Goal: Participate in discussion: Engage in conversation with other users on a specific topic

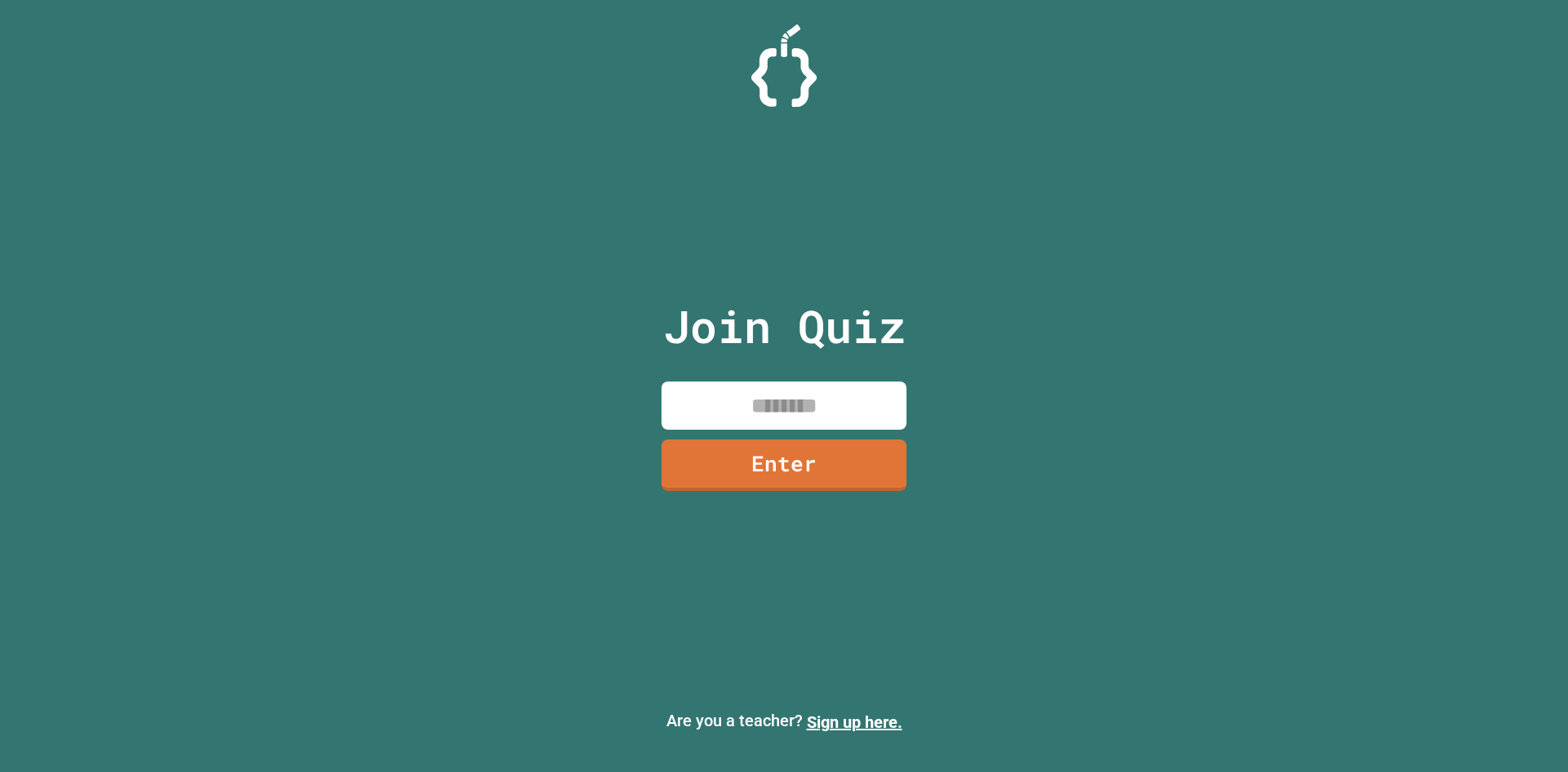
click at [740, 417] on input at bounding box center [784, 406] width 245 height 49
click at [767, 409] on input "*******" at bounding box center [784, 406] width 245 height 49
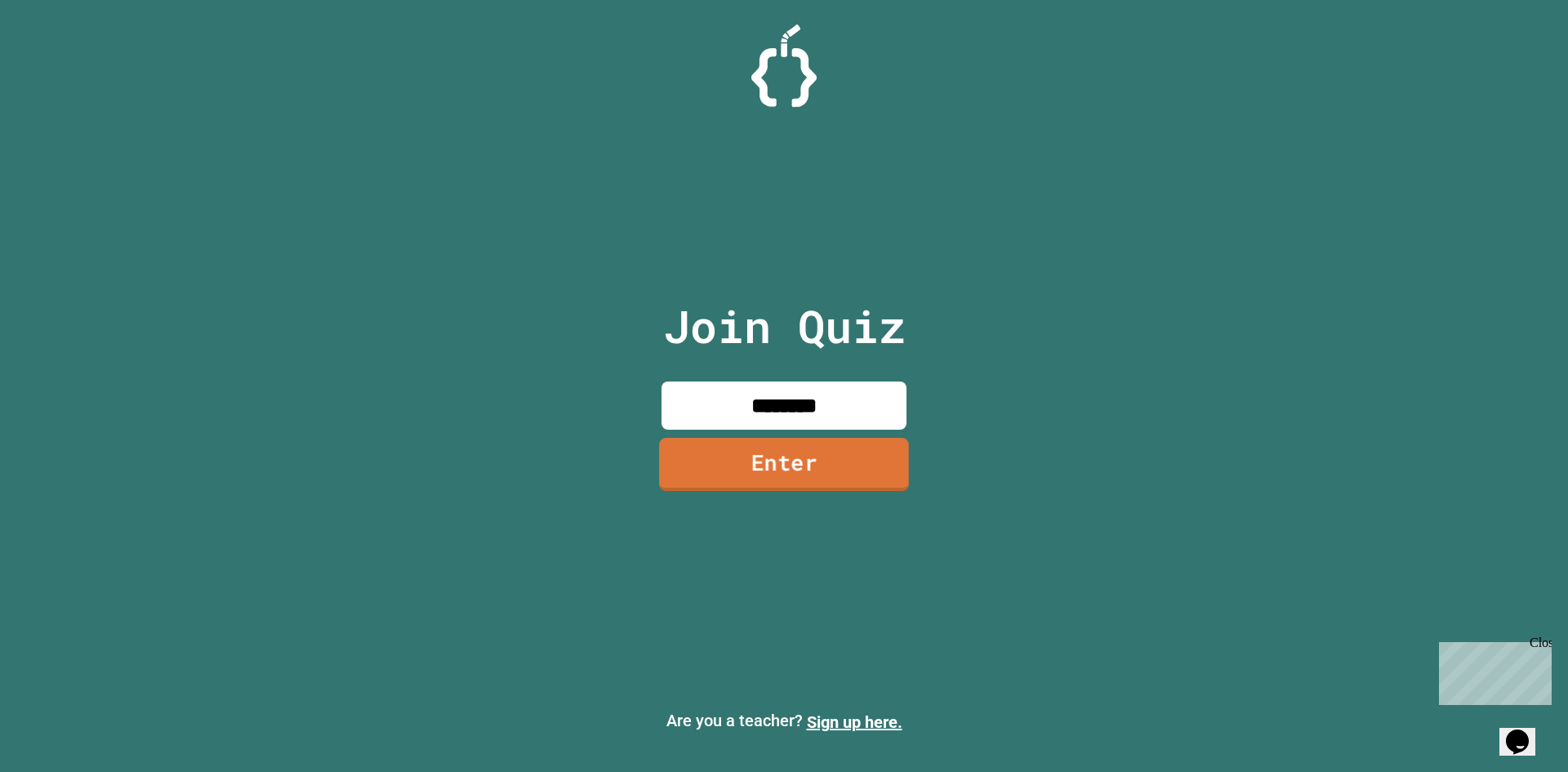
type input "********"
click at [798, 472] on link "Enter" at bounding box center [784, 464] width 249 height 53
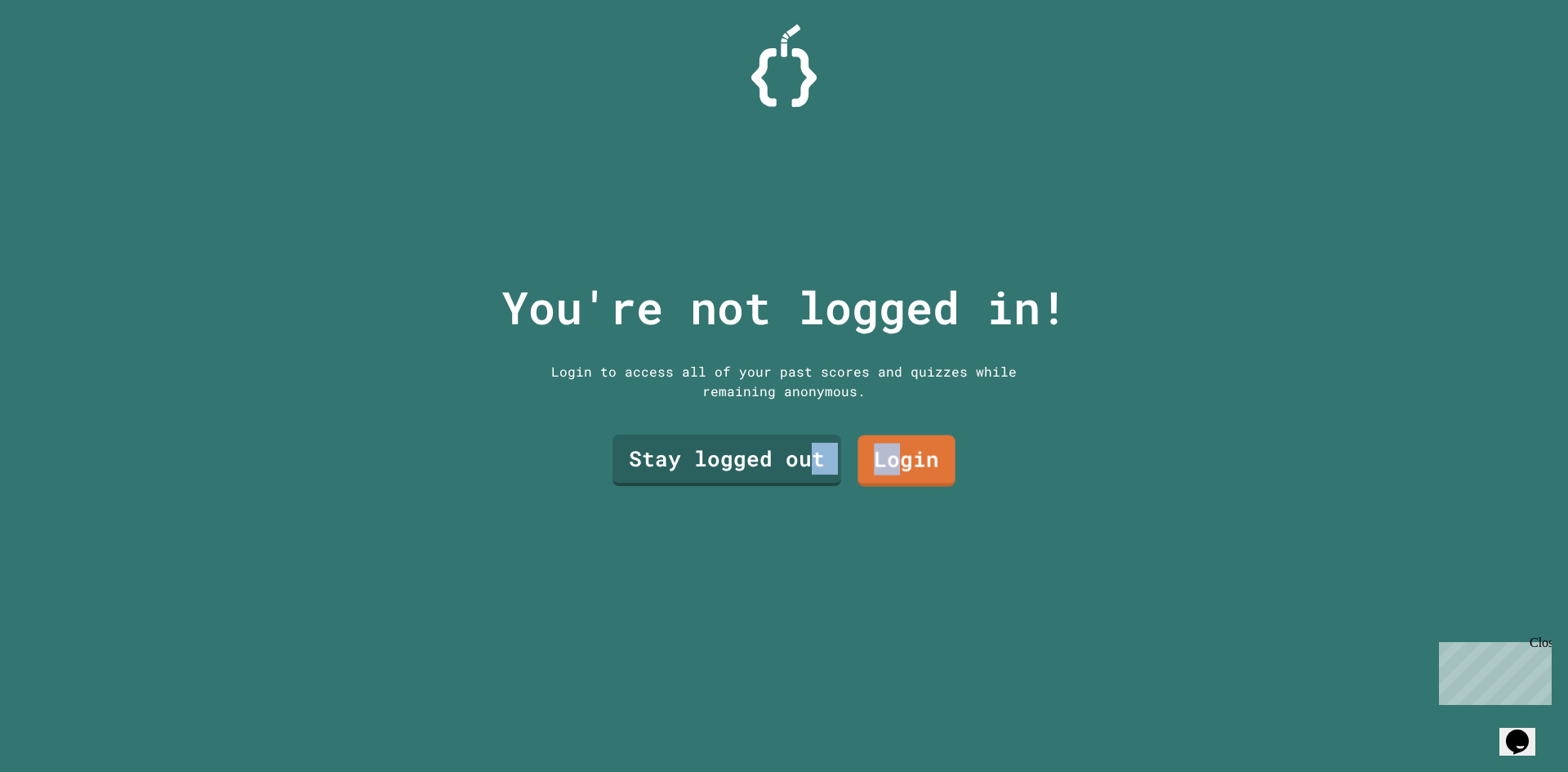
drag, startPoint x: 887, startPoint y: 456, endPoint x: 804, endPoint y: 465, distance: 83.5
click at [804, 465] on div "Stay logged out Login" at bounding box center [784, 460] width 359 height 68
click at [804, 465] on link "Stay logged out" at bounding box center [727, 459] width 221 height 54
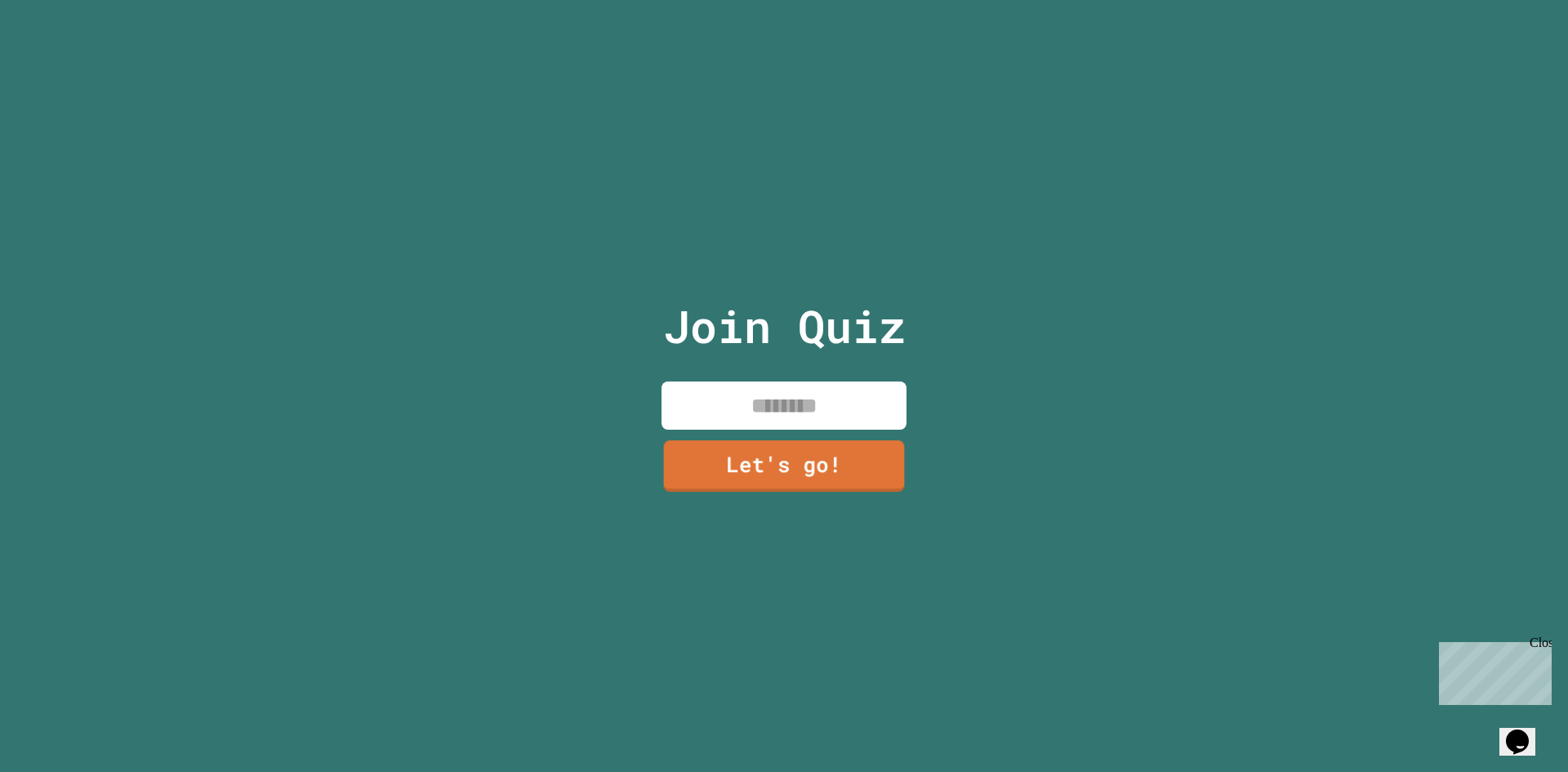
click at [786, 409] on input at bounding box center [784, 406] width 245 height 49
type input "*****"
click at [799, 449] on link "Let's go!" at bounding box center [784, 463] width 245 height 54
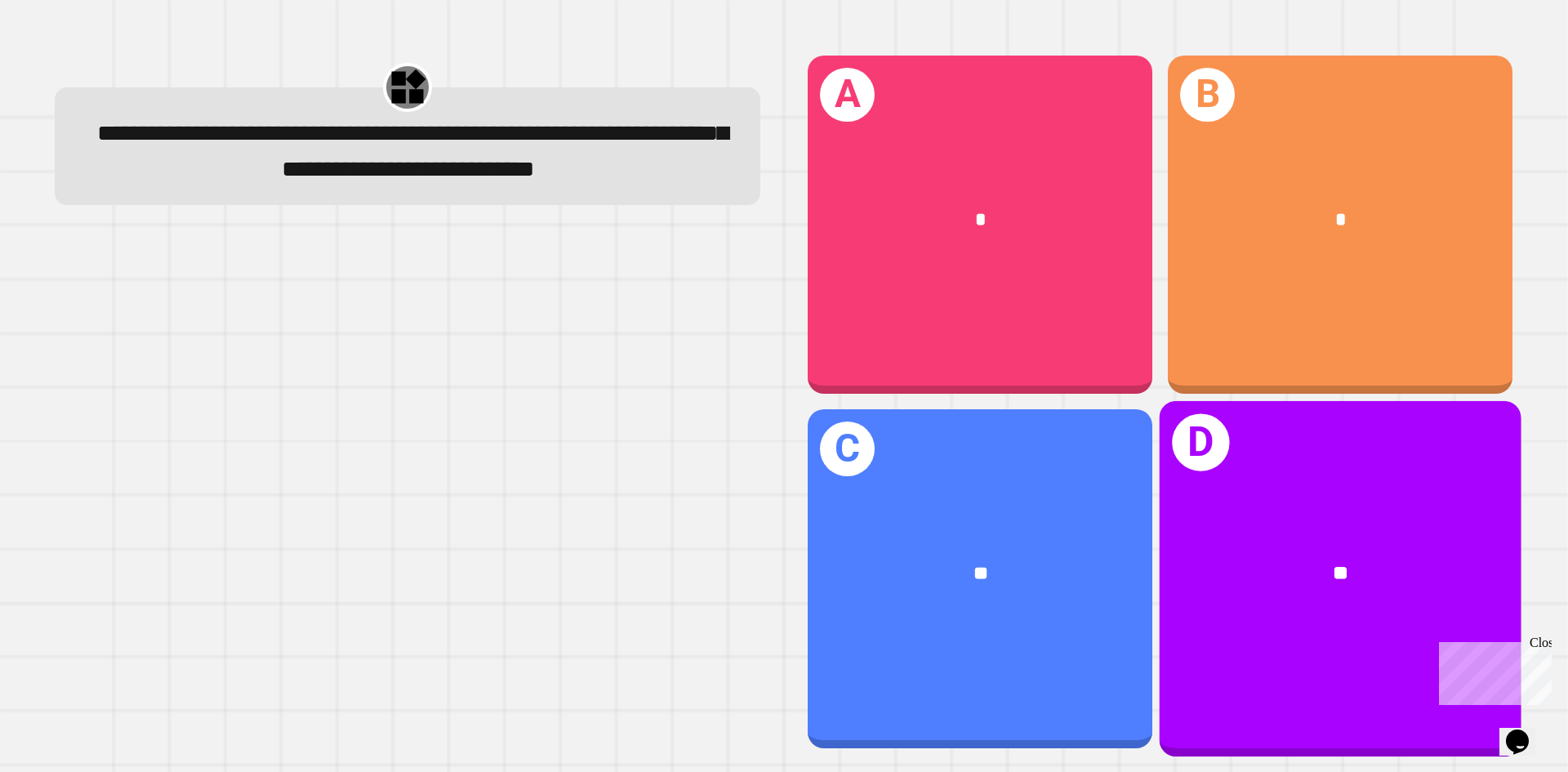
click at [1213, 519] on div "**" at bounding box center [1340, 574] width 362 height 110
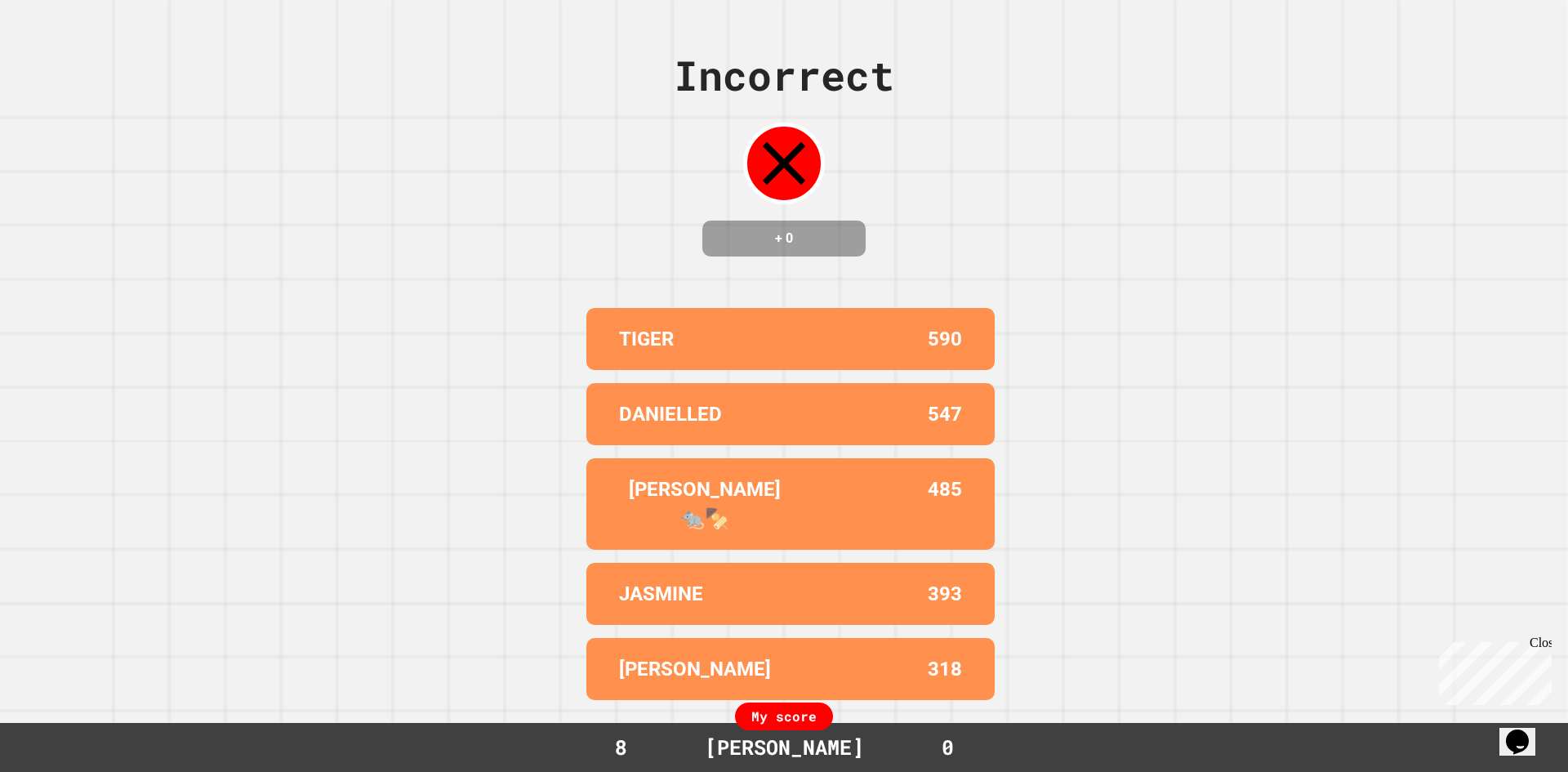
drag, startPoint x: 1541, startPoint y: 641, endPoint x: 2929, endPoint y: 1265, distance: 1521.8
click at [1541, 641] on div "Close" at bounding box center [1540, 646] width 20 height 20
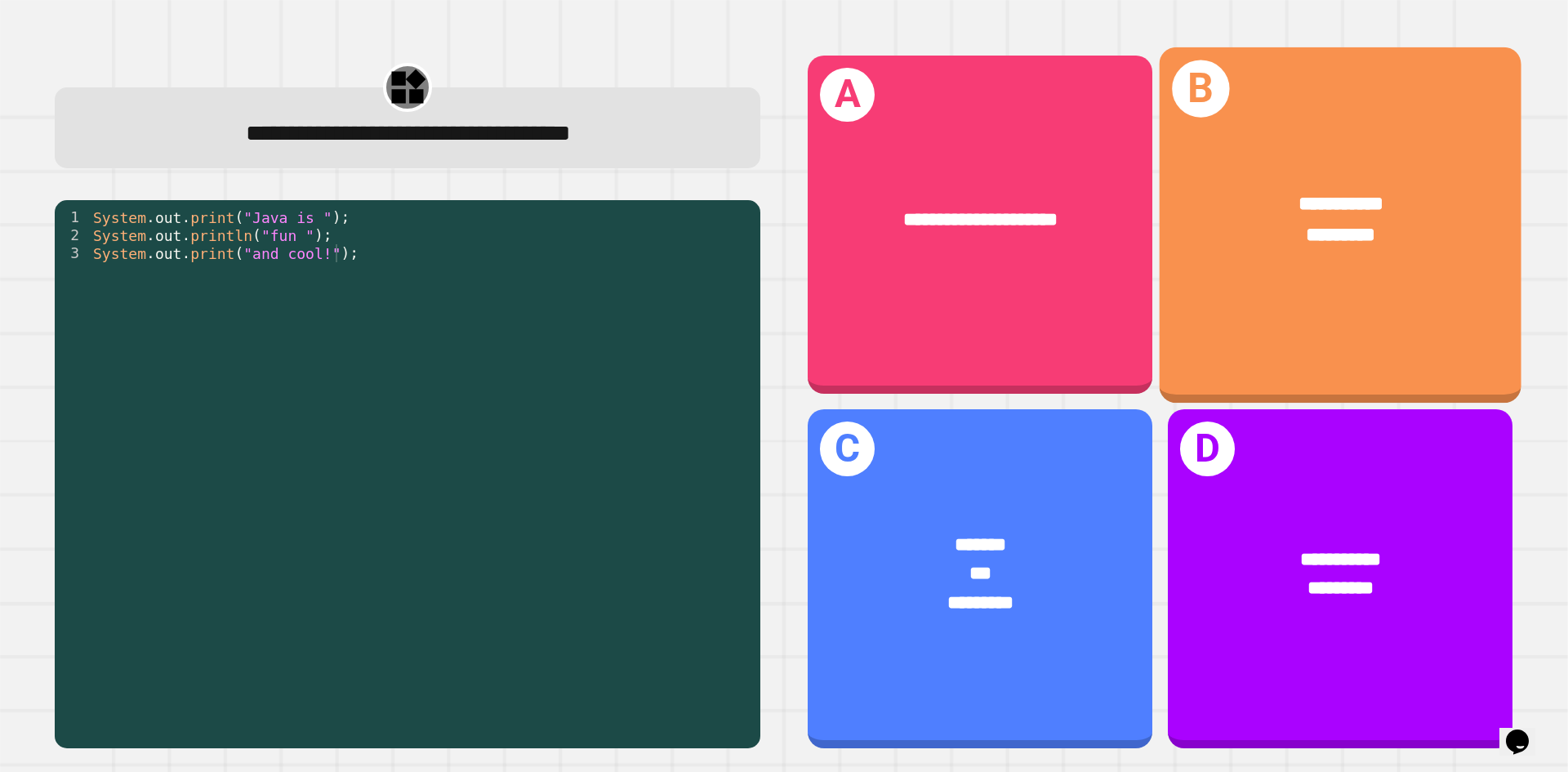
click at [1395, 289] on div "**********" at bounding box center [1340, 224] width 362 height 355
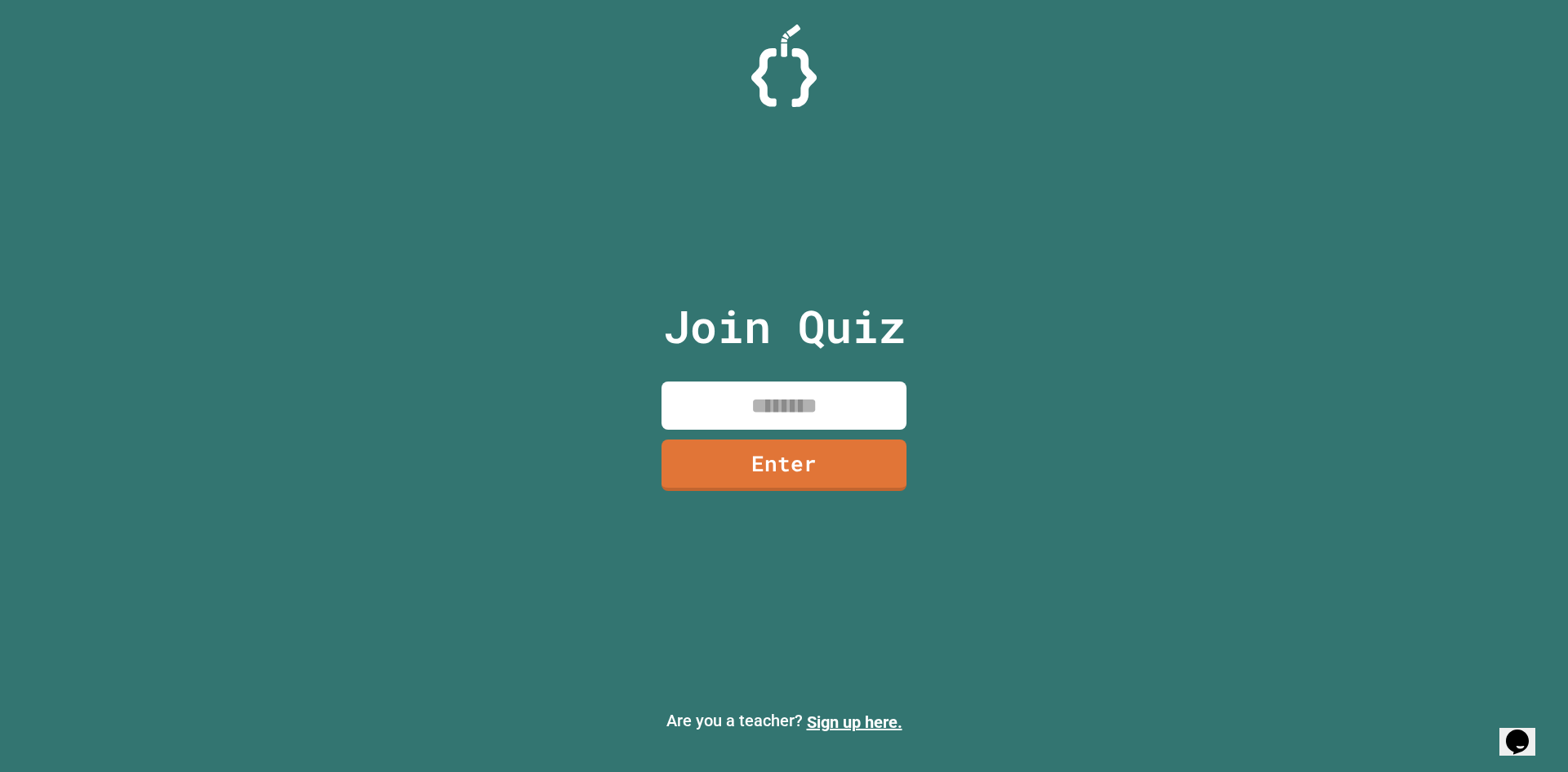
click at [775, 425] on input at bounding box center [784, 406] width 245 height 49
type input "********"
click at [882, 494] on div "Join Quiz ******** Enter" at bounding box center [784, 386] width 275 height 690
click at [870, 468] on link "Enter" at bounding box center [784, 465] width 247 height 52
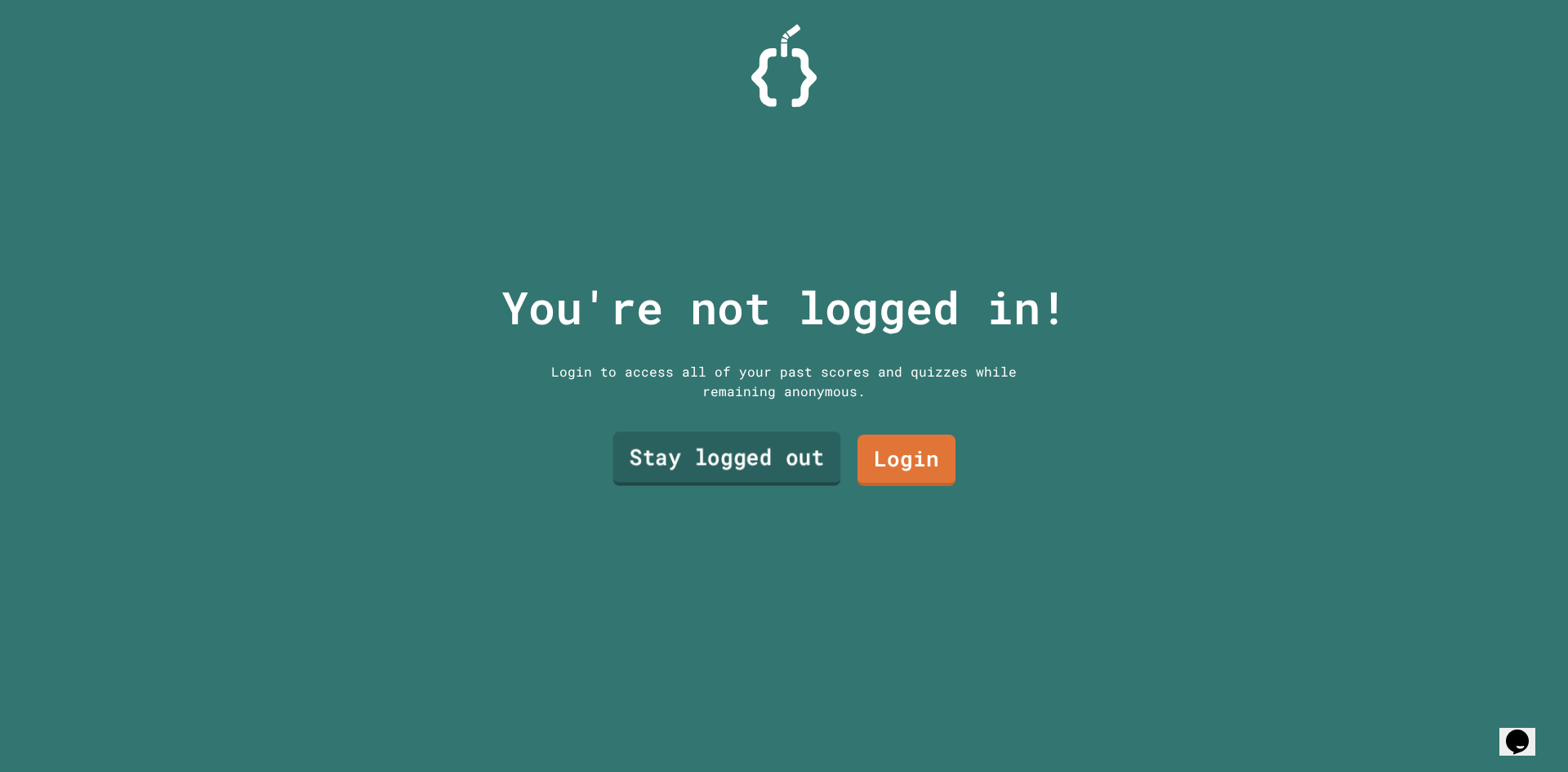
click at [795, 445] on link "Stay logged out" at bounding box center [727, 459] width 228 height 54
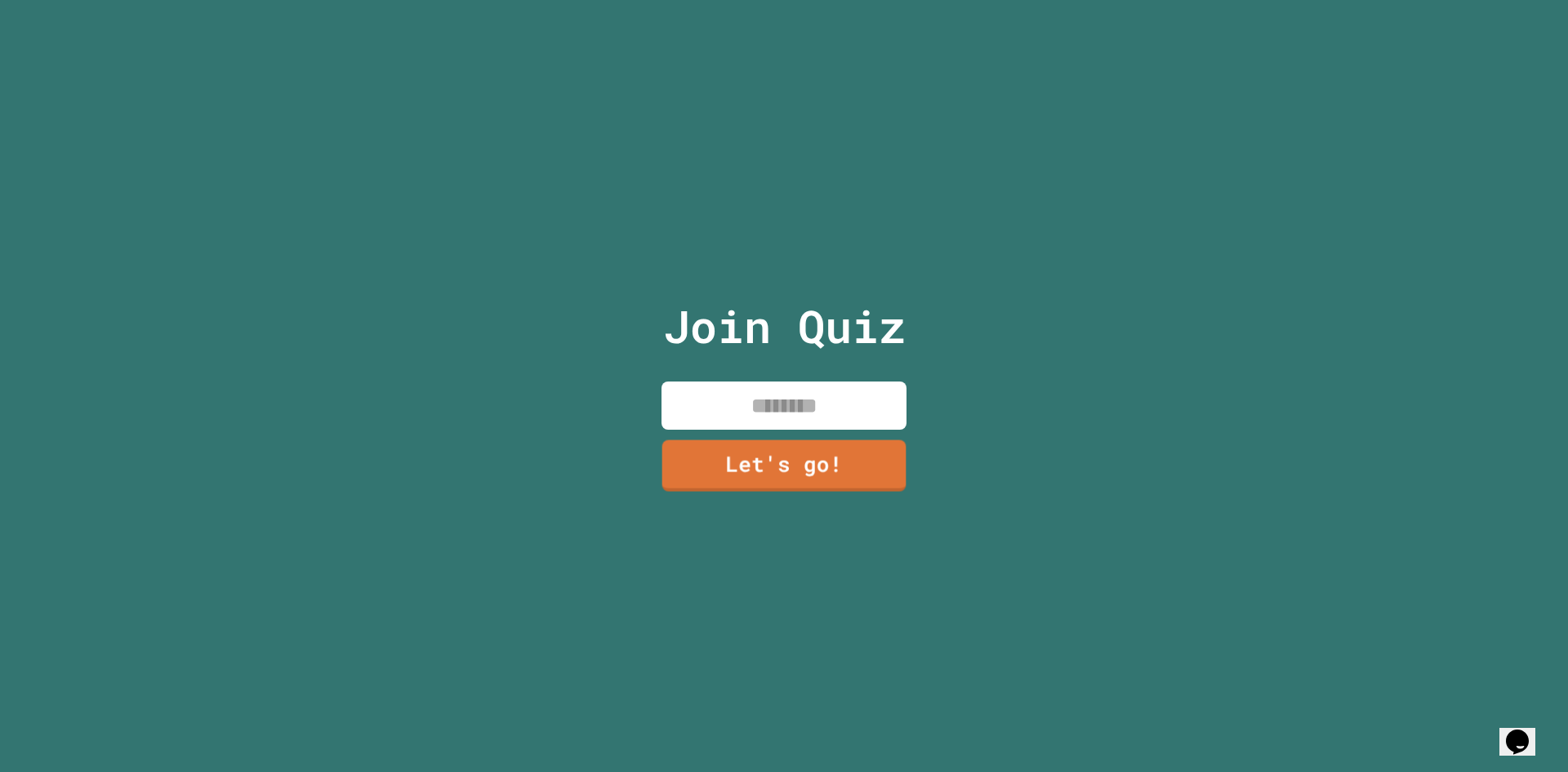
click at [753, 414] on input at bounding box center [784, 406] width 245 height 49
type input "*****"
click at [747, 466] on link "Let's go!" at bounding box center [784, 463] width 230 height 54
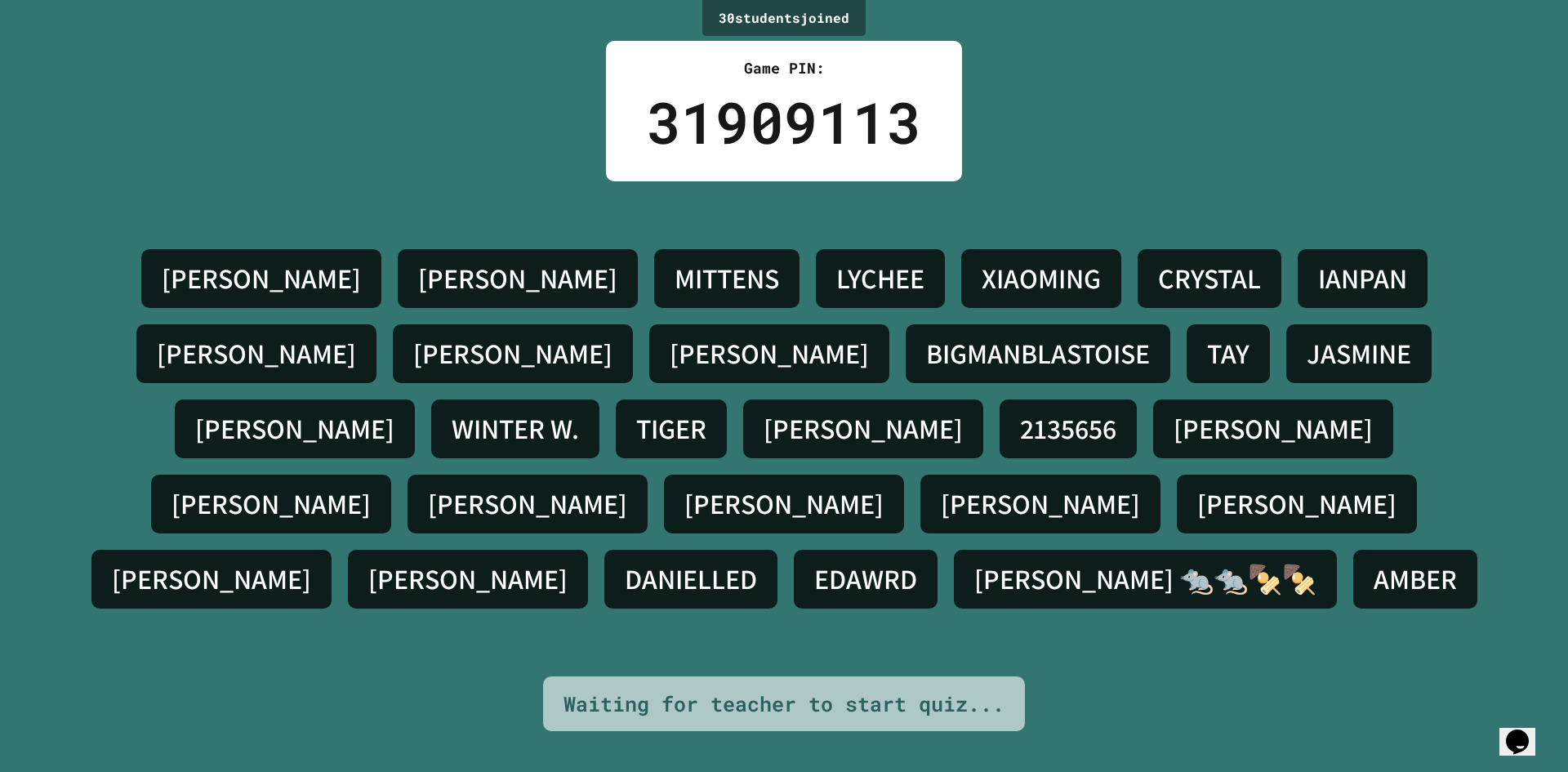
click at [1508, 728] on div "Opens Chat This icon Opens the chat window." at bounding box center [1517, 741] width 26 height 26
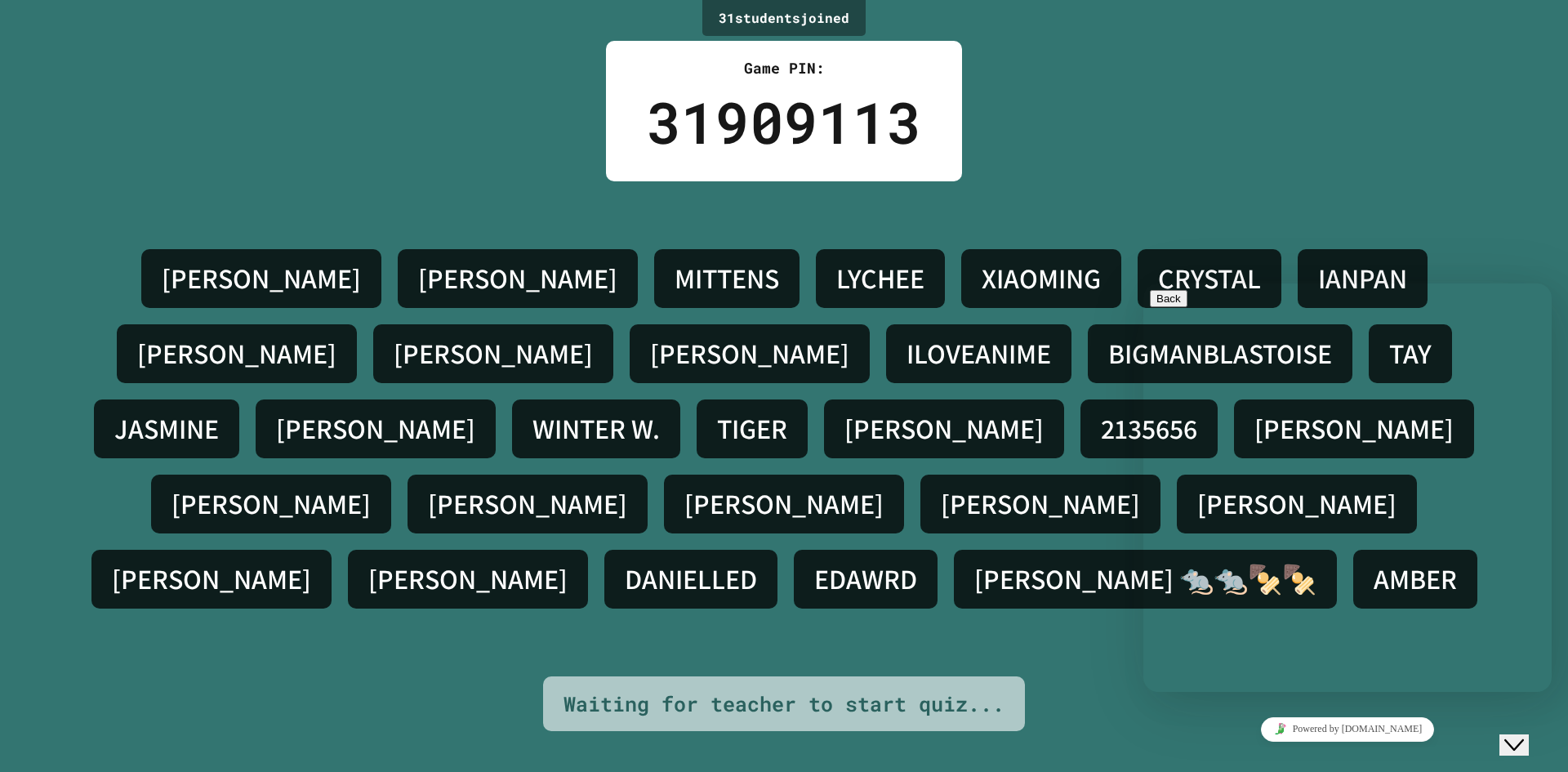
drag, startPoint x: 1474, startPoint y: 673, endPoint x: 1457, endPoint y: 673, distance: 17.0
click at [1381, 434] on p "We typically reply in a few minutes" at bounding box center [1347, 441] width 395 height 15
click at [1144, 283] on div "Rate this chat Upload File Insert emoji" at bounding box center [1144, 283] width 0 height 0
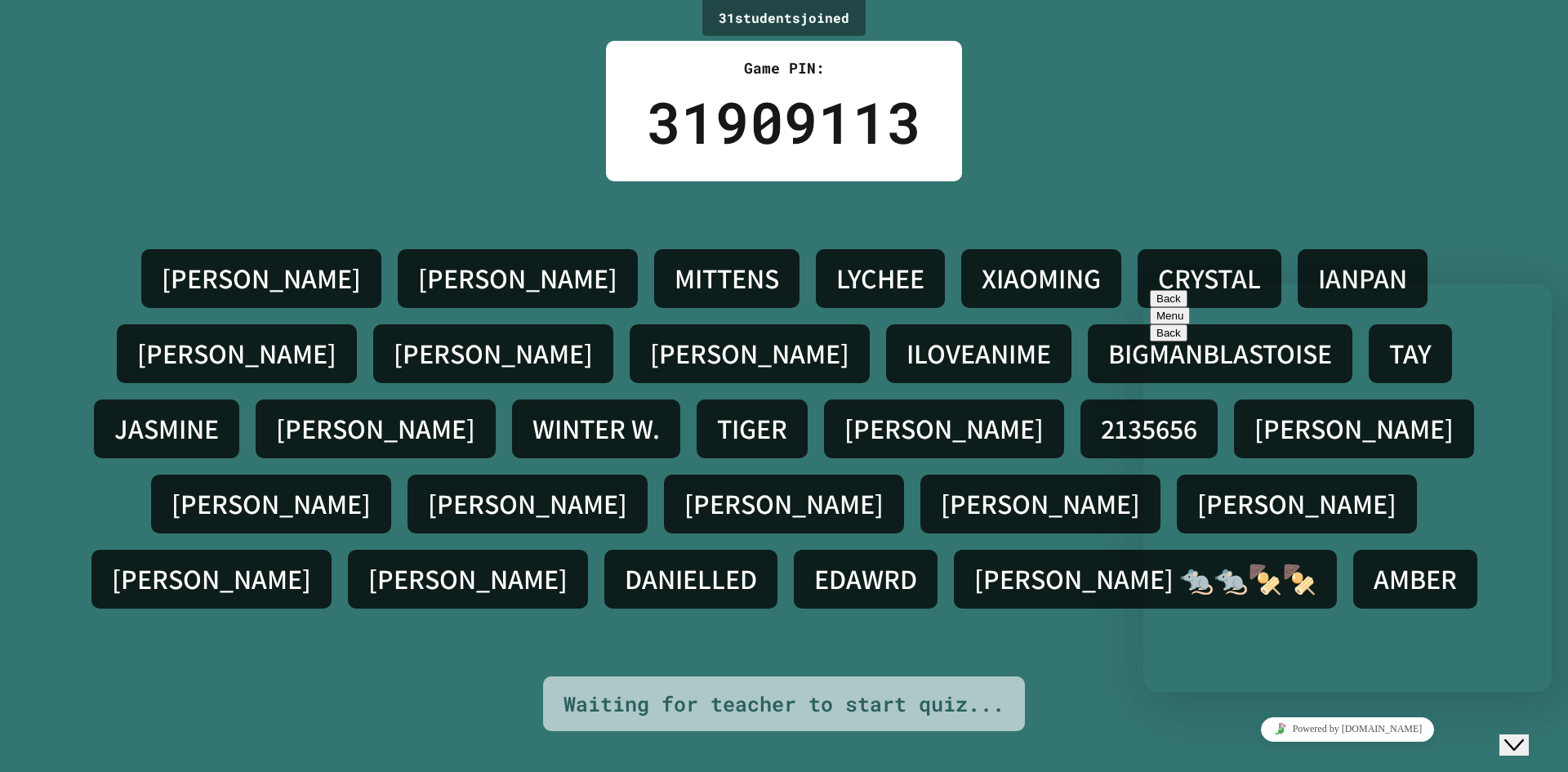
click at [1144, 283] on textarea at bounding box center [1144, 283] width 0 height 0
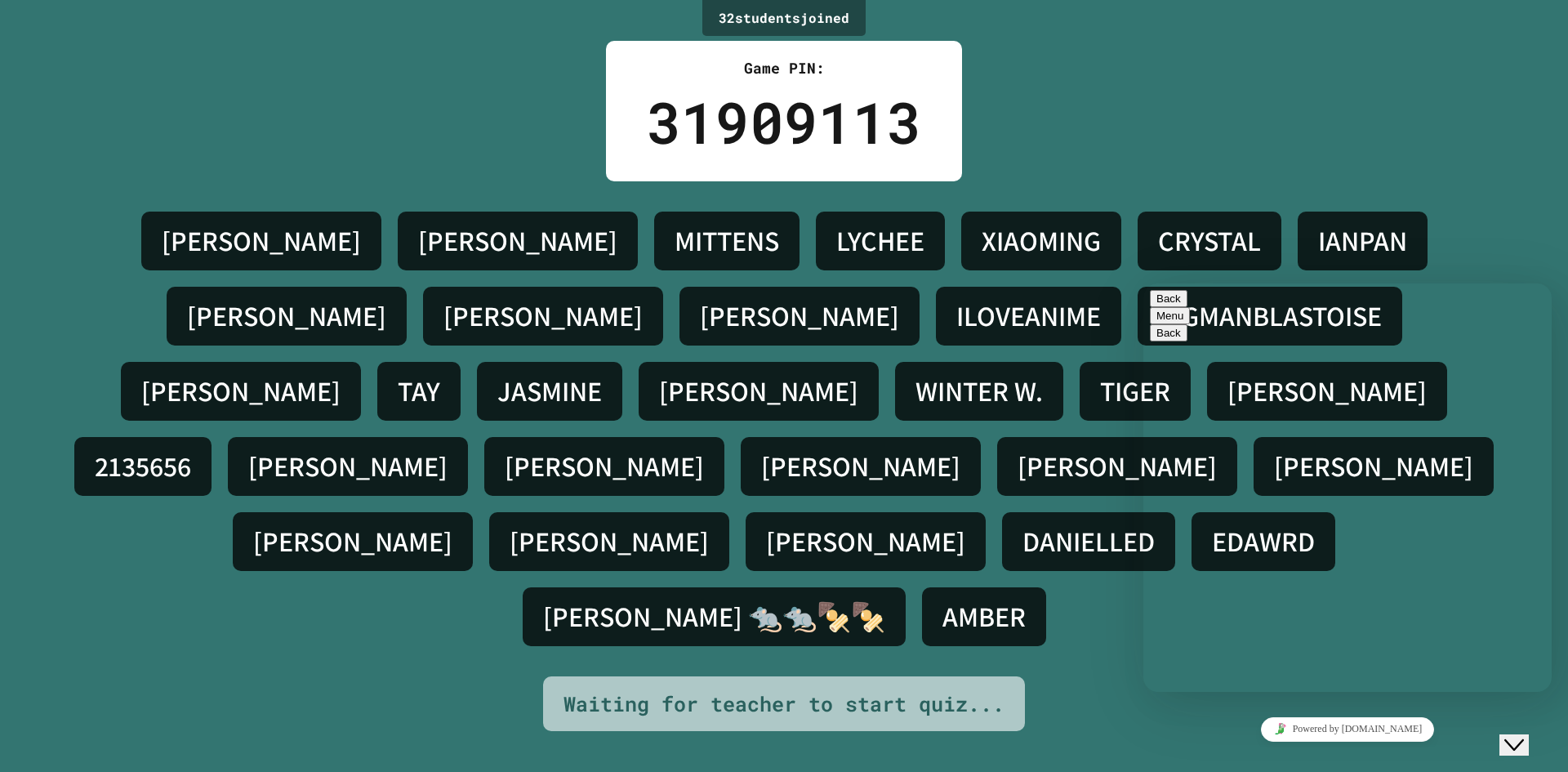
type textarea "**********"
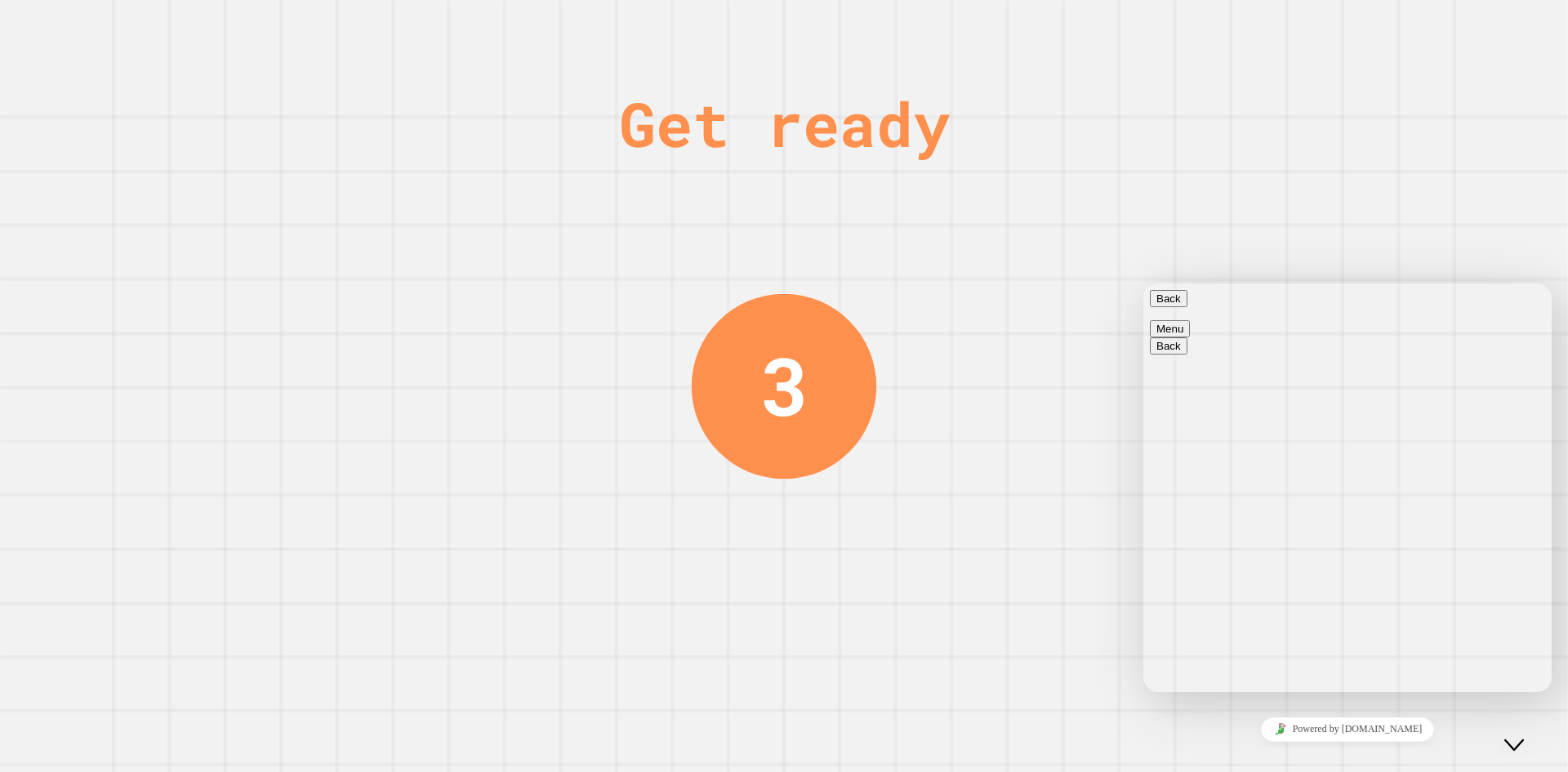
click at [1173, 300] on button "Back" at bounding box center [1168, 298] width 38 height 17
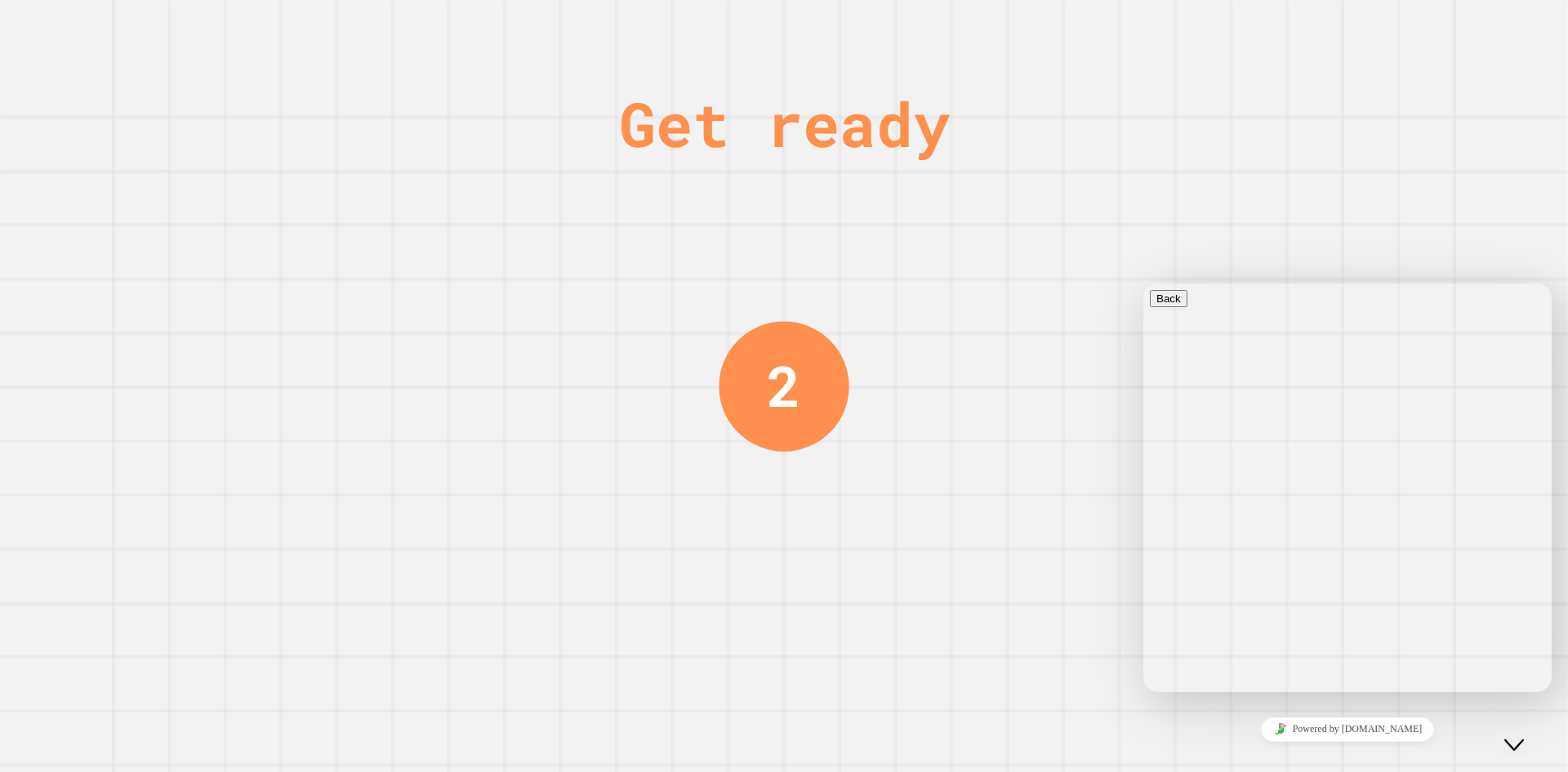
click at [1524, 735] on icon "Close Chat This icon closes the chat window." at bounding box center [1514, 744] width 19 height 19
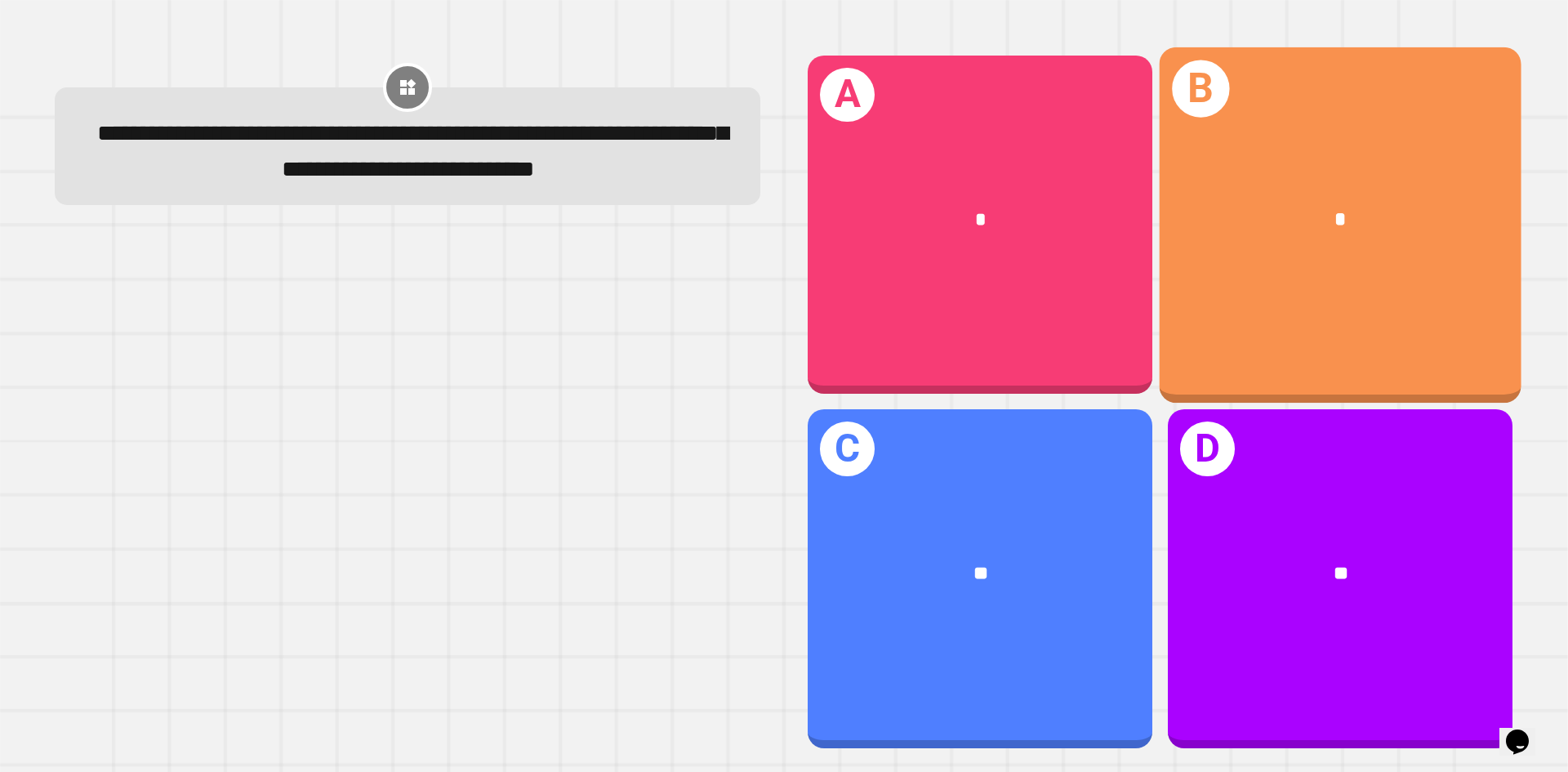
click at [1370, 250] on div "*" at bounding box center [1340, 219] width 362 height 110
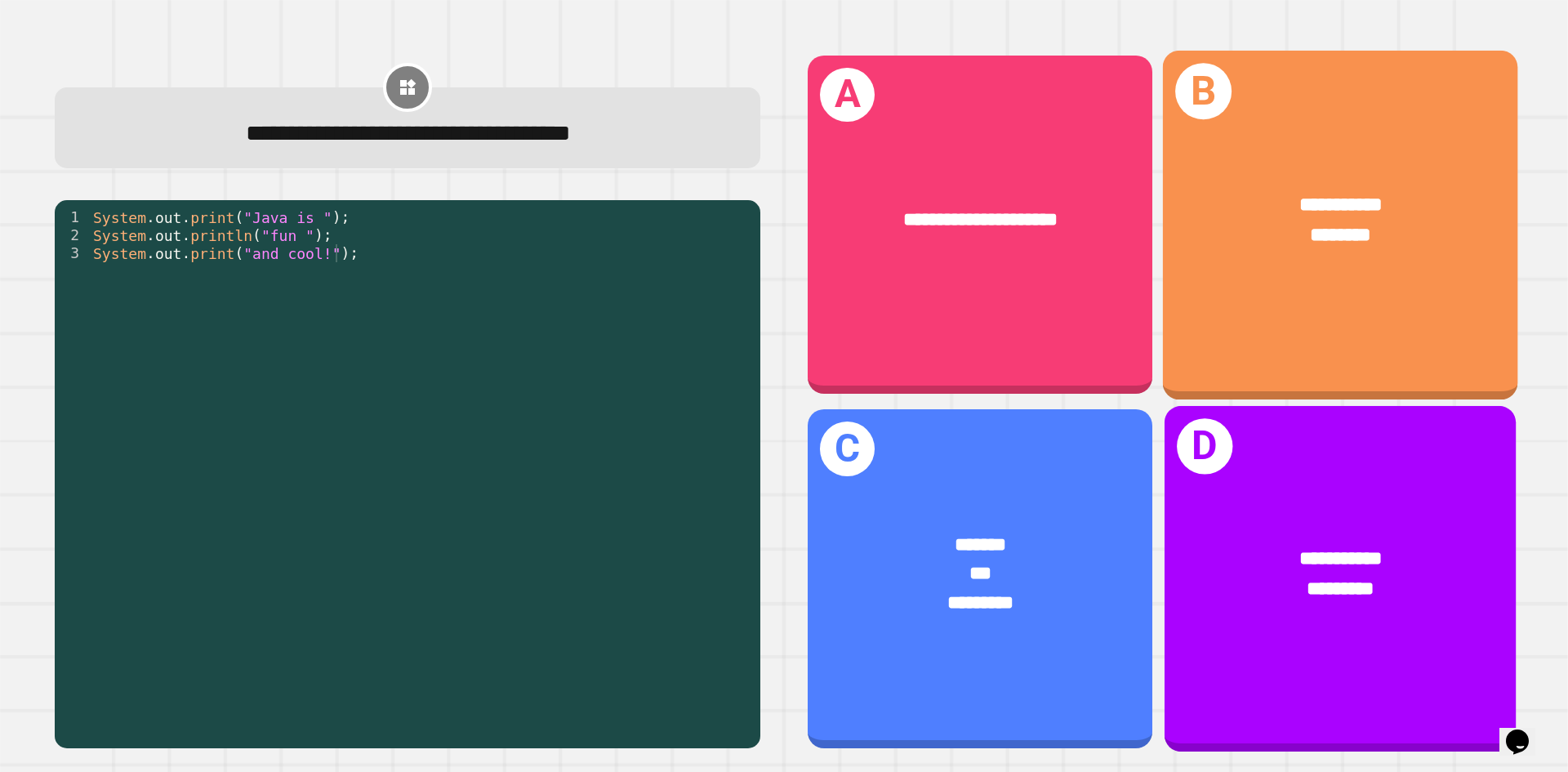
click at [1243, 250] on div "**********" at bounding box center [1340, 219] width 355 height 138
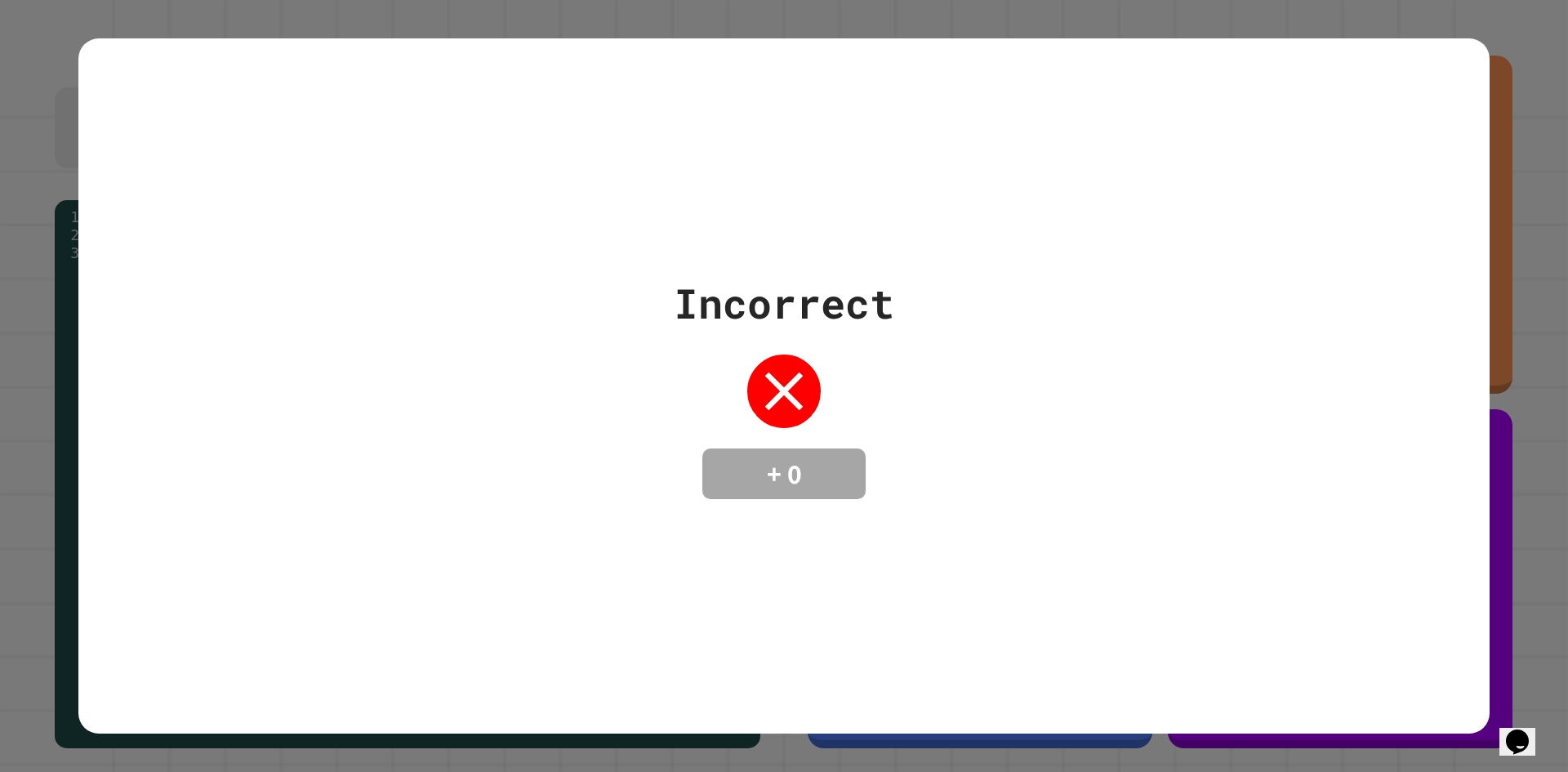
click at [1499, 58] on div "Incorrect + 0" at bounding box center [784, 386] width 1568 height 772
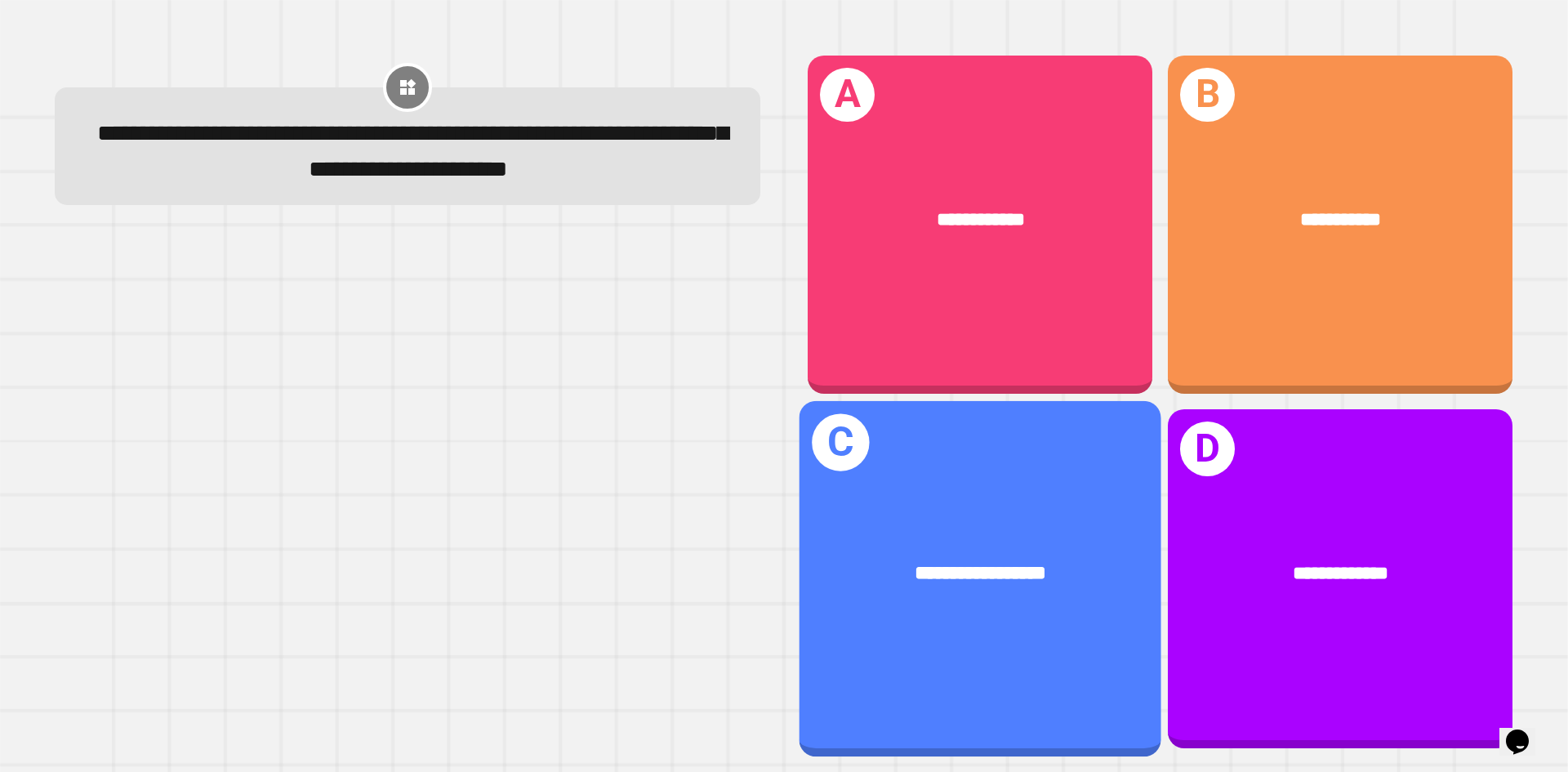
click at [1056, 519] on div "**********" at bounding box center [980, 574] width 362 height 110
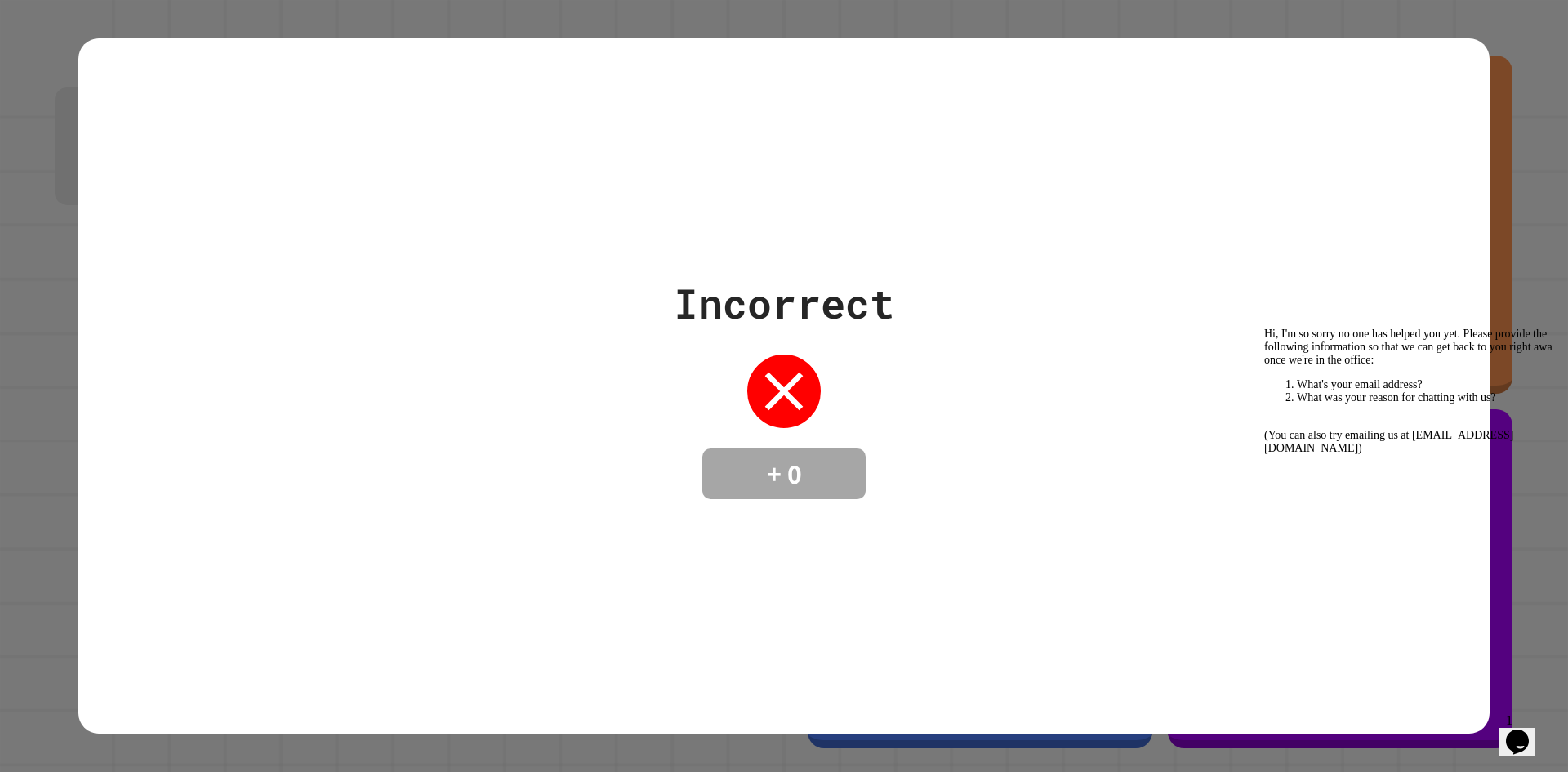
click at [1504, 731] on div "Opens Chat This icon Opens the chat window." at bounding box center [1517, 741] width 26 height 26
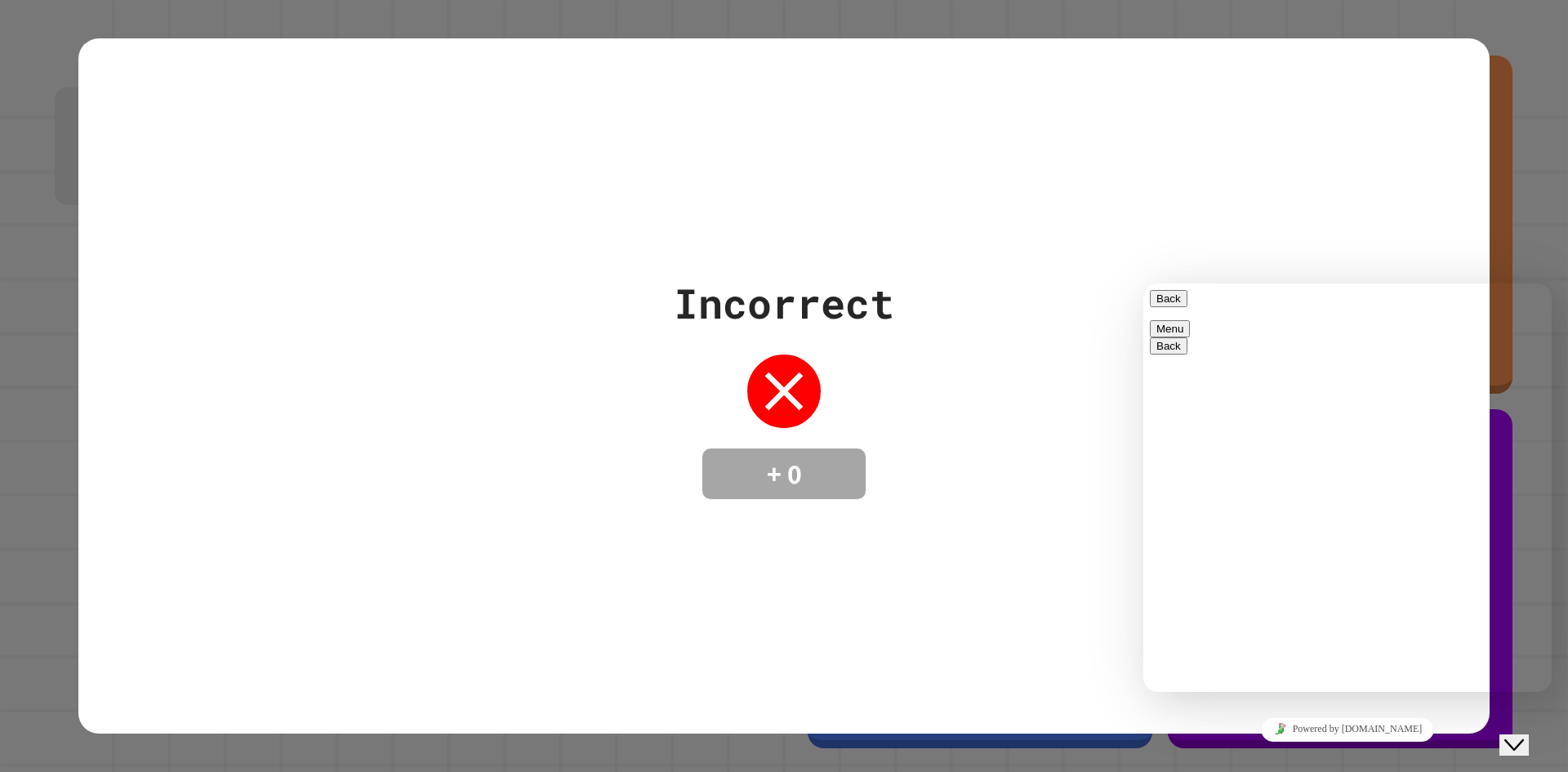
click at [1504, 735] on div "Close Chat This icon closes the chat window." at bounding box center [1514, 744] width 19 height 19
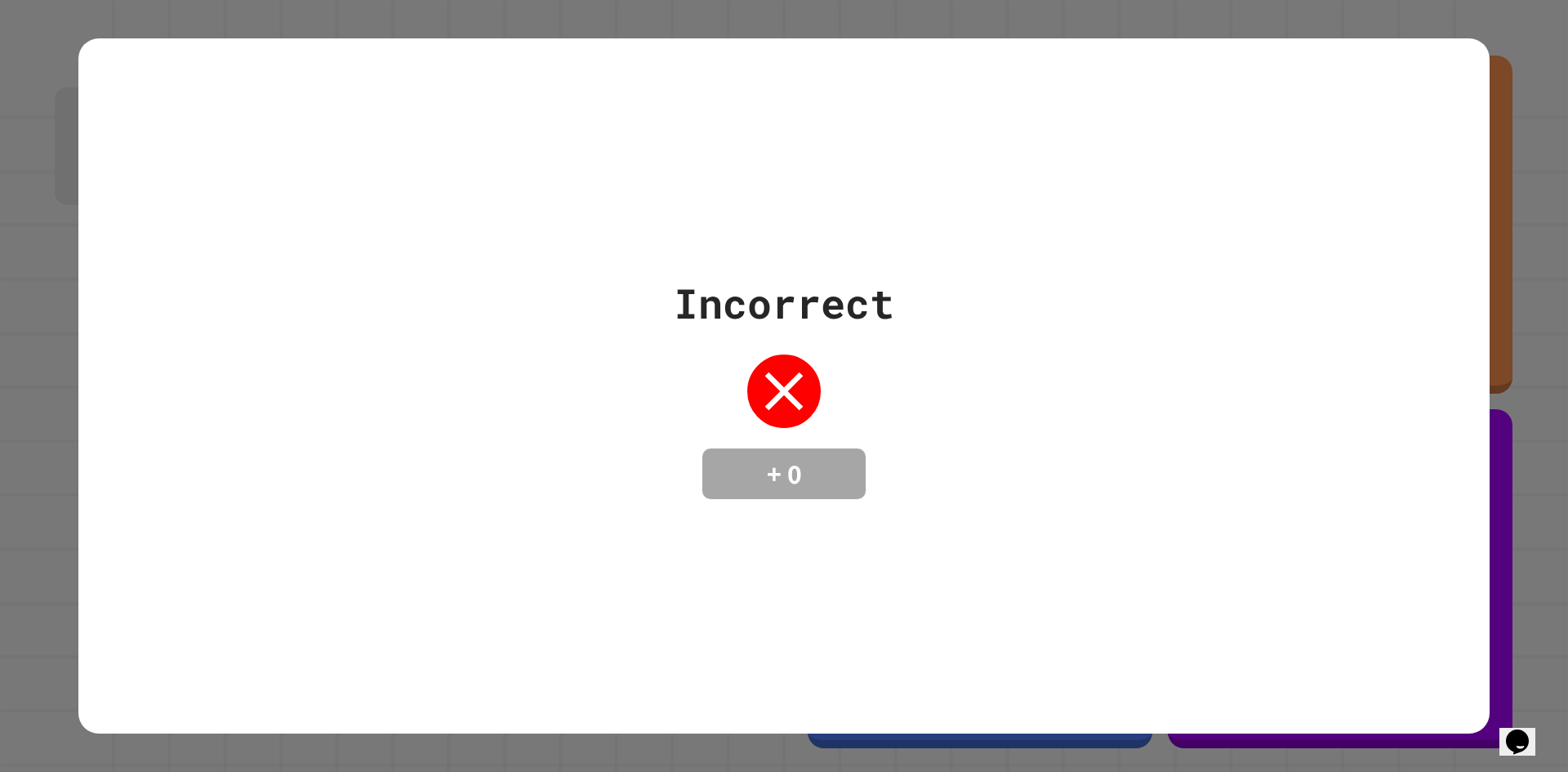
click at [515, 316] on div "Incorrect + 0" at bounding box center [784, 386] width 1411 height 226
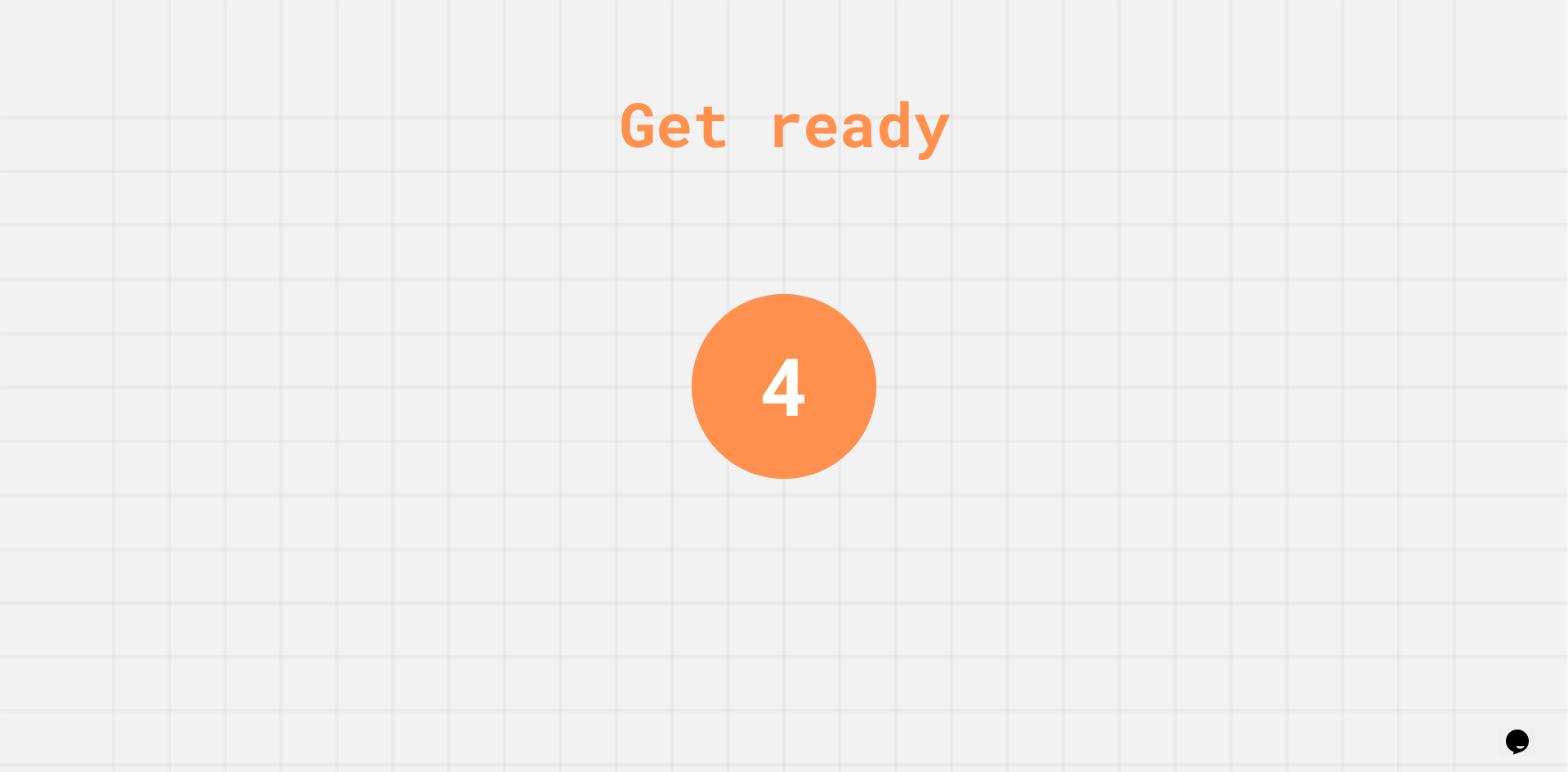
click at [1254, 334] on div "Get ready 4" at bounding box center [784, 386] width 1568 height 772
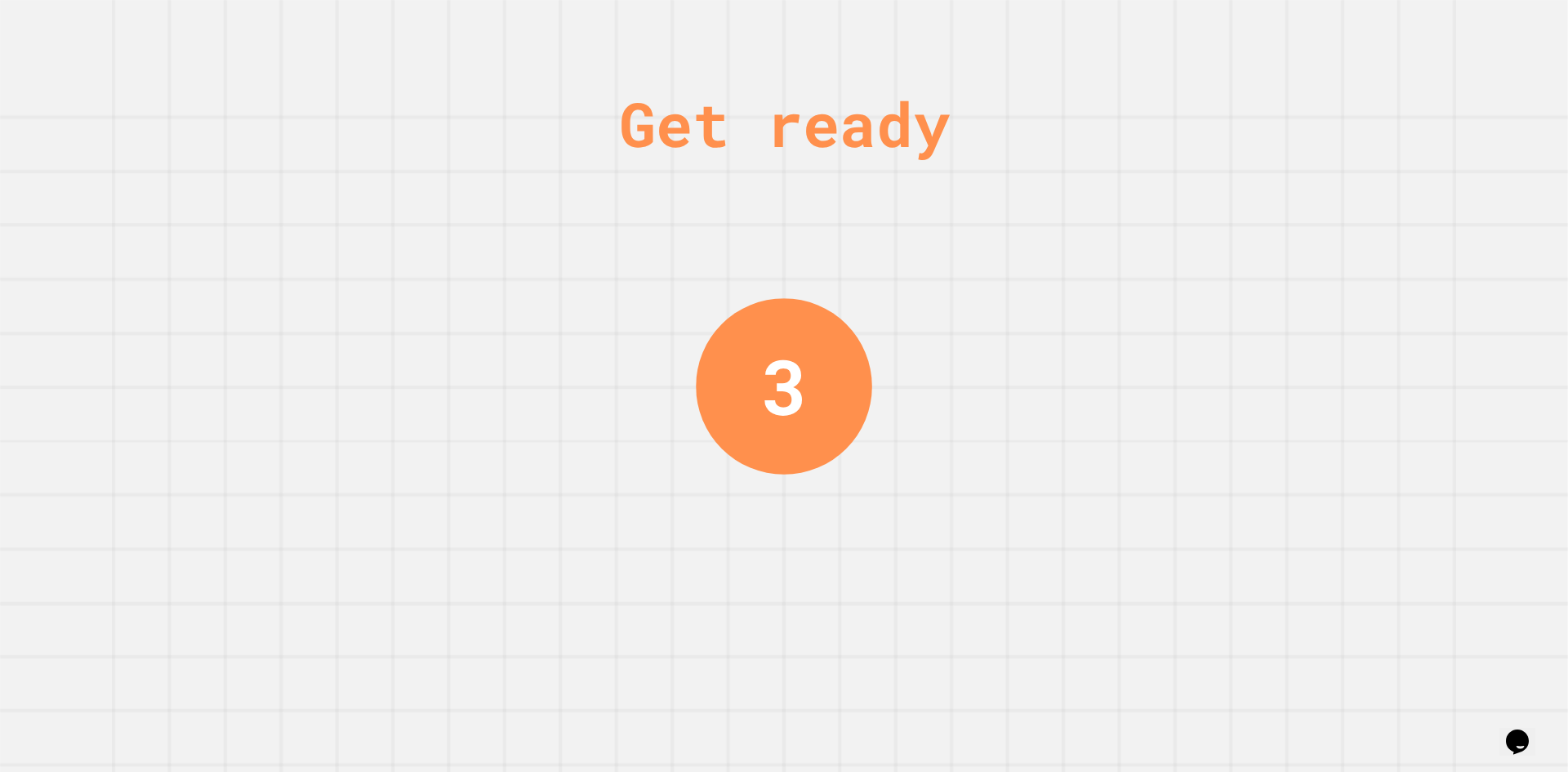
click at [1254, 334] on div "Get ready 3" at bounding box center [784, 386] width 1568 height 772
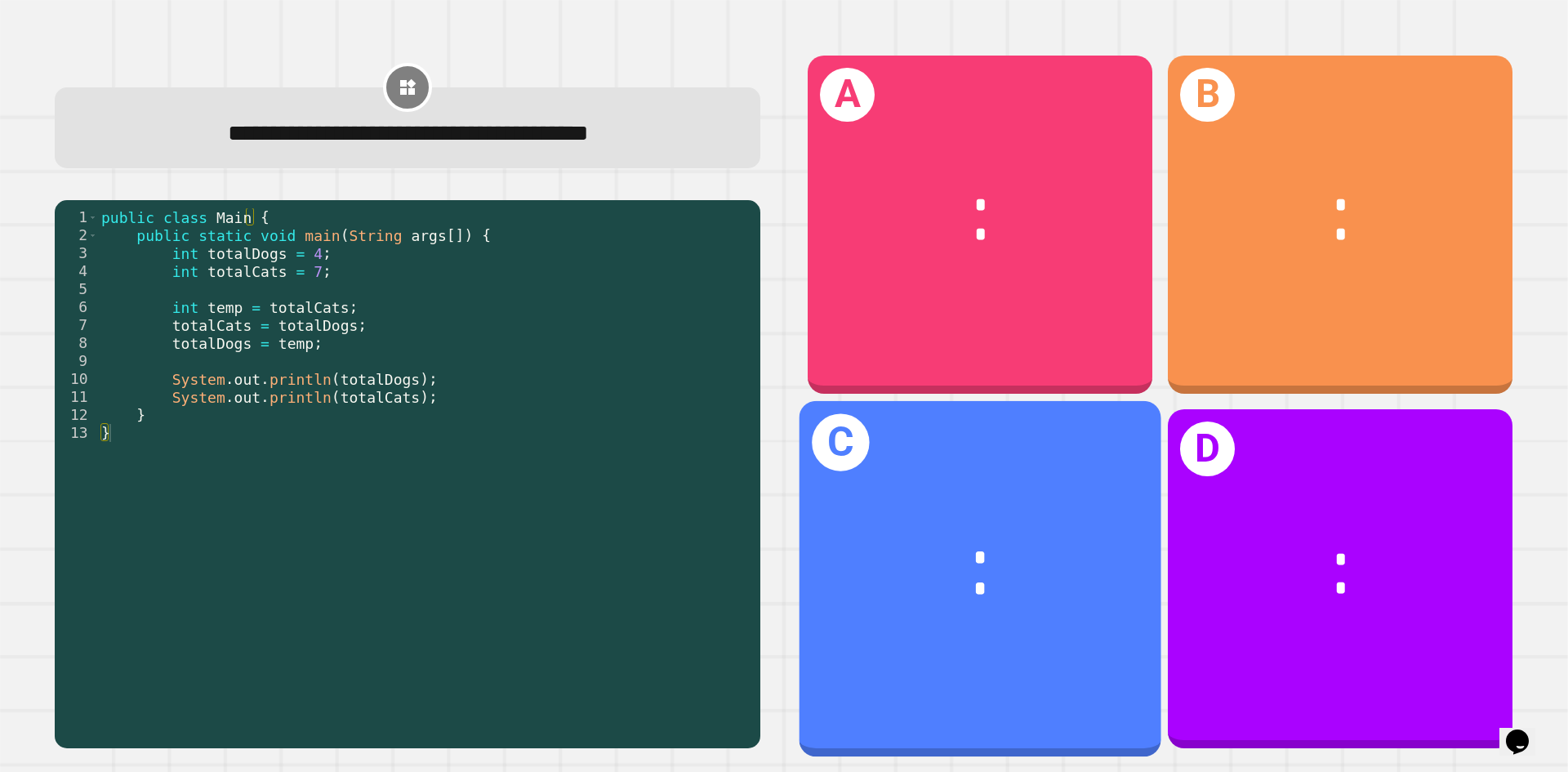
click at [925, 610] on div "* *" at bounding box center [980, 574] width 362 height 141
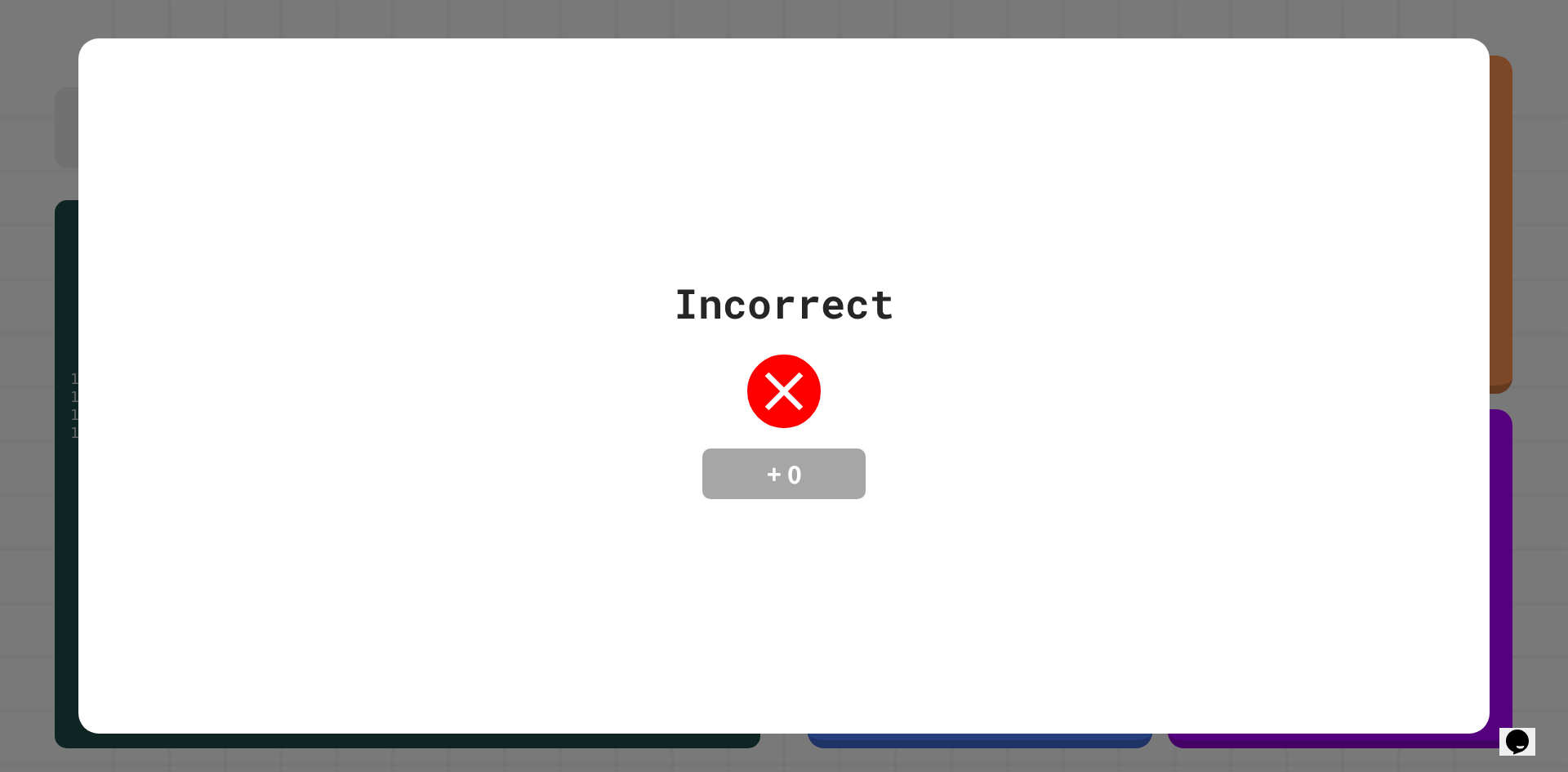
click at [1522, 728] on button "Opens Chat This icon Opens the chat window." at bounding box center [1517, 741] width 36 height 28
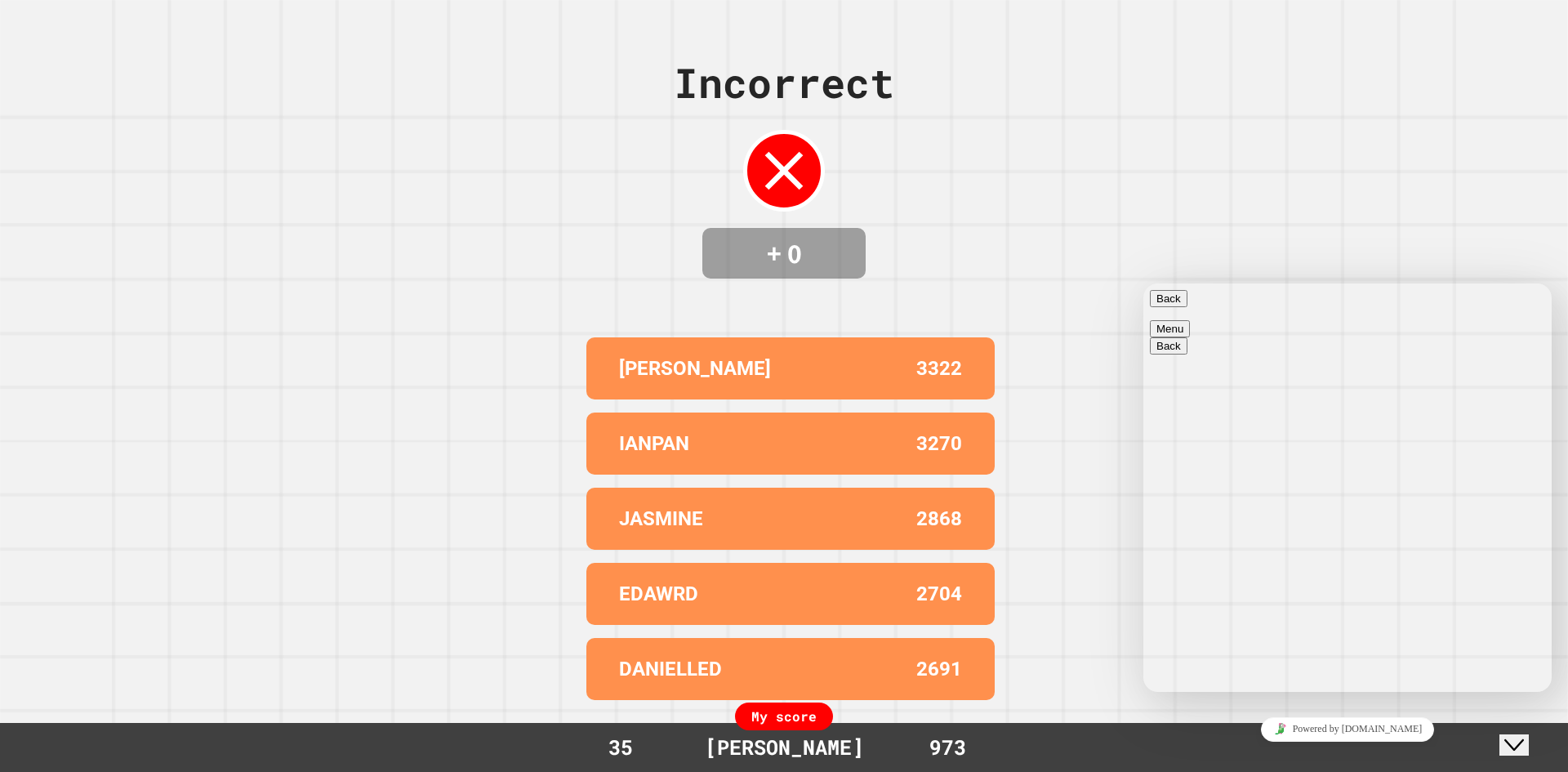
click at [1515, 735] on icon "Close Chat This icon closes the chat window." at bounding box center [1514, 744] width 19 height 19
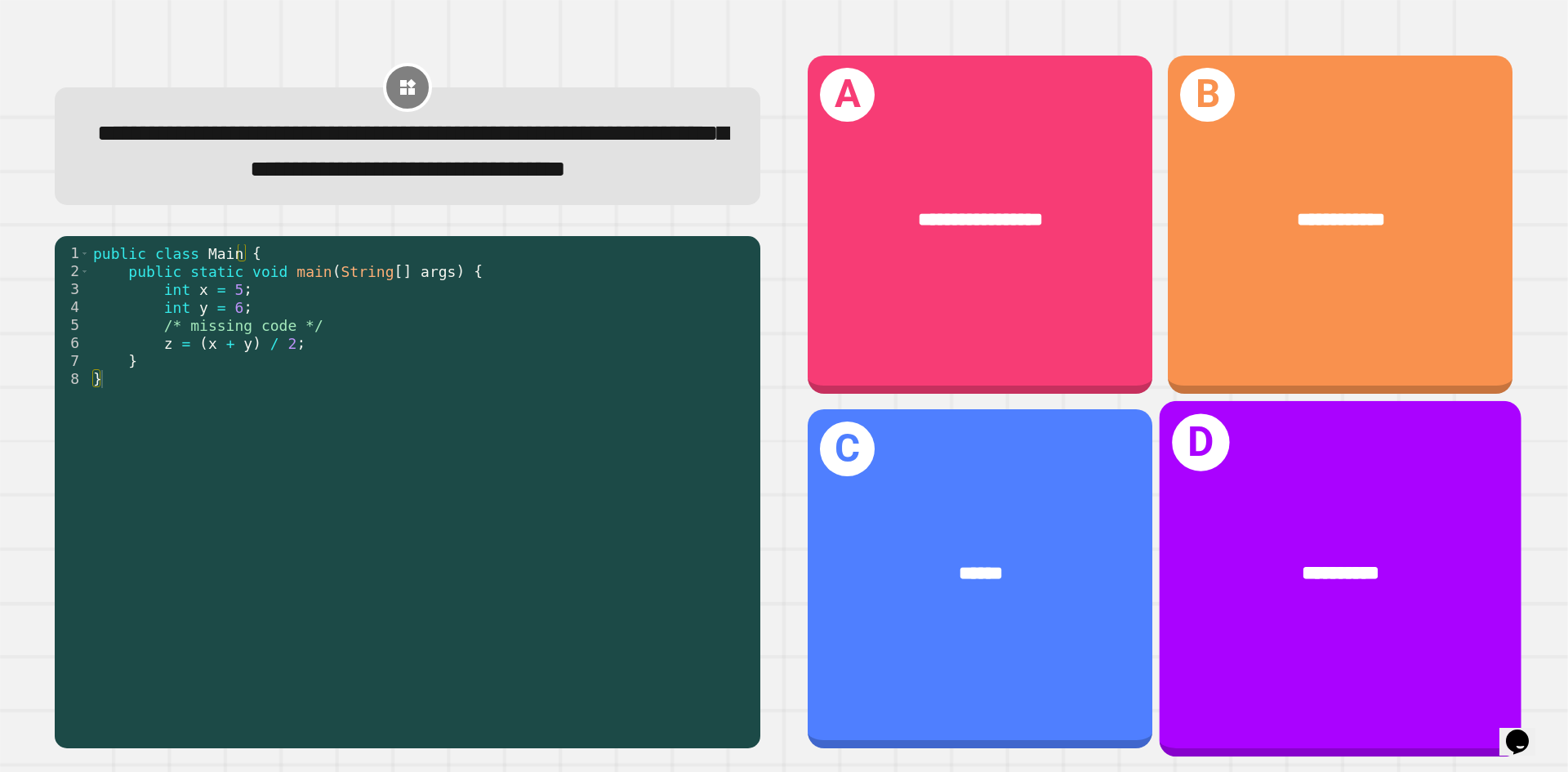
click at [1257, 461] on div "**********" at bounding box center [1340, 579] width 362 height 355
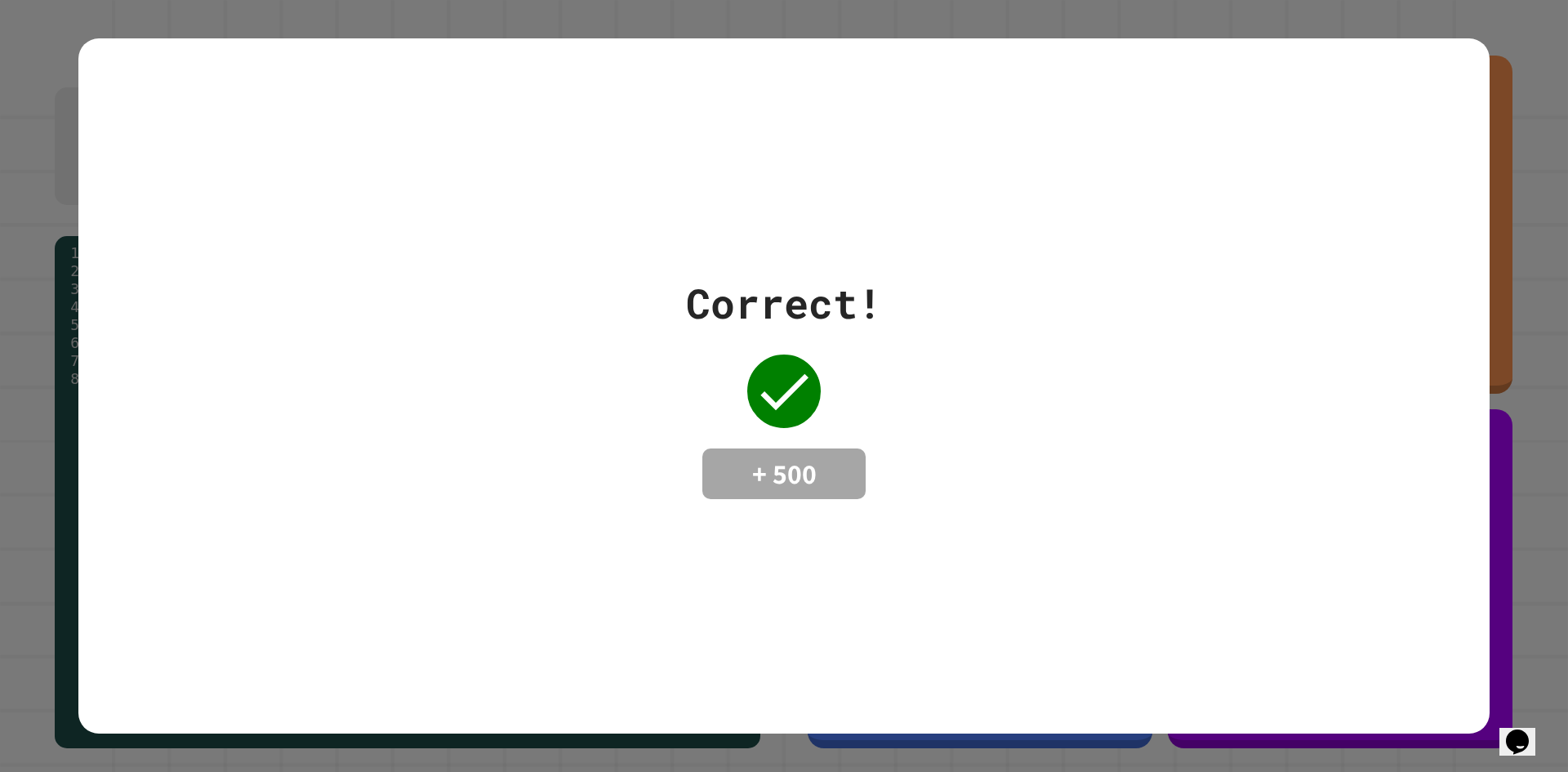
click at [44, 368] on div "Correct! + 500" at bounding box center [784, 386] width 1568 height 772
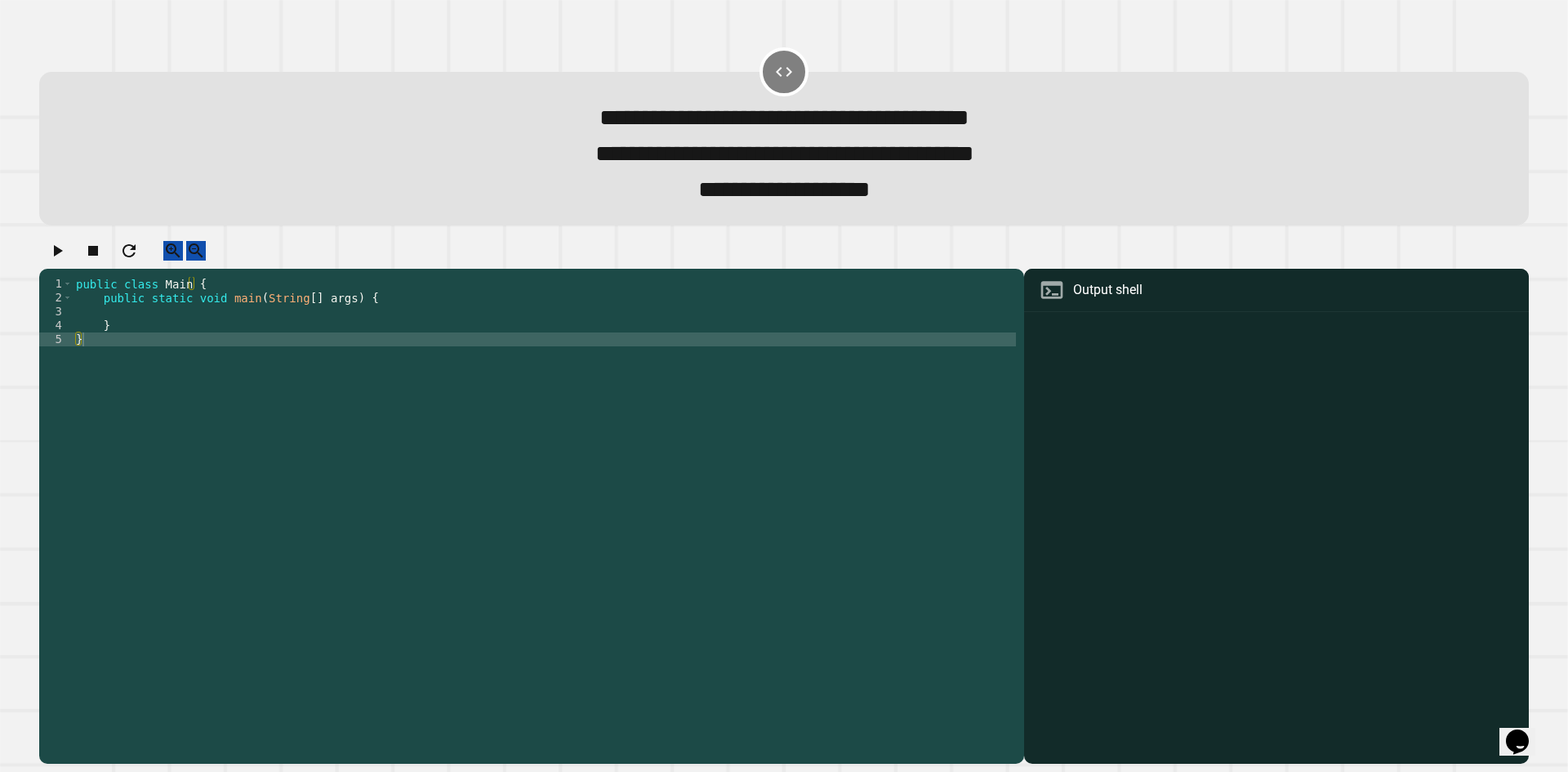
click at [237, 332] on div "public class Main { public static void main ( String [ ] args ) { } }" at bounding box center [544, 499] width 943 height 445
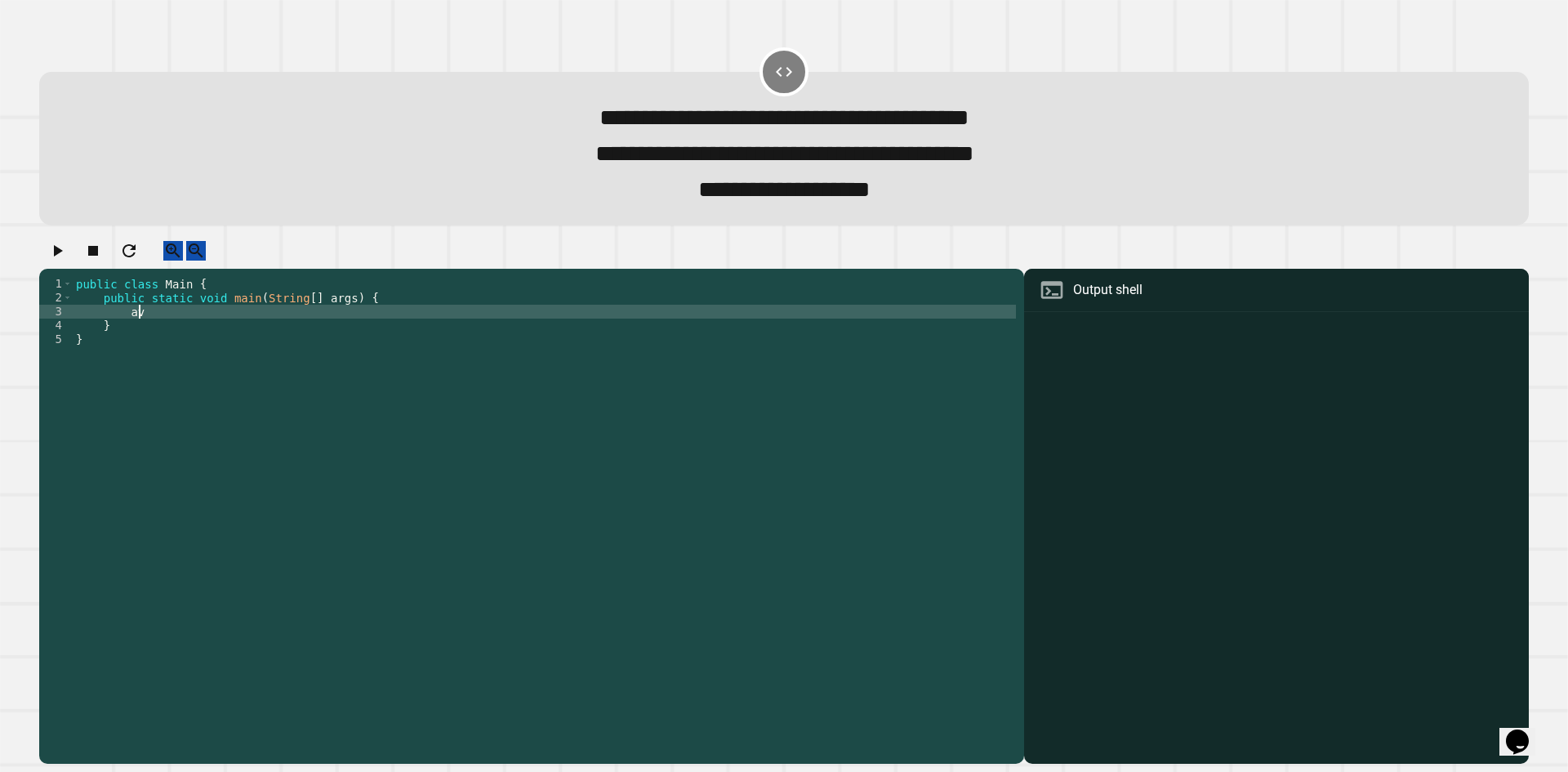
type textarea "*"
type textarea "**********"
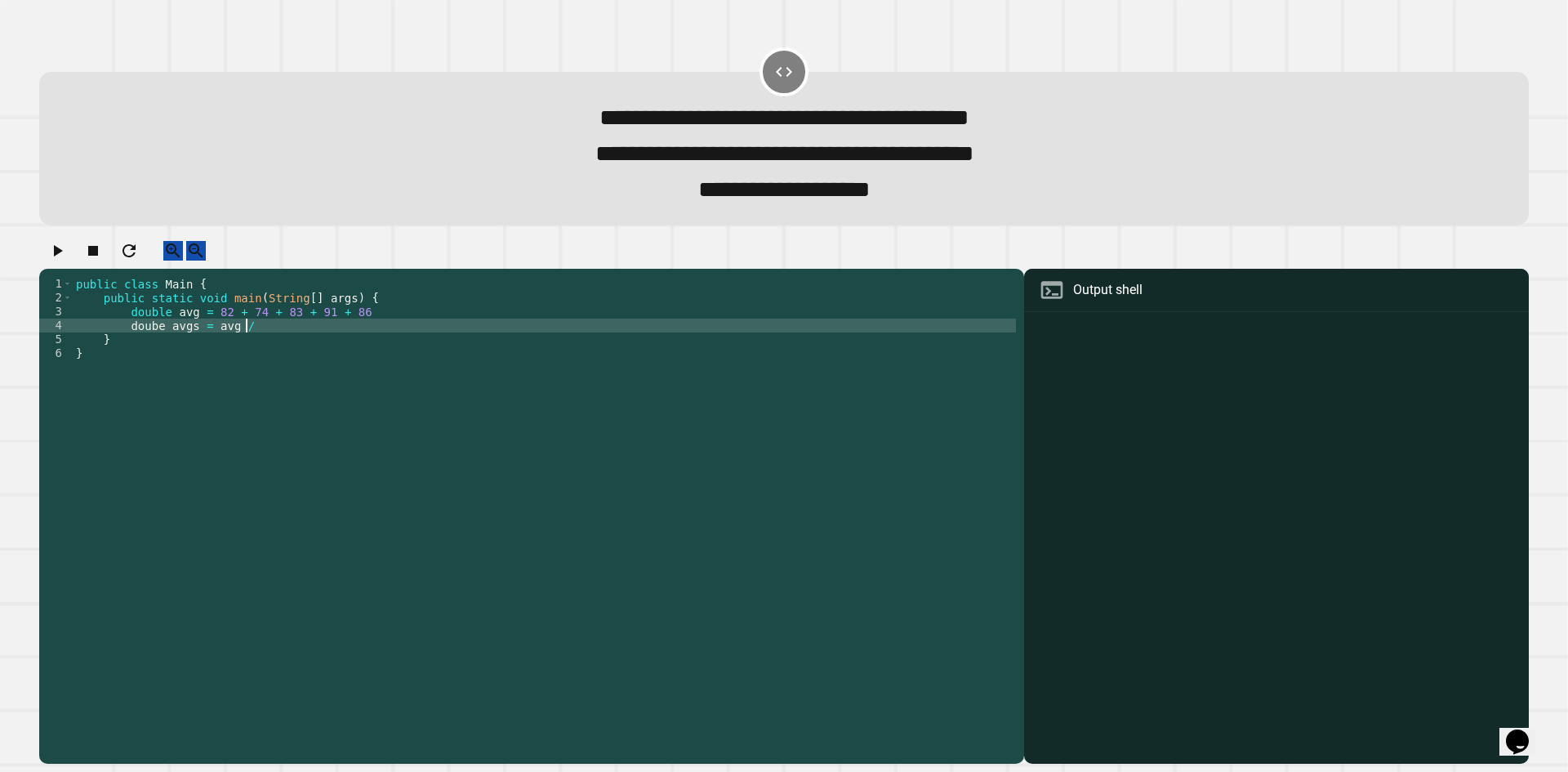
type textarea "**********"
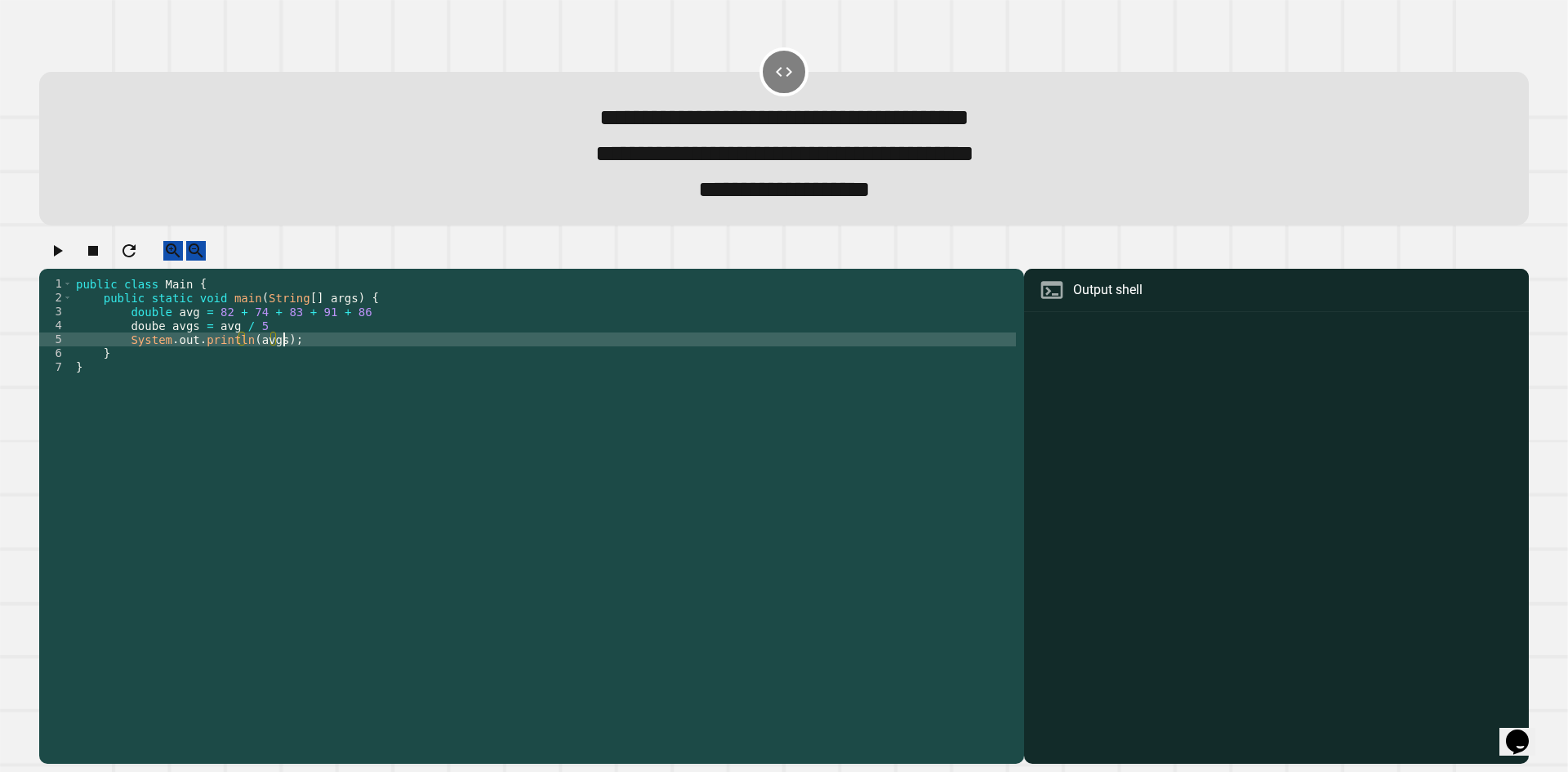
scroll to position [0, 14]
click at [67, 261] on button "button" at bounding box center [57, 251] width 19 height 20
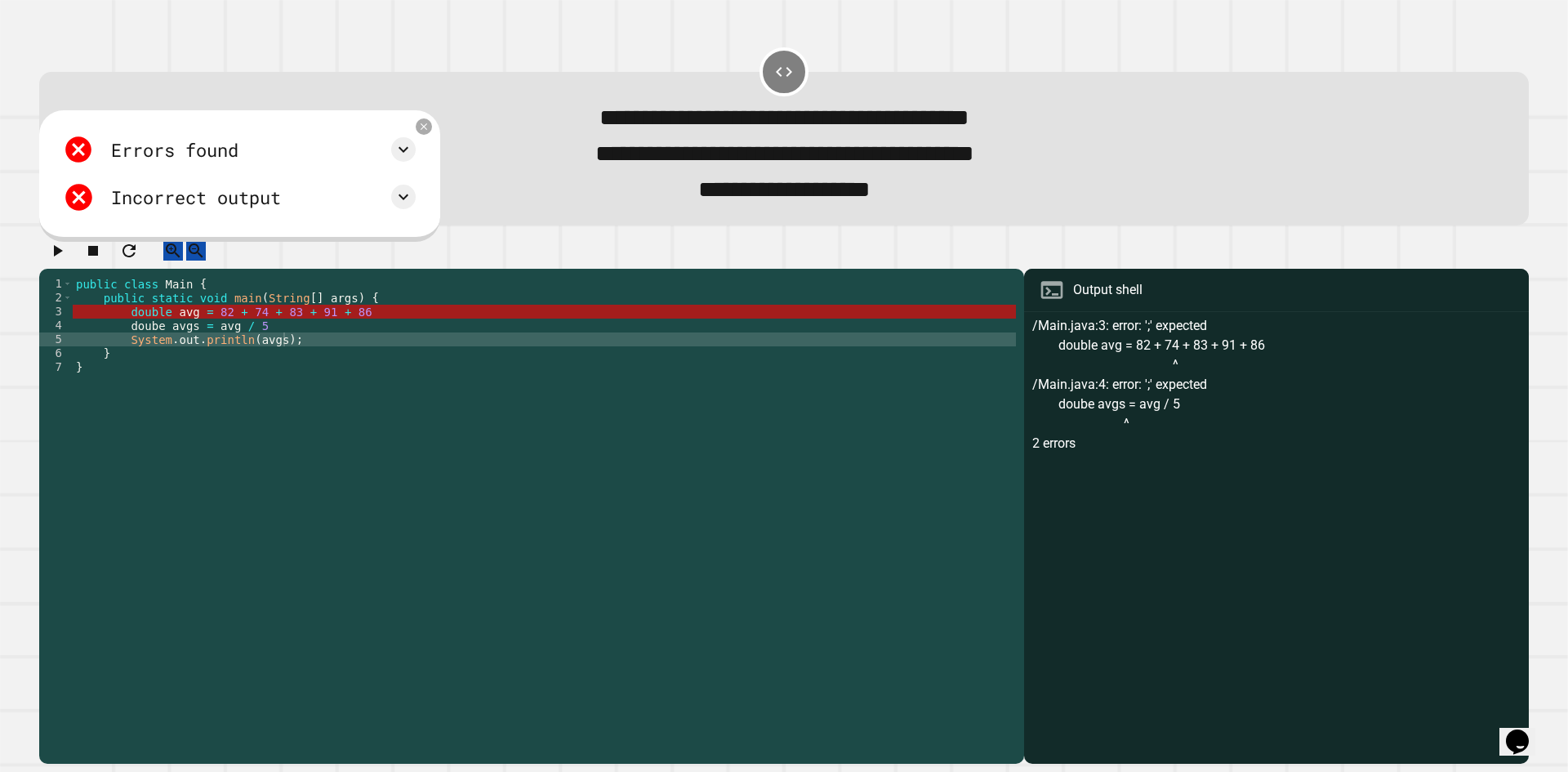
click at [109, 333] on div "public class Main { public static void main ( String [ ] args ) { double avg = …" at bounding box center [544, 499] width 943 height 445
click at [123, 324] on div "public class Main { public static void main ( String [ ] args ) { double avg = …" at bounding box center [544, 499] width 943 height 445
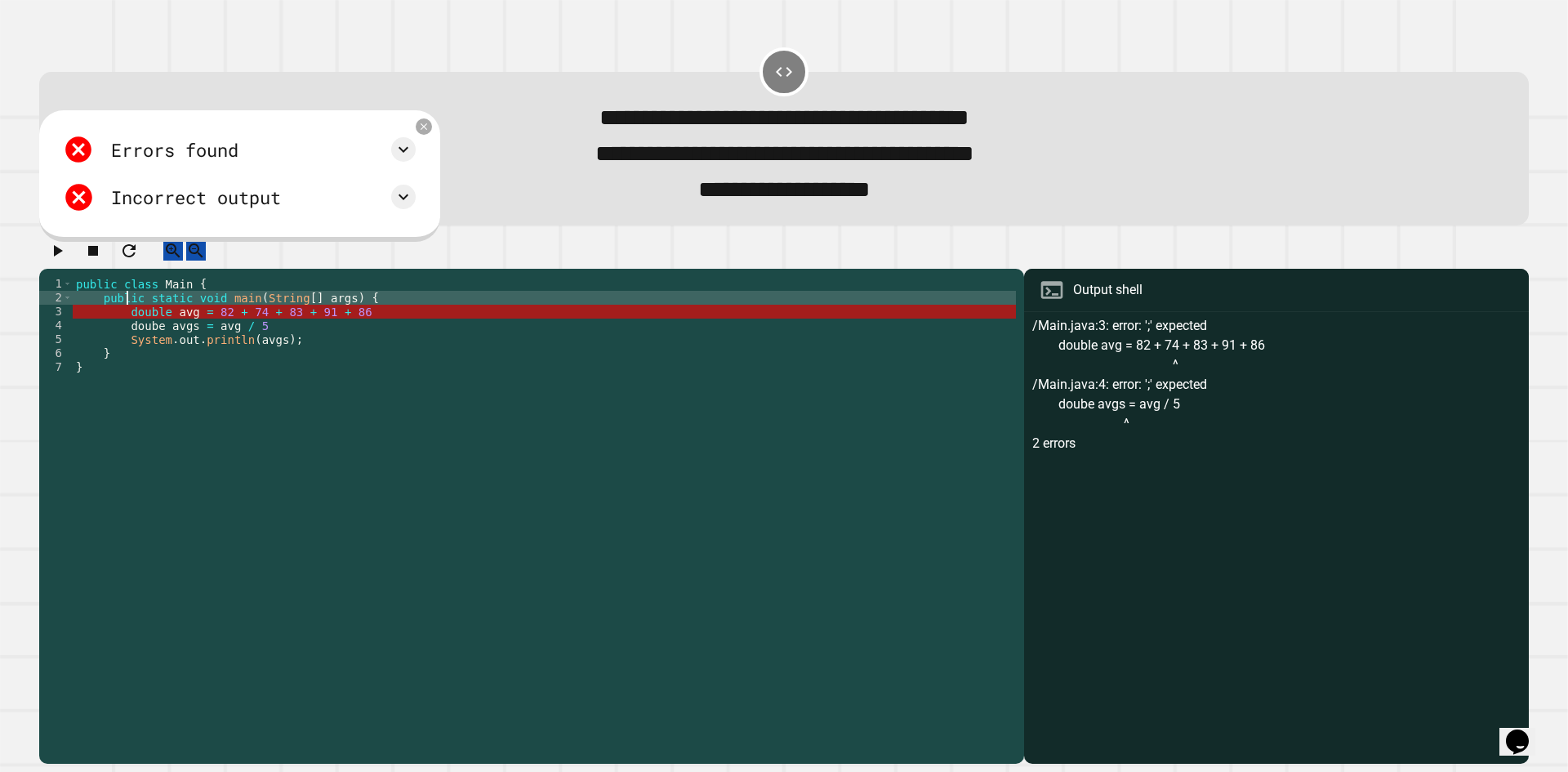
click at [132, 331] on div "public class Main { public static void main ( String [ ] args ) { double avg = …" at bounding box center [544, 499] width 943 height 445
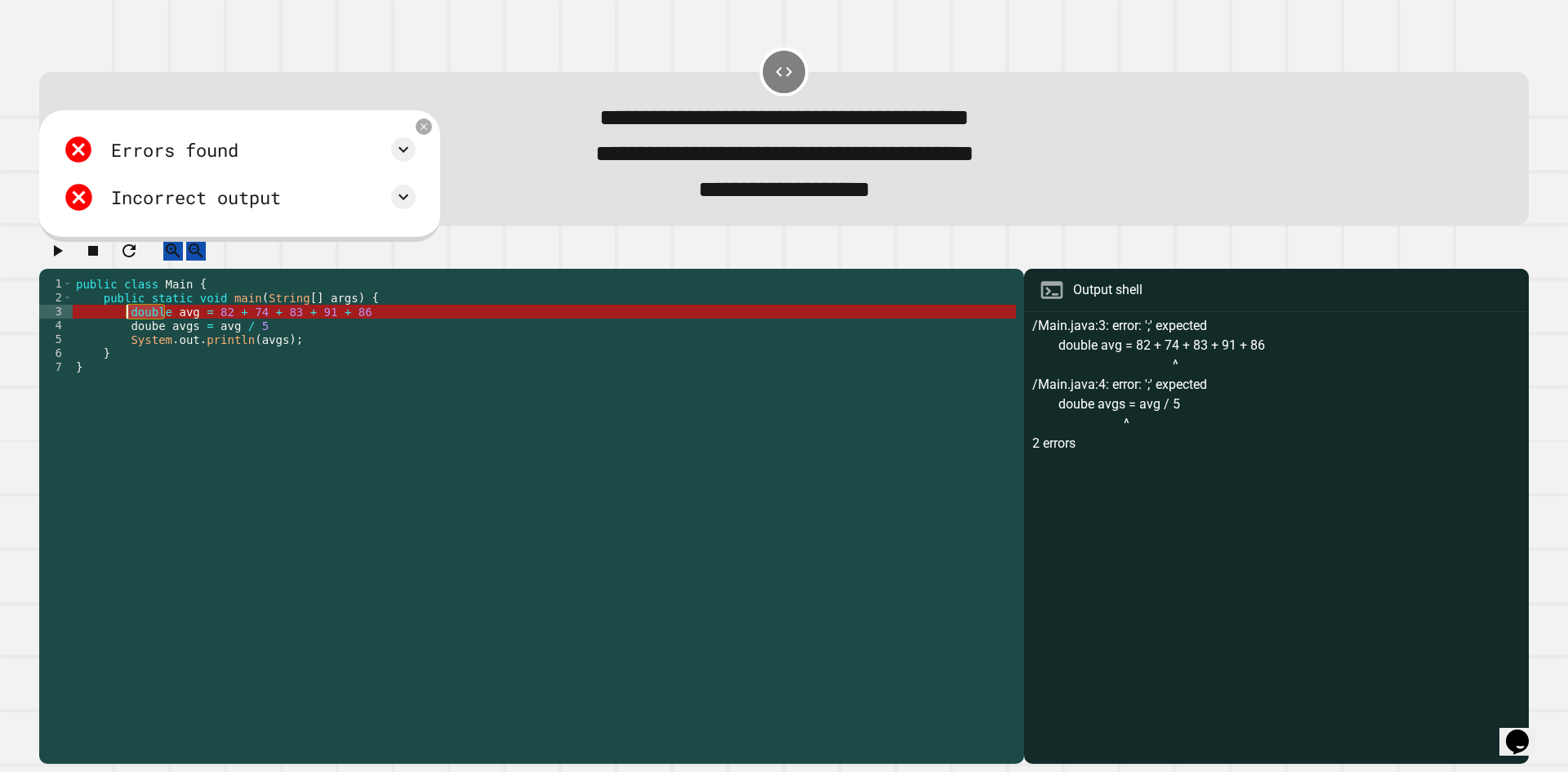
click at [132, 331] on div "public class Main { public static void main ( String [ ] args ) { double avg = …" at bounding box center [544, 499] width 943 height 445
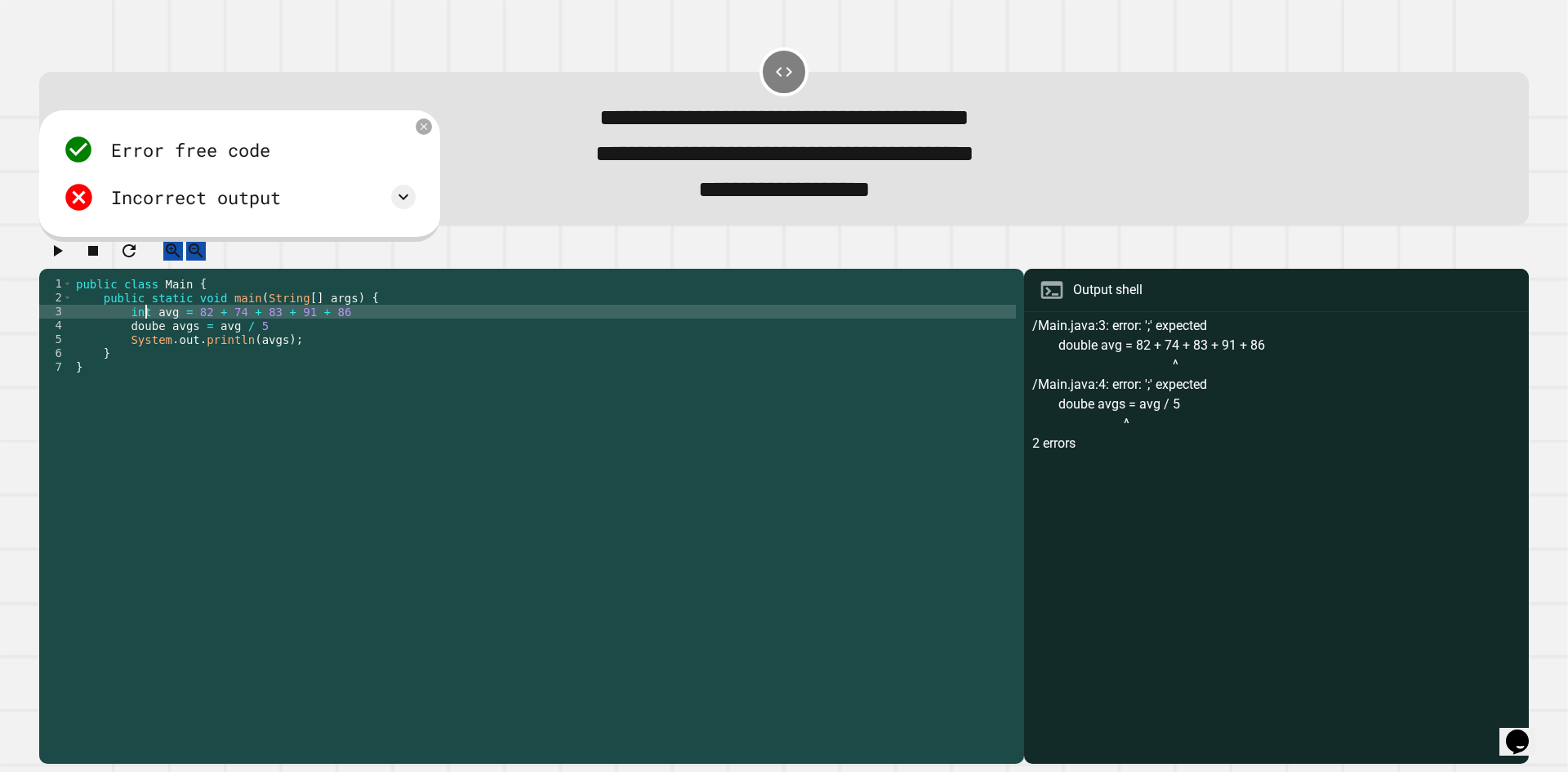
scroll to position [0, 5]
click at [55, 260] on icon "button" at bounding box center [57, 250] width 19 height 19
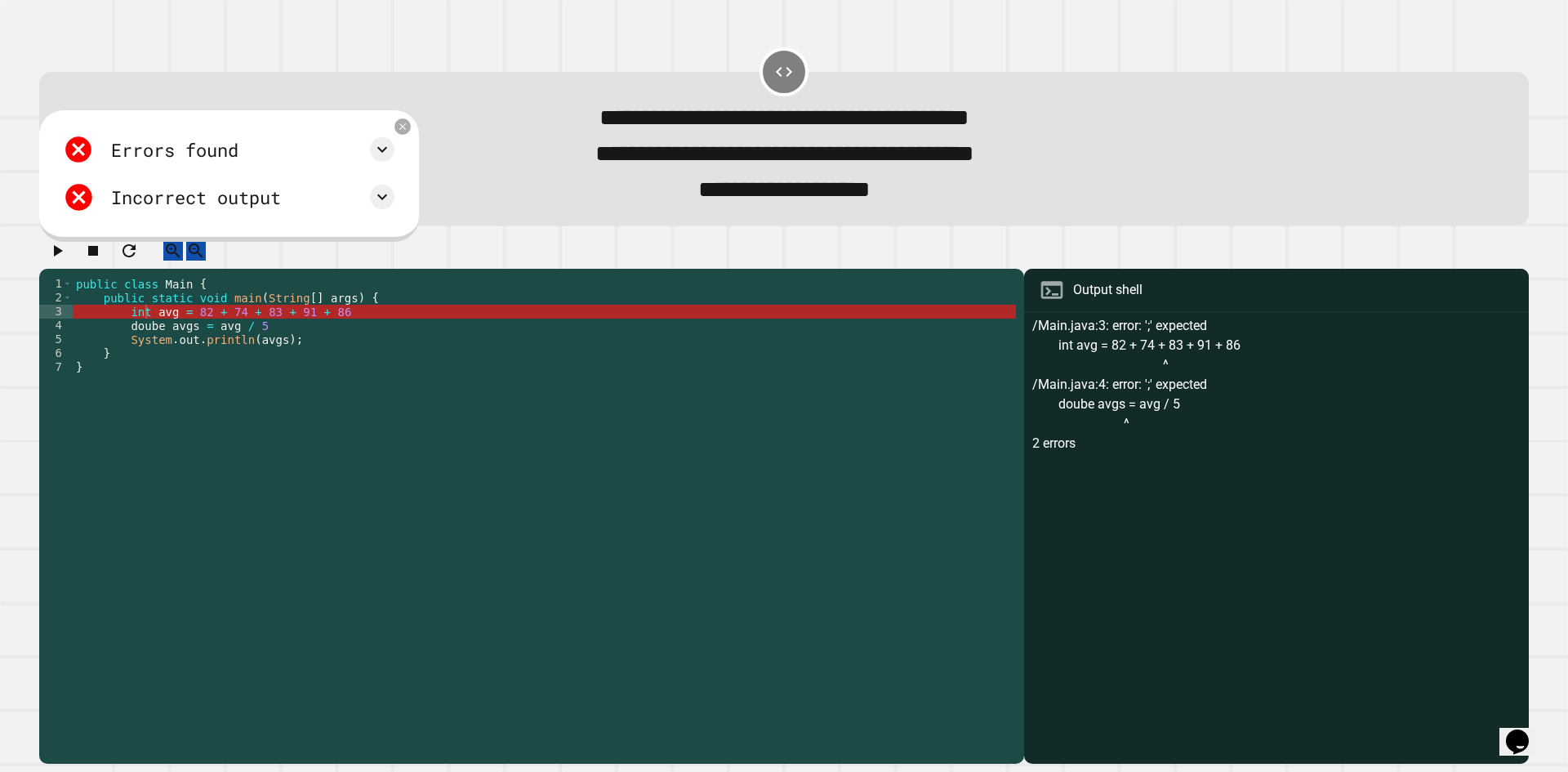
click at [358, 335] on div "public class Main { public static void main ( String [ ] args ) { int avg = 82 …" at bounding box center [544, 499] width 943 height 445
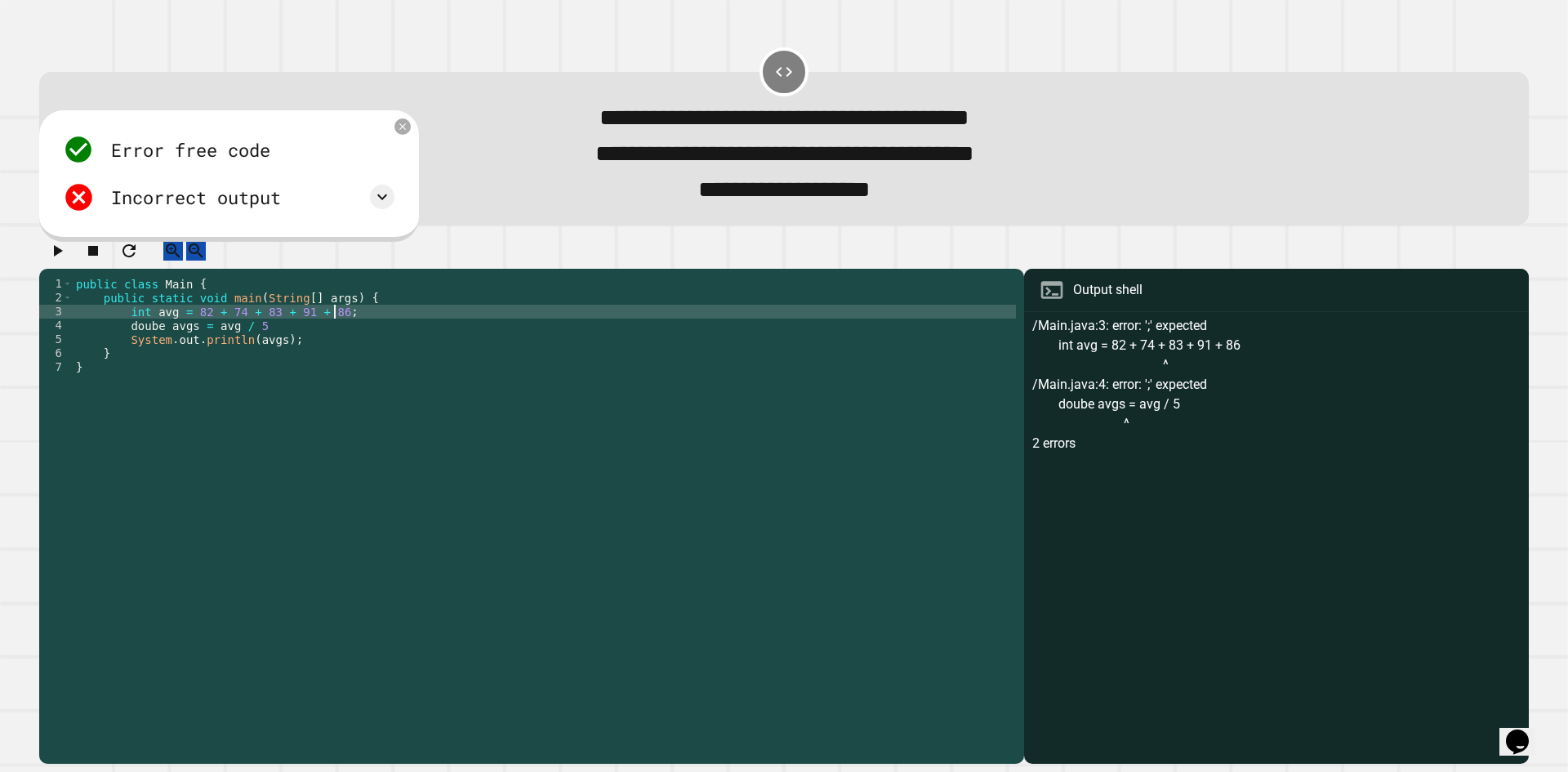
scroll to position [0, 12]
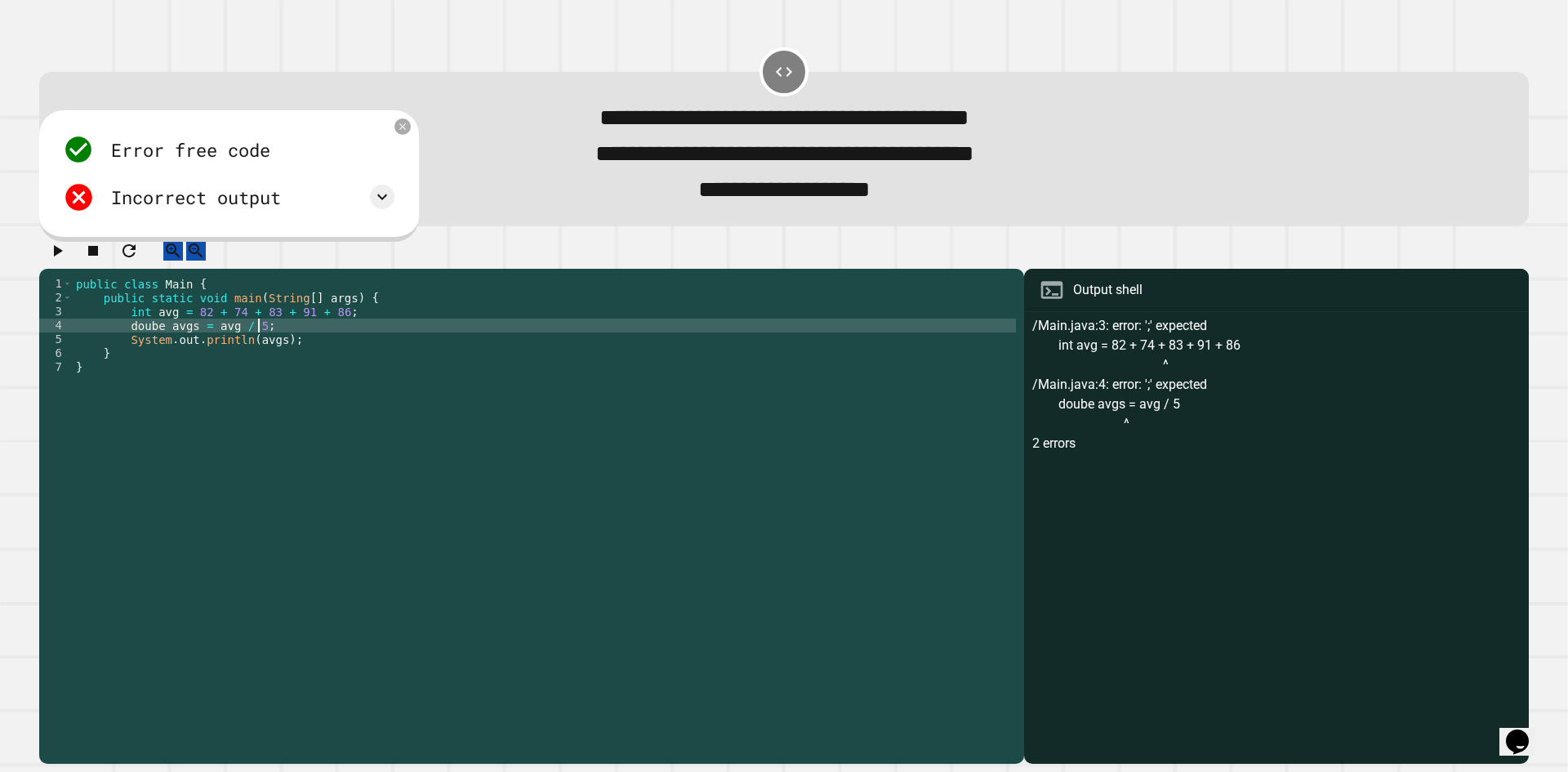
click at [72, 270] on div at bounding box center [784, 255] width 1489 height 28
click at [67, 260] on icon "button" at bounding box center [57, 250] width 19 height 19
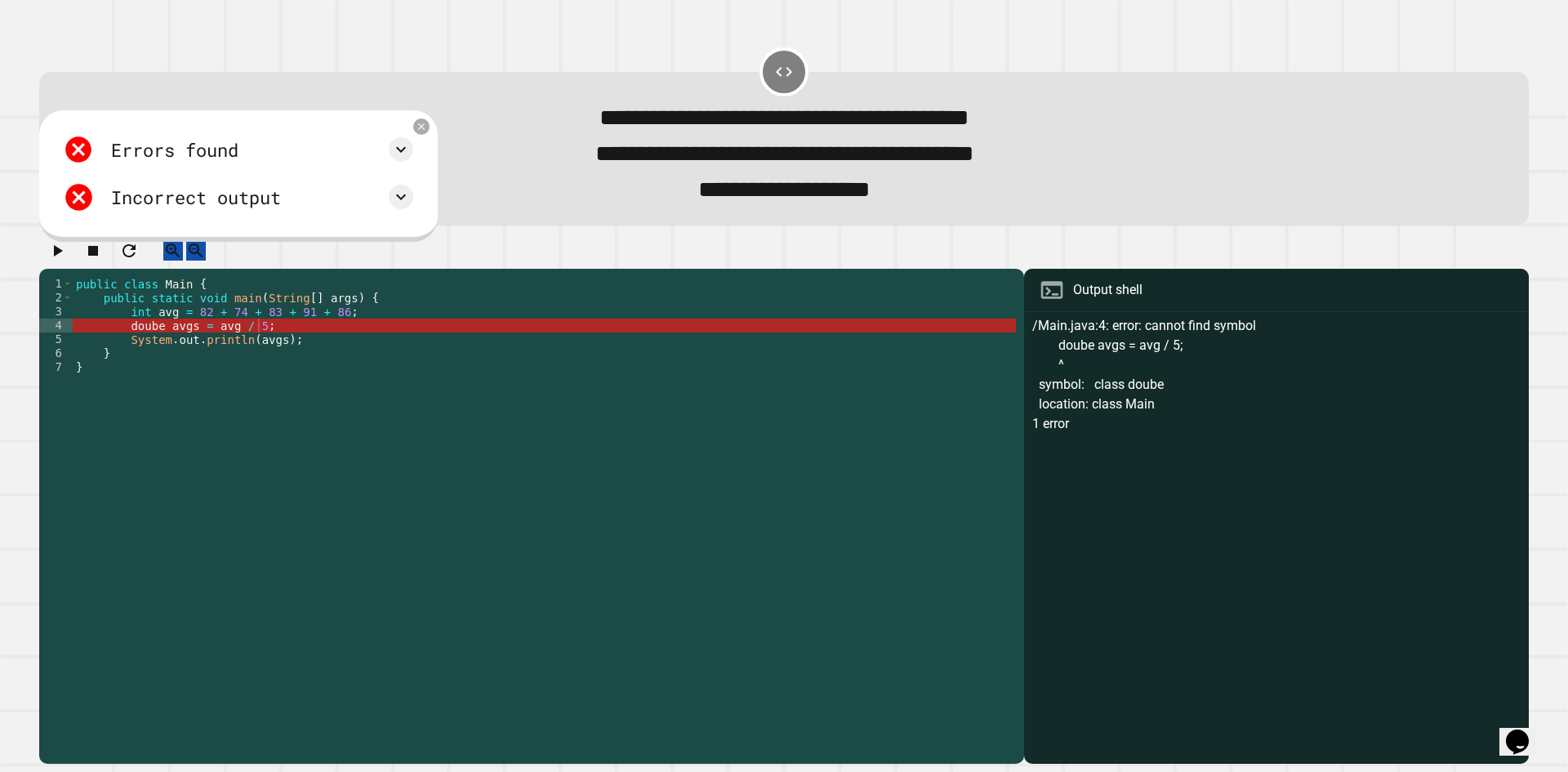
click at [147, 350] on div "public class Main { public static void main ( String [ ] args ) { int avg = 82 …" at bounding box center [544, 499] width 943 height 445
click at [152, 347] on div "public class Main { public static void main ( String [ ] args ) { int avg = 82 …" at bounding box center [544, 499] width 943 height 445
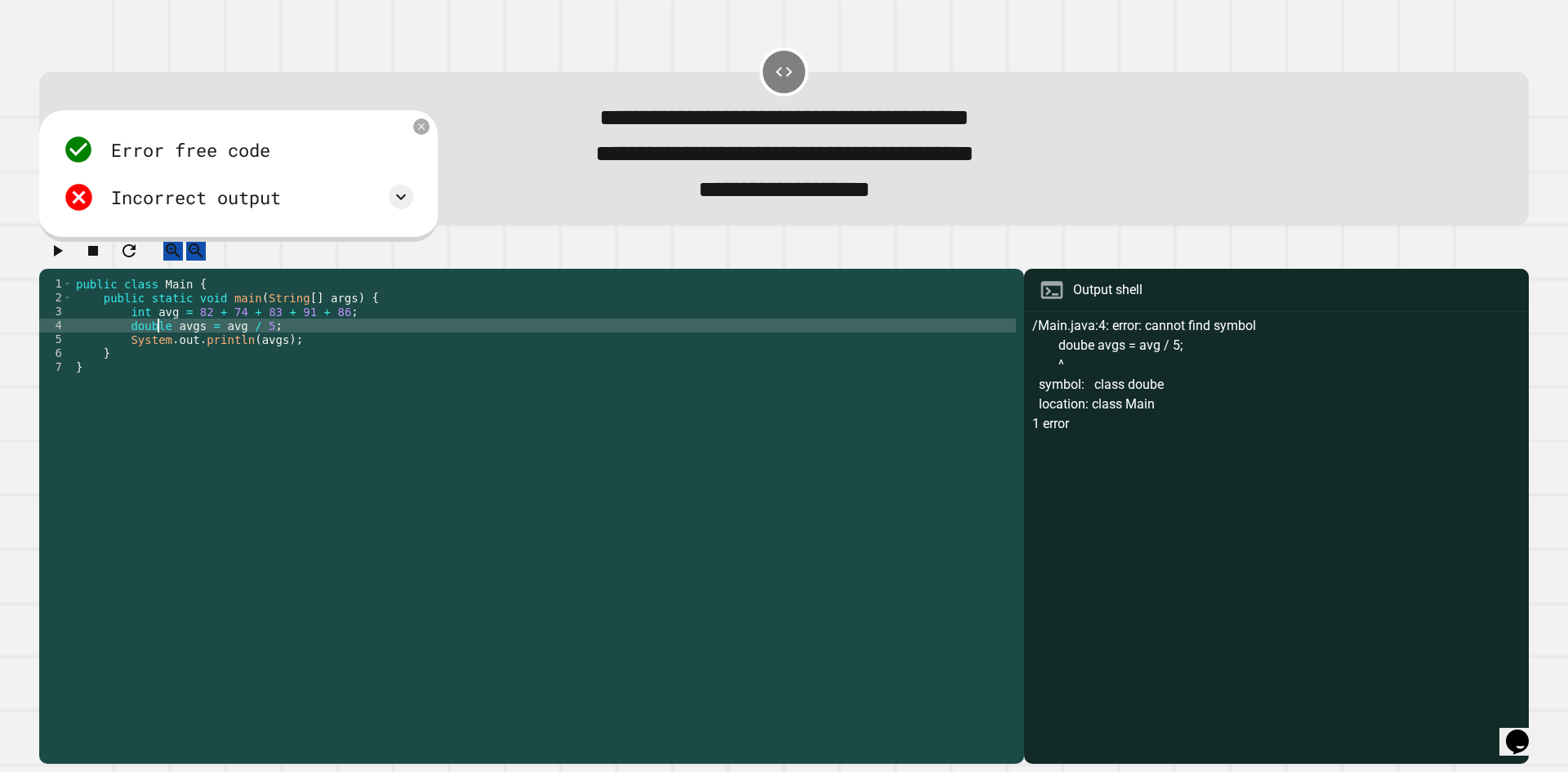
scroll to position [0, 6]
type textarea "**********"
click at [54, 260] on icon "button" at bounding box center [57, 250] width 19 height 19
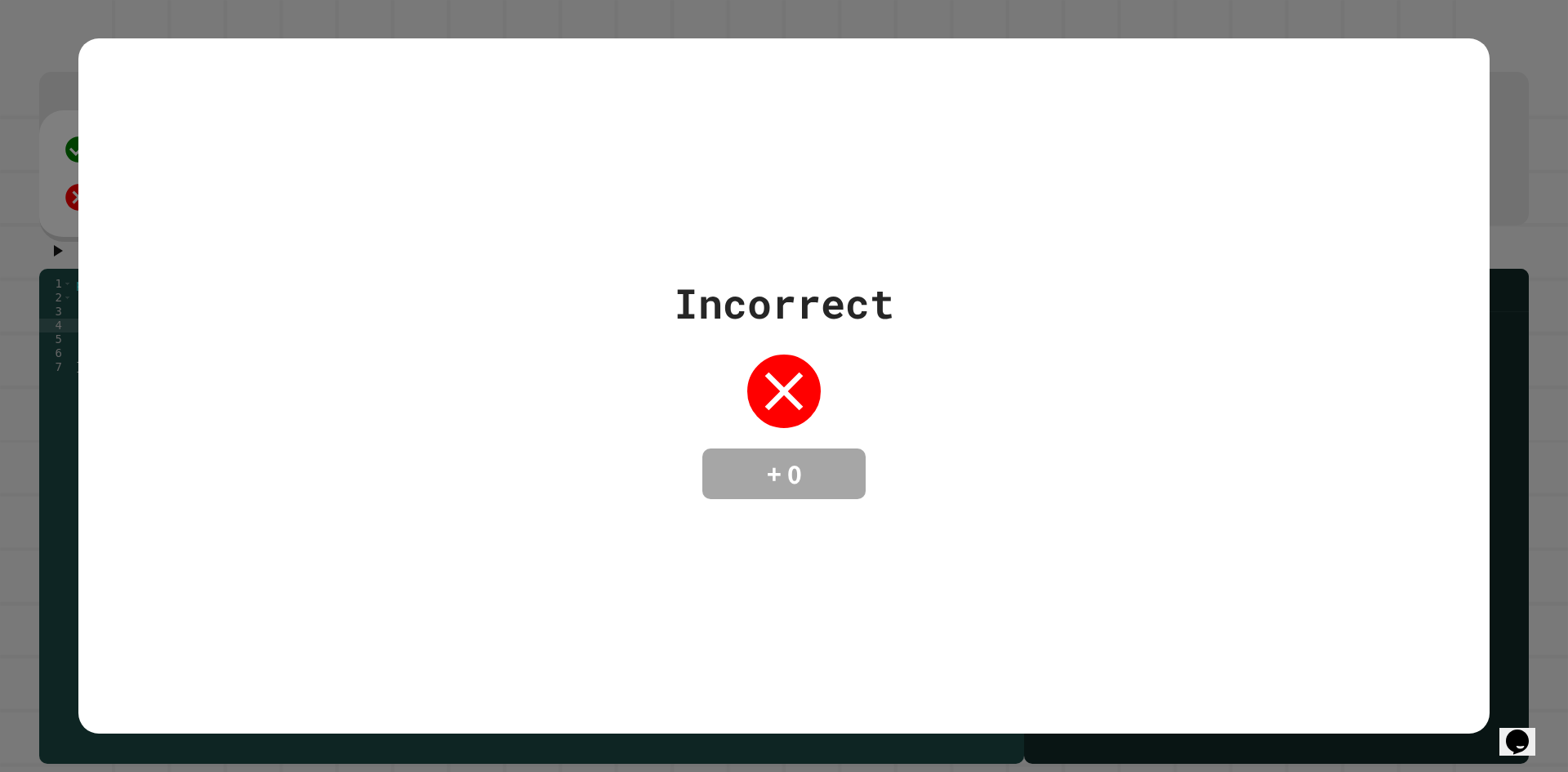
click at [13, 281] on div "Incorrect + 0" at bounding box center [784, 386] width 1568 height 772
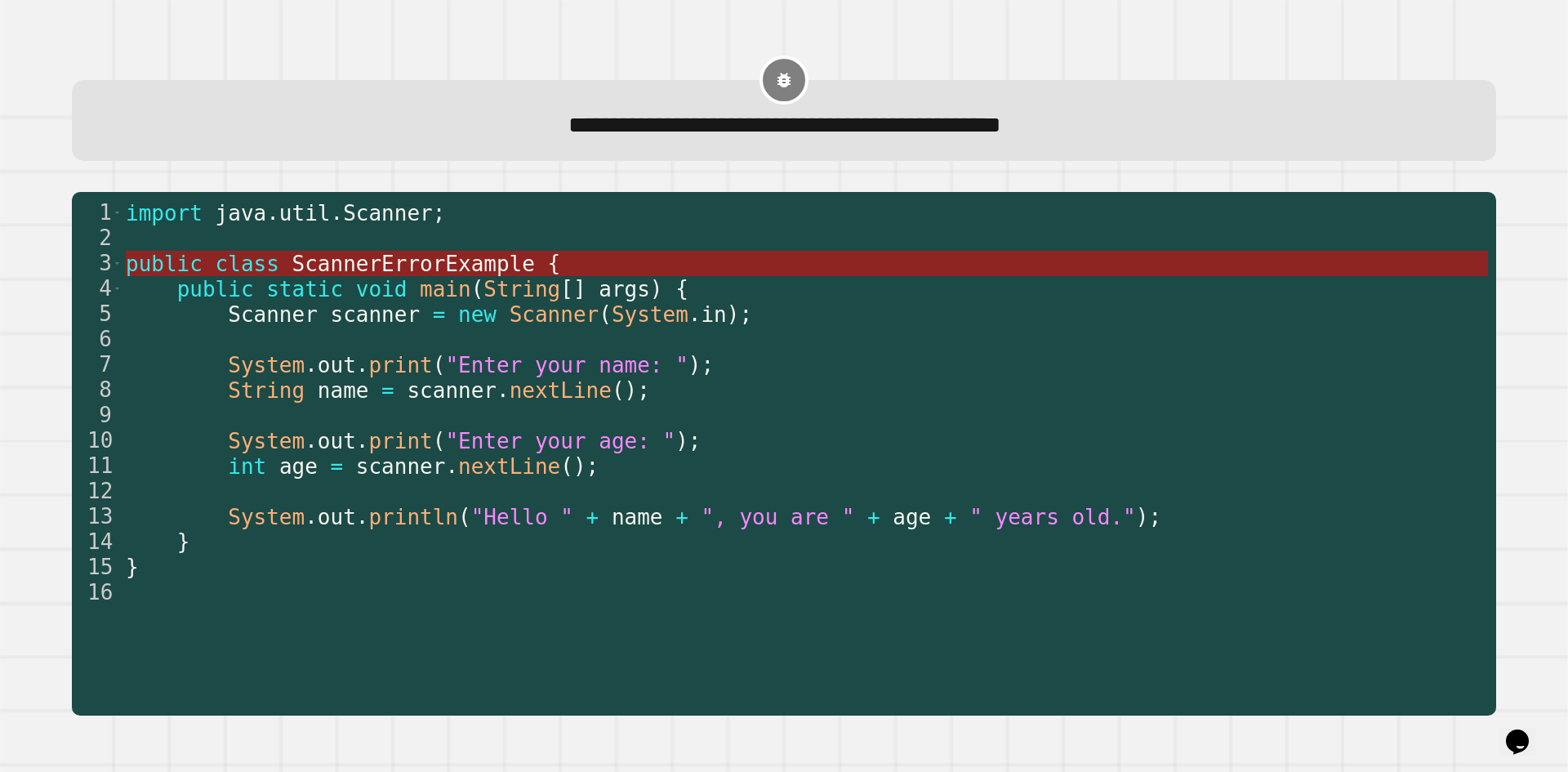
click at [388, 270] on span "ScannerErrorExample" at bounding box center [413, 263] width 243 height 24
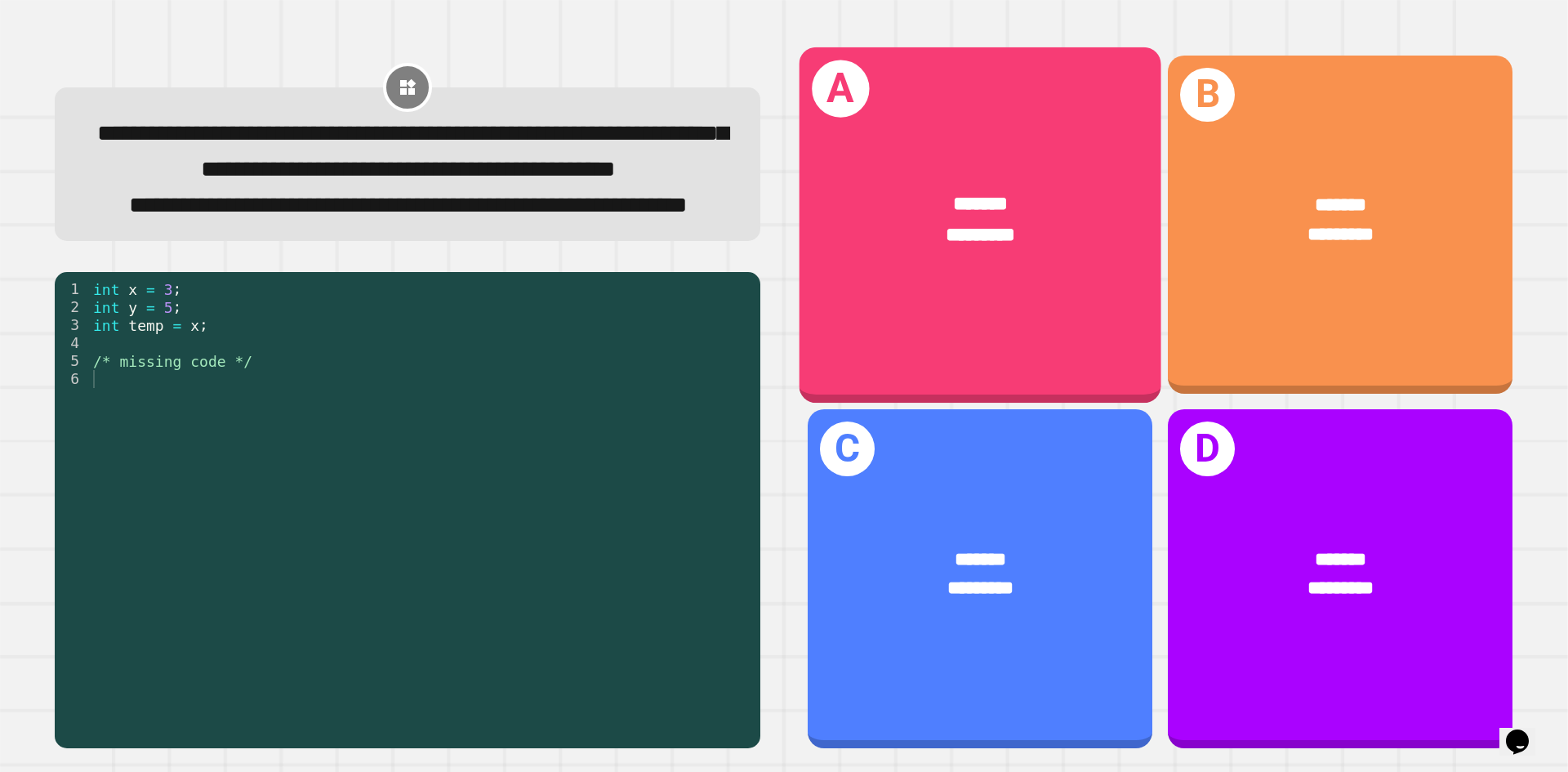
click at [1046, 311] on div "A ****** *********" at bounding box center [980, 224] width 362 height 355
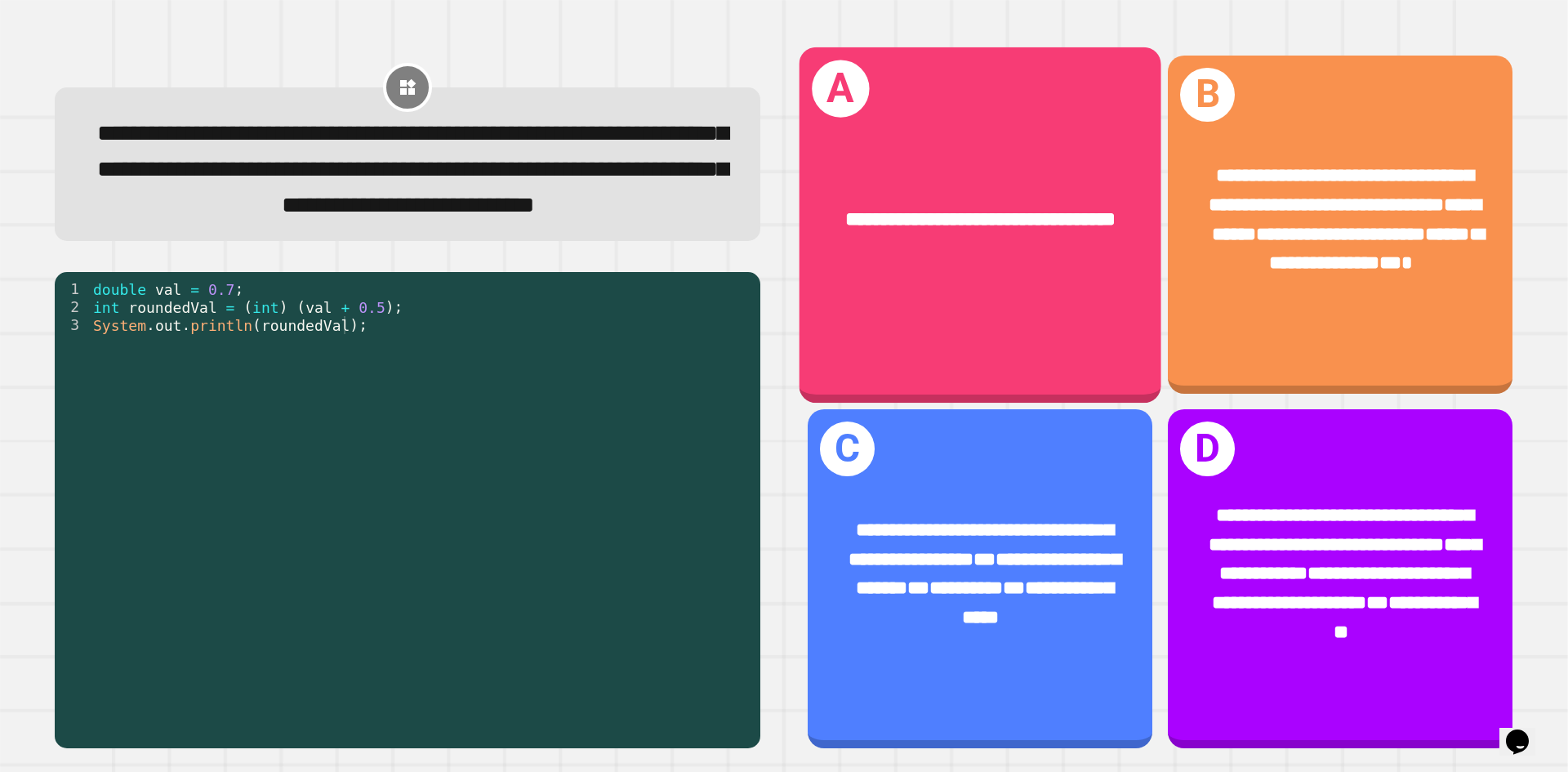
click at [1064, 297] on div "**********" at bounding box center [980, 224] width 362 height 355
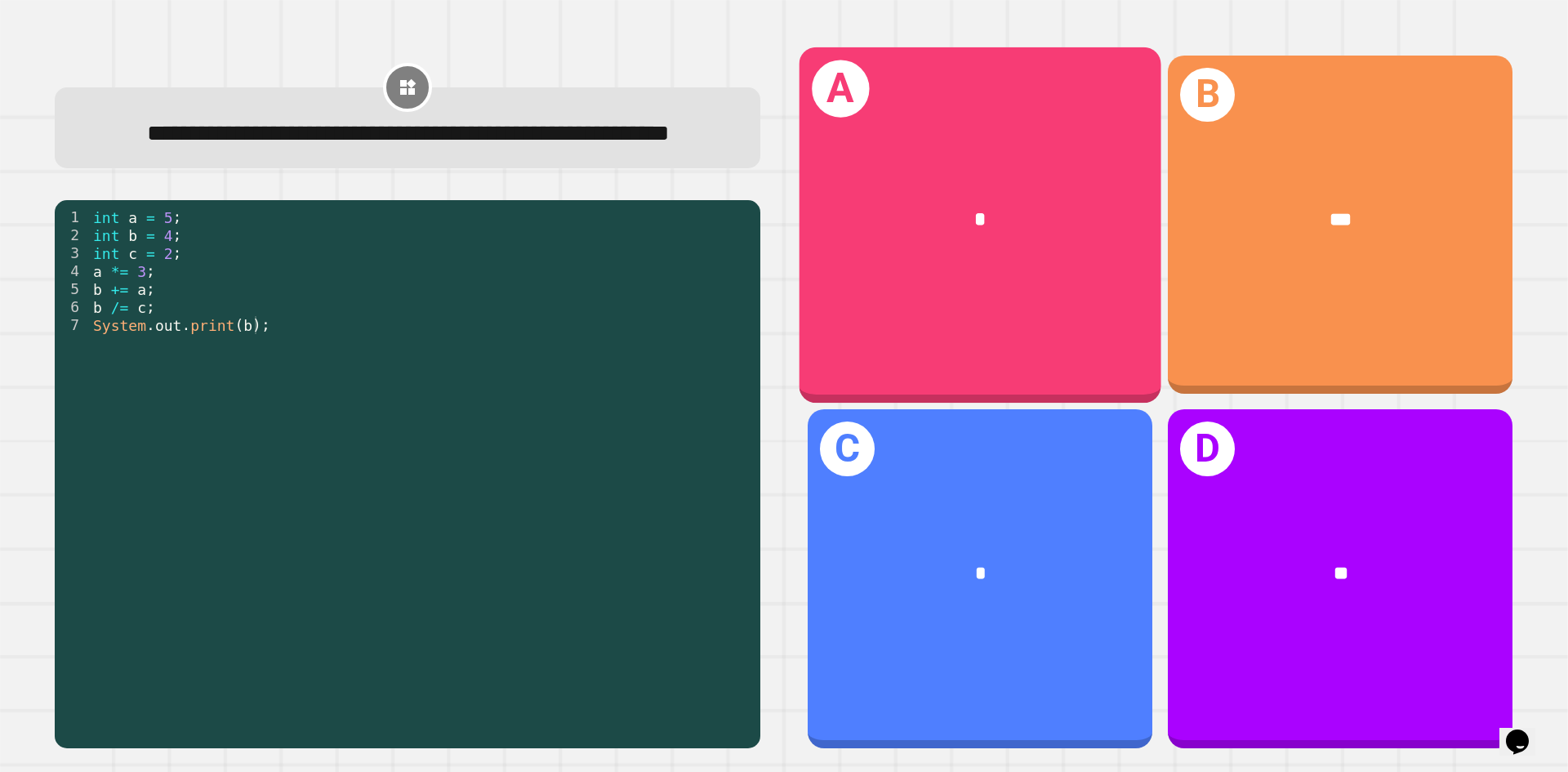
click at [993, 205] on div "*" at bounding box center [980, 220] width 282 height 30
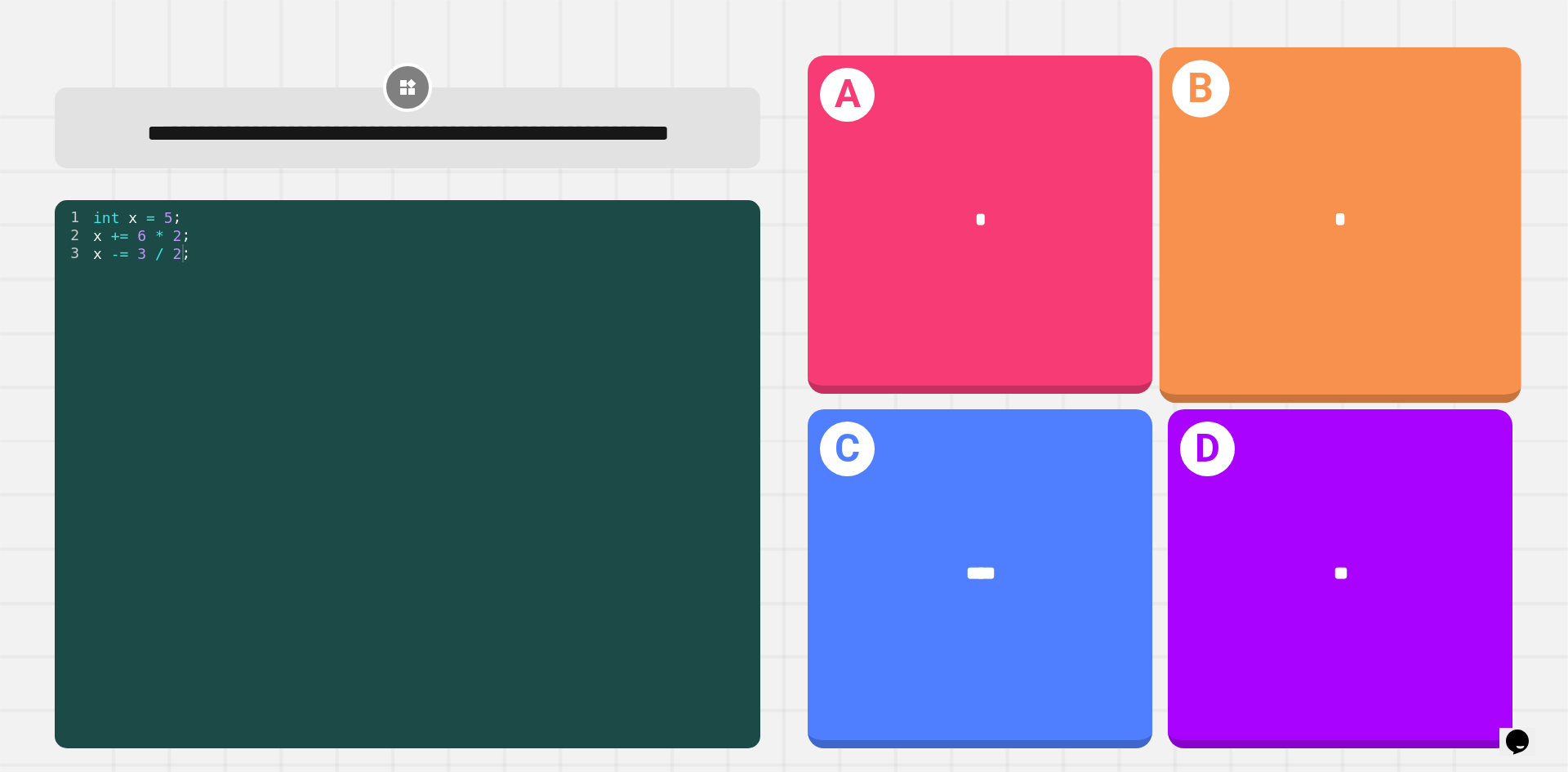
click at [1372, 331] on div "B *" at bounding box center [1340, 224] width 362 height 355
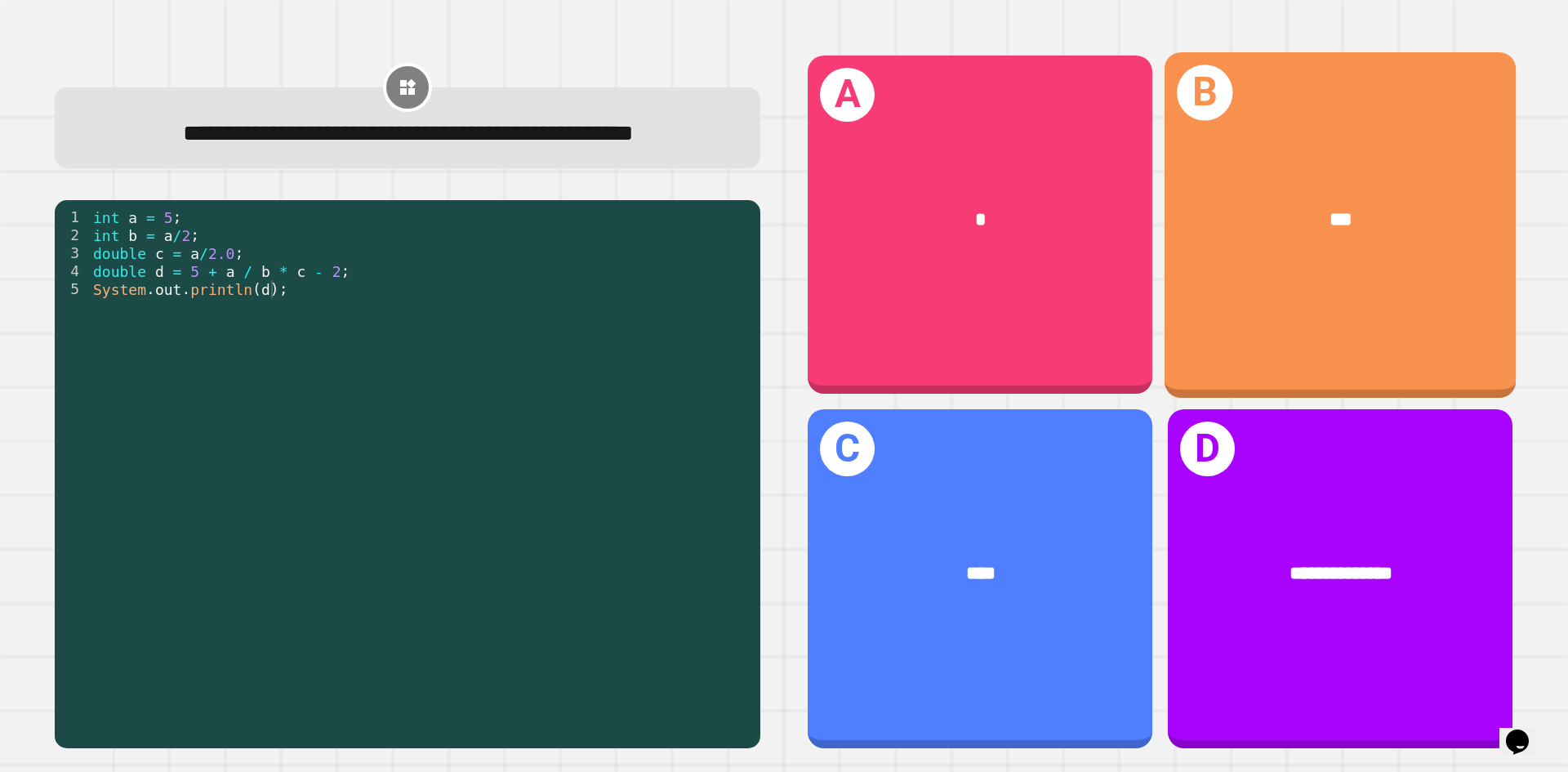
click at [1471, 317] on div "B ***" at bounding box center [1339, 224] width 351 height 346
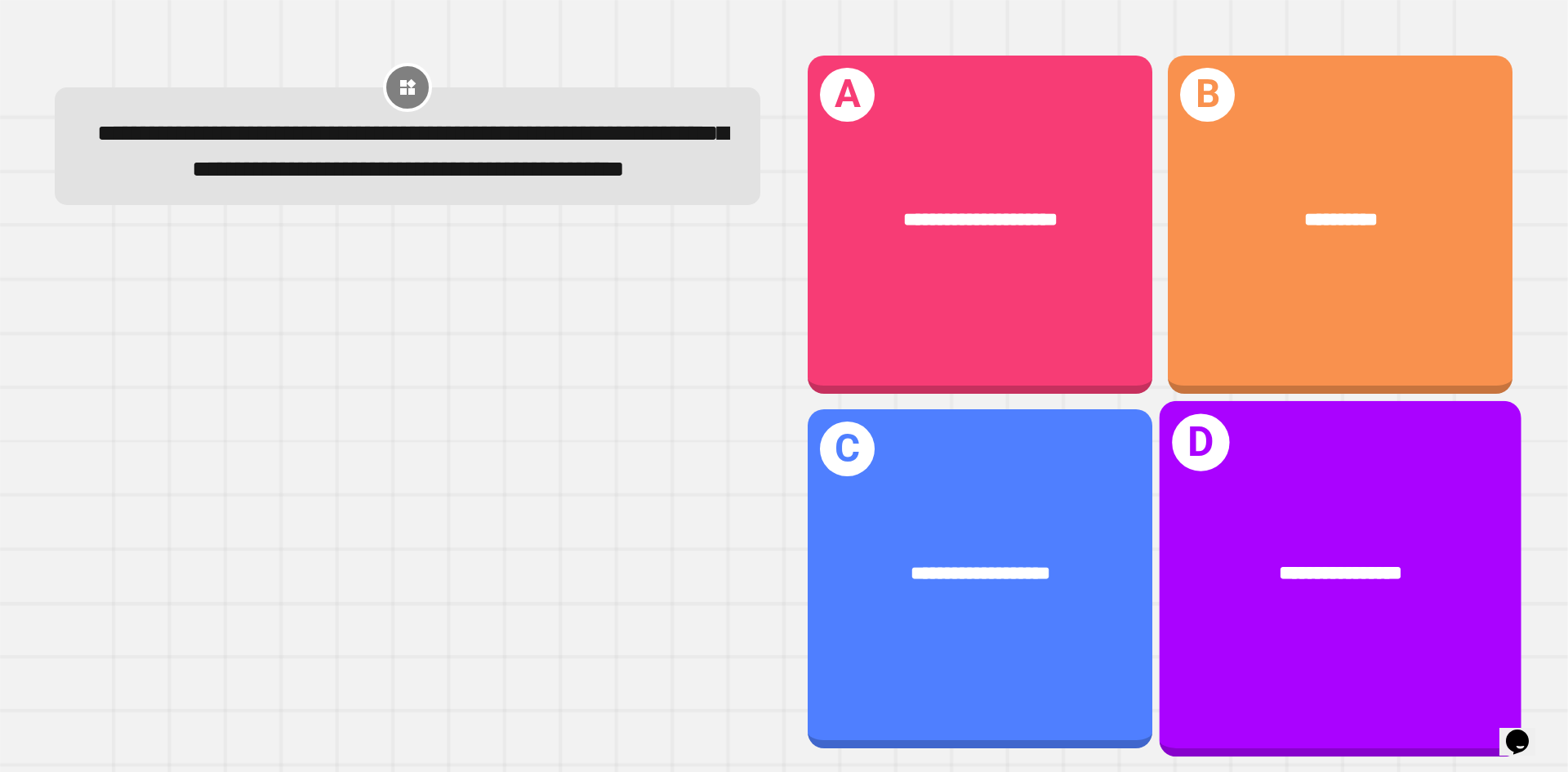
click at [1393, 561] on div "**********" at bounding box center [1340, 574] width 282 height 30
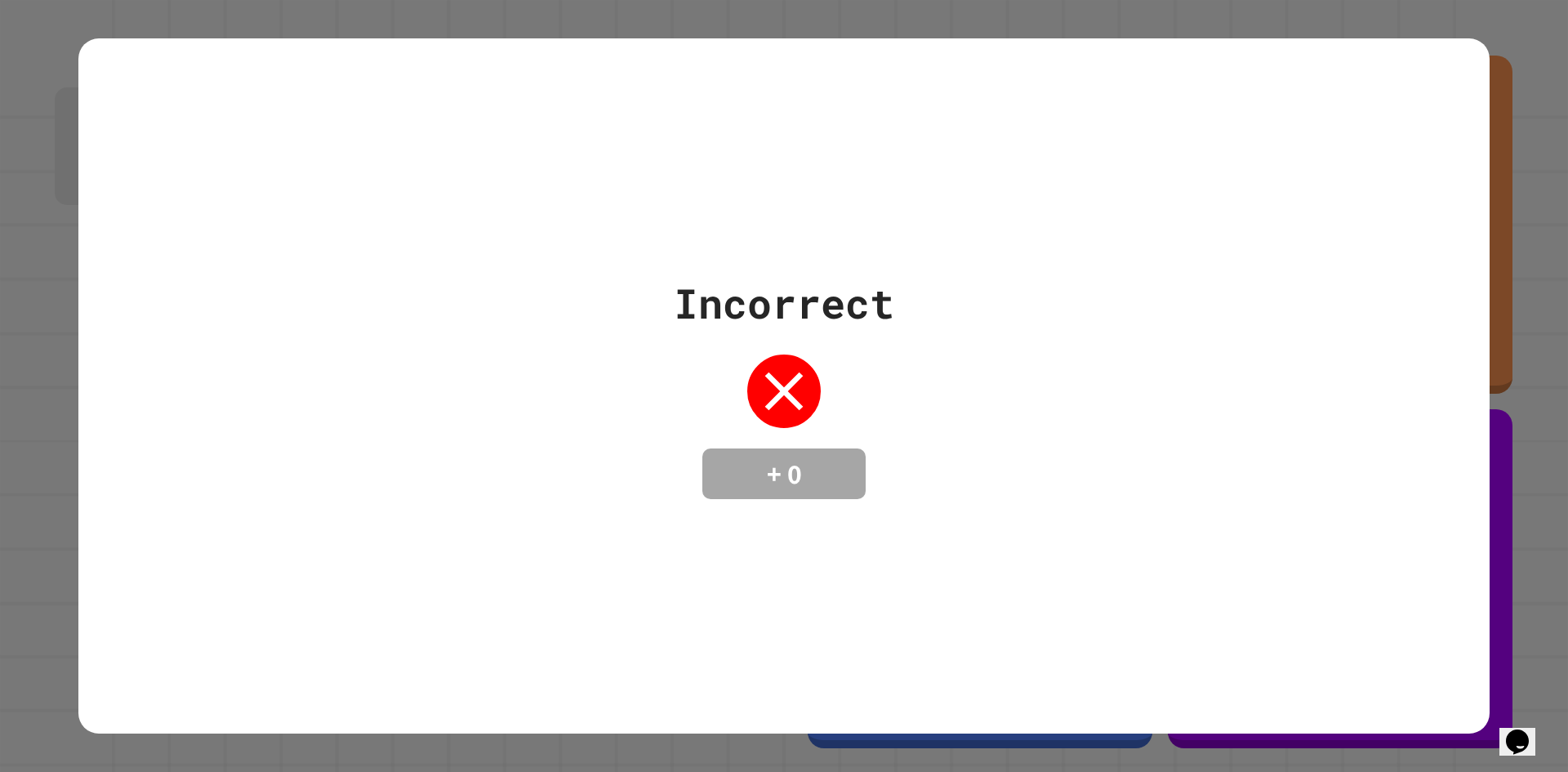
click at [938, 549] on div "Incorrect + 0" at bounding box center [784, 386] width 1411 height 695
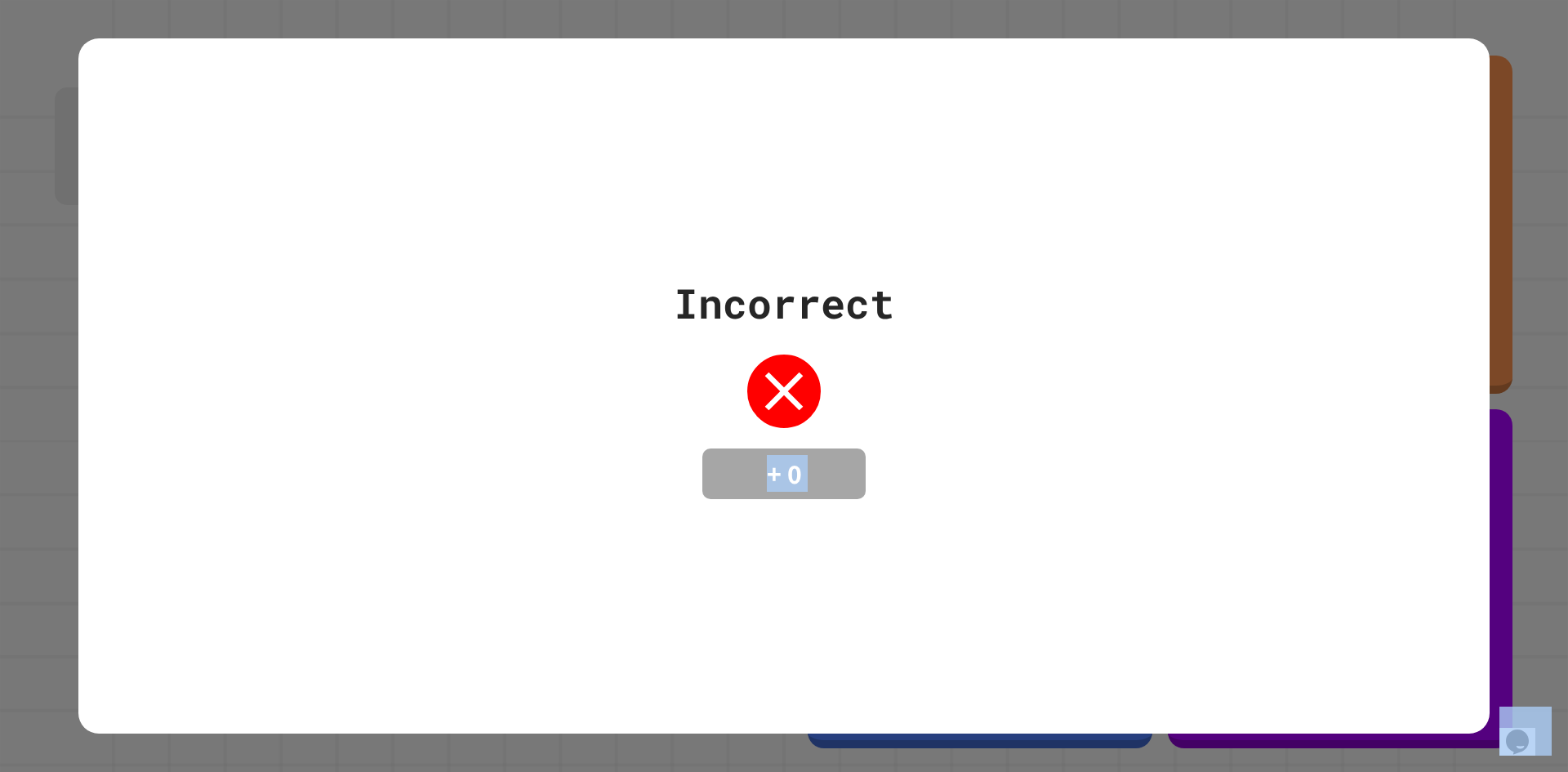
click at [938, 549] on div "Incorrect + 0" at bounding box center [784, 386] width 1411 height 695
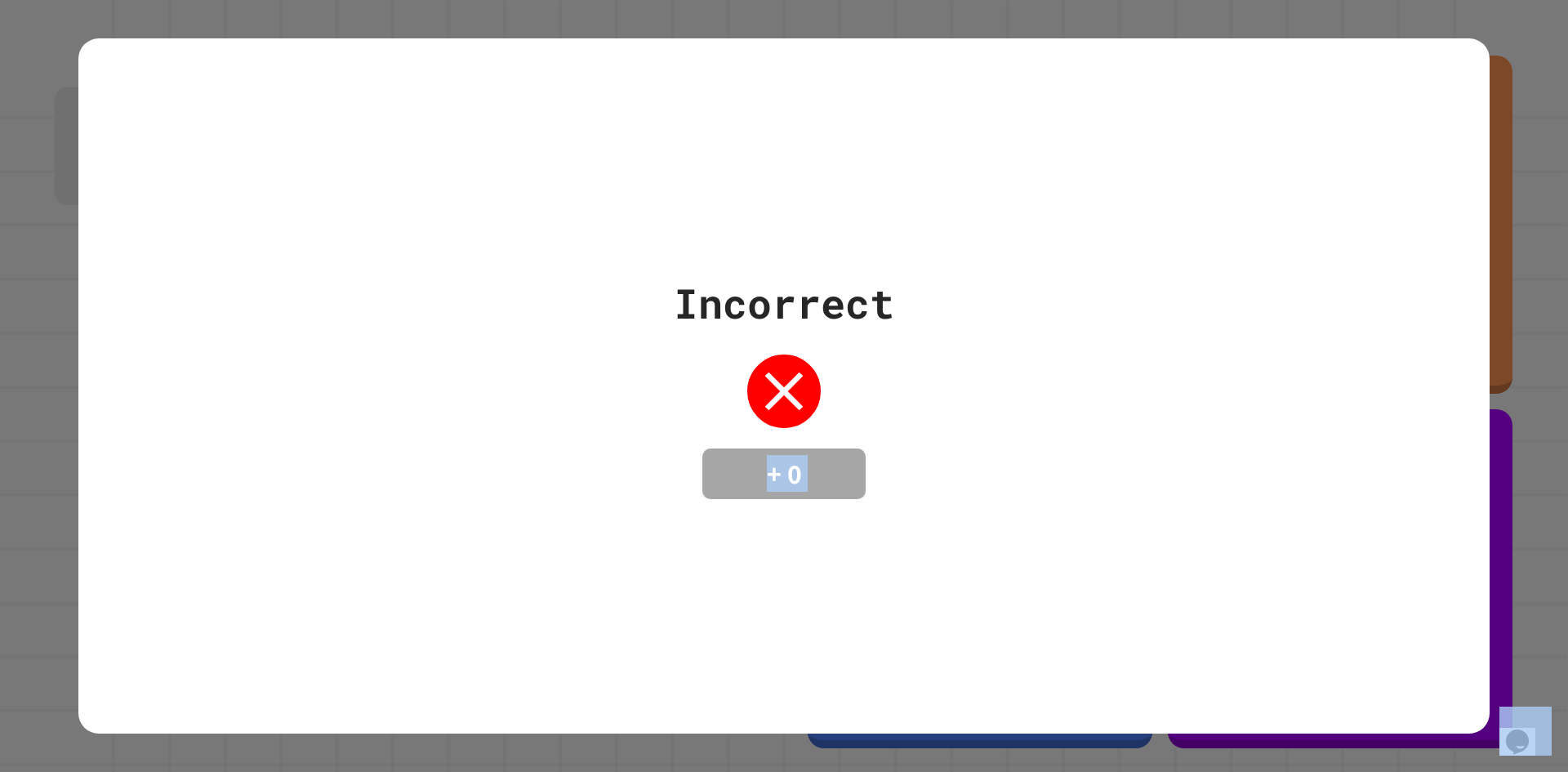
click at [938, 549] on div "Incorrect + 0" at bounding box center [784, 386] width 1411 height 695
click at [1408, 136] on div "Incorrect + 0" at bounding box center [784, 386] width 1411 height 695
click at [1406, 136] on div "Incorrect + 0" at bounding box center [784, 386] width 1411 height 695
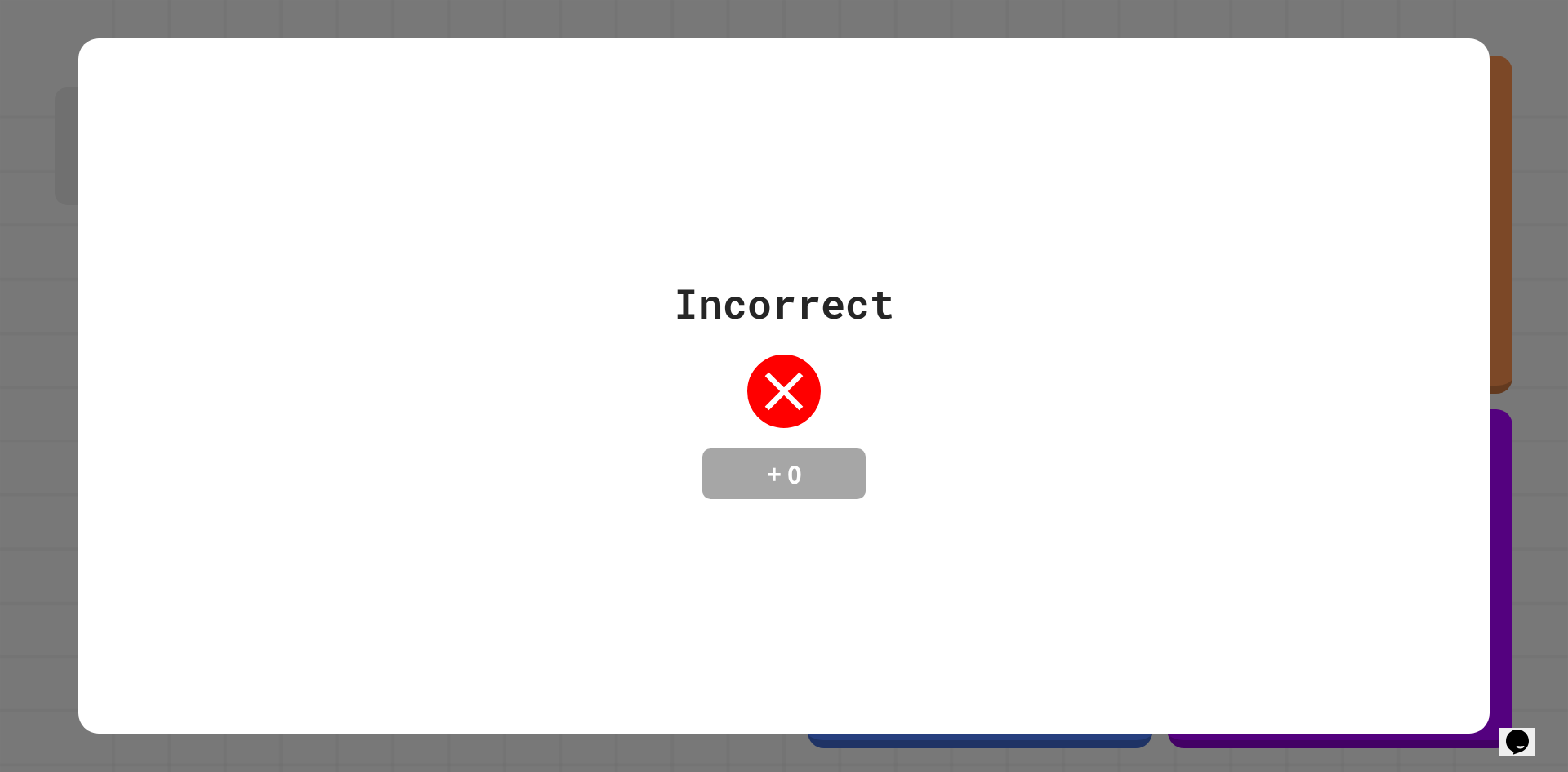
click at [1406, 136] on div "Incorrect + 0" at bounding box center [784, 386] width 1411 height 695
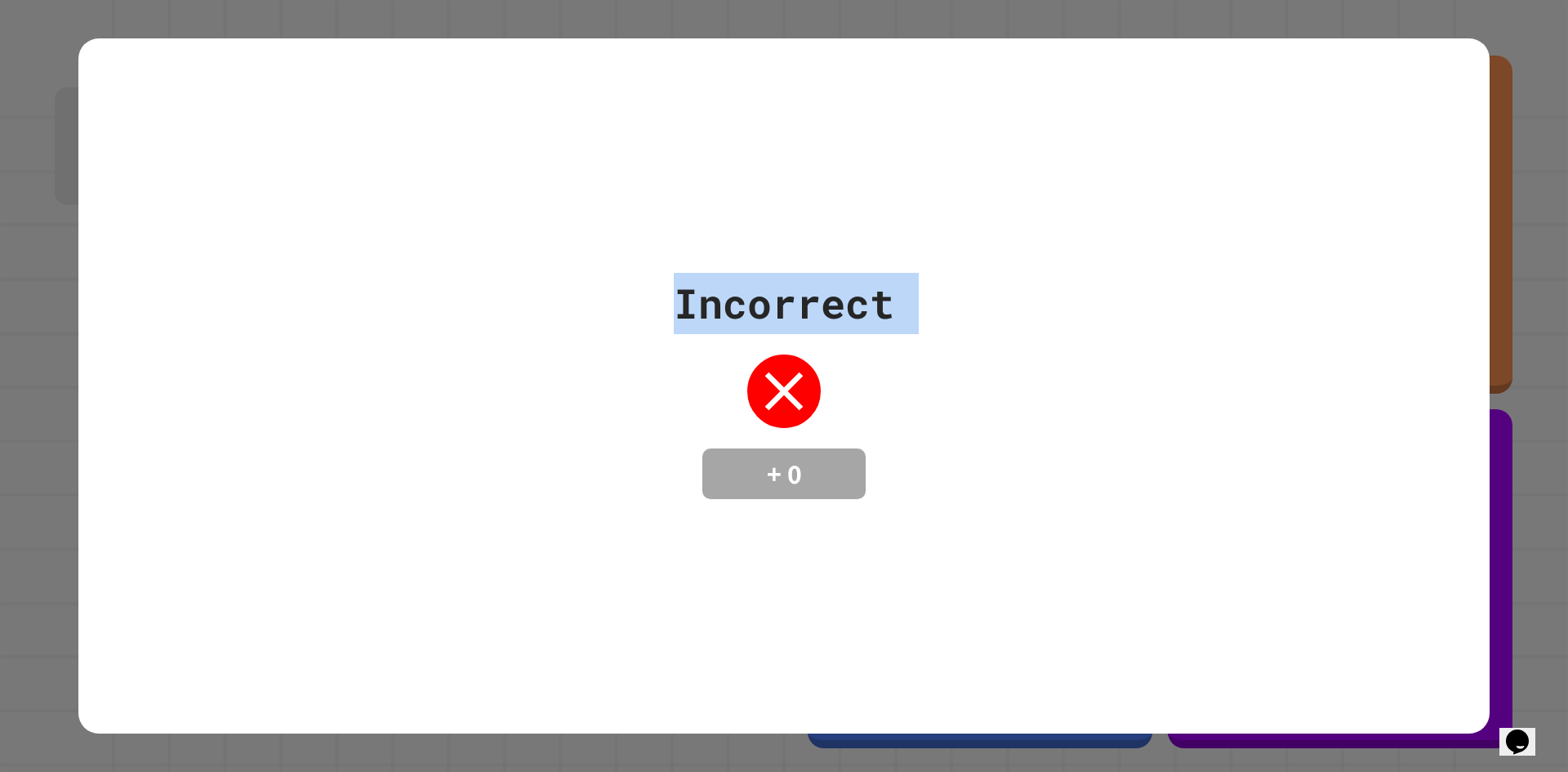
click at [1406, 136] on div "Incorrect + 0" at bounding box center [784, 386] width 1411 height 695
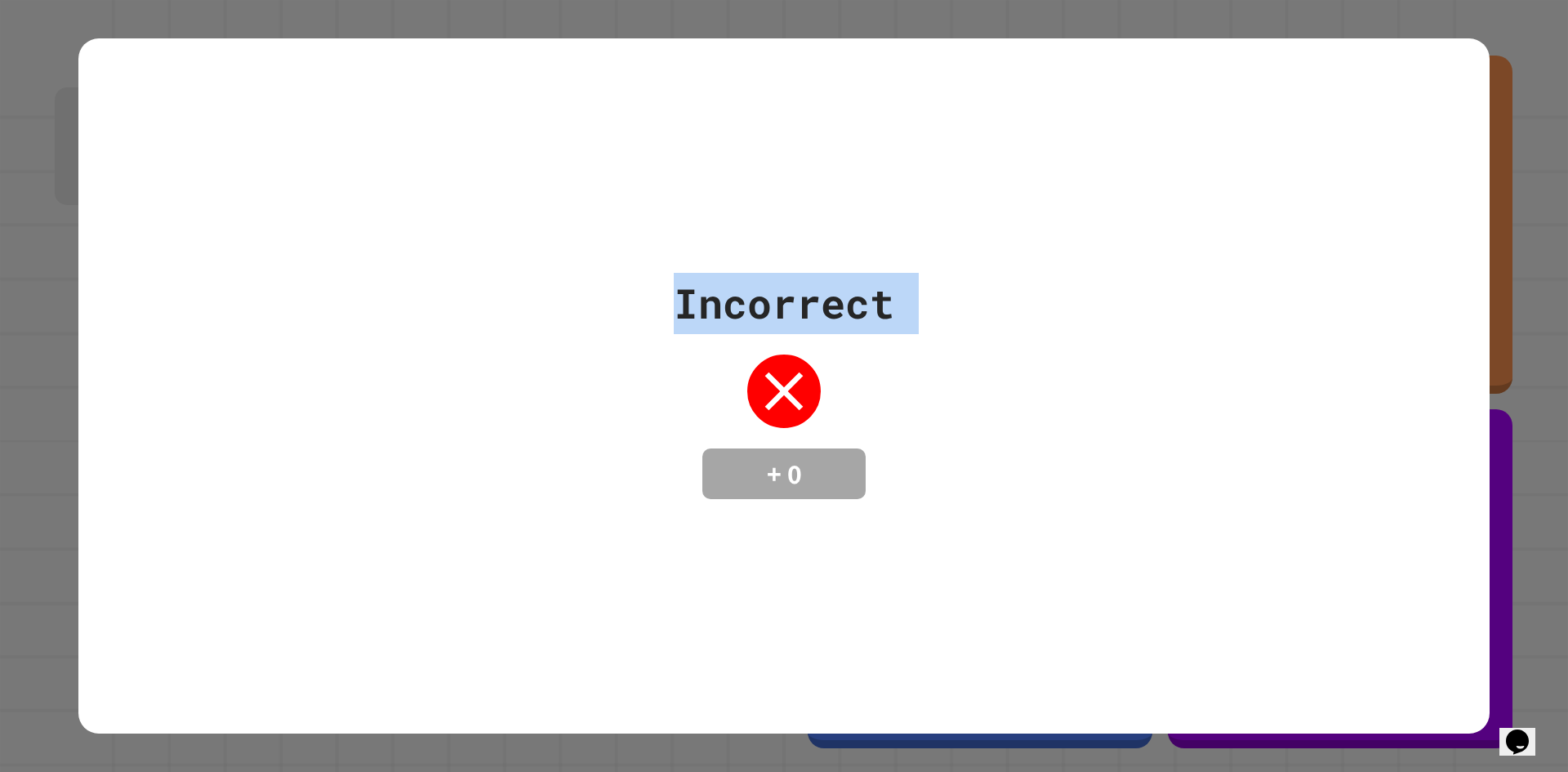
click at [1406, 136] on div "Incorrect + 0" at bounding box center [784, 386] width 1411 height 695
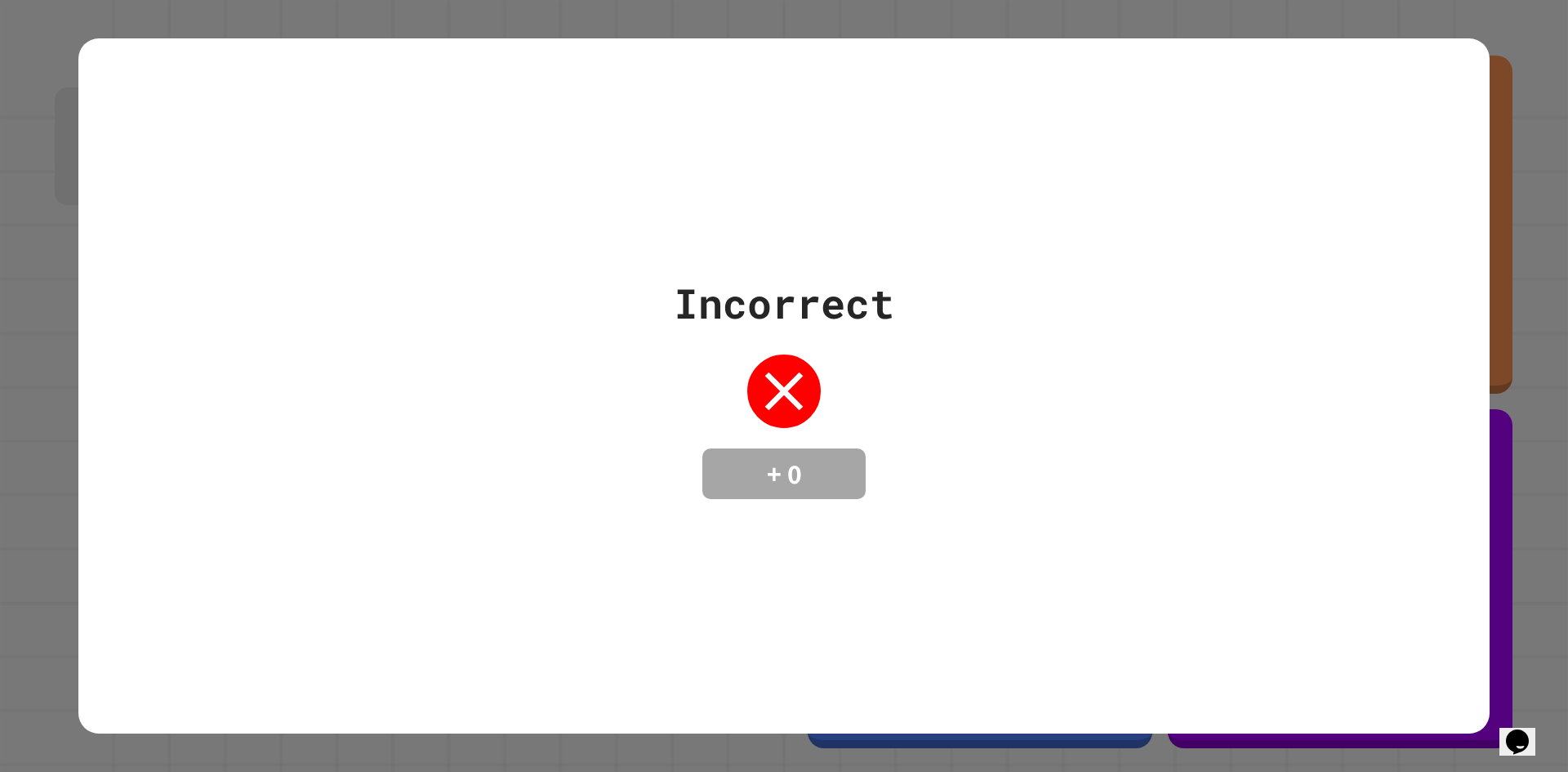
click at [1422, 150] on div "Incorrect + 0" at bounding box center [784, 386] width 1411 height 695
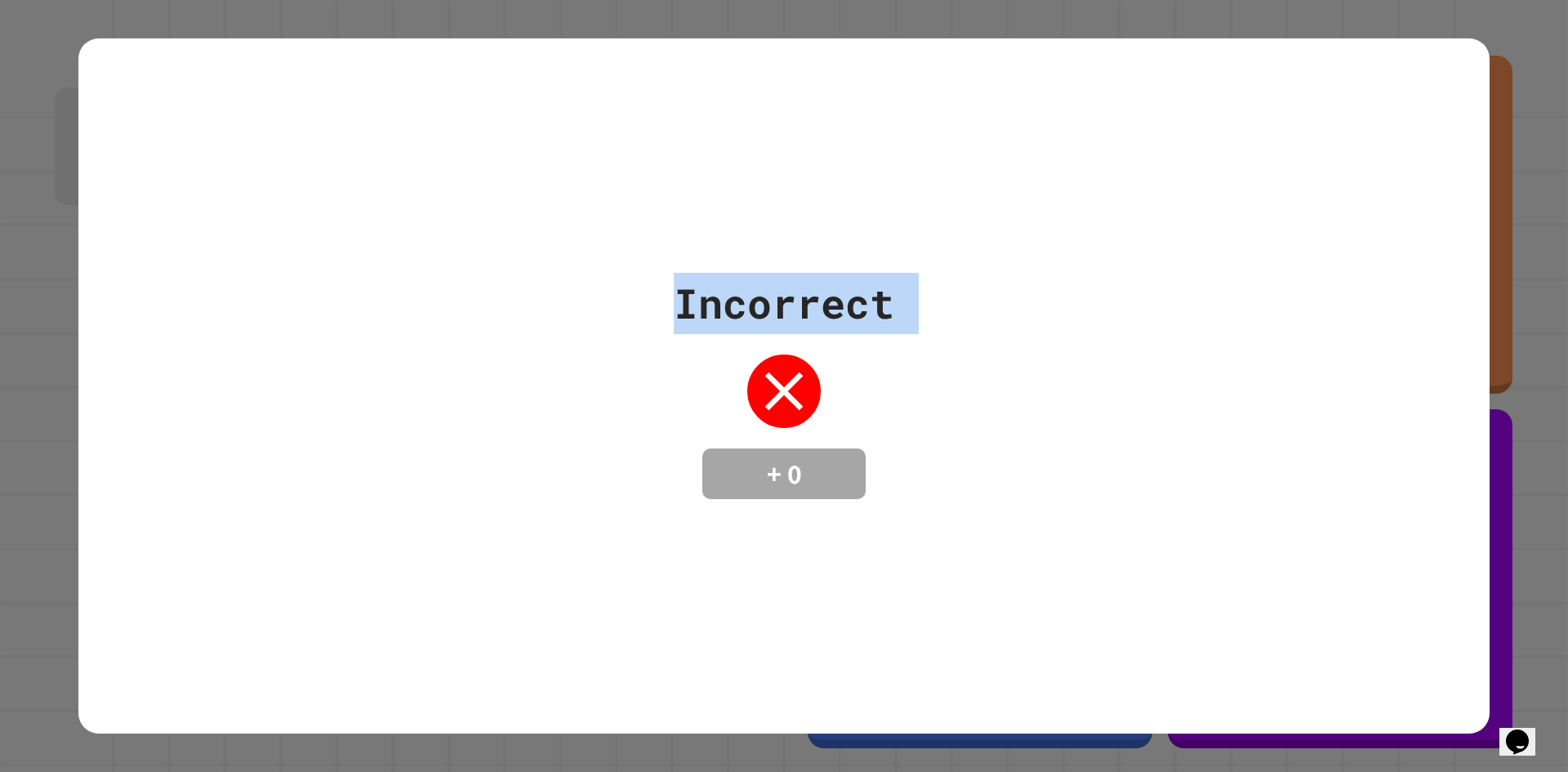
click at [1422, 150] on div "Incorrect + 0" at bounding box center [784, 386] width 1411 height 695
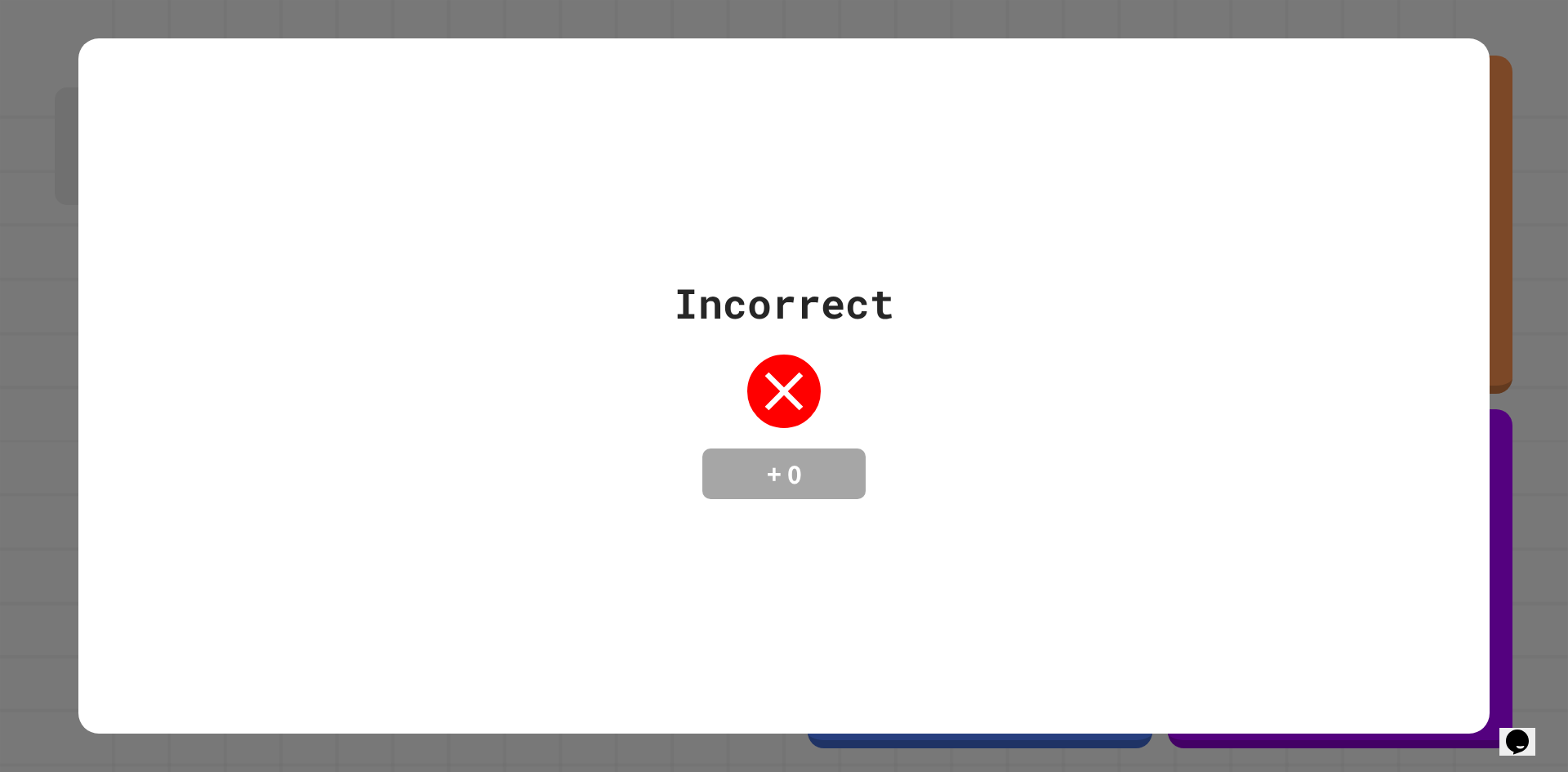
click at [1422, 150] on div "Incorrect + 0" at bounding box center [784, 386] width 1411 height 695
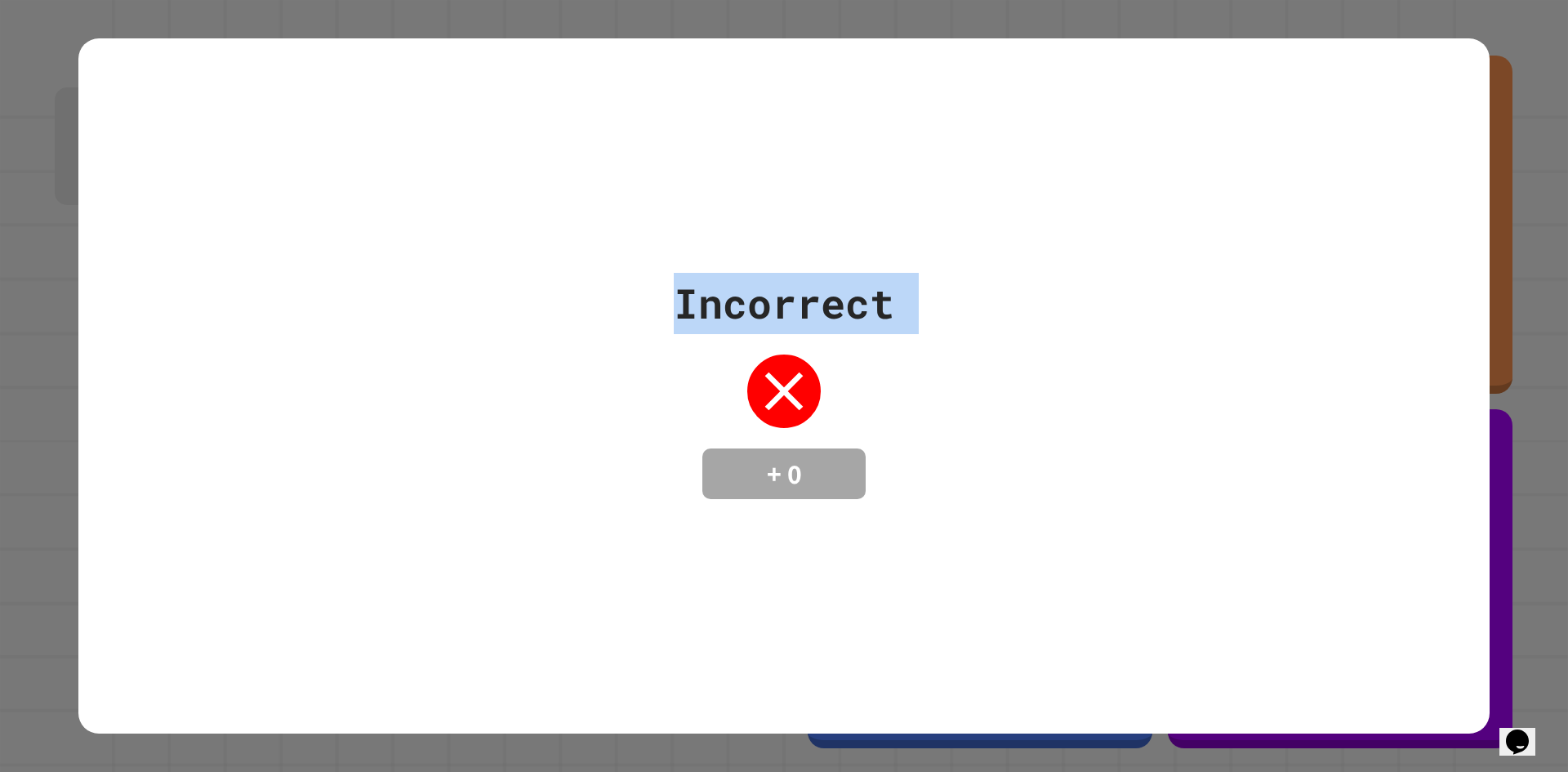
click at [1422, 150] on div "Incorrect + 0" at bounding box center [784, 386] width 1411 height 695
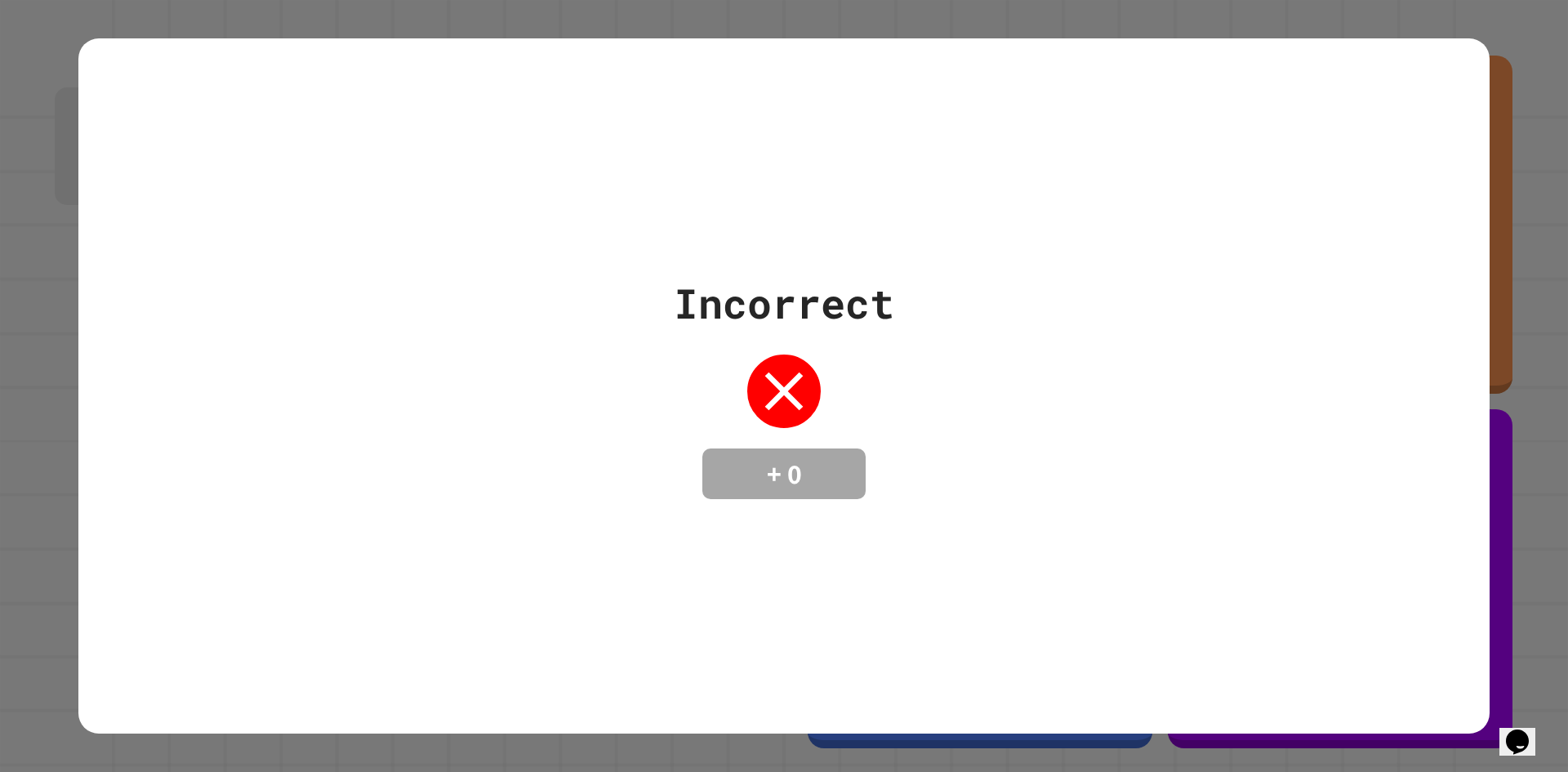
click at [1398, 149] on div "Incorrect + 0" at bounding box center [784, 386] width 1411 height 695
click at [1397, 149] on div "Incorrect + 0" at bounding box center [784, 386] width 1411 height 695
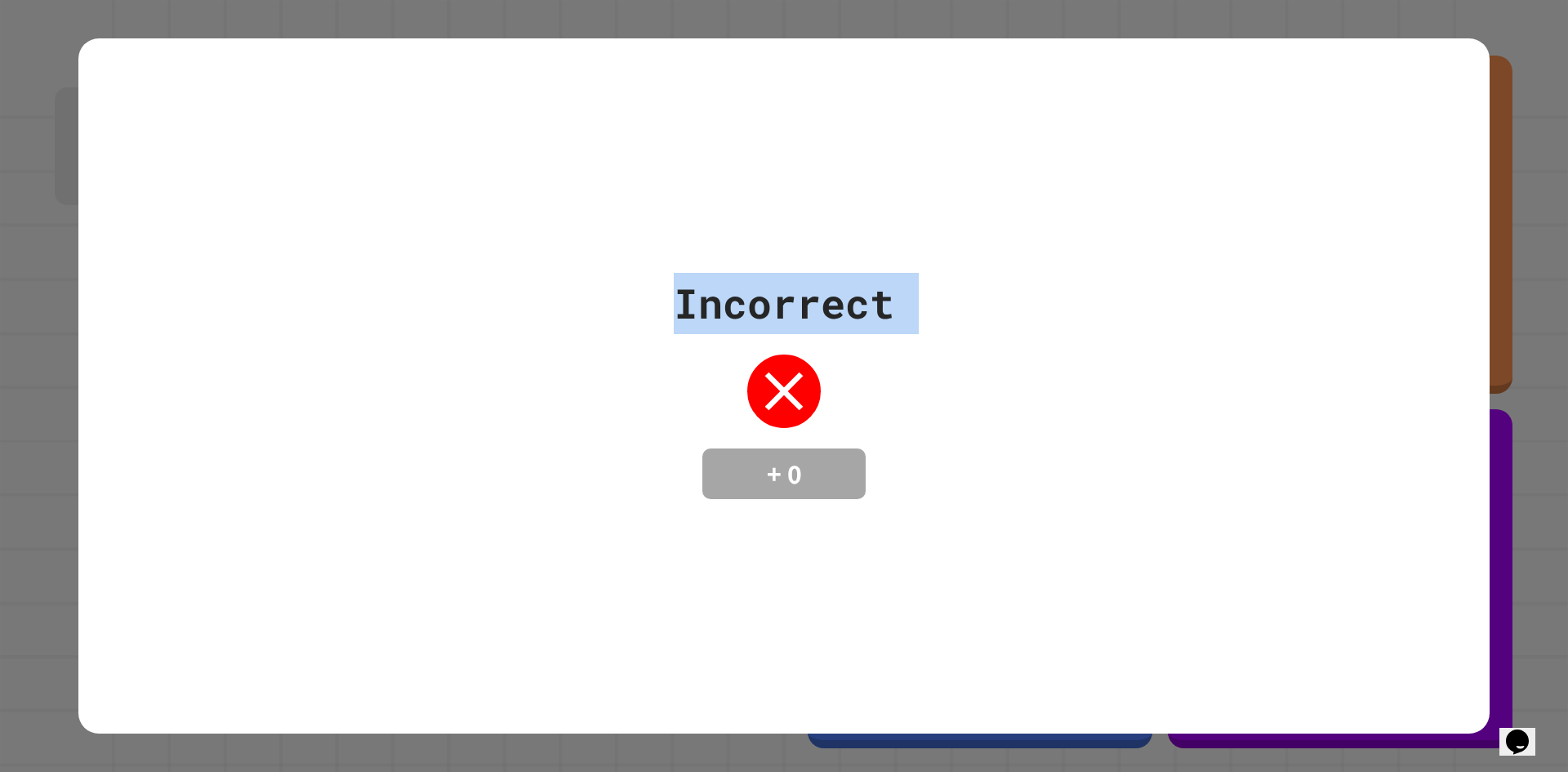
click at [1397, 149] on div "Incorrect + 0" at bounding box center [784, 386] width 1411 height 695
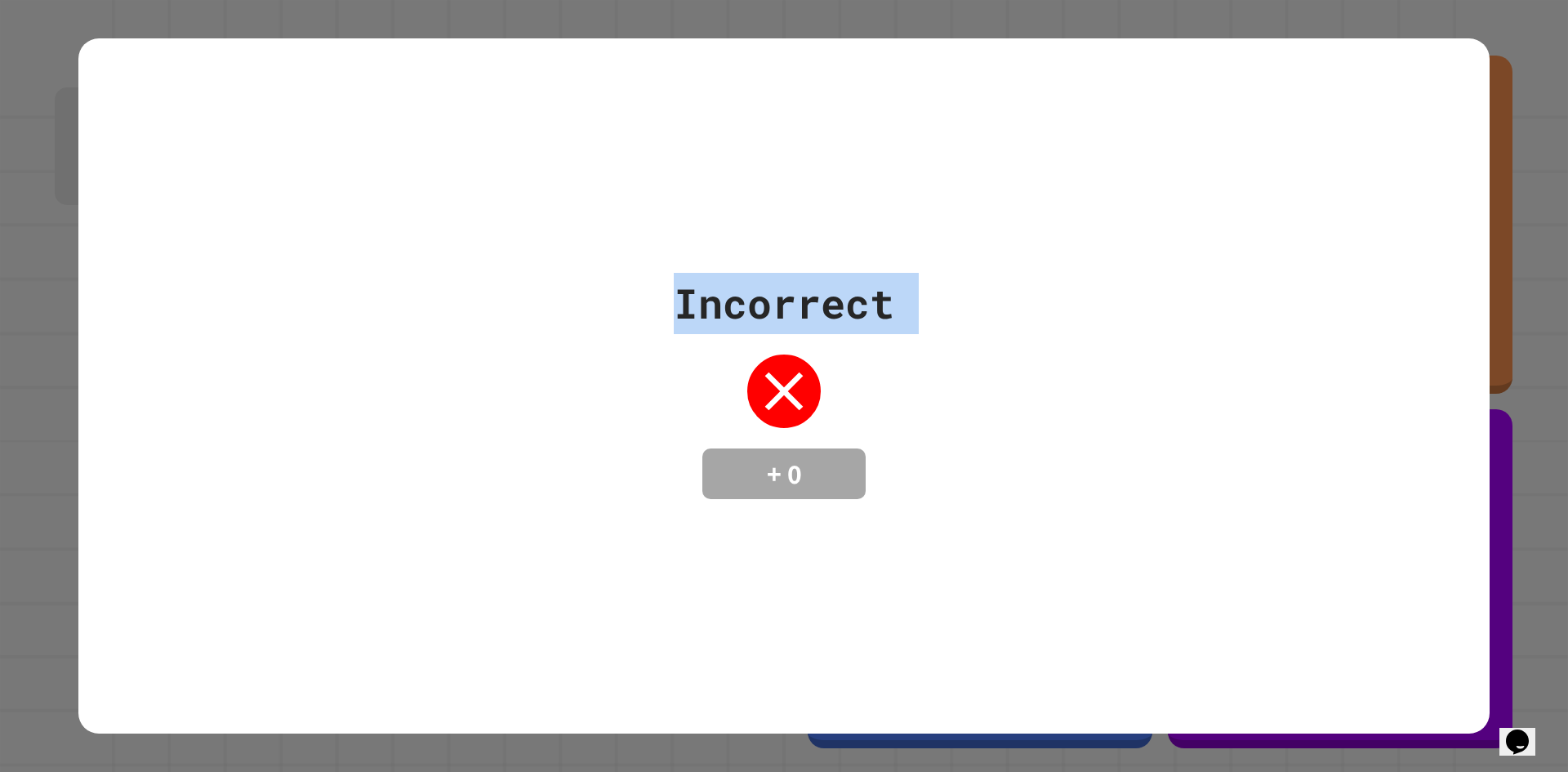
click at [1397, 149] on div "Incorrect + 0" at bounding box center [784, 386] width 1411 height 695
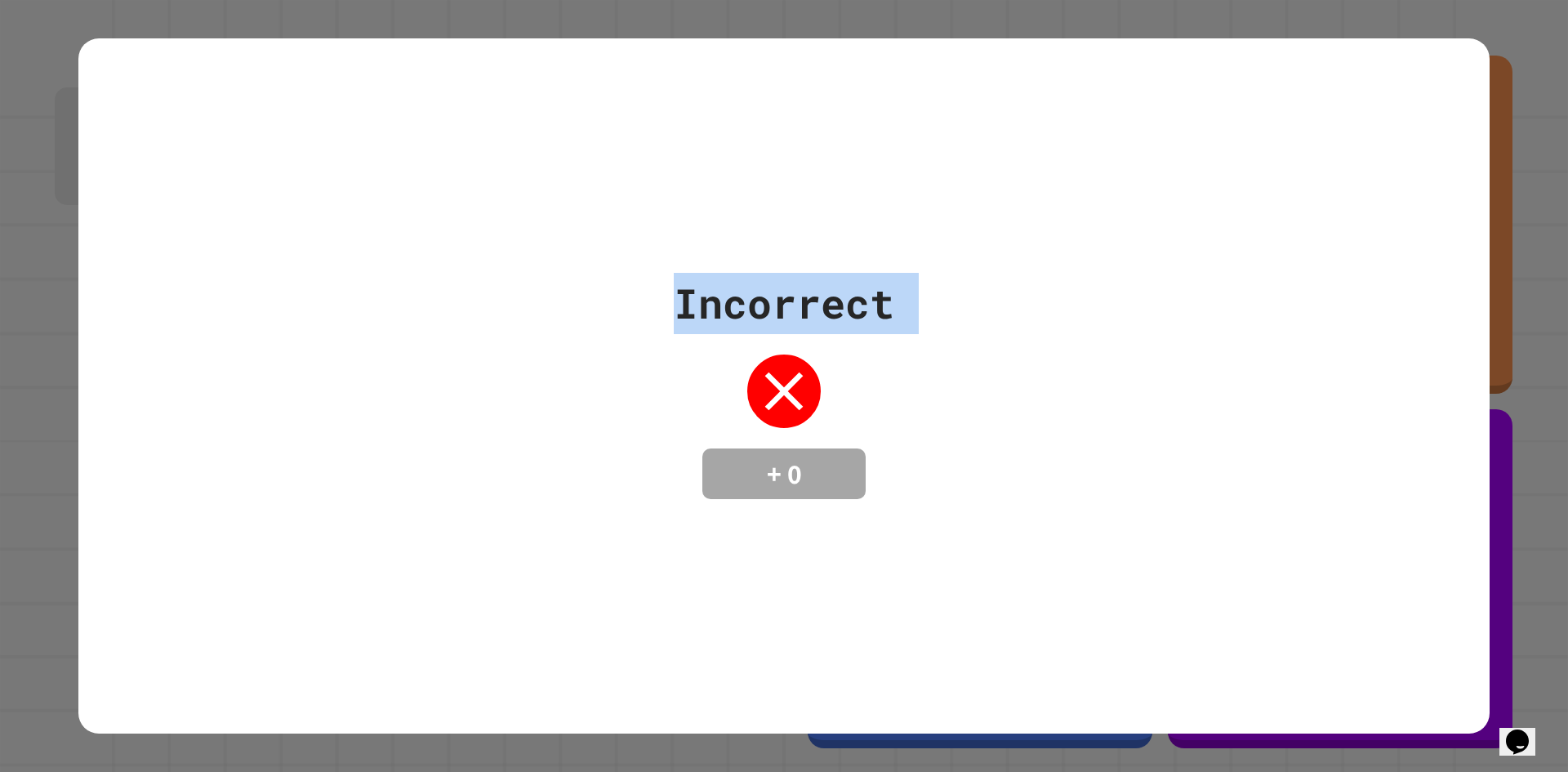
click at [1397, 149] on div "Incorrect + 0" at bounding box center [784, 386] width 1411 height 695
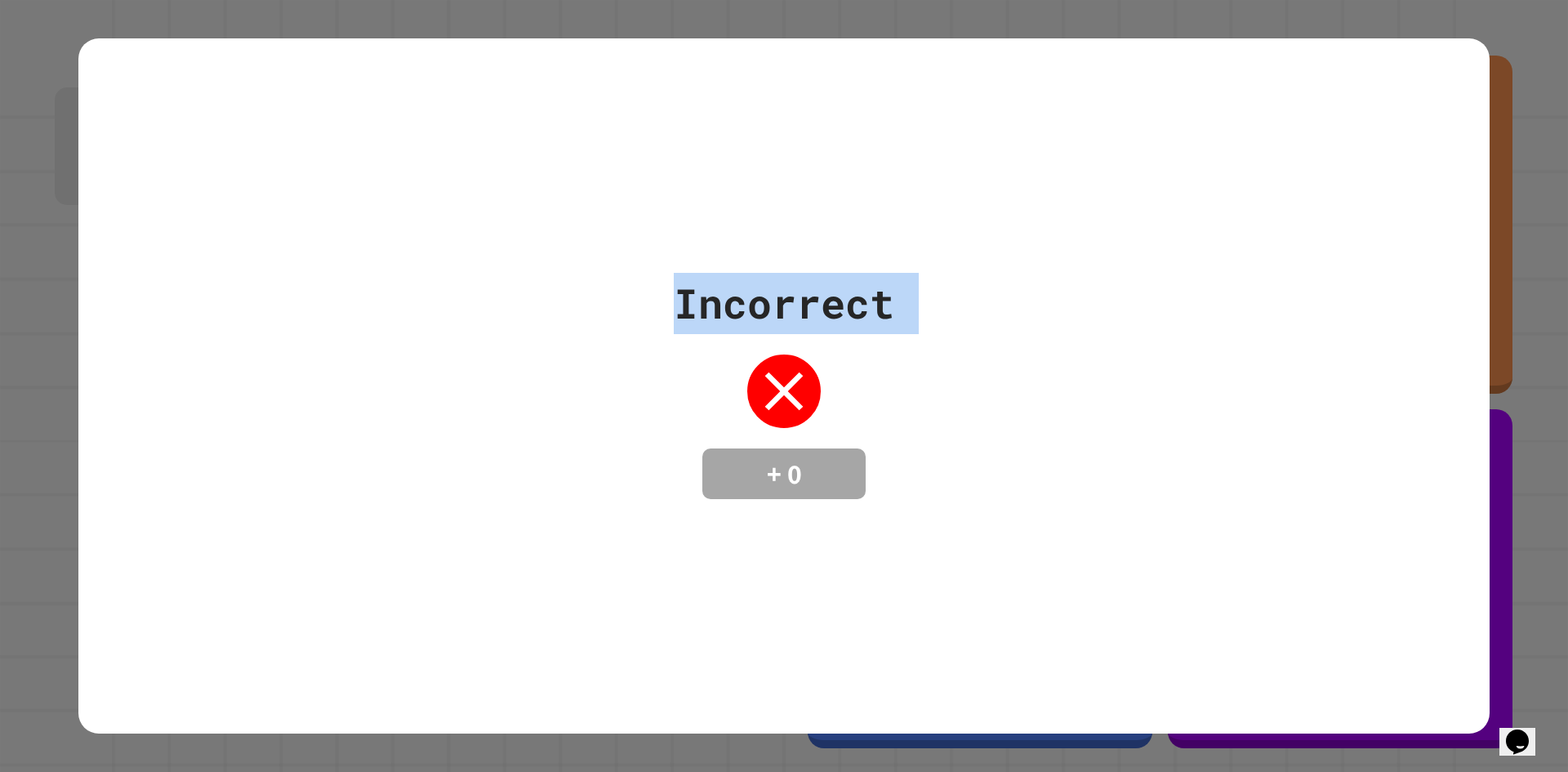
click at [1397, 149] on div "Incorrect + 0" at bounding box center [784, 386] width 1411 height 695
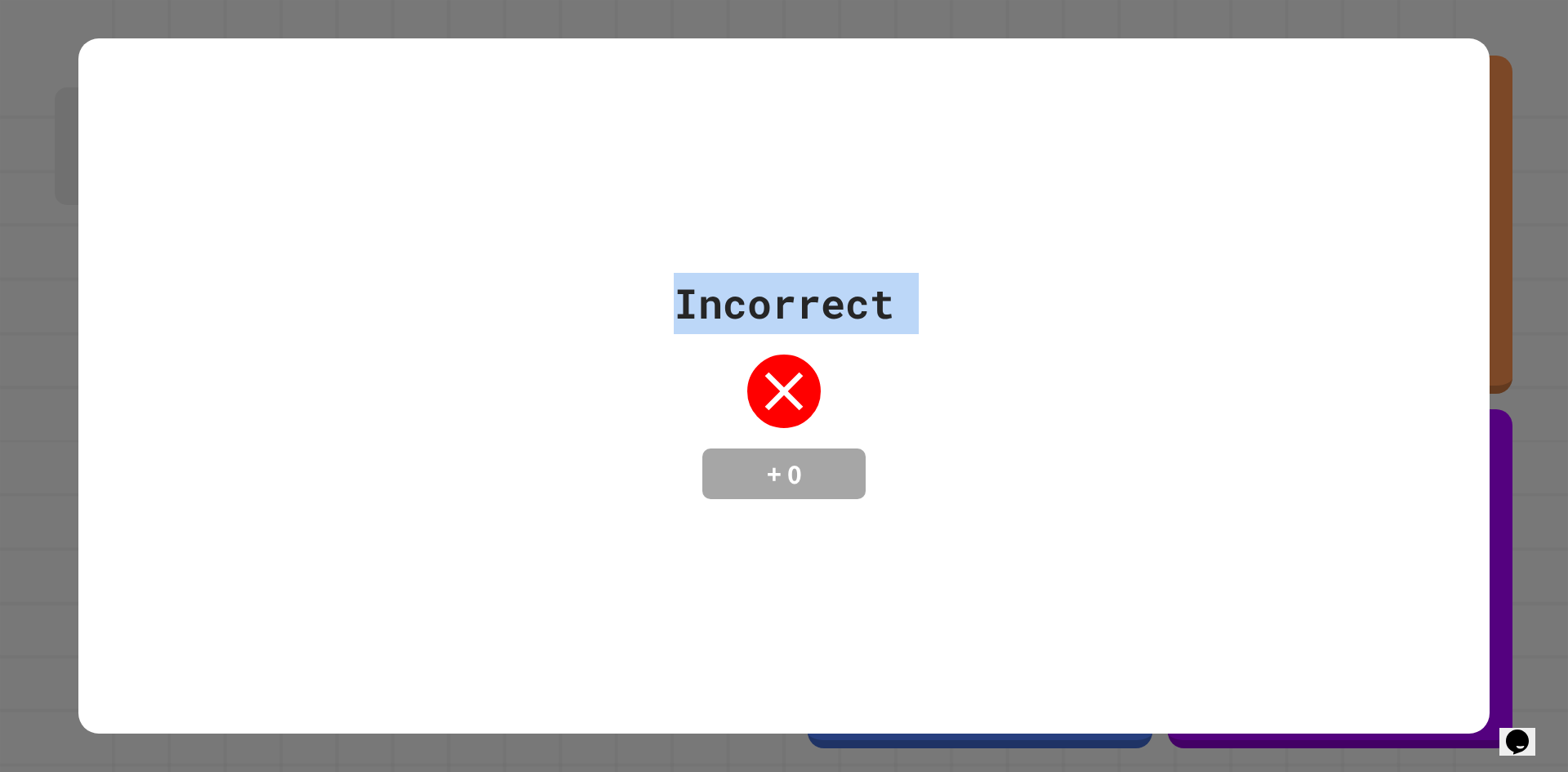
click at [1397, 149] on div "Incorrect + 0" at bounding box center [784, 386] width 1411 height 695
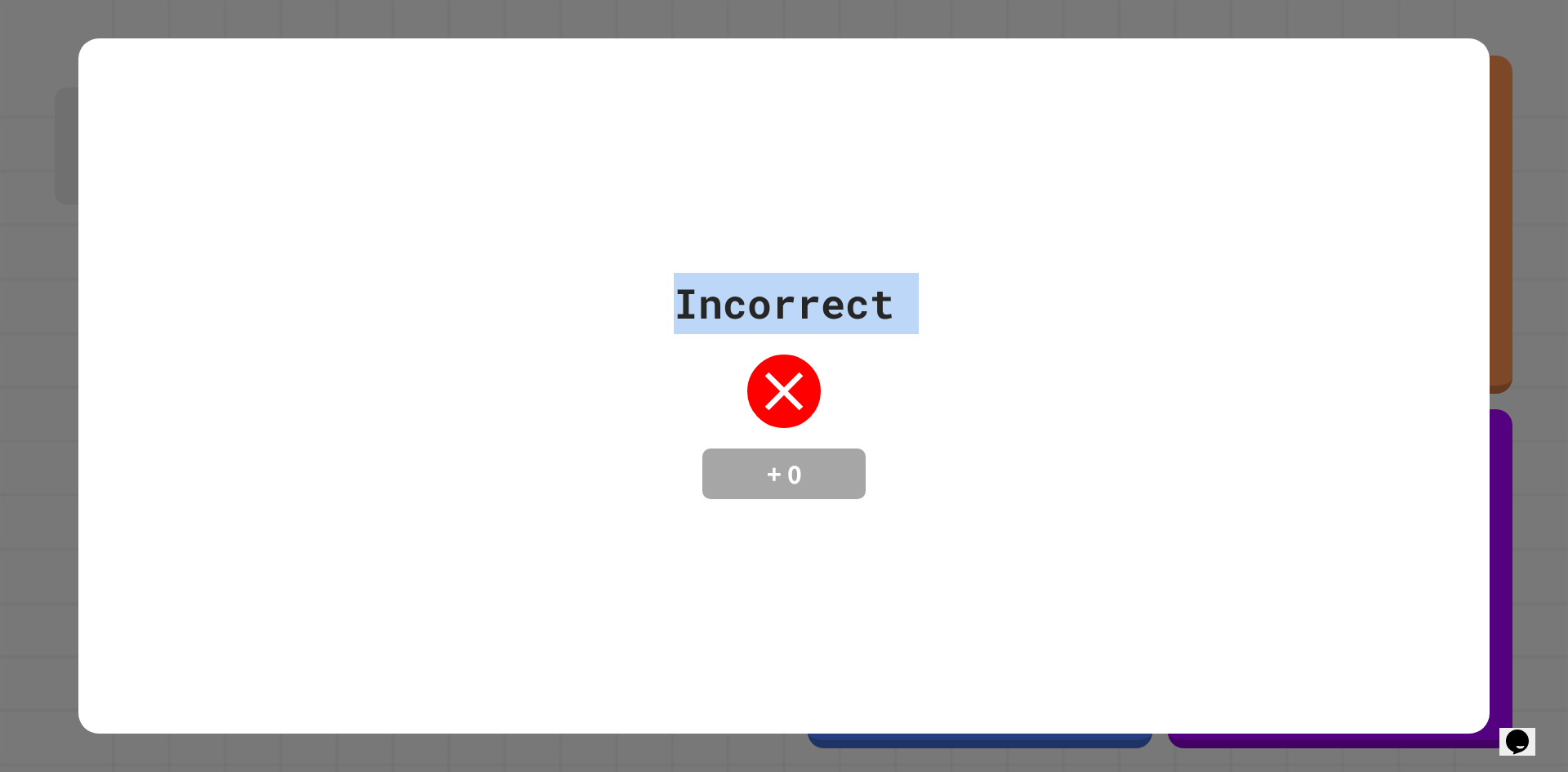
click at [1397, 149] on div "Incorrect + 0" at bounding box center [784, 386] width 1411 height 695
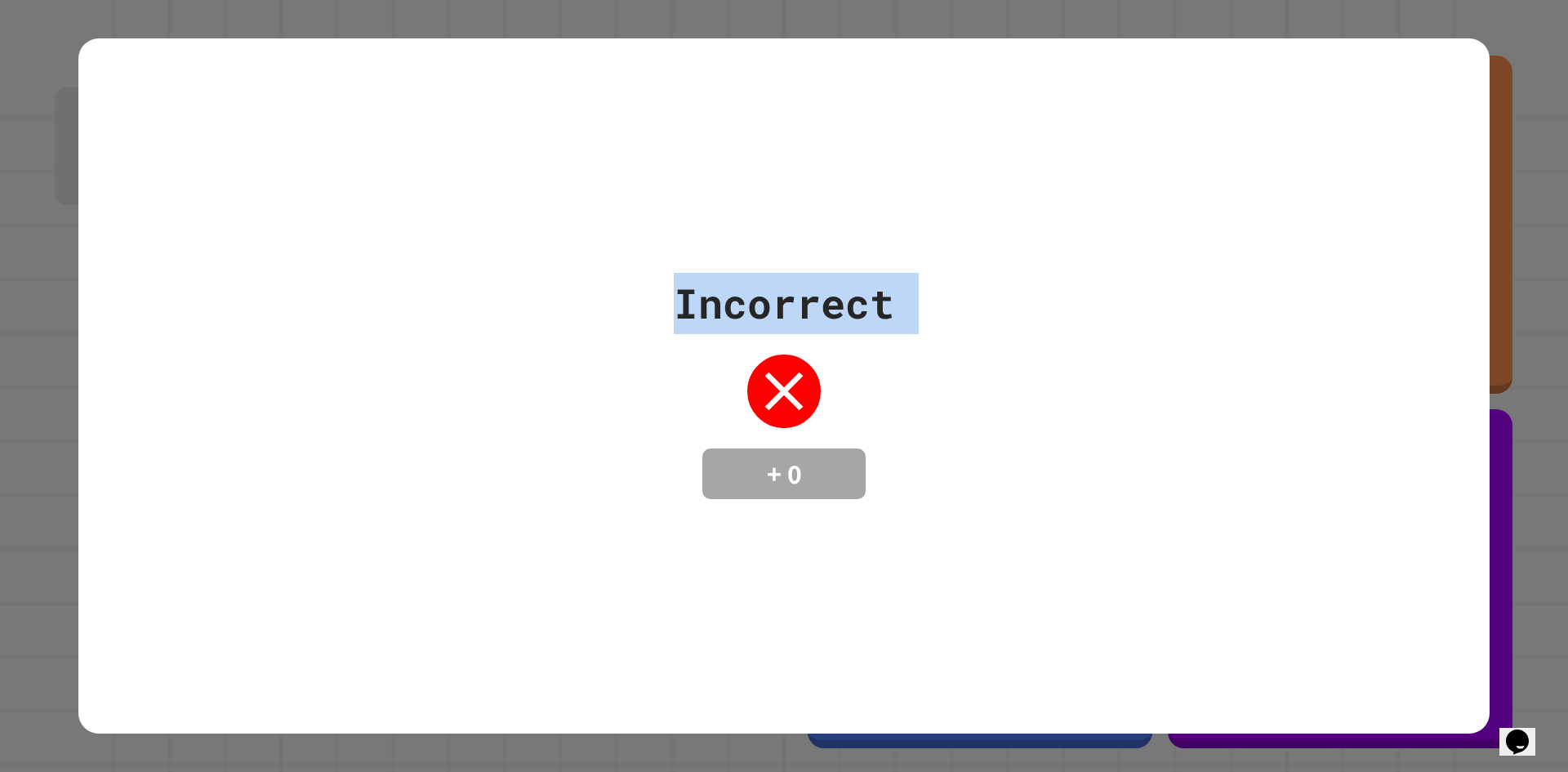
click at [1397, 149] on div "Incorrect + 0" at bounding box center [784, 386] width 1411 height 695
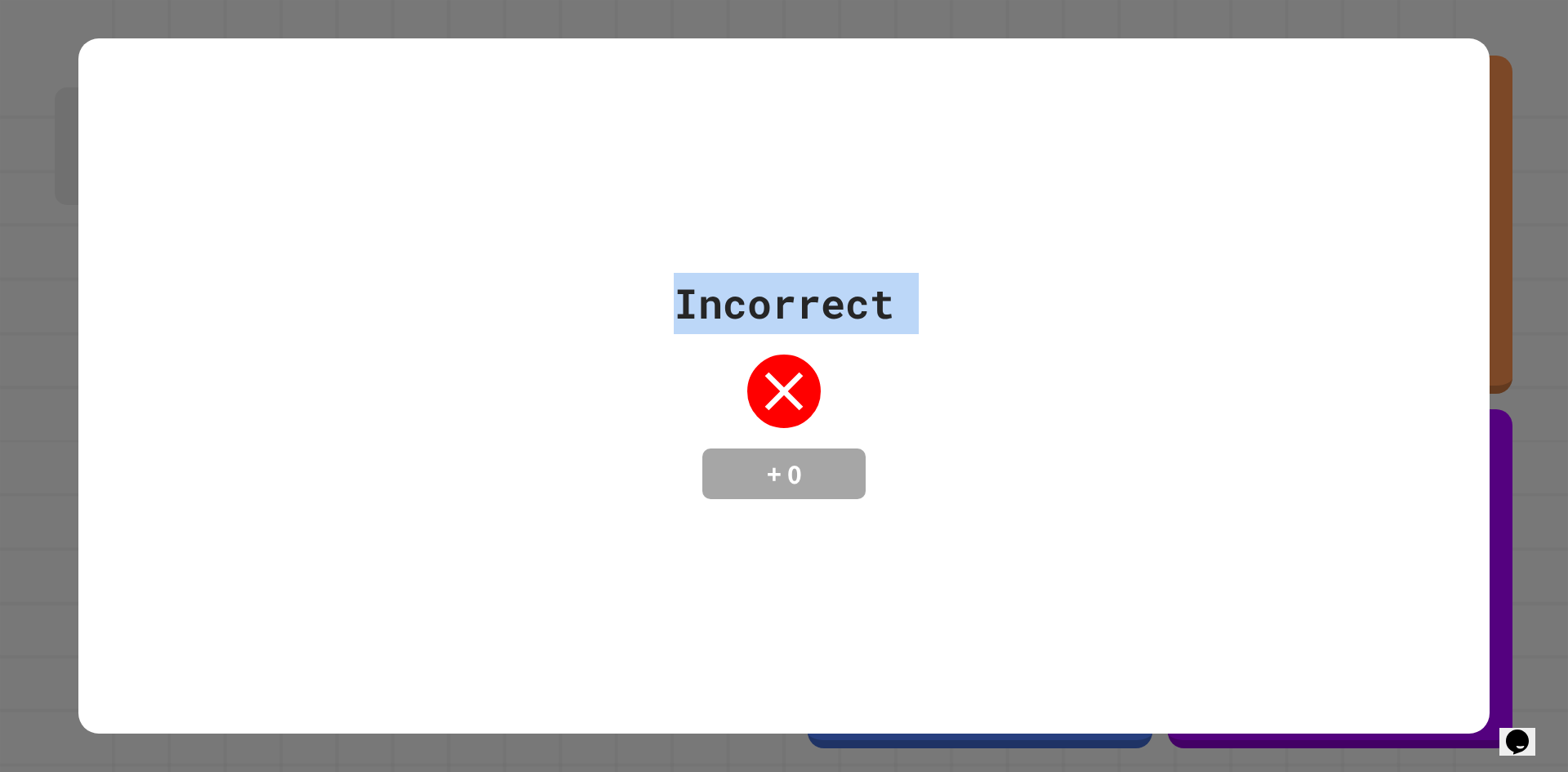
click at [1397, 149] on div "Incorrect + 0" at bounding box center [784, 386] width 1411 height 695
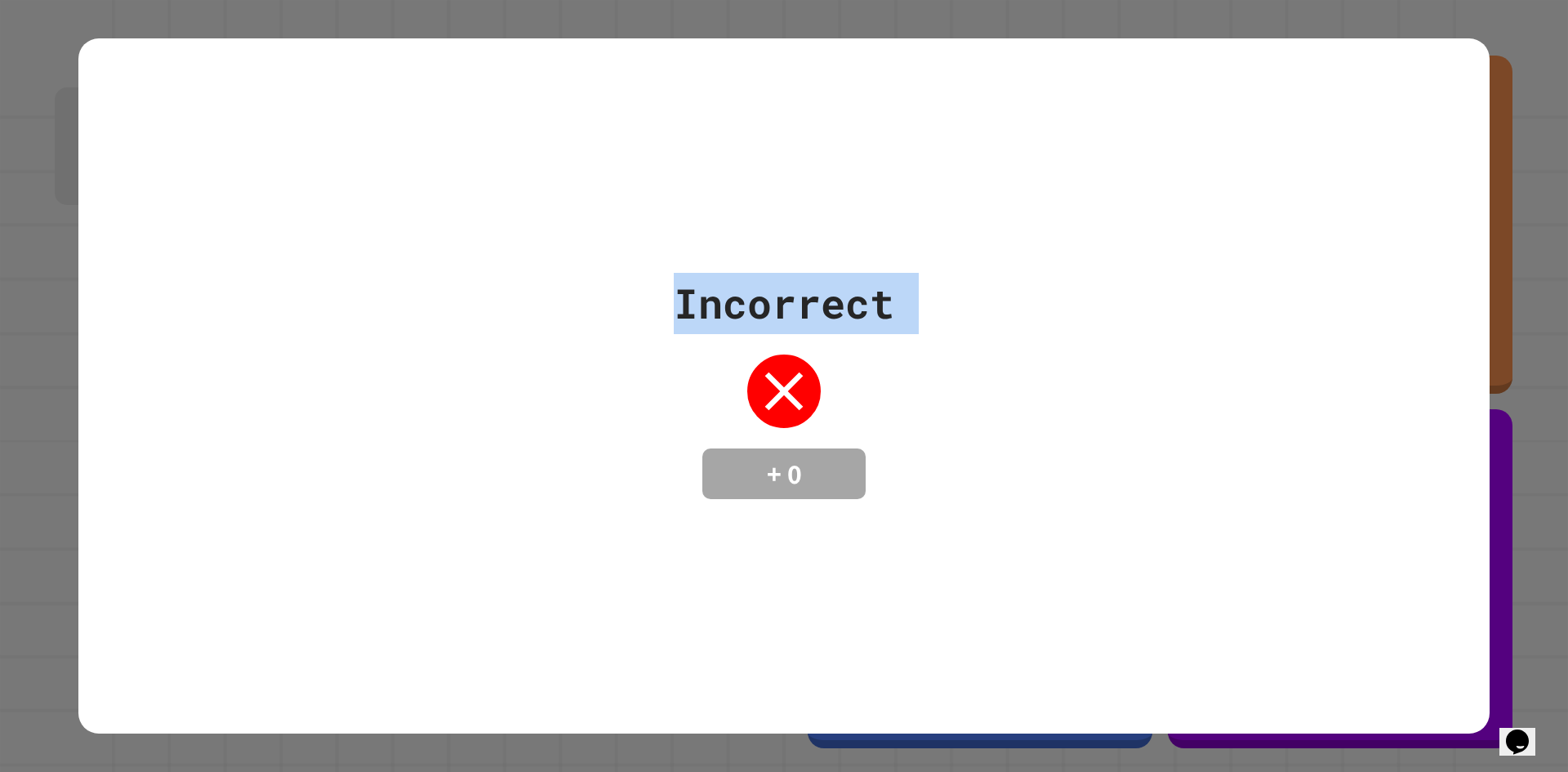
click at [1397, 149] on div "Incorrect + 0" at bounding box center [784, 386] width 1411 height 695
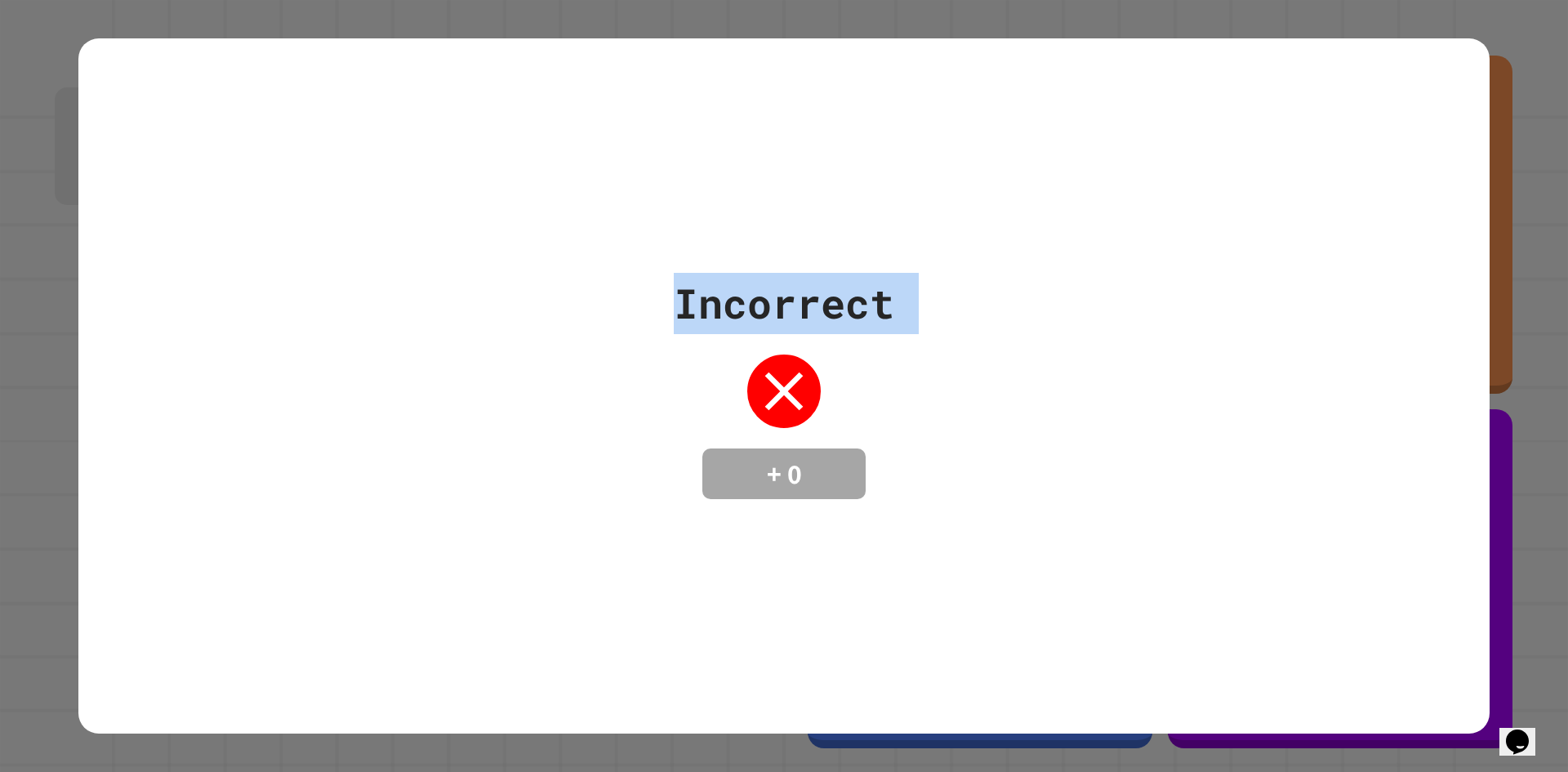
click at [1397, 149] on div "Incorrect + 0" at bounding box center [784, 386] width 1411 height 695
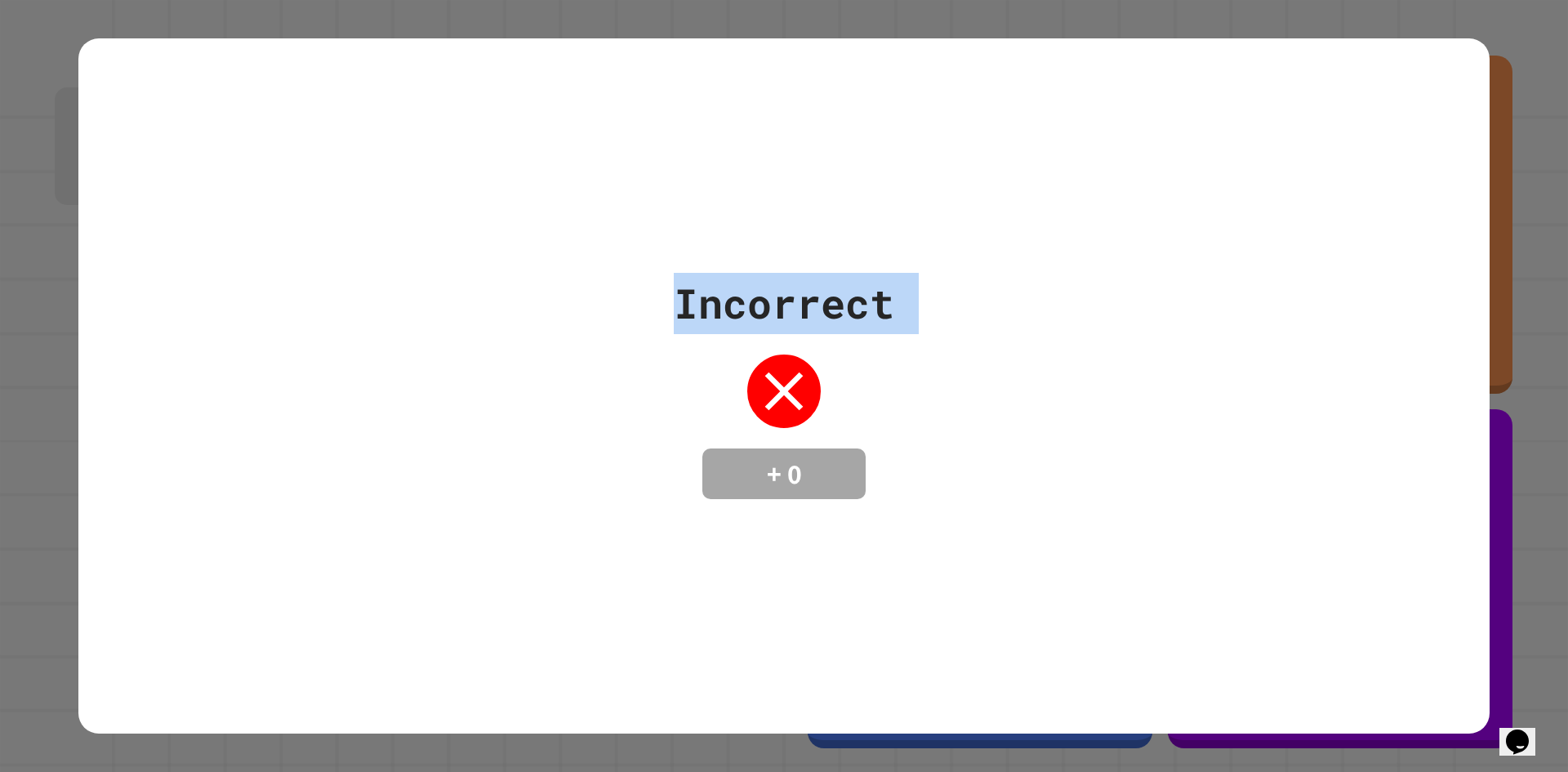
click at [1397, 149] on div "Incorrect + 0" at bounding box center [784, 386] width 1411 height 695
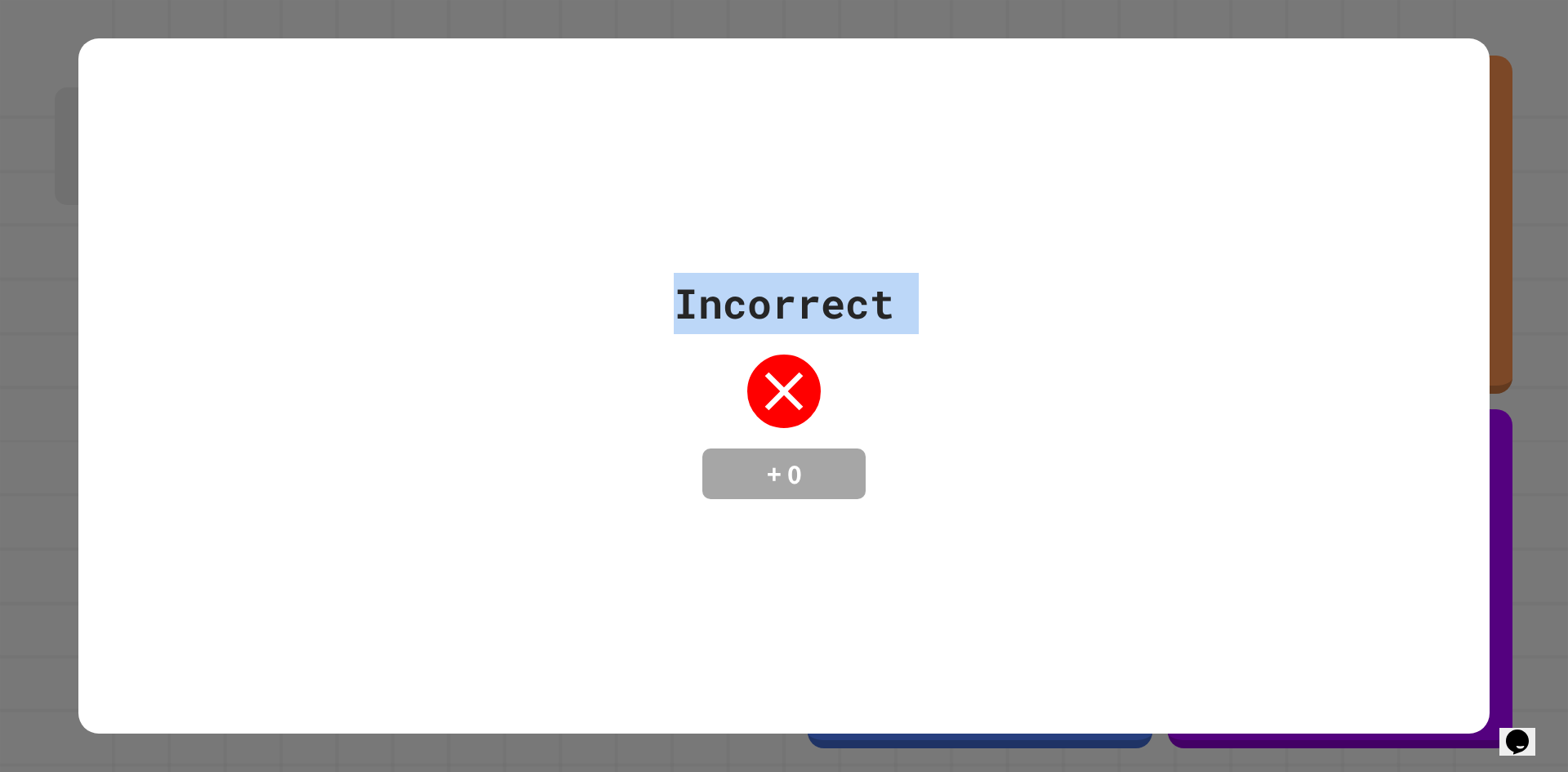
click at [1397, 149] on div "Incorrect + 0" at bounding box center [784, 386] width 1411 height 695
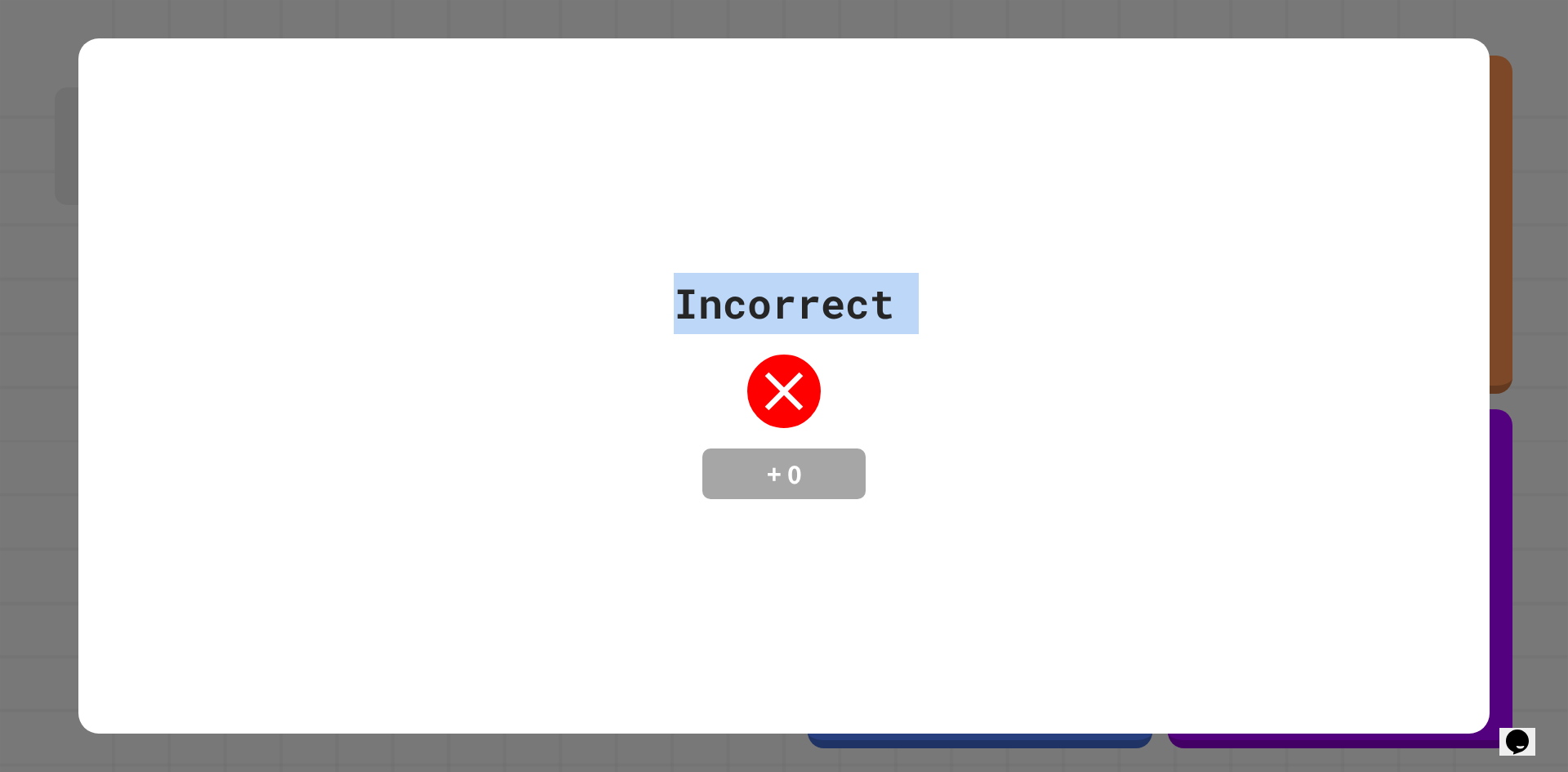
click at [1397, 149] on div "Incorrect + 0" at bounding box center [784, 386] width 1411 height 695
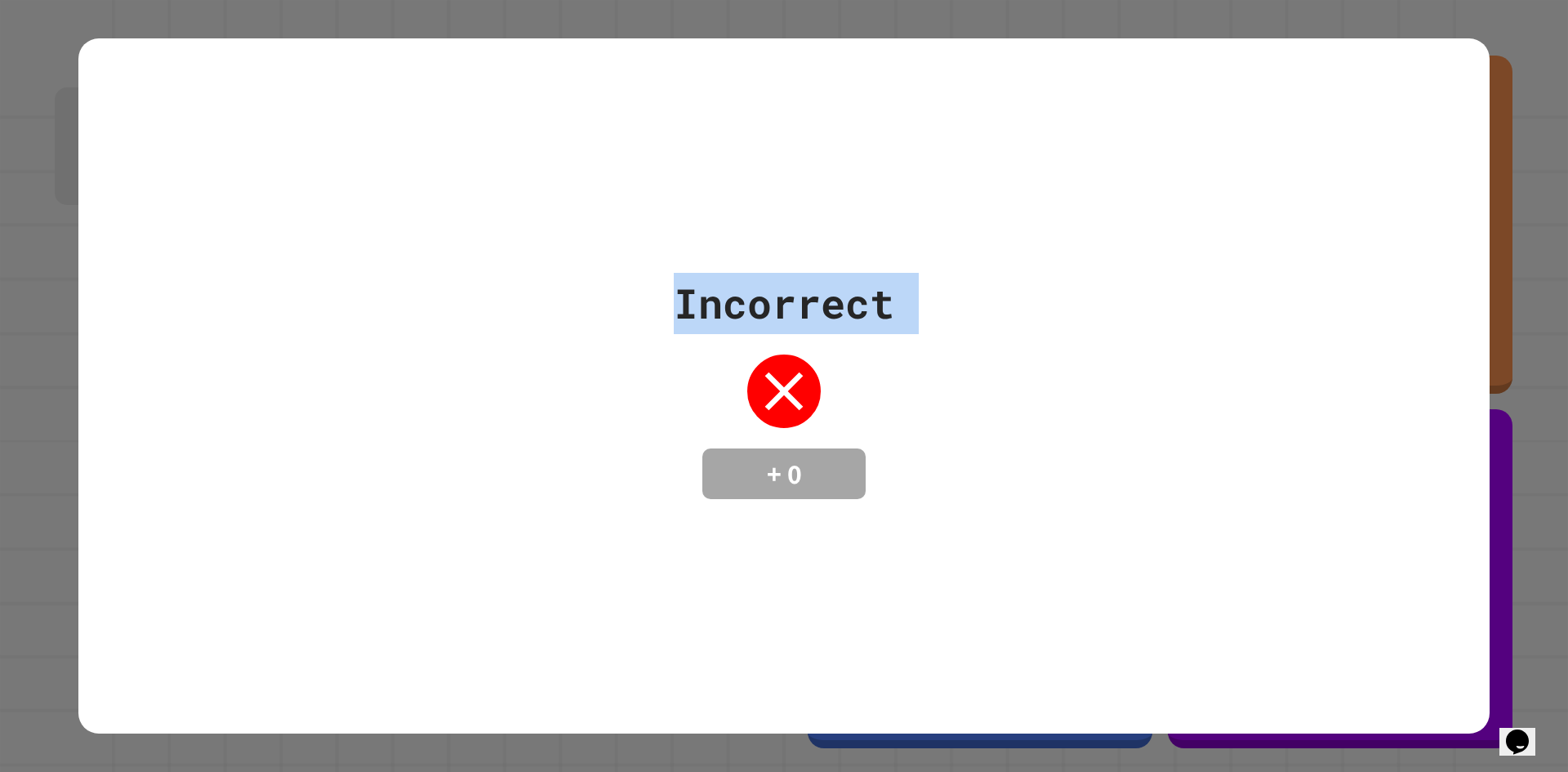
click at [1397, 149] on div "Incorrect + 0" at bounding box center [784, 386] width 1411 height 695
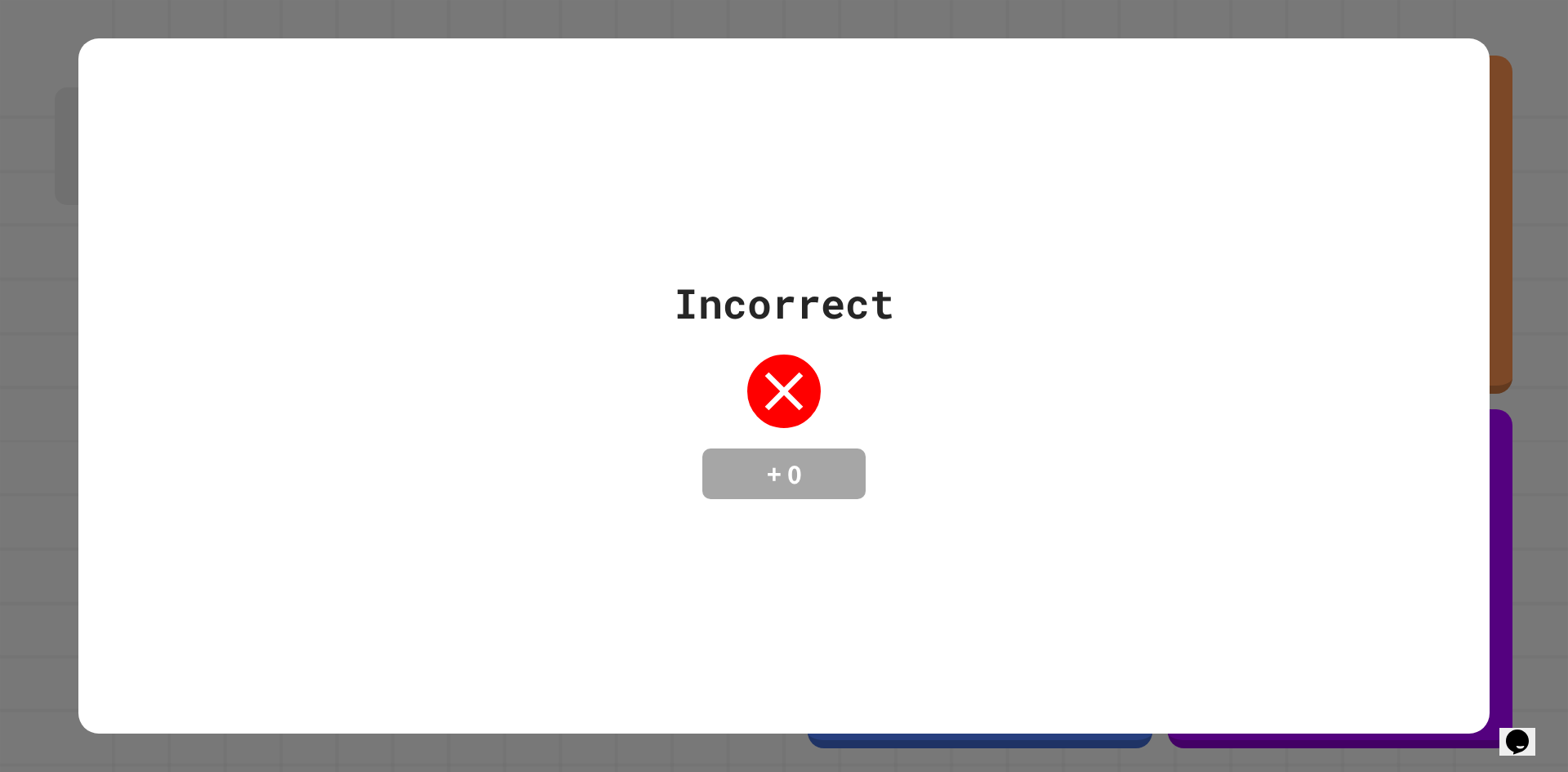
click at [1397, 149] on div "Incorrect + 0" at bounding box center [784, 386] width 1411 height 695
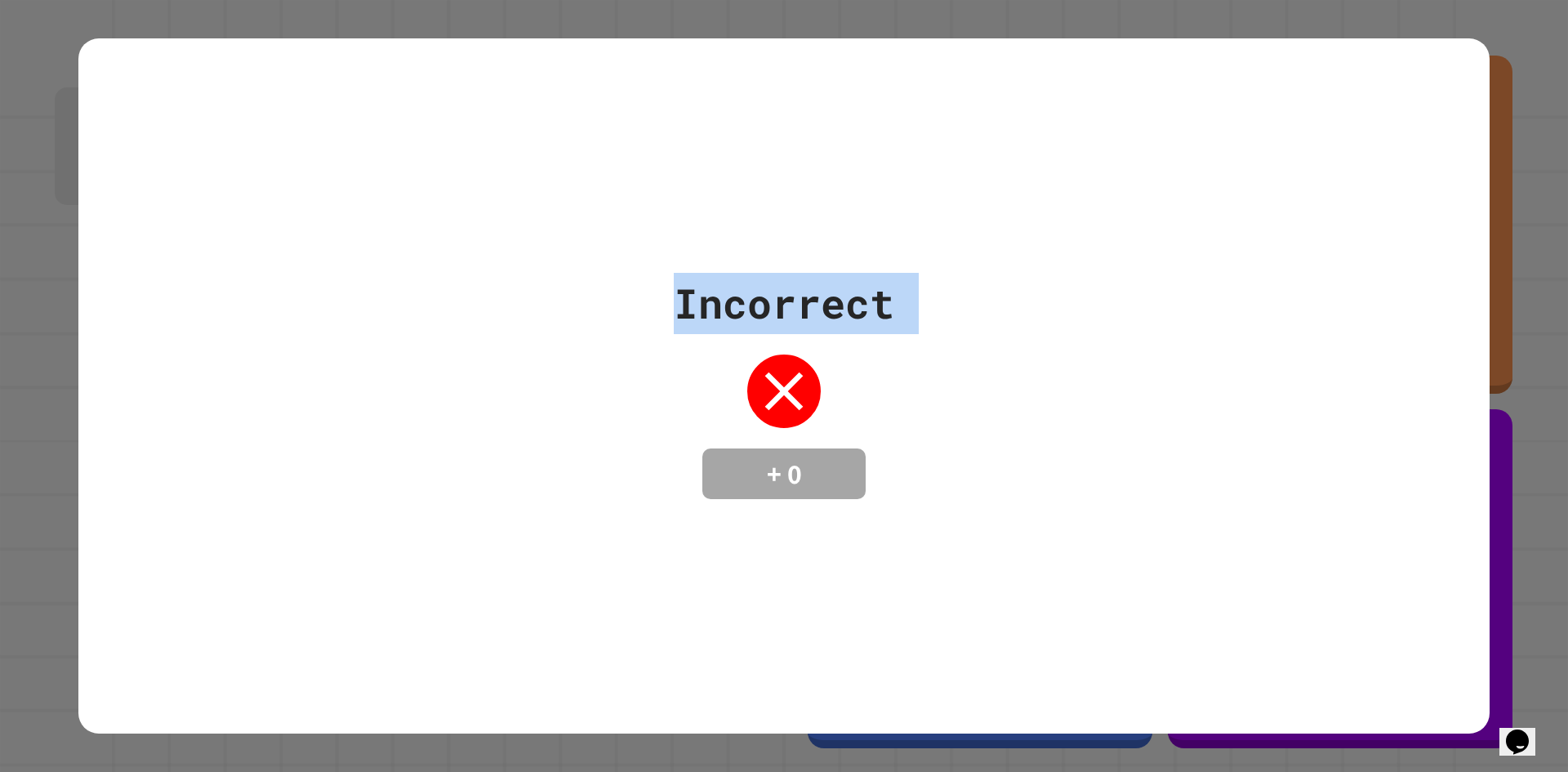
click at [1397, 149] on div "Incorrect + 0" at bounding box center [784, 386] width 1411 height 695
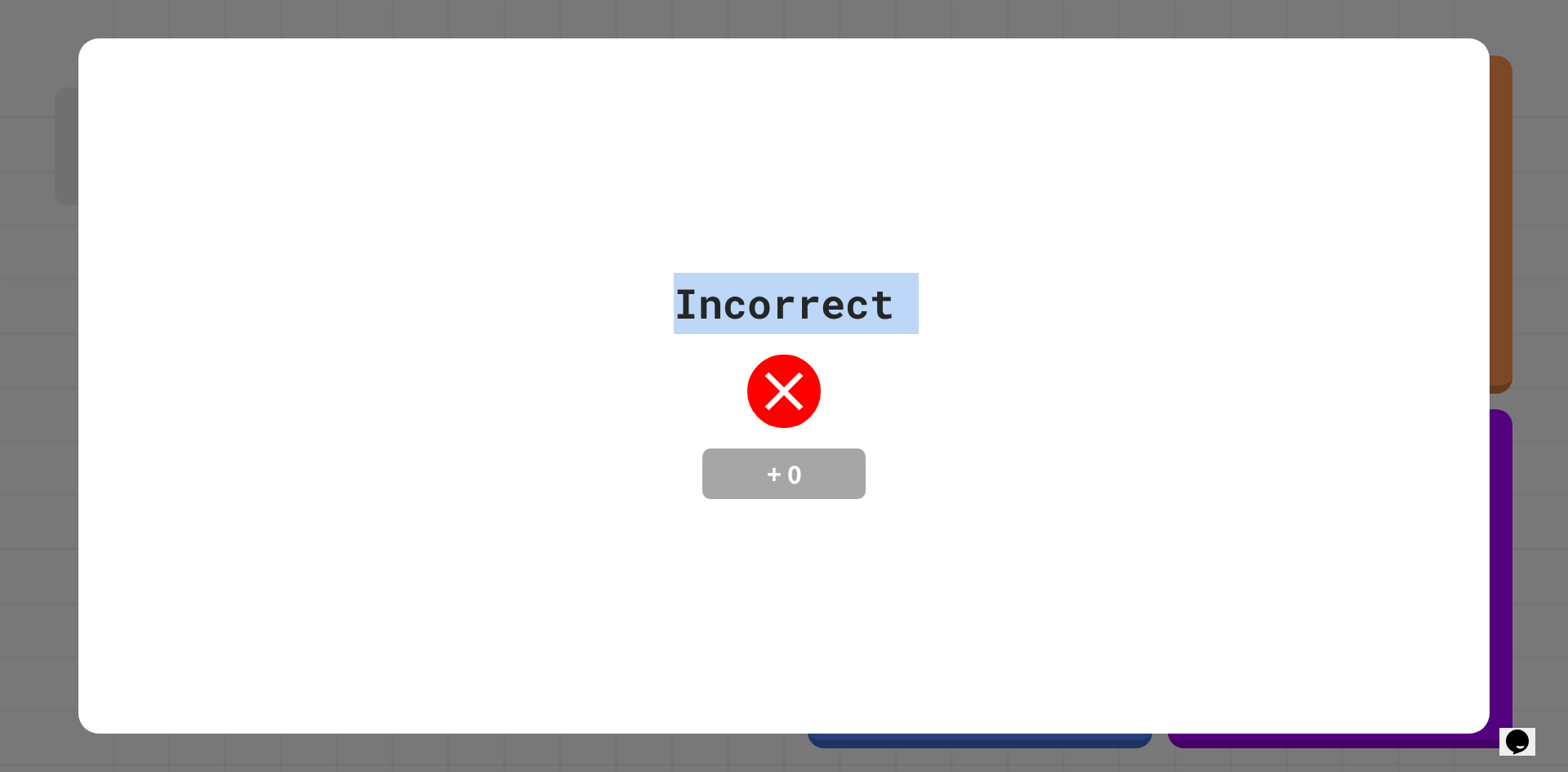
click at [1397, 149] on div "Incorrect + 0" at bounding box center [784, 386] width 1411 height 695
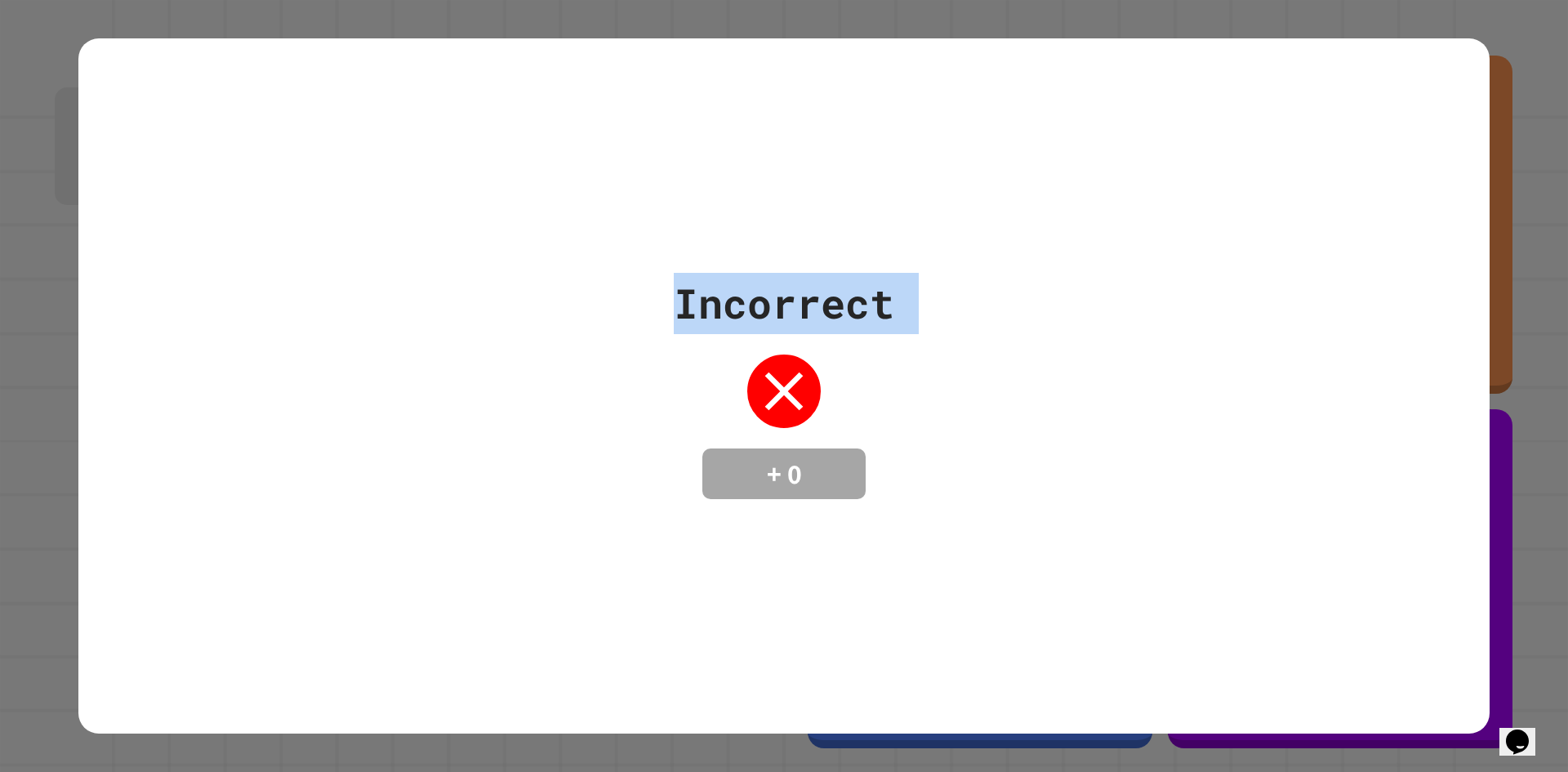
click at [1397, 149] on div "Incorrect + 0" at bounding box center [784, 386] width 1411 height 695
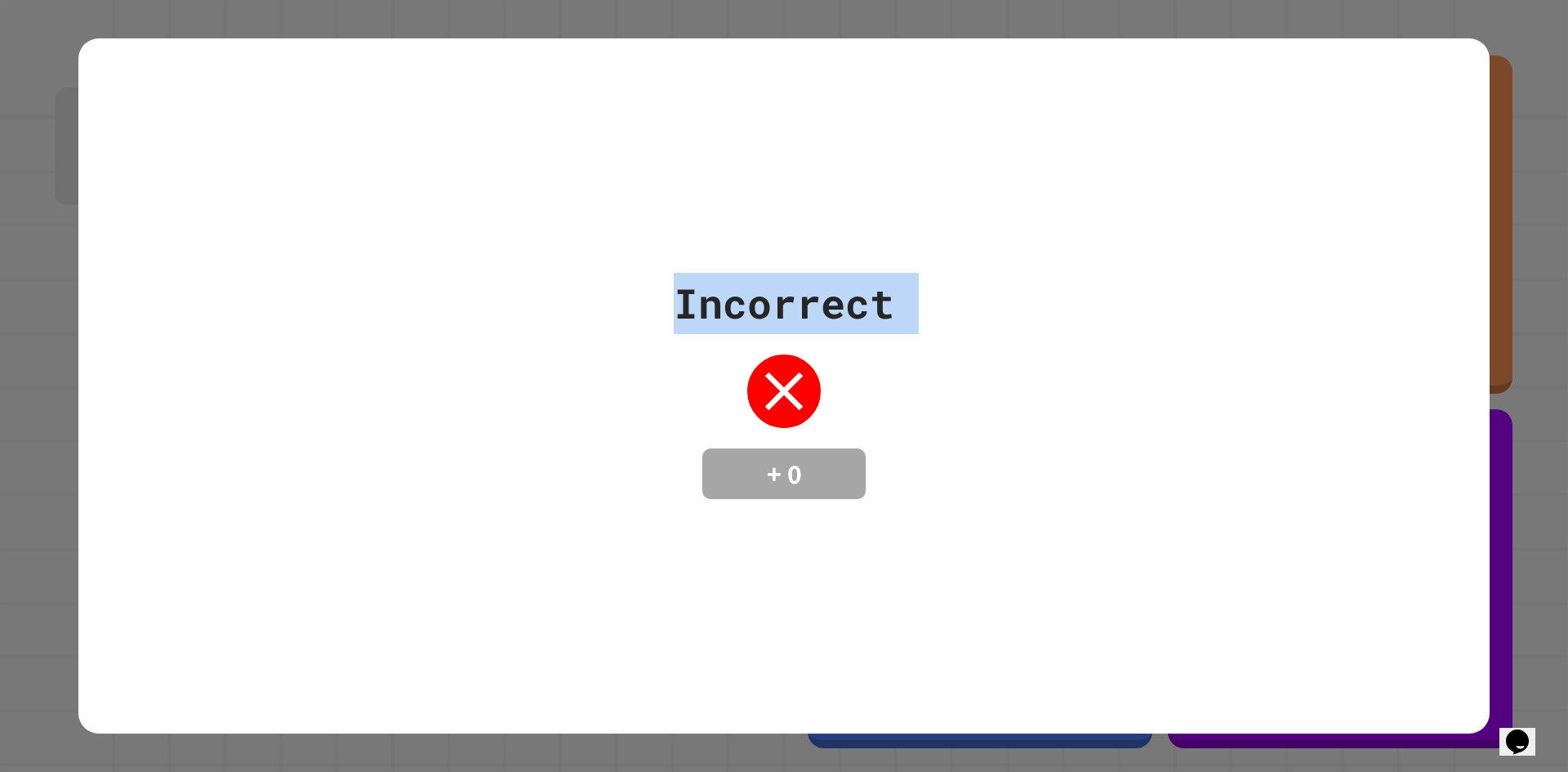
click at [1397, 149] on div "Incorrect + 0" at bounding box center [784, 386] width 1411 height 695
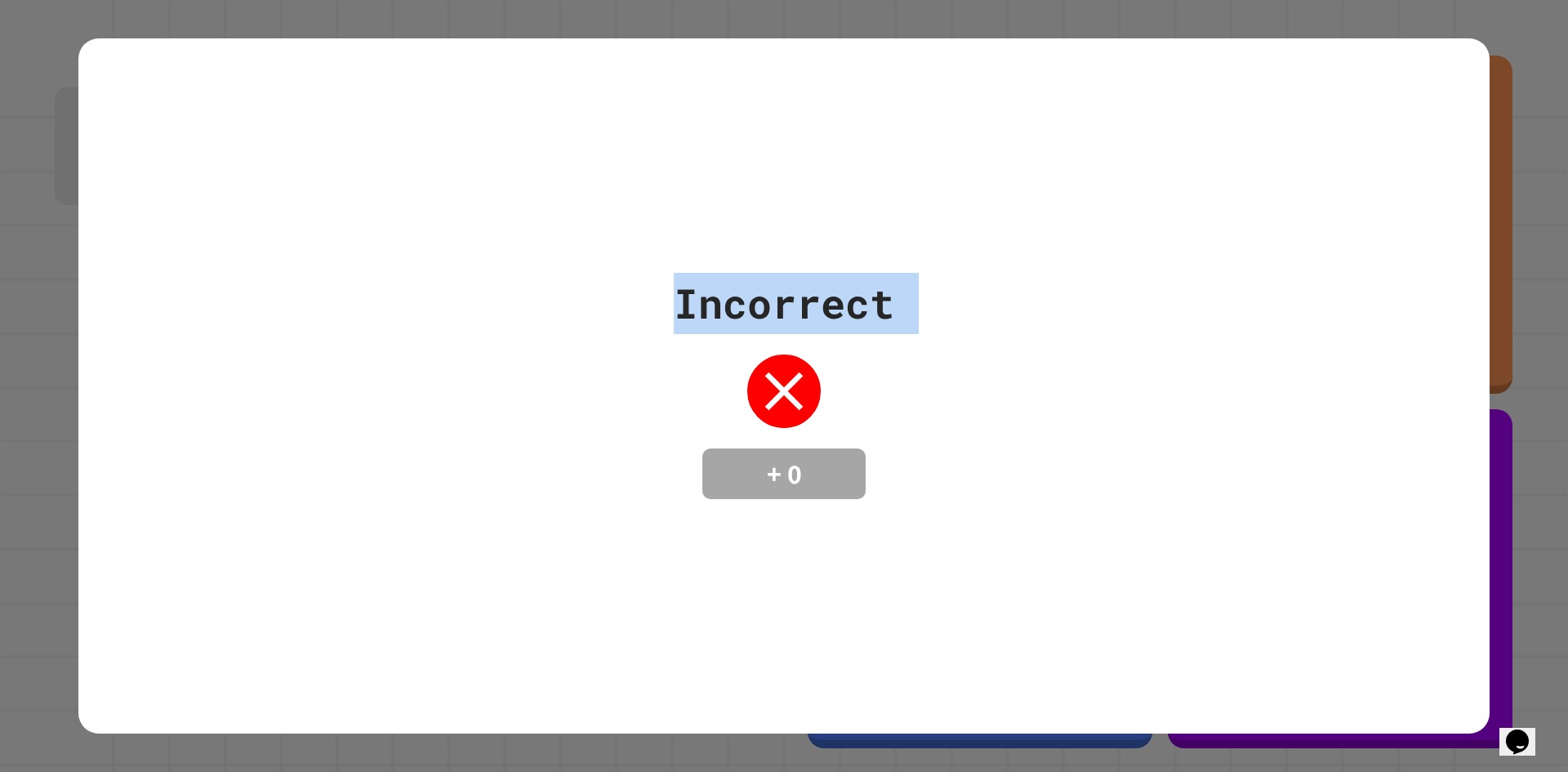
click at [1397, 149] on div "Incorrect + 0" at bounding box center [784, 386] width 1411 height 695
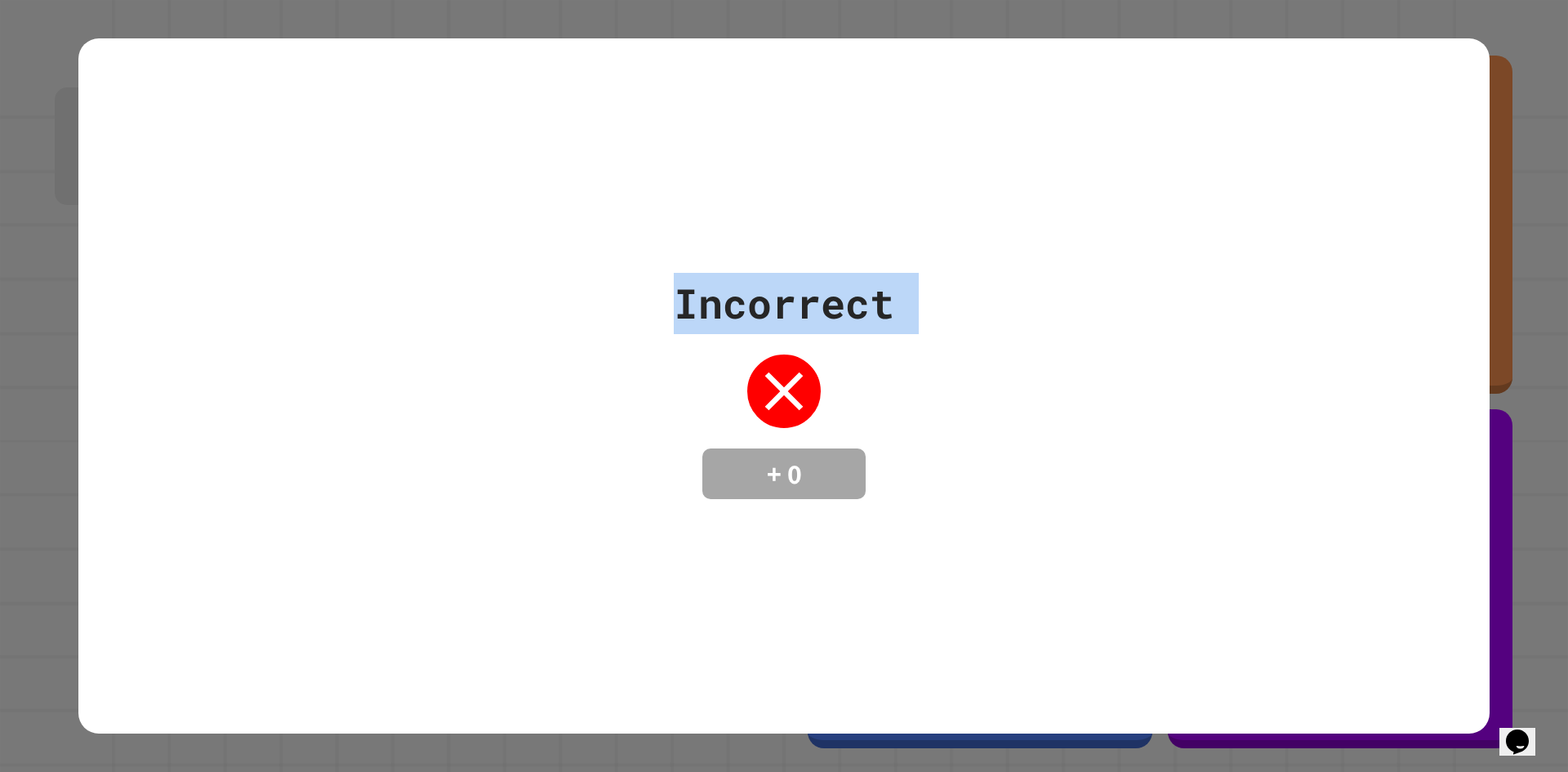
click at [1397, 149] on div "Incorrect + 0" at bounding box center [784, 386] width 1411 height 695
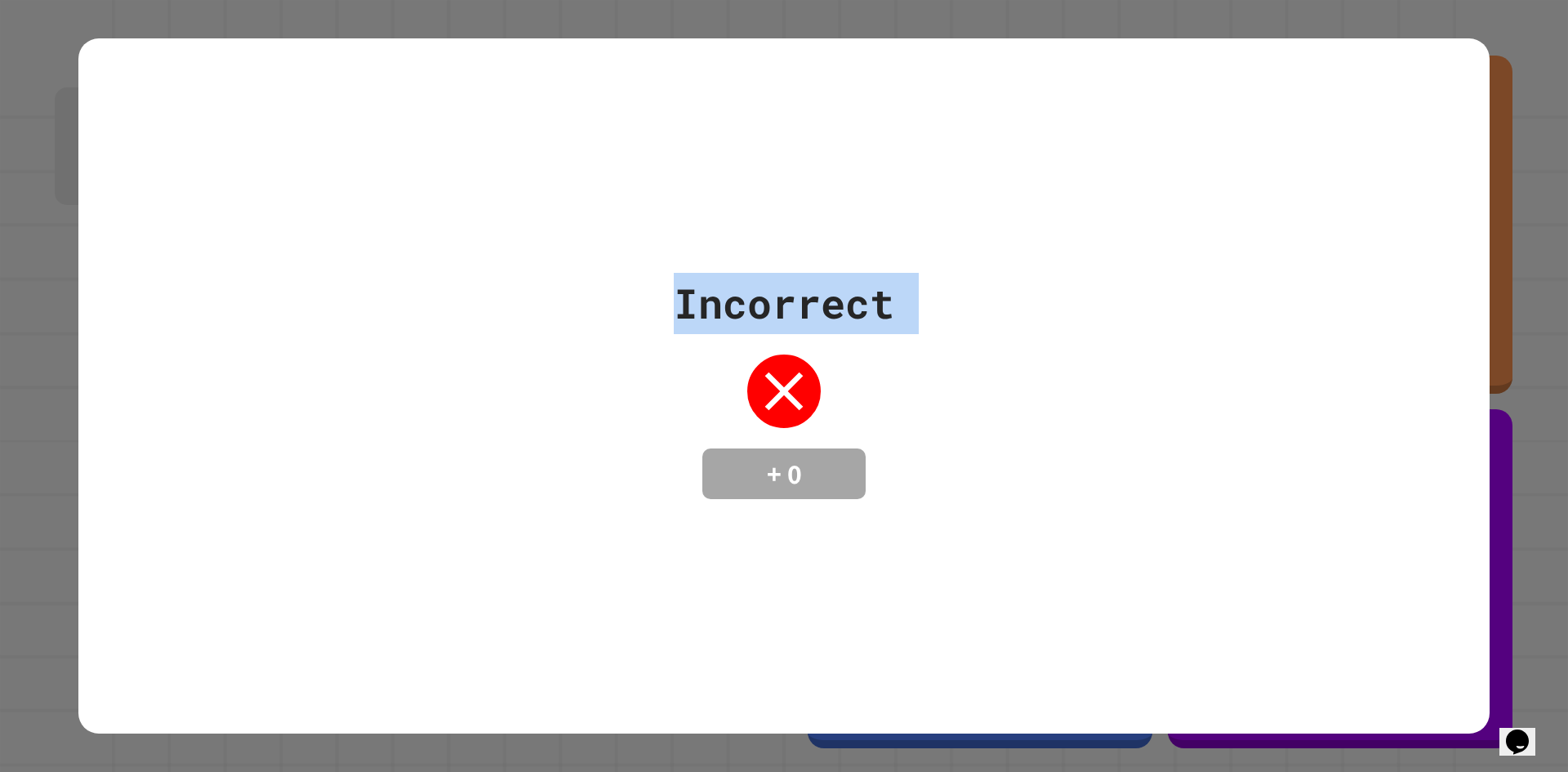
click at [1397, 149] on div "Incorrect + 0" at bounding box center [784, 386] width 1411 height 695
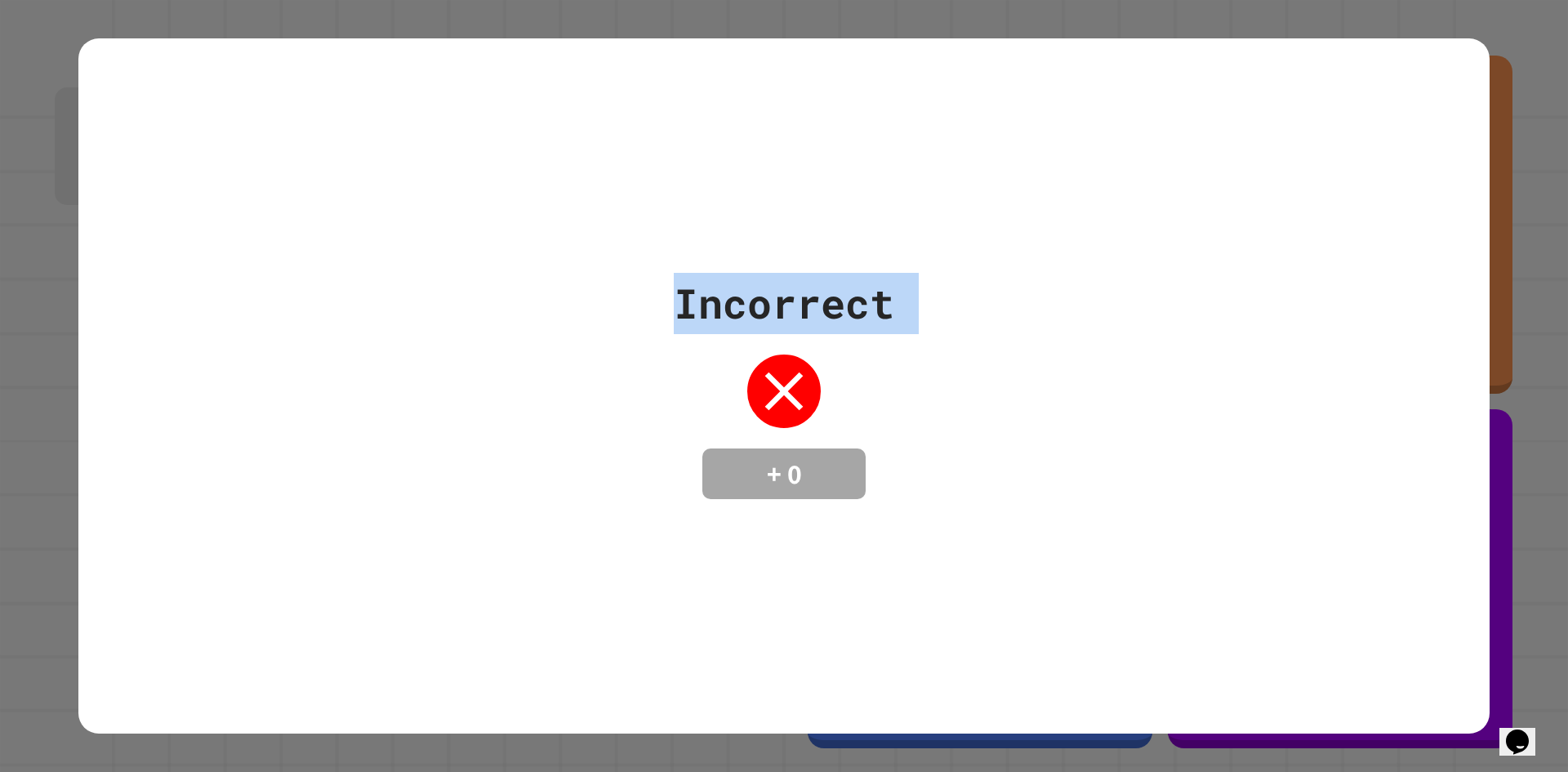
click at [1397, 149] on div "Incorrect + 0" at bounding box center [784, 386] width 1411 height 695
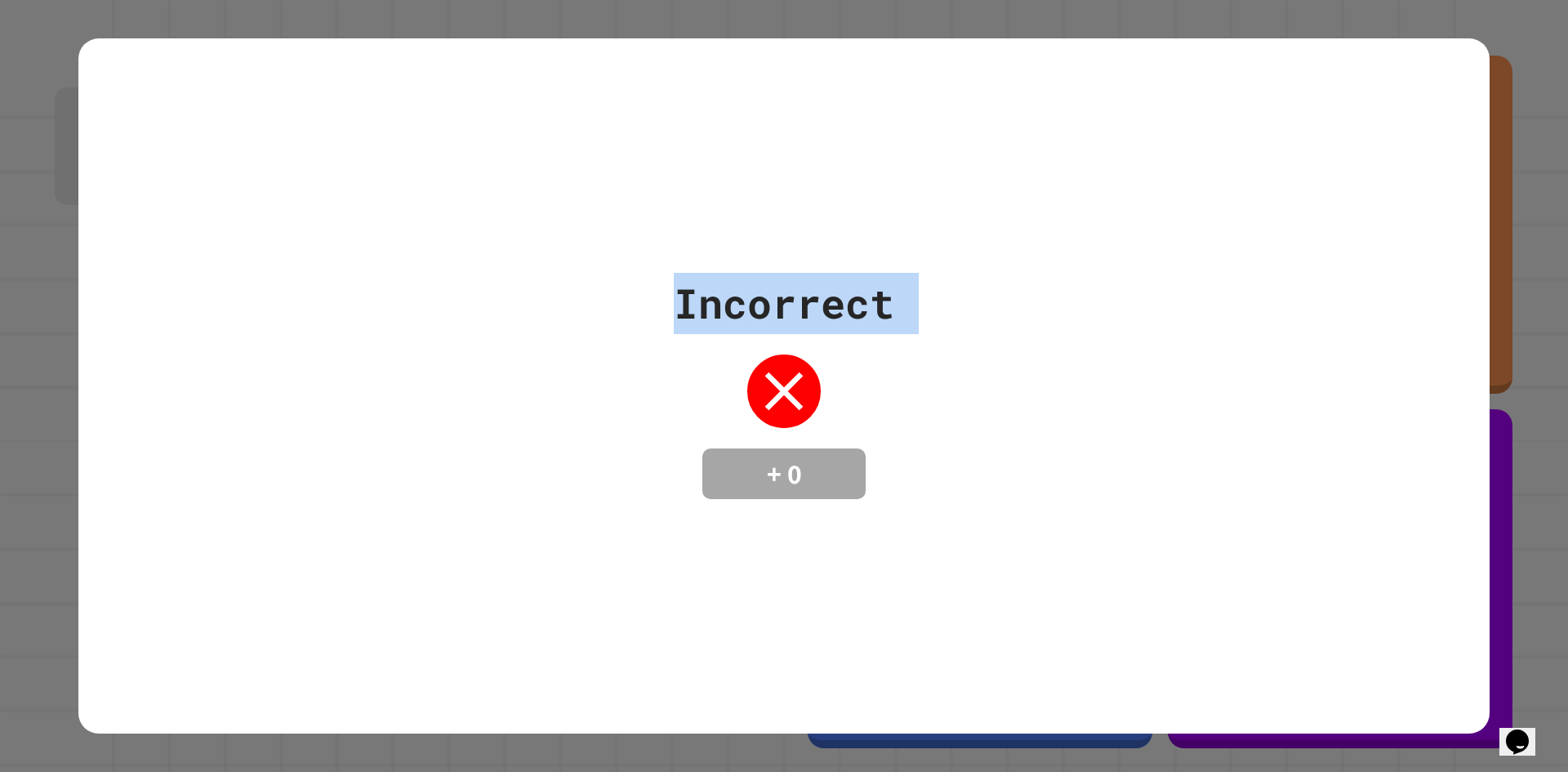
click at [1397, 149] on div "Incorrect + 0" at bounding box center [784, 386] width 1411 height 695
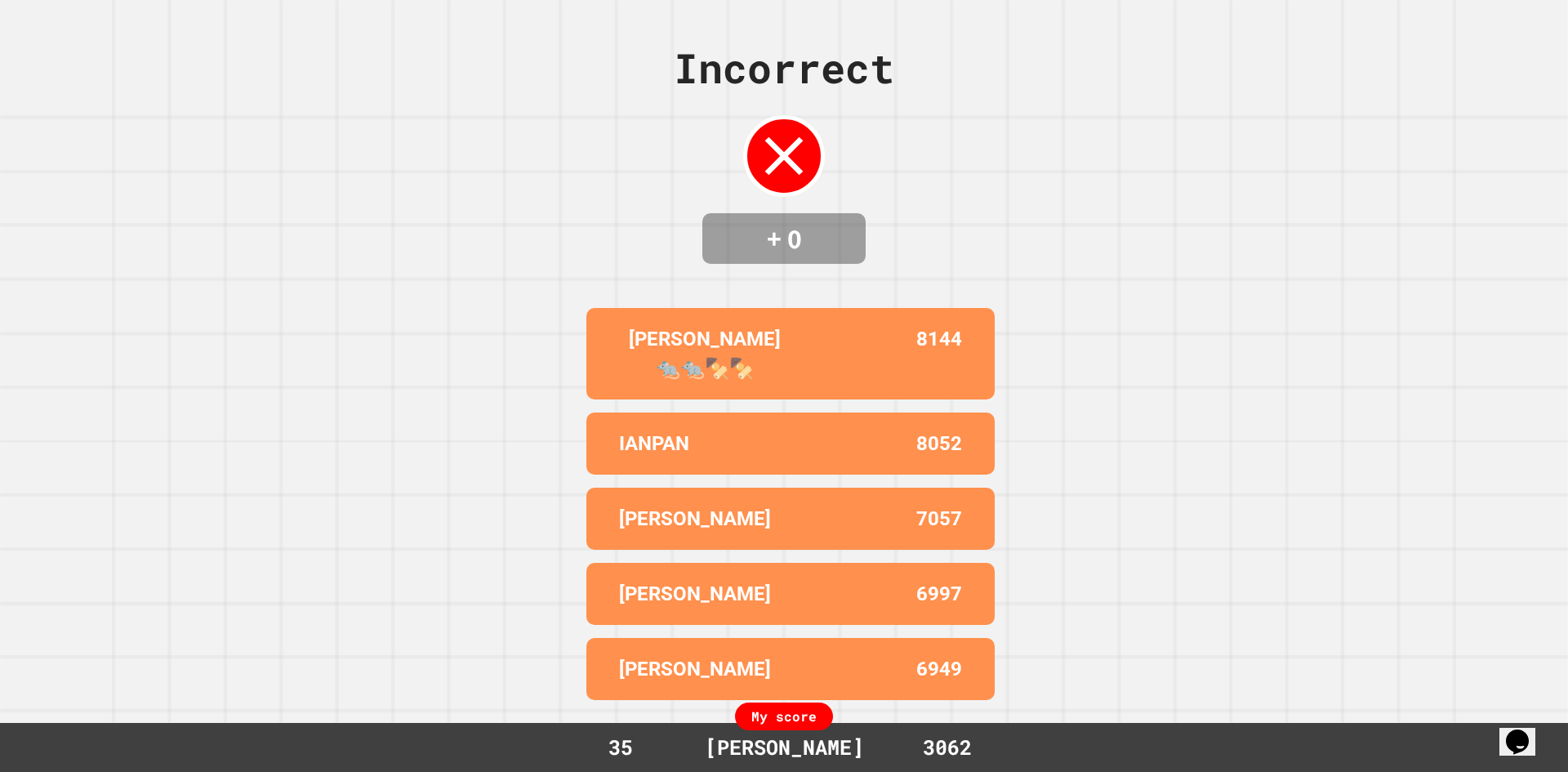
click at [1223, 291] on div "Incorrect + 0 [PERSON_NAME] 🐀🐀🍢🍢 8144 IANPAN 8052 [PERSON_NAME] 7057 [PERSON_NA…" at bounding box center [784, 386] width 1568 height 772
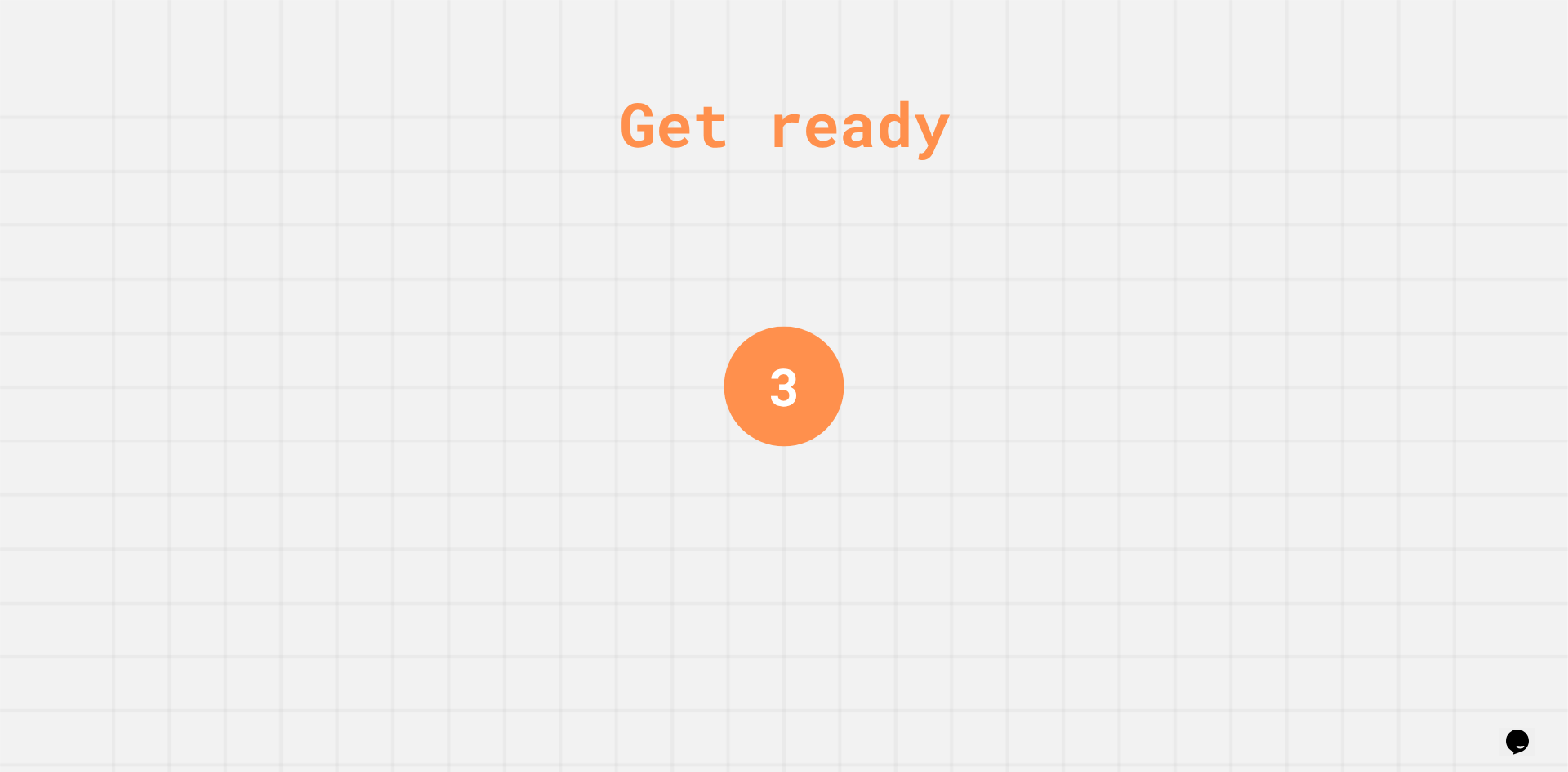
click at [1280, 254] on div "Get ready 3" at bounding box center [784, 386] width 1568 height 772
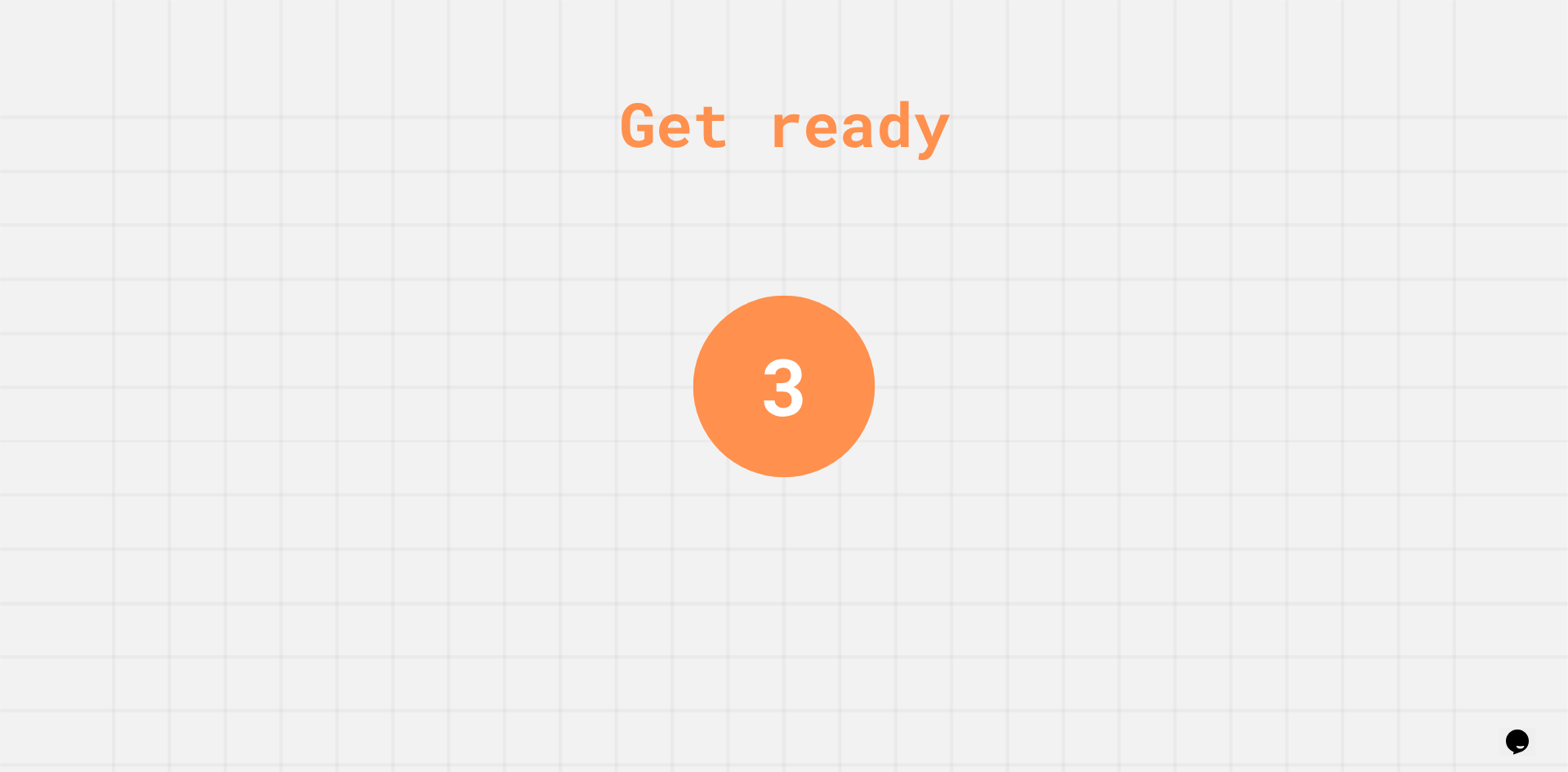
click at [1294, 251] on div "Get ready 3" at bounding box center [784, 386] width 1568 height 772
click at [1300, 254] on div "Get ready 3" at bounding box center [784, 386] width 1568 height 772
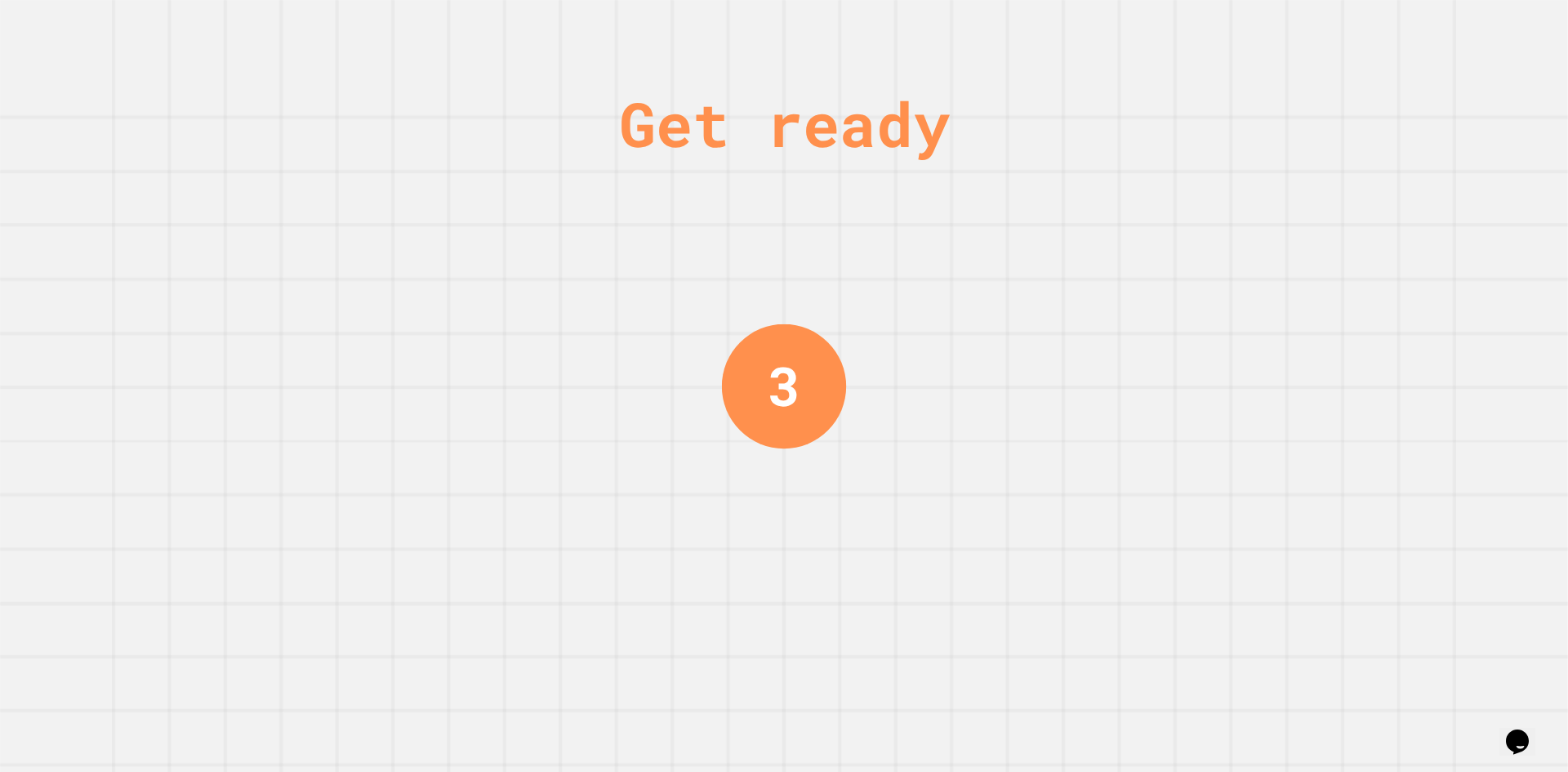
click at [1305, 255] on div "Get ready 3" at bounding box center [784, 386] width 1568 height 772
click at [1309, 255] on div "Get ready 3" at bounding box center [784, 386] width 1568 height 772
click at [1314, 255] on div "Get ready 2" at bounding box center [784, 386] width 1568 height 772
click at [1315, 255] on div "Get ready 2" at bounding box center [784, 386] width 1568 height 772
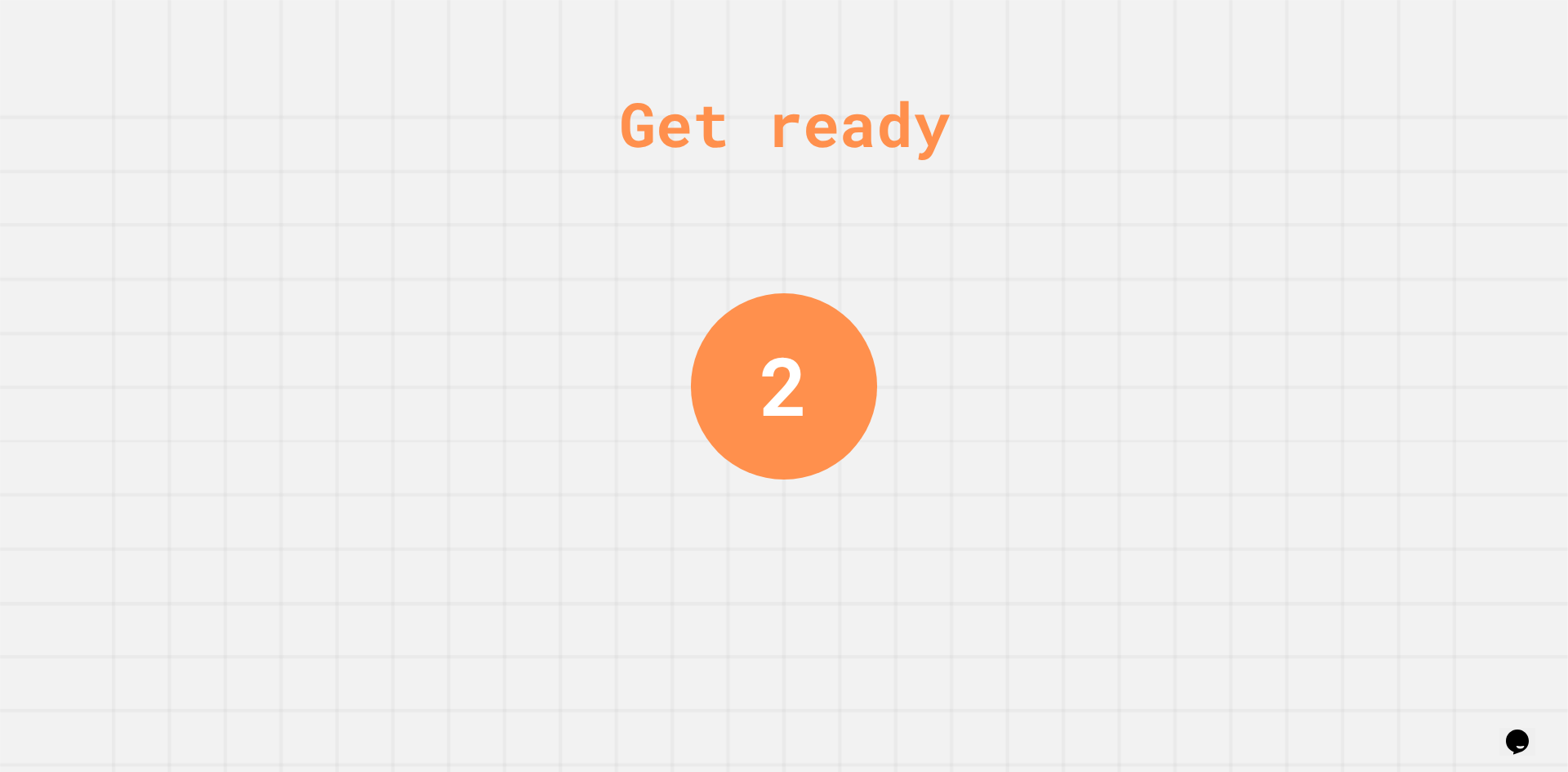
click at [1380, 234] on div "Get ready 2" at bounding box center [784, 386] width 1568 height 772
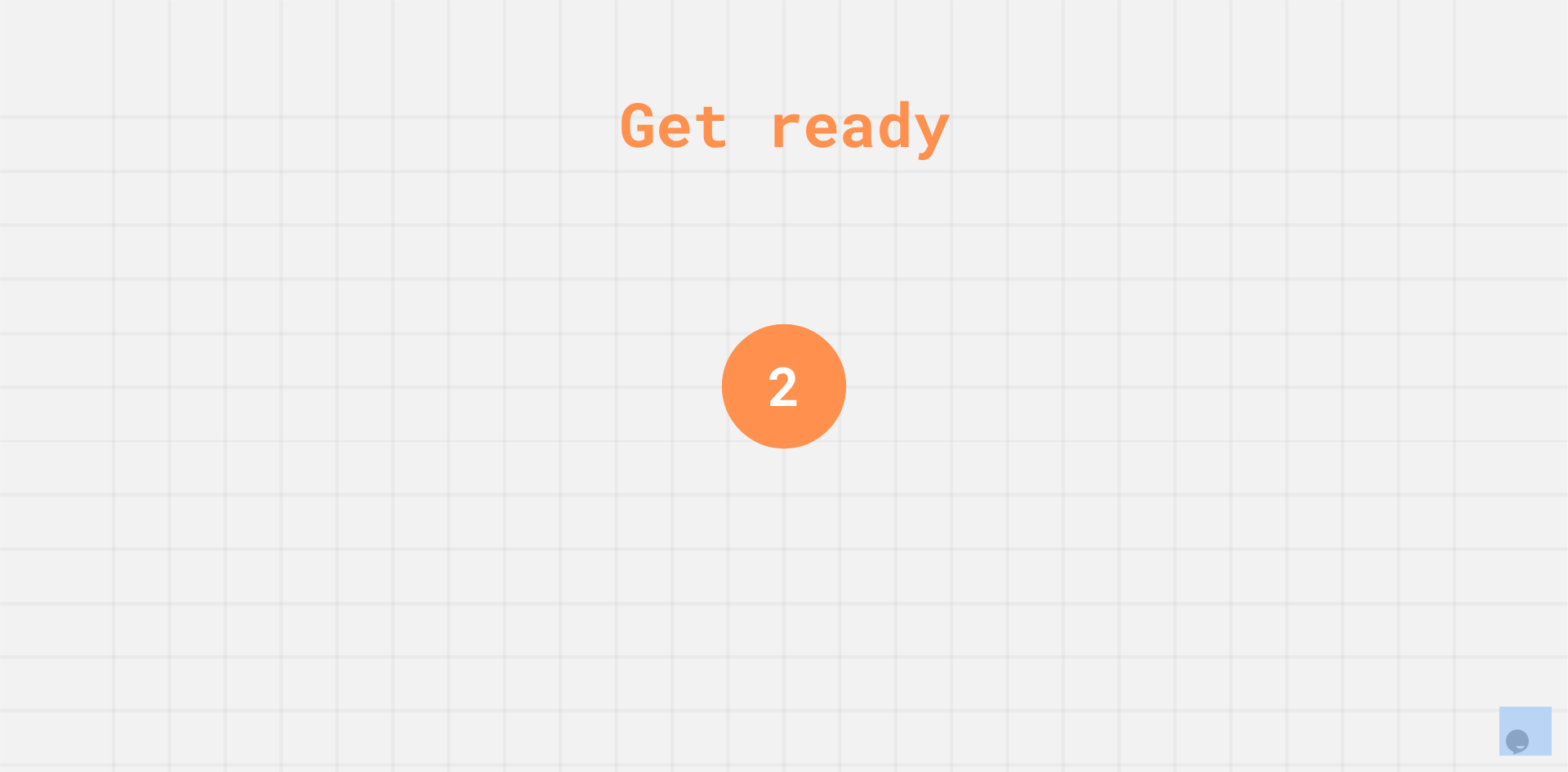
click at [1378, 234] on div "Get ready 2" at bounding box center [784, 386] width 1568 height 772
click at [1374, 234] on div "Get ready 1" at bounding box center [784, 386] width 1568 height 772
click at [1372, 234] on div "Get ready 1" at bounding box center [784, 386] width 1568 height 772
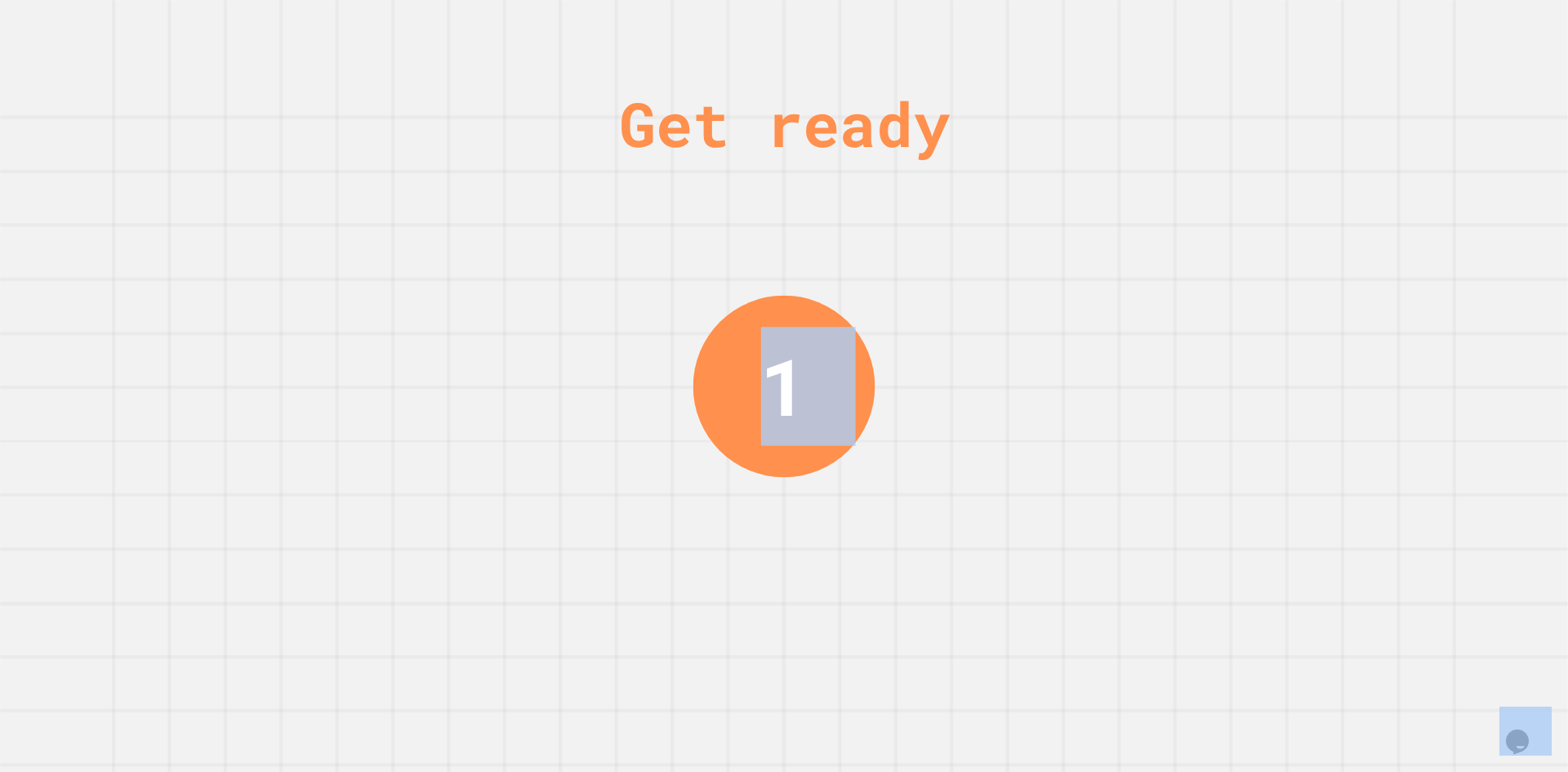
click at [1372, 234] on div "Get ready 1" at bounding box center [784, 386] width 1568 height 772
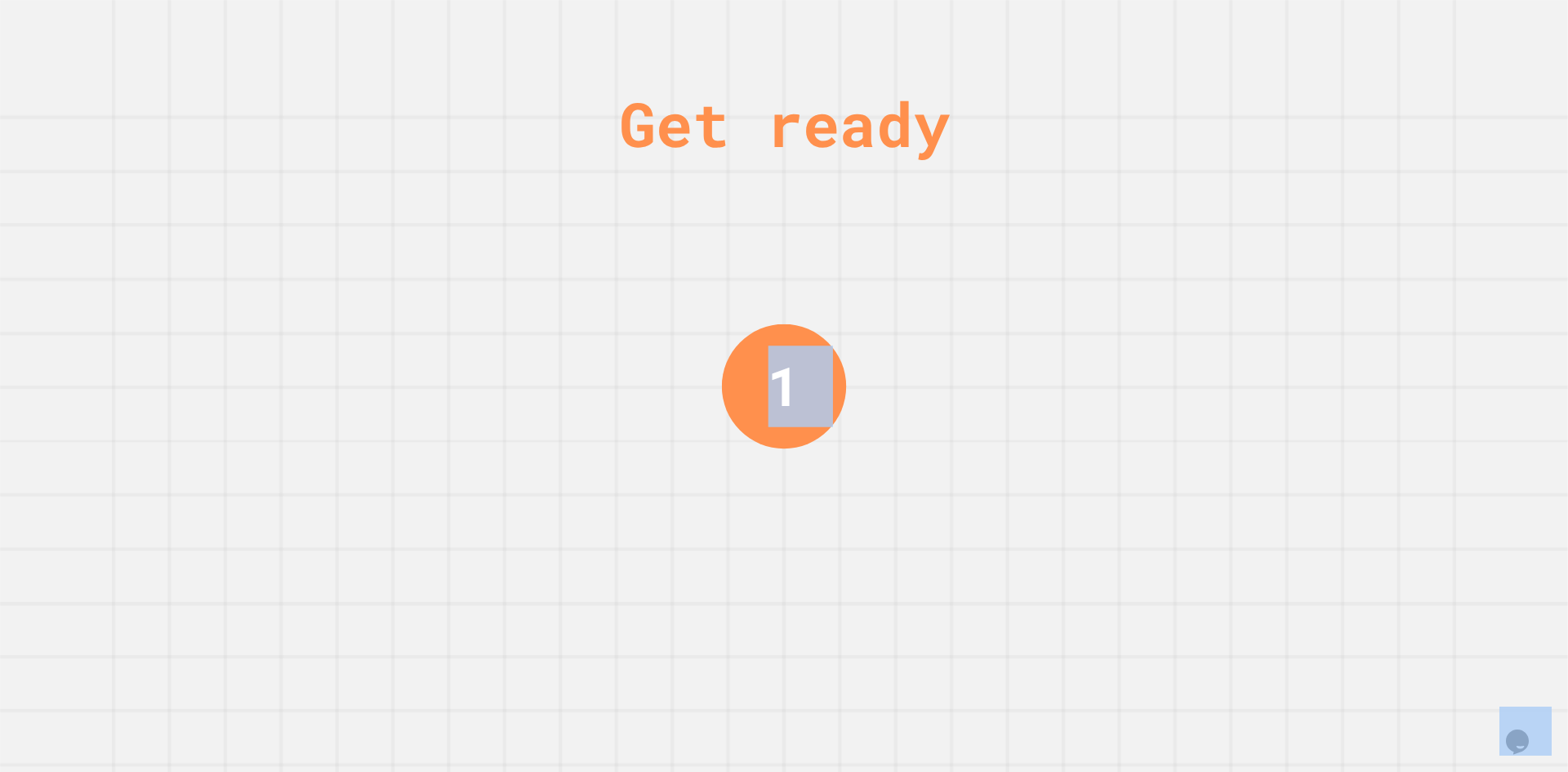
click at [1372, 234] on div "Get ready 1" at bounding box center [784, 386] width 1568 height 772
click at [1378, 188] on div "Get ready 4" at bounding box center [784, 386] width 1568 height 772
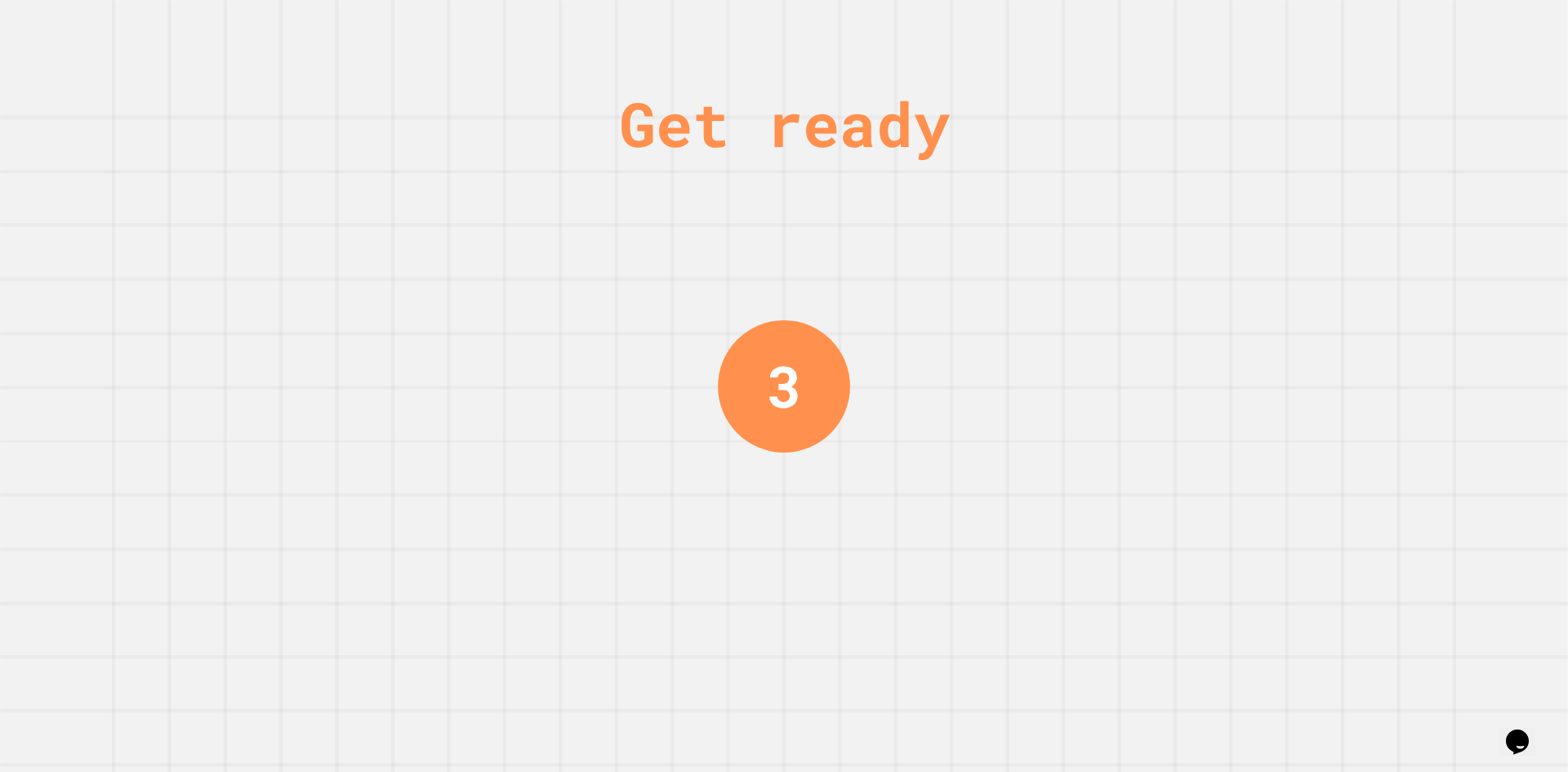
click at [1378, 188] on div "Get ready 3" at bounding box center [784, 386] width 1568 height 772
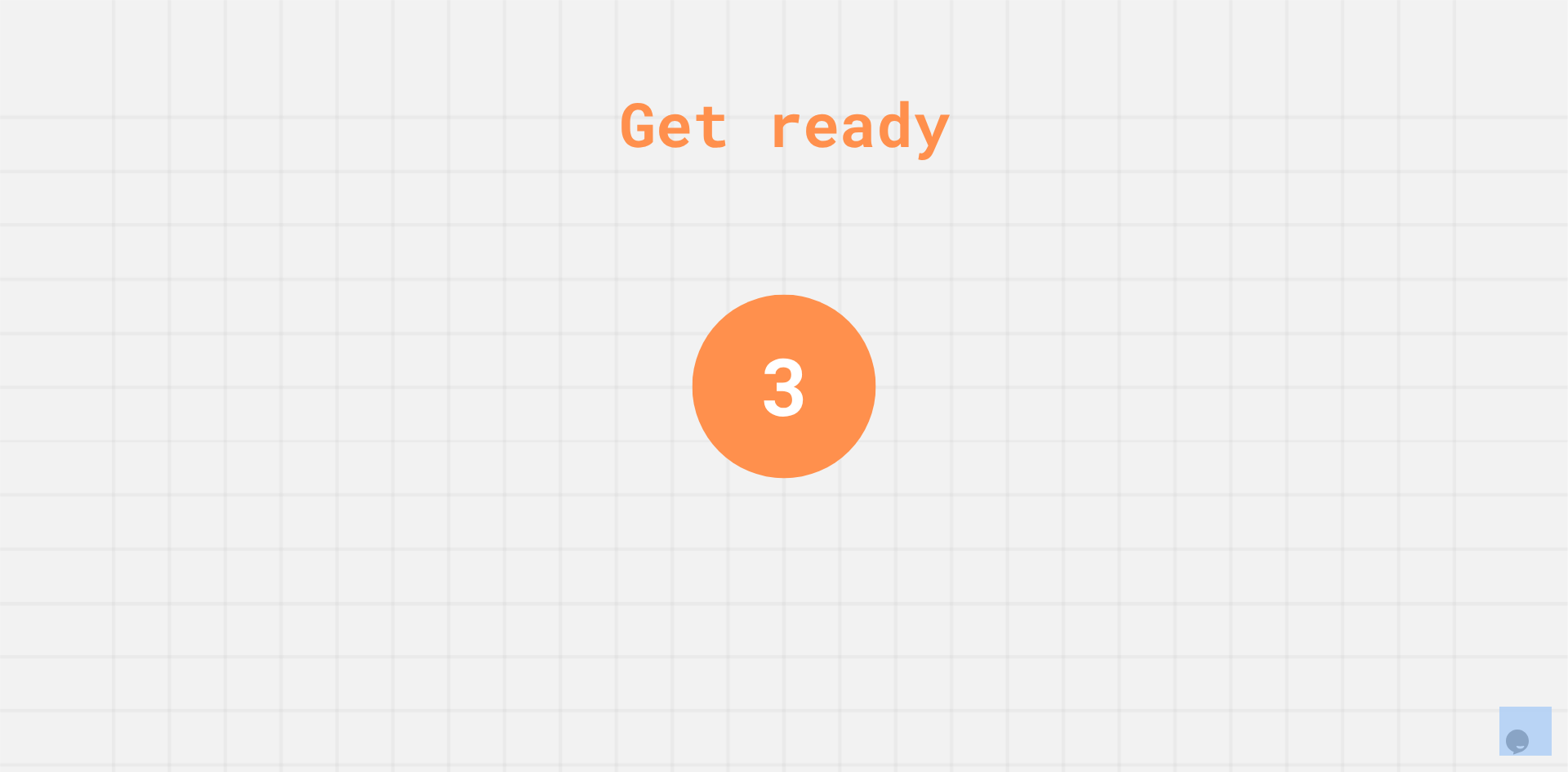
click at [1378, 188] on div "Get ready 3" at bounding box center [784, 386] width 1568 height 772
click at [1369, 211] on div "Get ready 3" at bounding box center [784, 386] width 1568 height 772
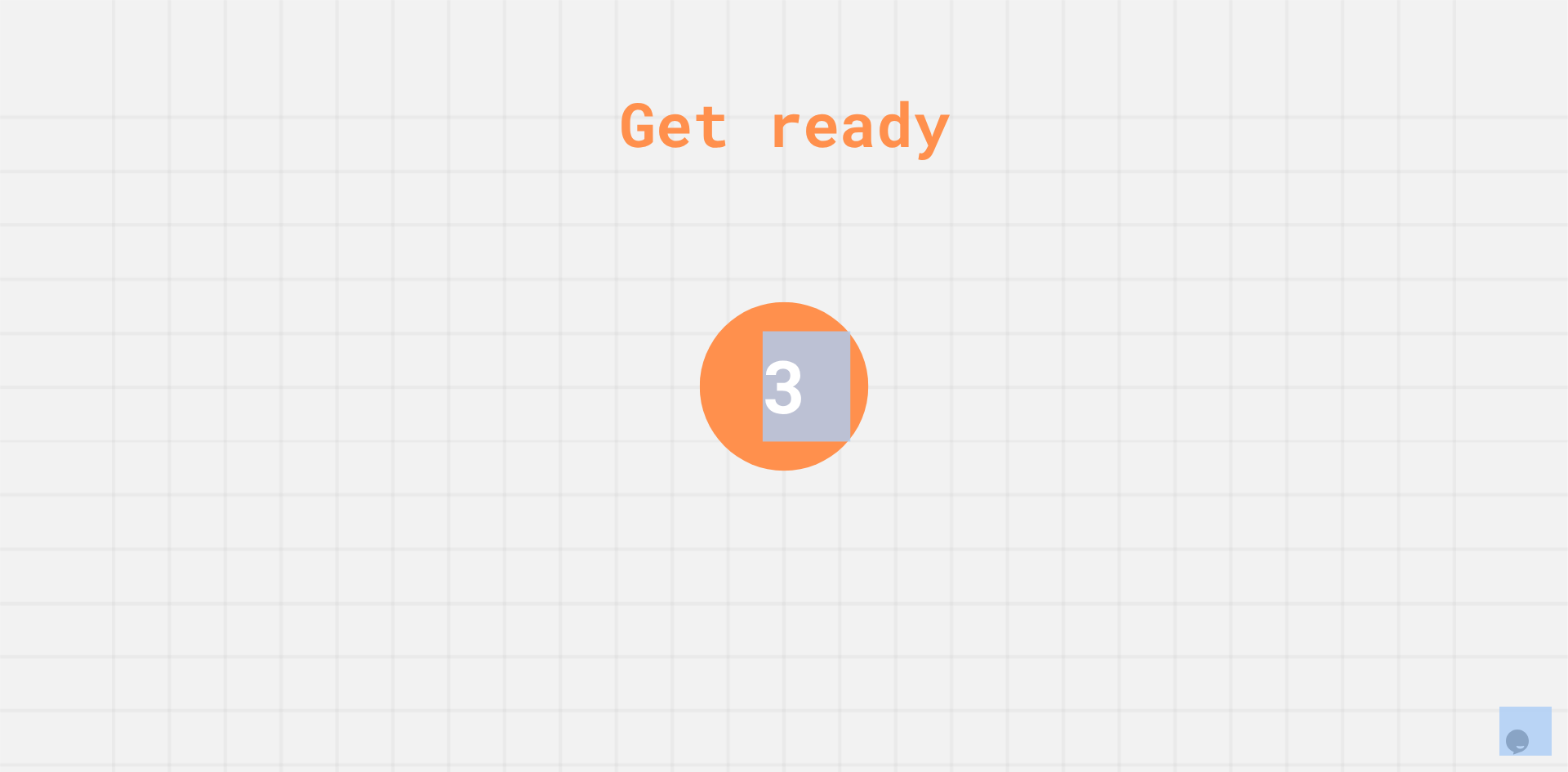
click at [1364, 218] on div "Get ready 3" at bounding box center [784, 386] width 1568 height 772
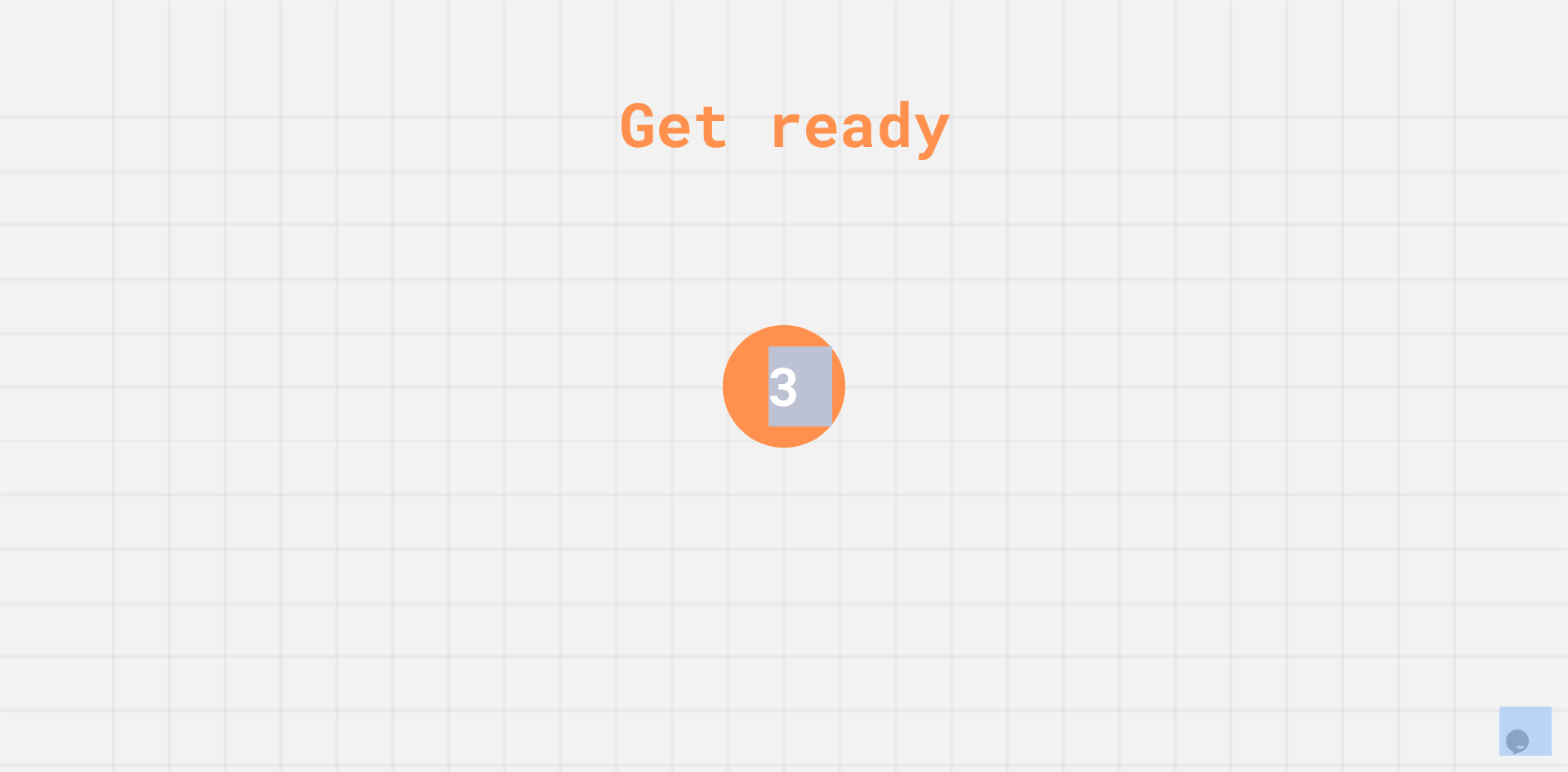
click at [1364, 218] on div "Get ready 3" at bounding box center [784, 386] width 1568 height 772
click at [1364, 218] on div "Get ready 2" at bounding box center [784, 386] width 1568 height 772
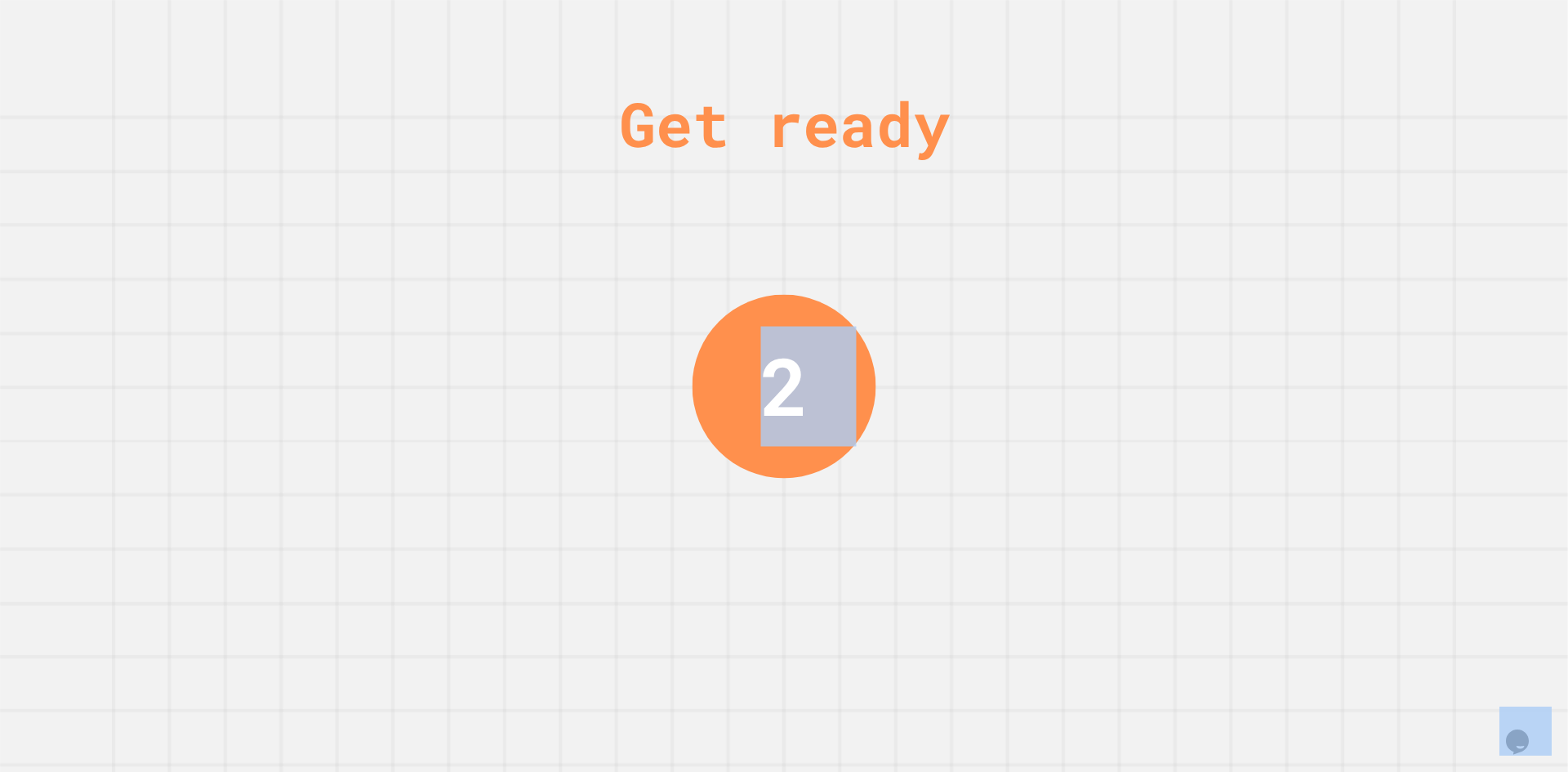
click at [1364, 218] on div "Get ready 2" at bounding box center [784, 386] width 1568 height 772
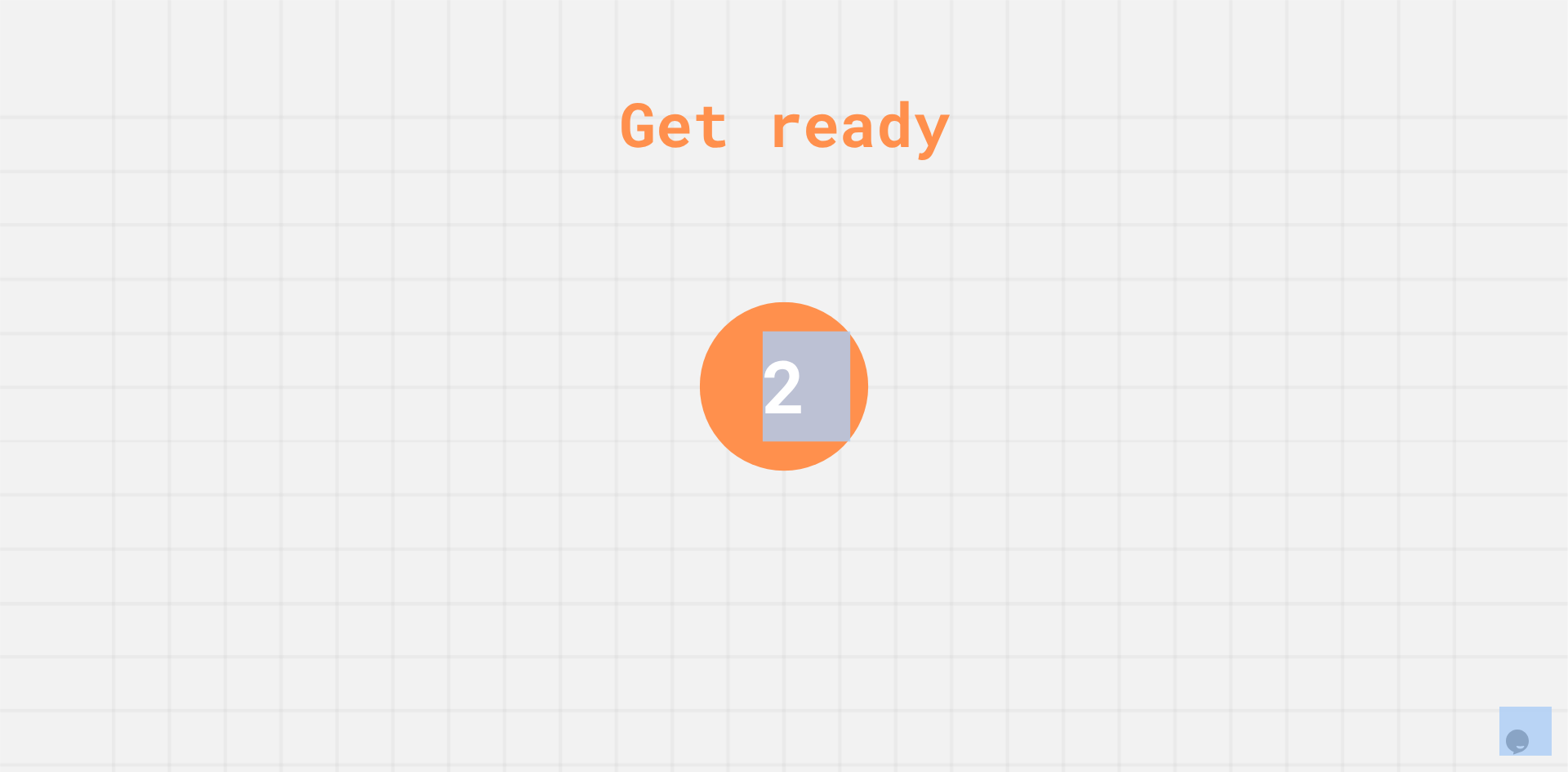
click at [1364, 218] on div "Get ready 2" at bounding box center [784, 386] width 1568 height 772
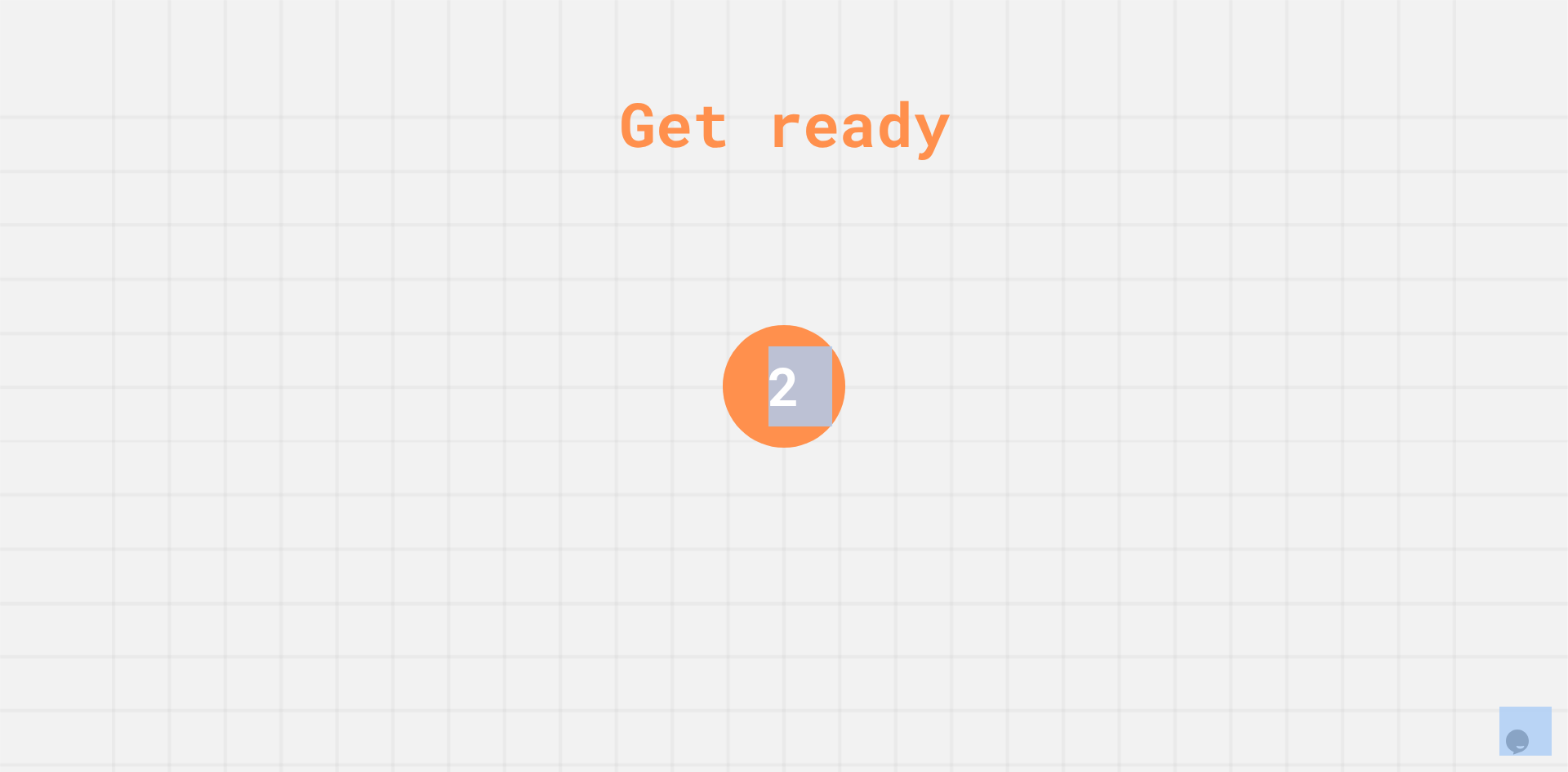
click at [1364, 218] on div "Get ready 2" at bounding box center [784, 386] width 1568 height 772
click at [1349, 229] on div "Get ready 1" at bounding box center [784, 386] width 1568 height 772
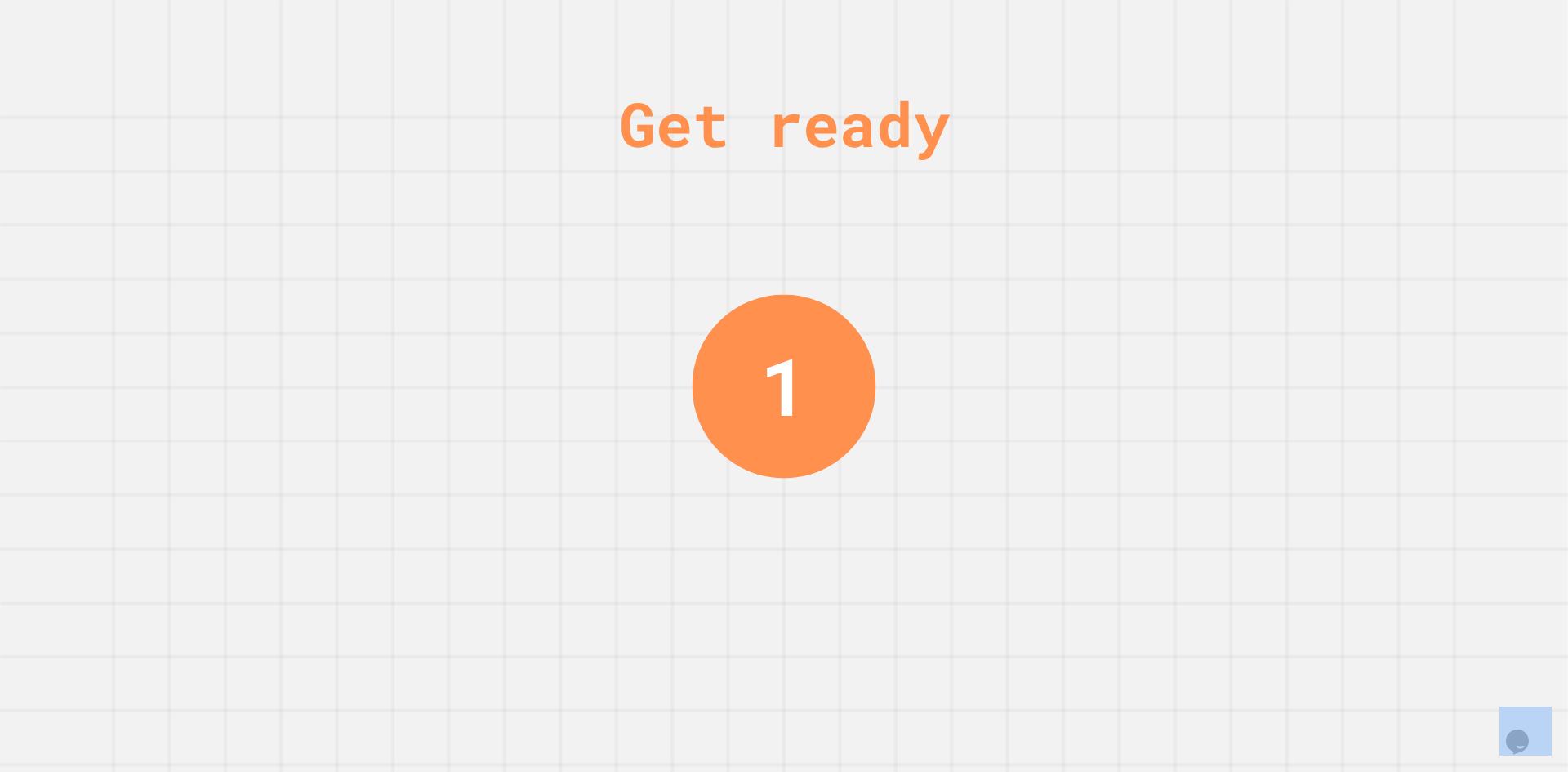
click at [1349, 229] on div "Get ready 1" at bounding box center [784, 386] width 1568 height 772
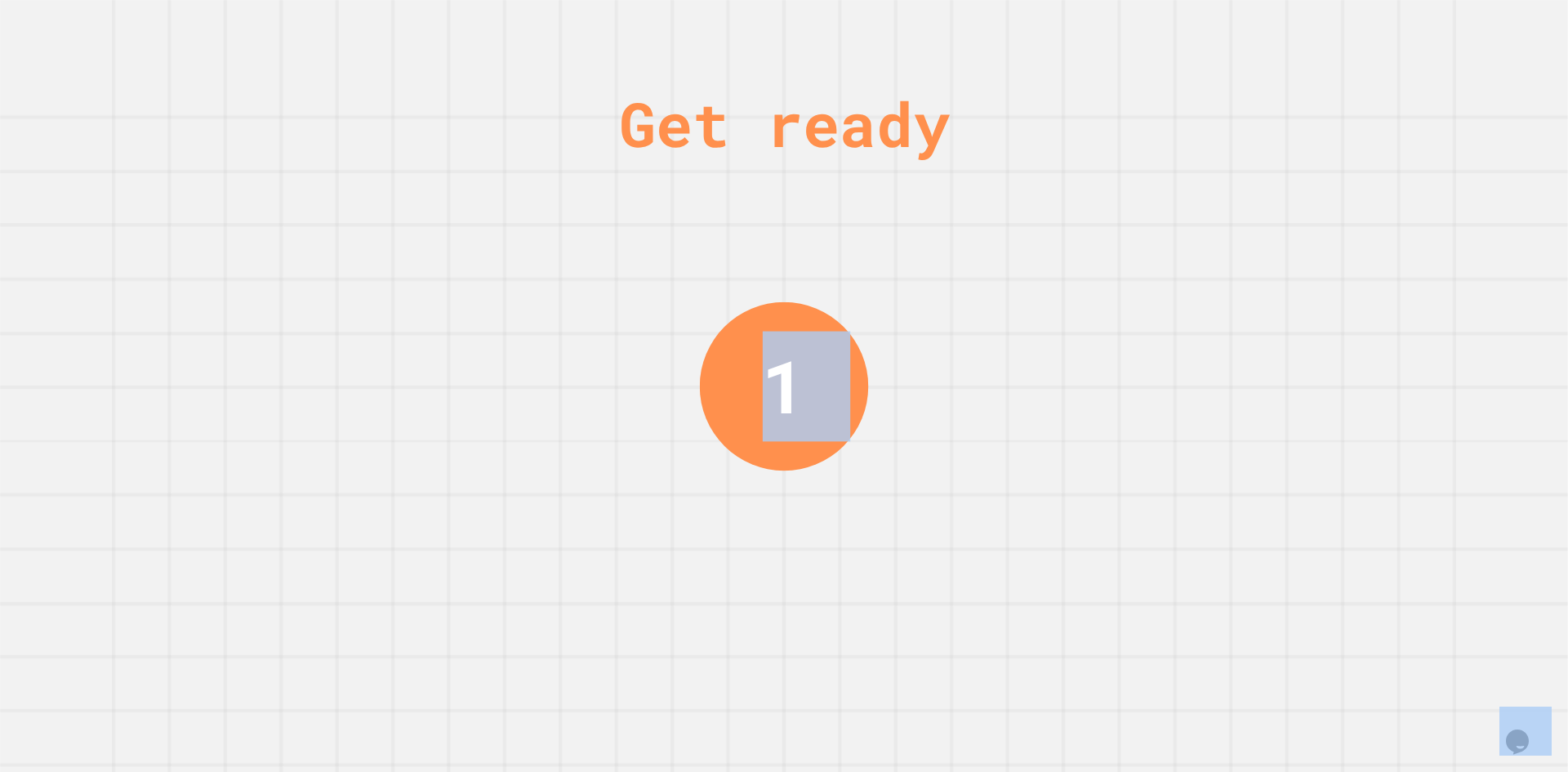
click at [1349, 229] on div "Get ready 1" at bounding box center [784, 386] width 1568 height 772
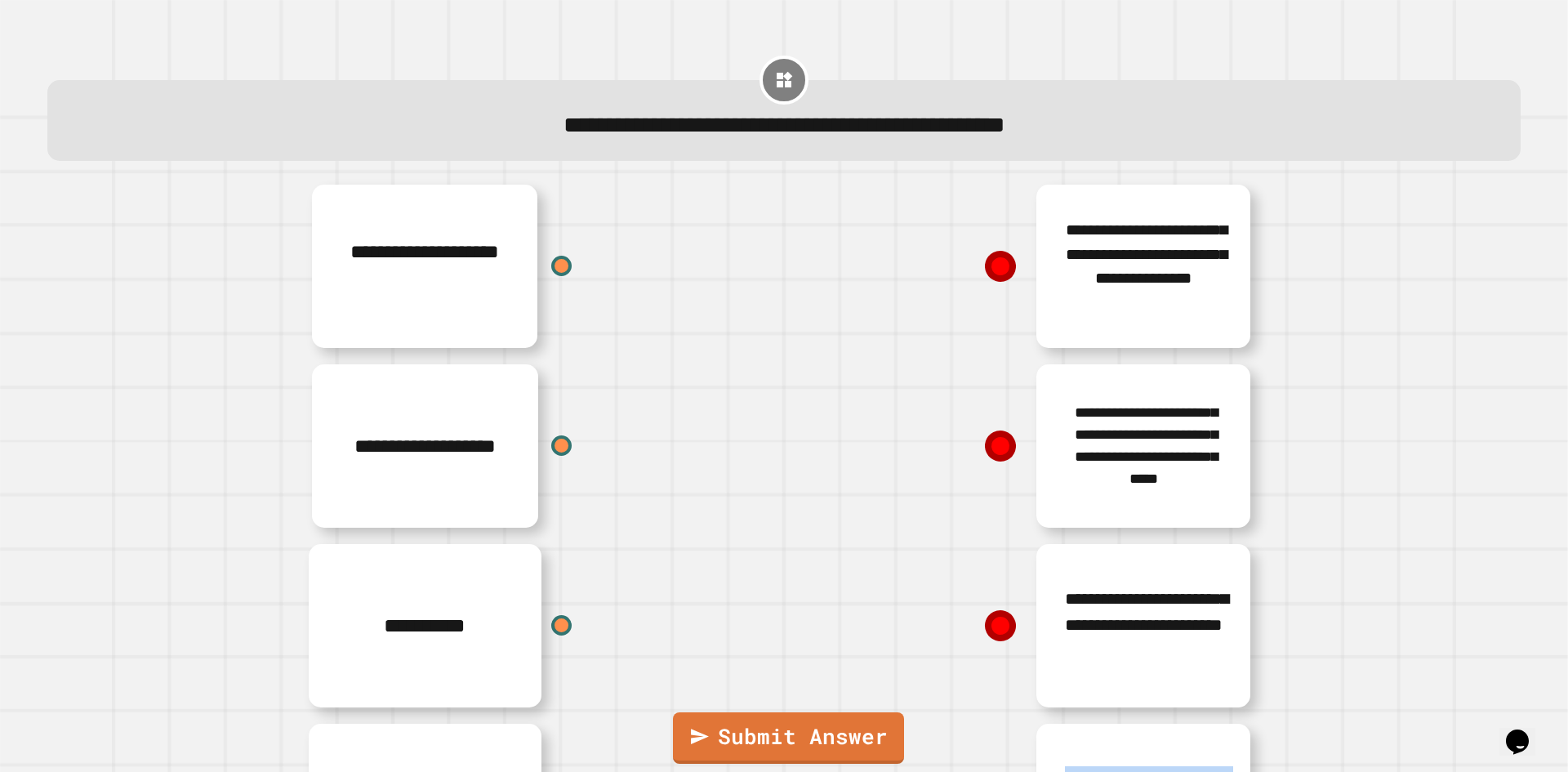
click at [1349, 229] on div "**********" at bounding box center [784, 536] width 1505 height 718
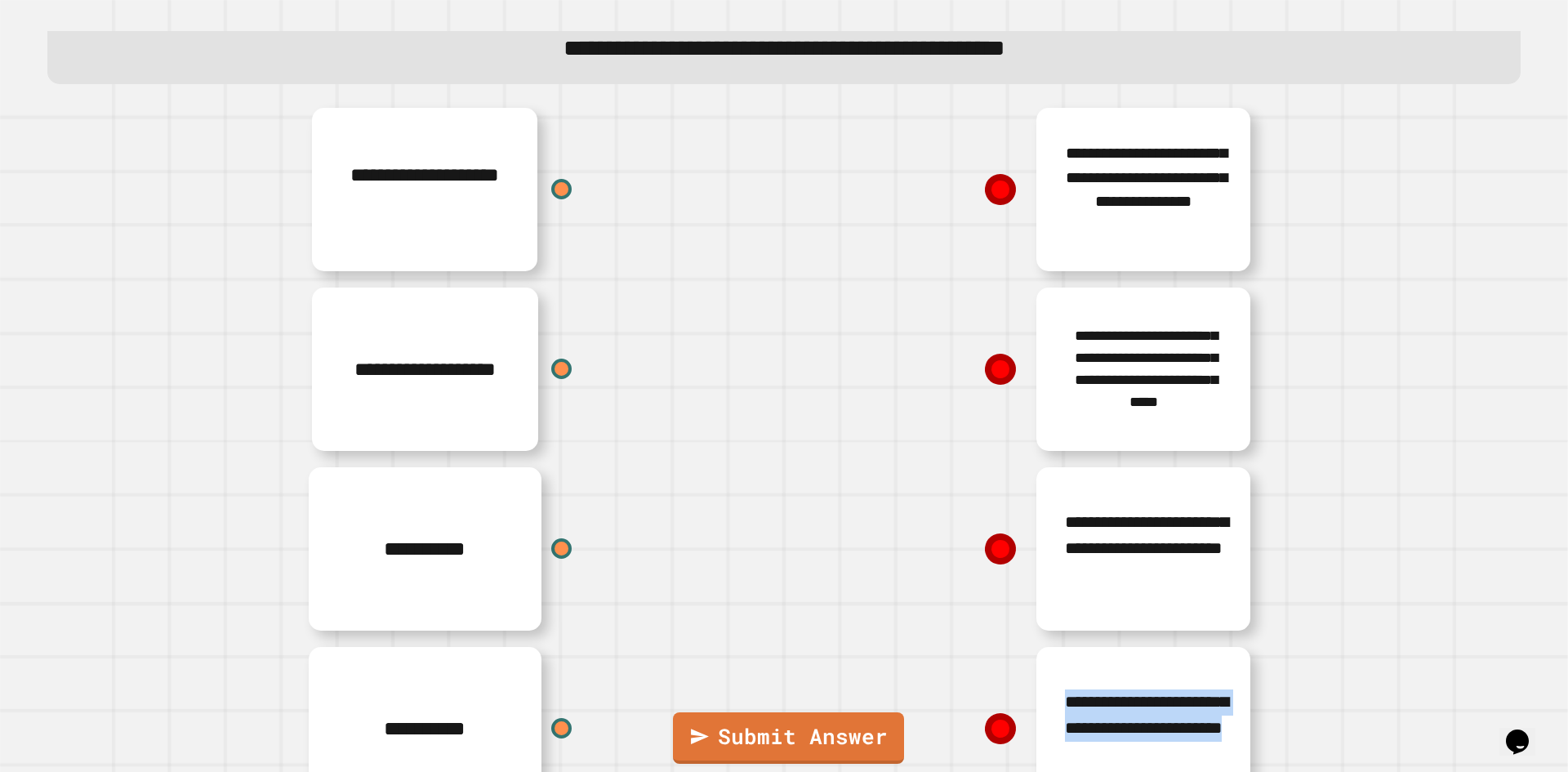
scroll to position [150, 0]
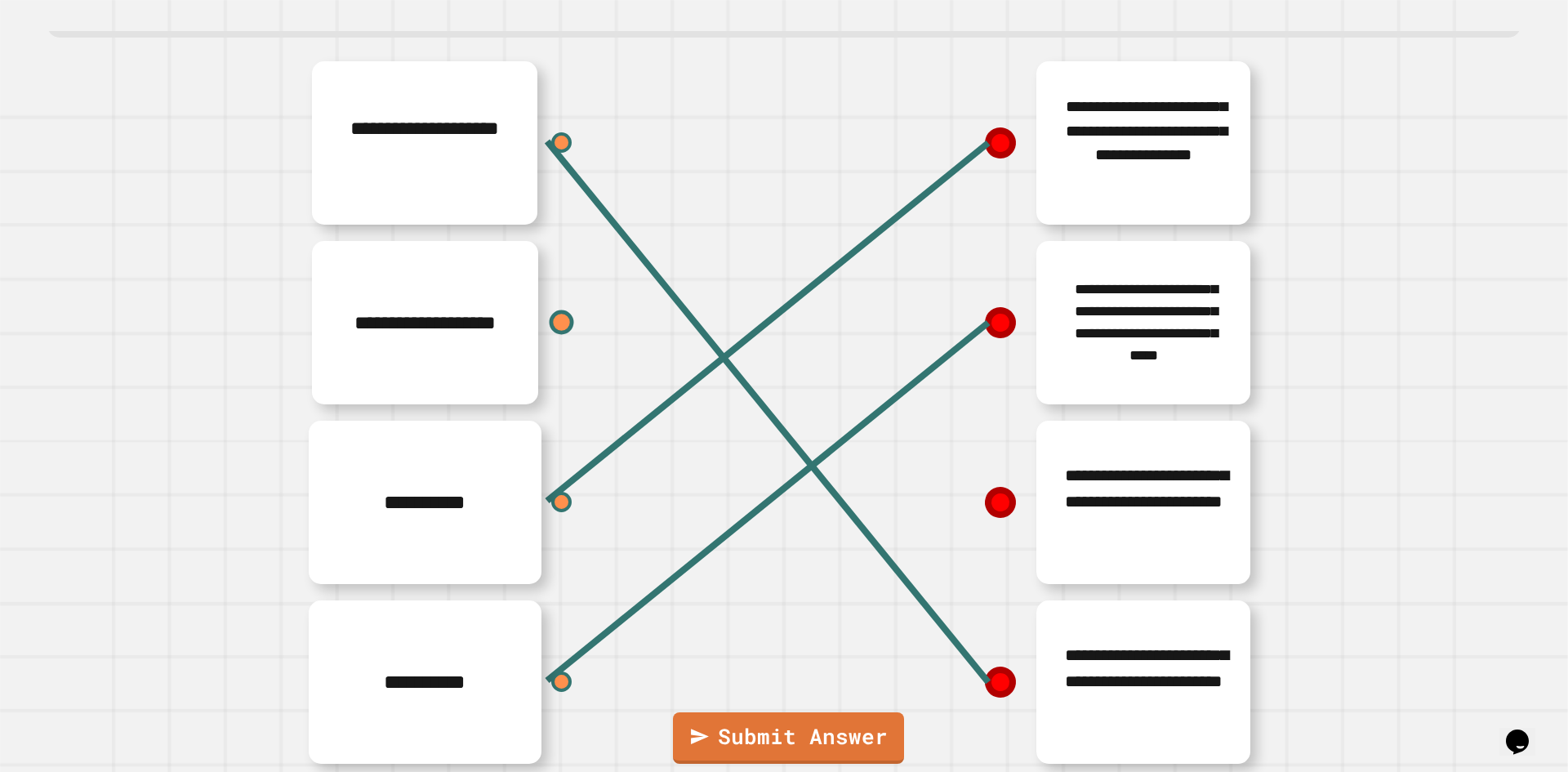
drag, startPoint x: 539, startPoint y: 293, endPoint x: 552, endPoint y: 307, distance: 19.1
click at [552, 312] on div at bounding box center [561, 322] width 20 height 20
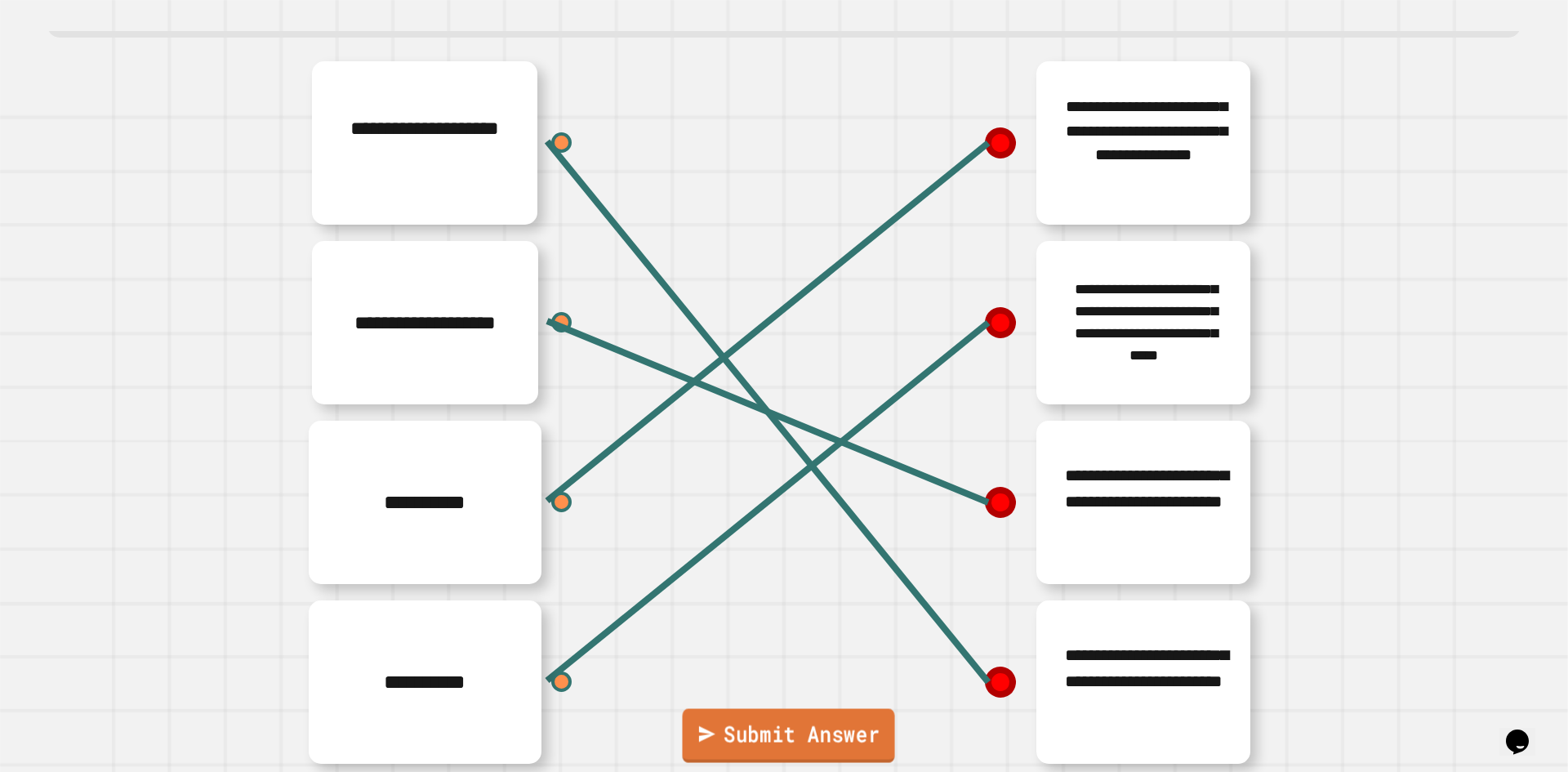
click at [835, 720] on link "Submit Answer" at bounding box center [789, 736] width 213 height 54
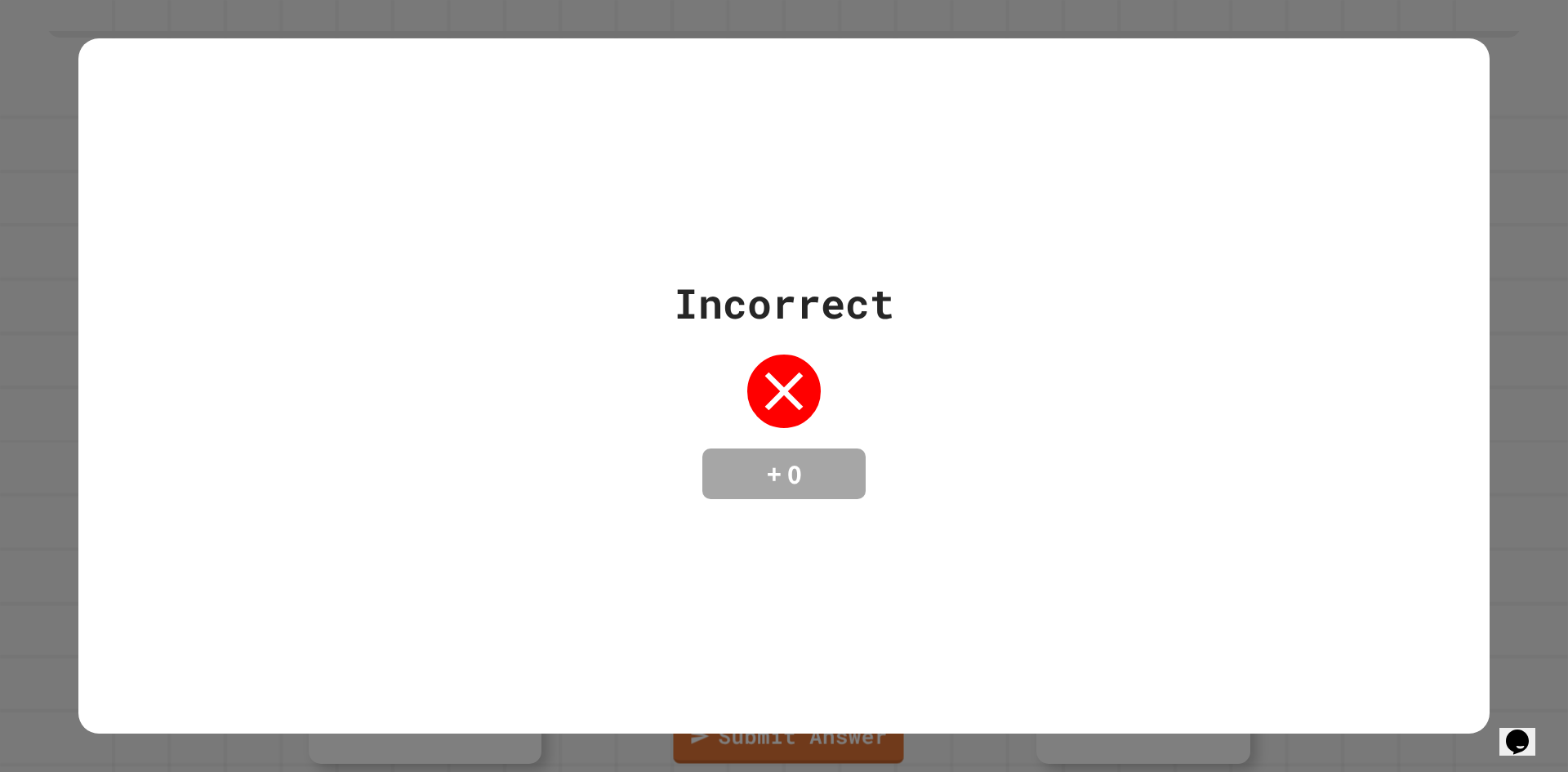
click at [835, 740] on div "Incorrect + 0" at bounding box center [784, 386] width 1568 height 772
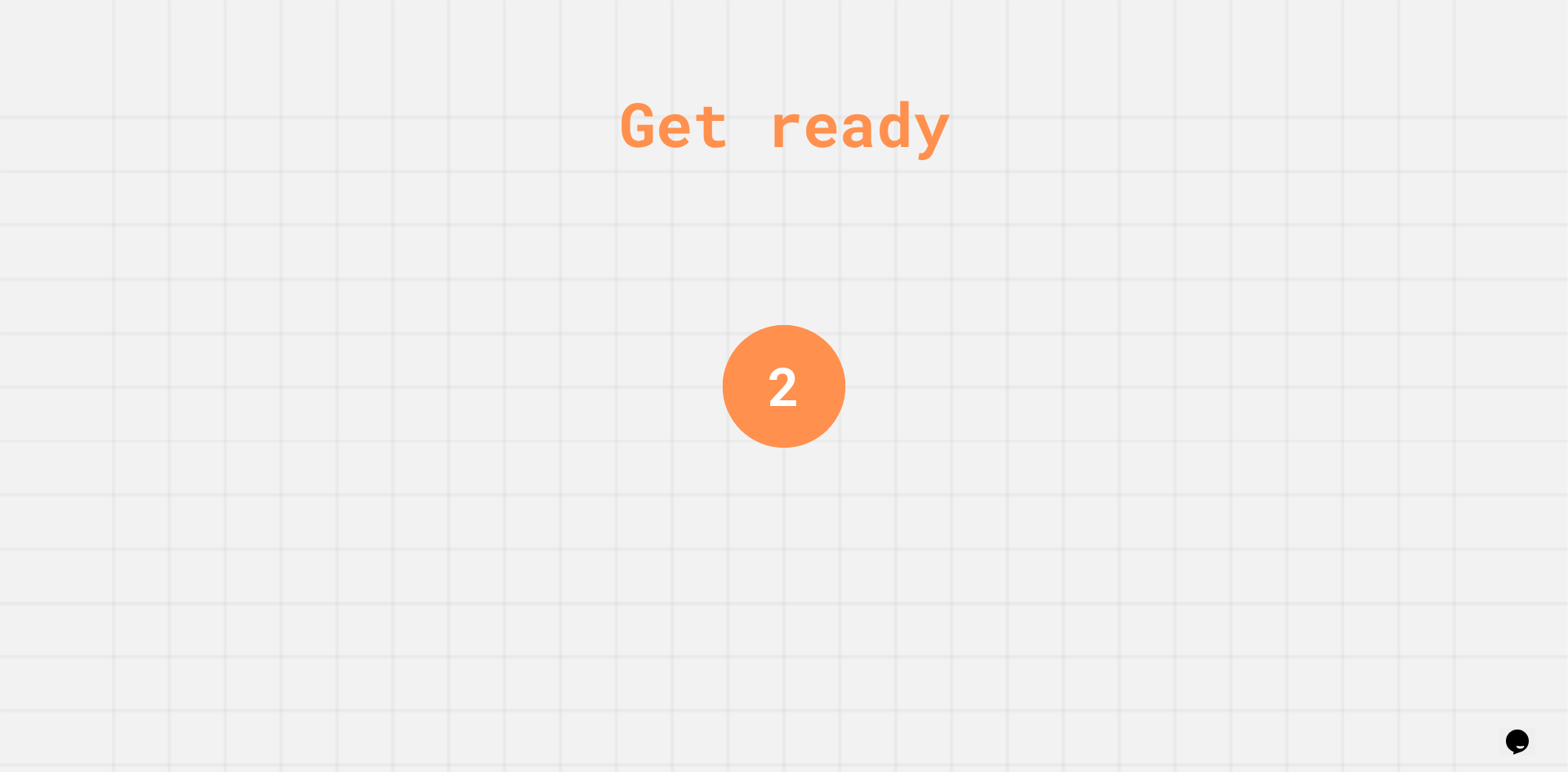
click at [1330, 232] on div "Get ready 2" at bounding box center [784, 386] width 1568 height 772
click at [1330, 232] on div "Get ready 1" at bounding box center [784, 386] width 1568 height 772
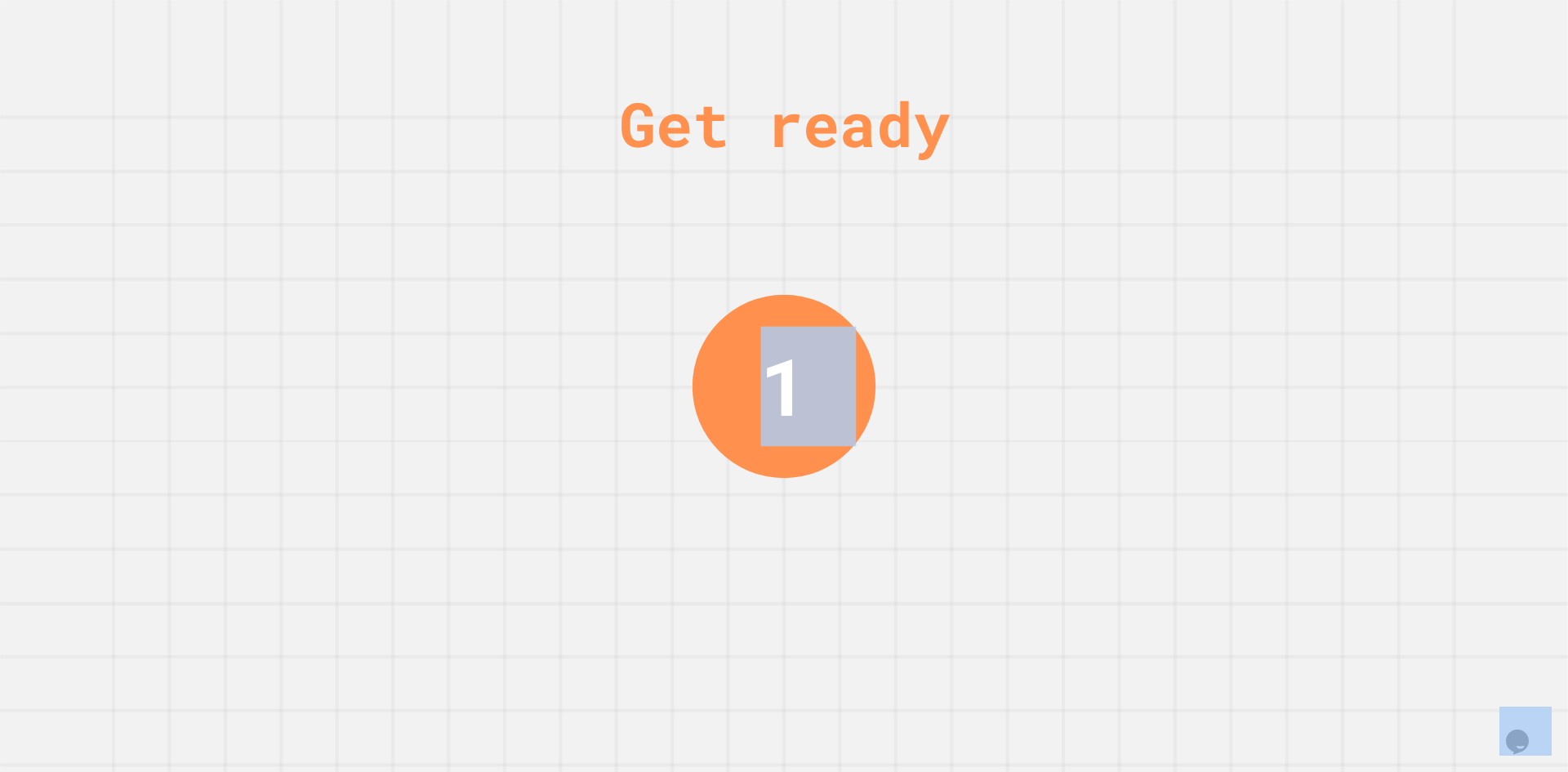
click at [1339, 238] on div "Get ready 1" at bounding box center [784, 386] width 1568 height 772
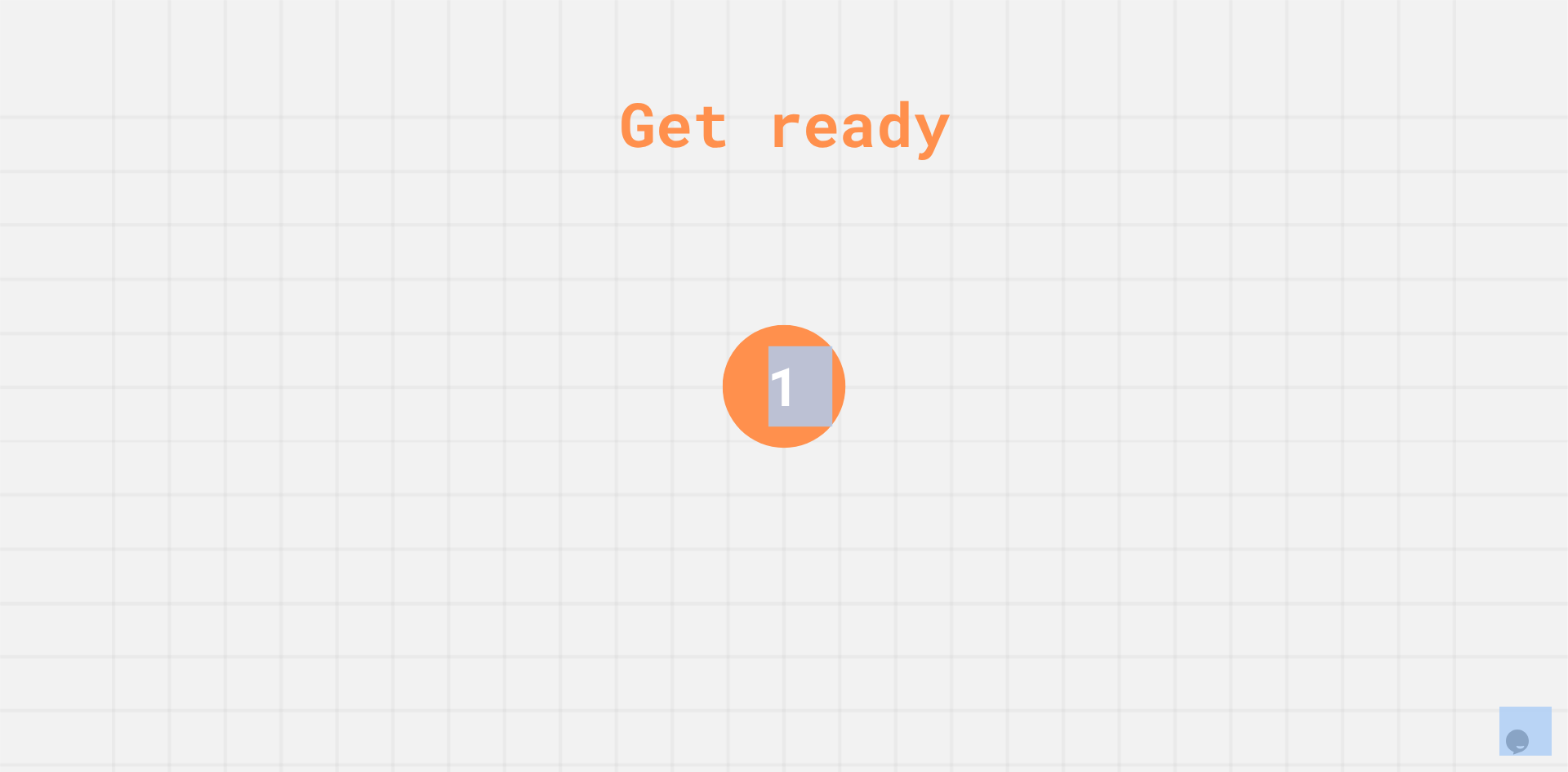
click at [1340, 238] on div "Get ready 1" at bounding box center [784, 386] width 1568 height 772
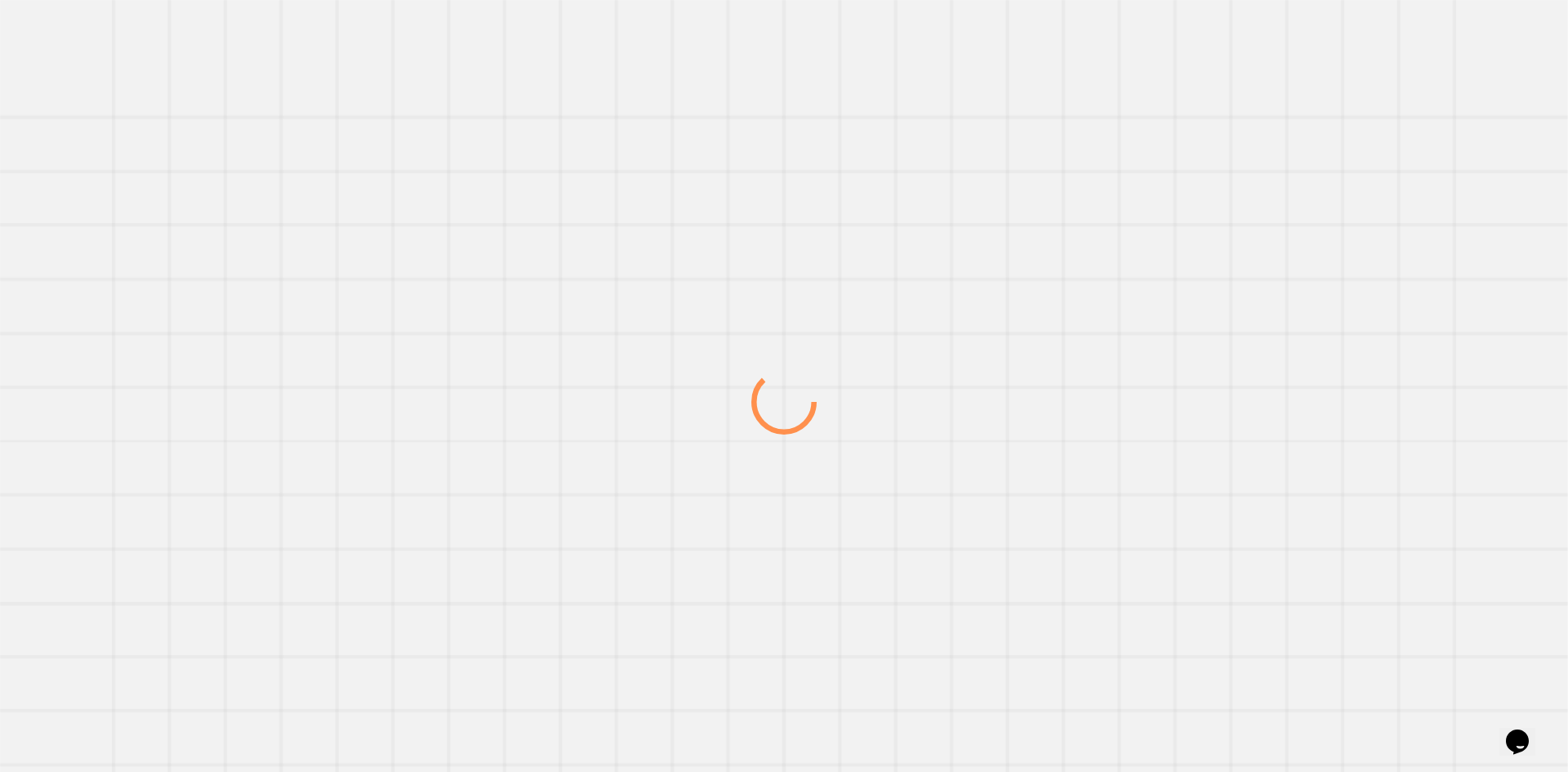
click at [1340, 240] on div at bounding box center [784, 401] width 1505 height 741
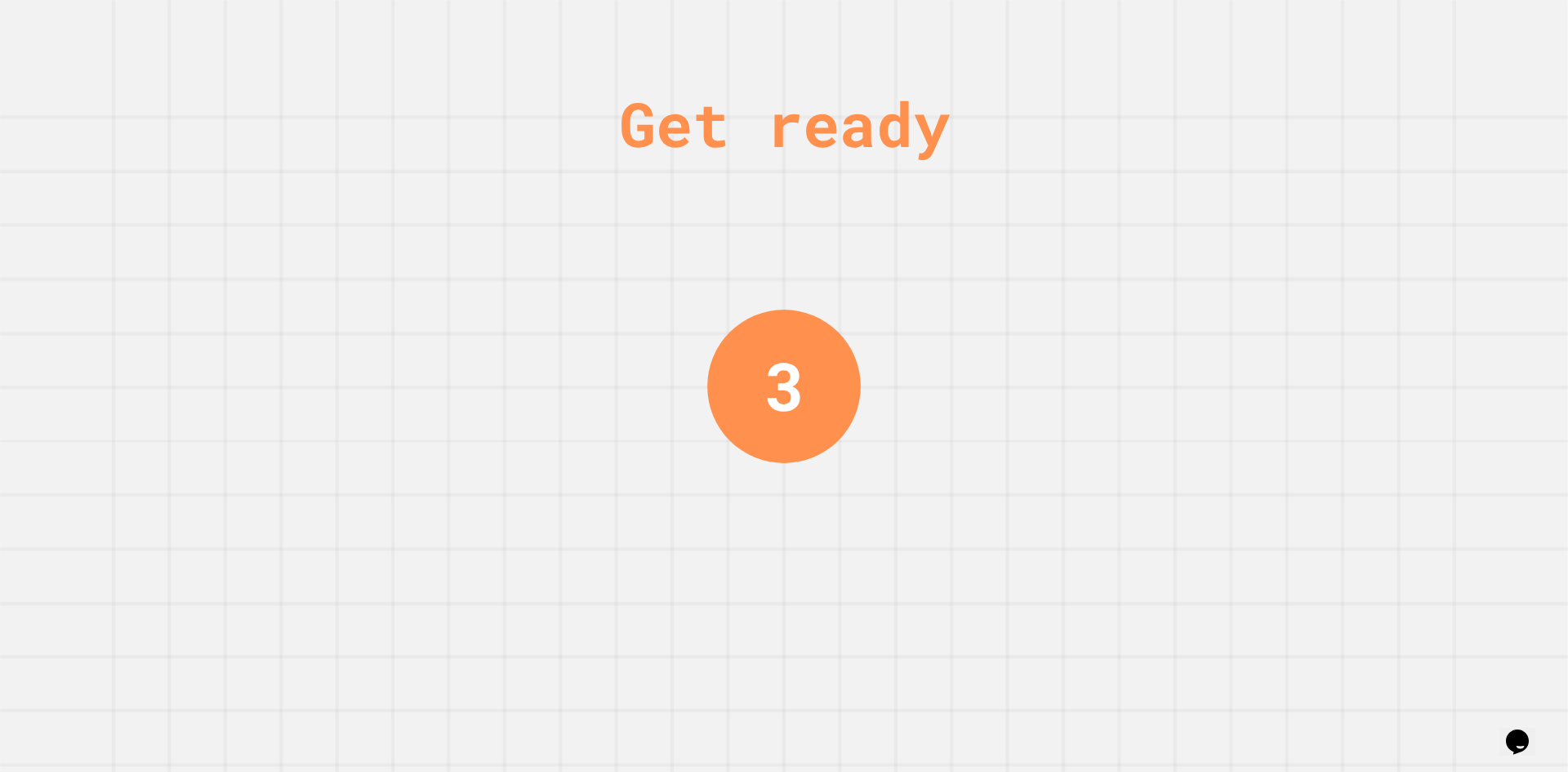
click at [1319, 142] on div "Get ready 3" at bounding box center [784, 386] width 1568 height 772
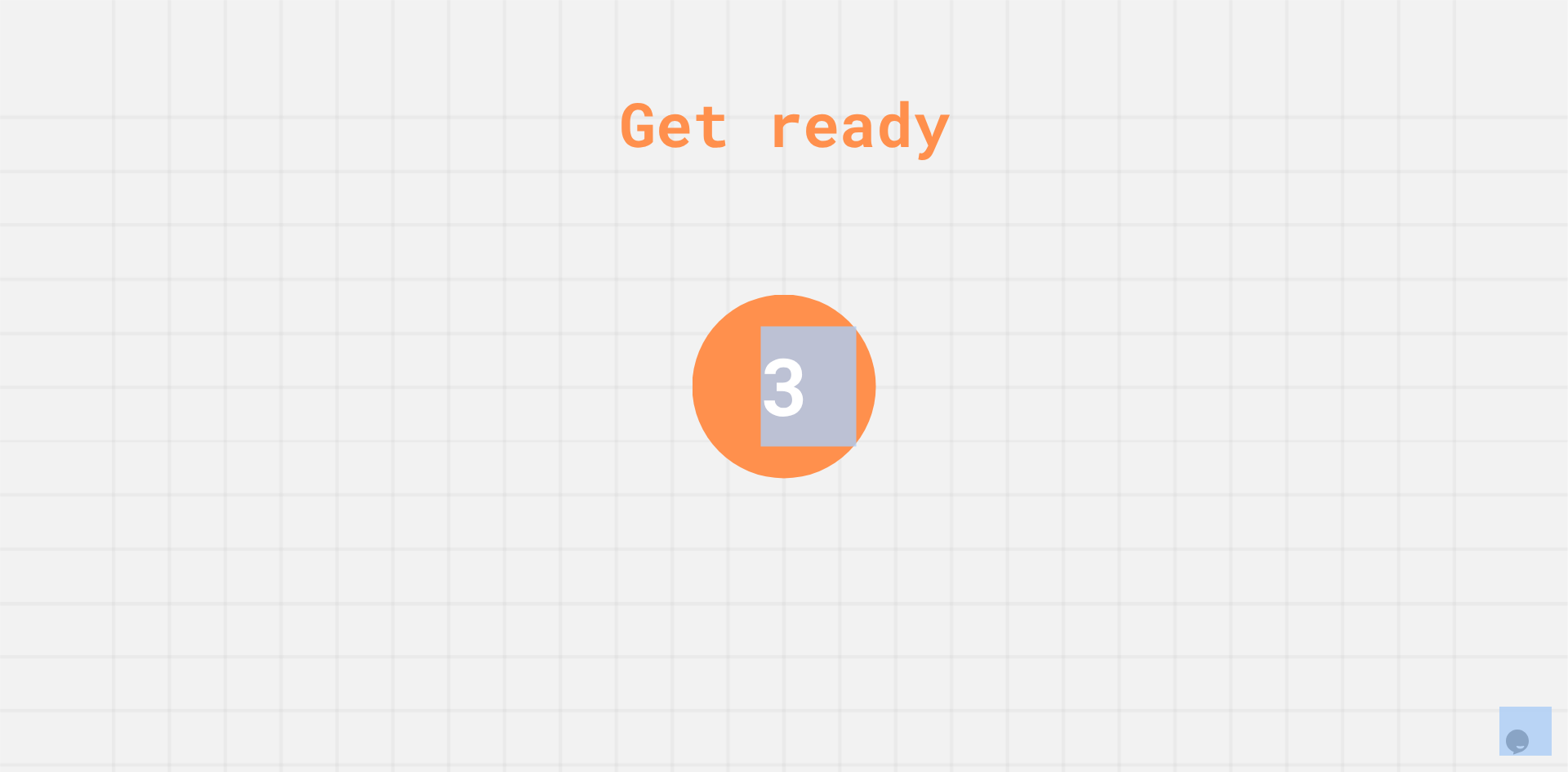
click at [1319, 142] on div "Get ready 3" at bounding box center [784, 386] width 1568 height 772
drag, startPoint x: 1319, startPoint y: 142, endPoint x: 1319, endPoint y: 157, distance: 15.0
click at [1319, 150] on div "Get ready 3" at bounding box center [784, 386] width 1568 height 772
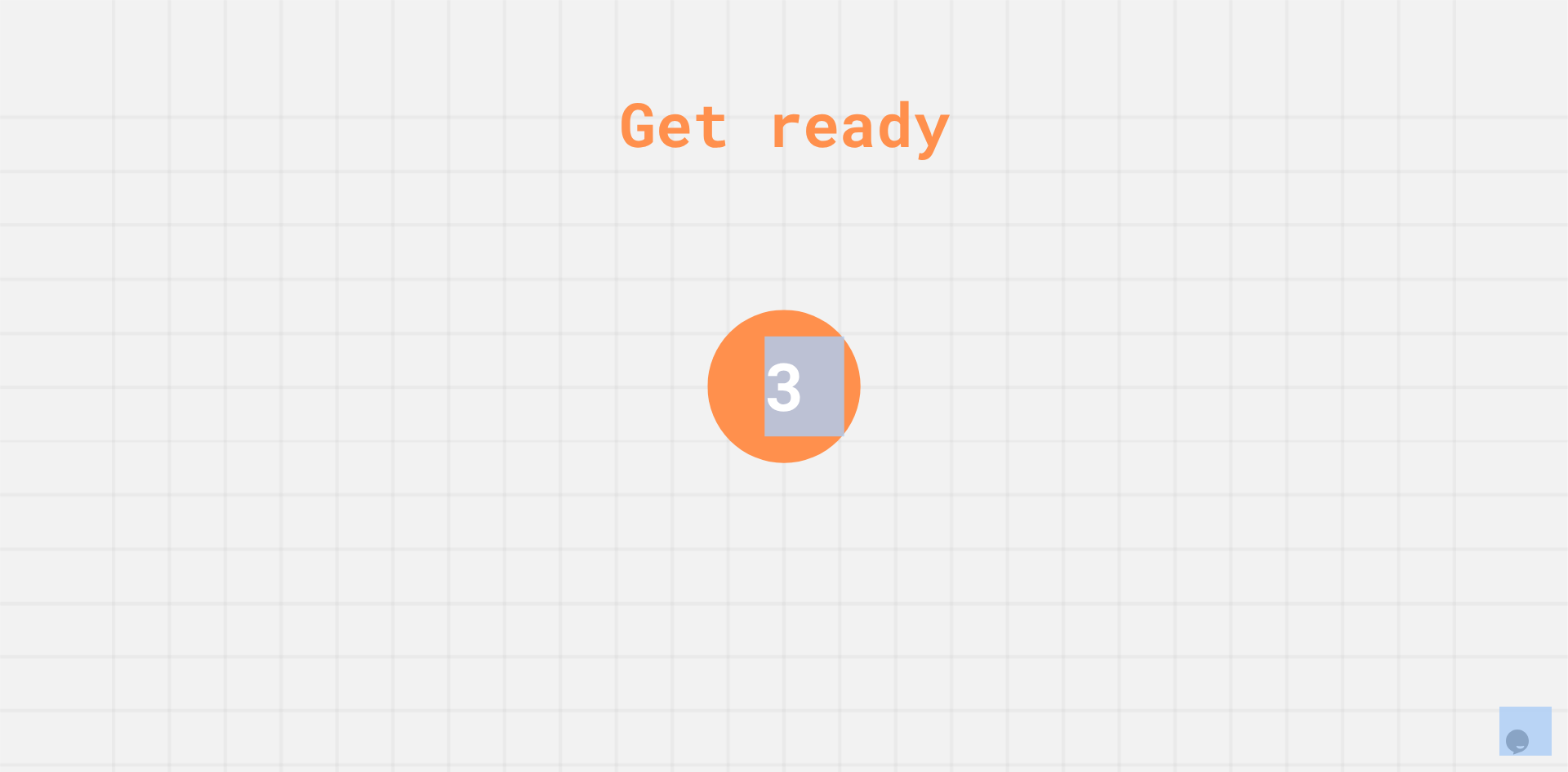
click at [1322, 159] on div "Get ready 3" at bounding box center [784, 386] width 1568 height 772
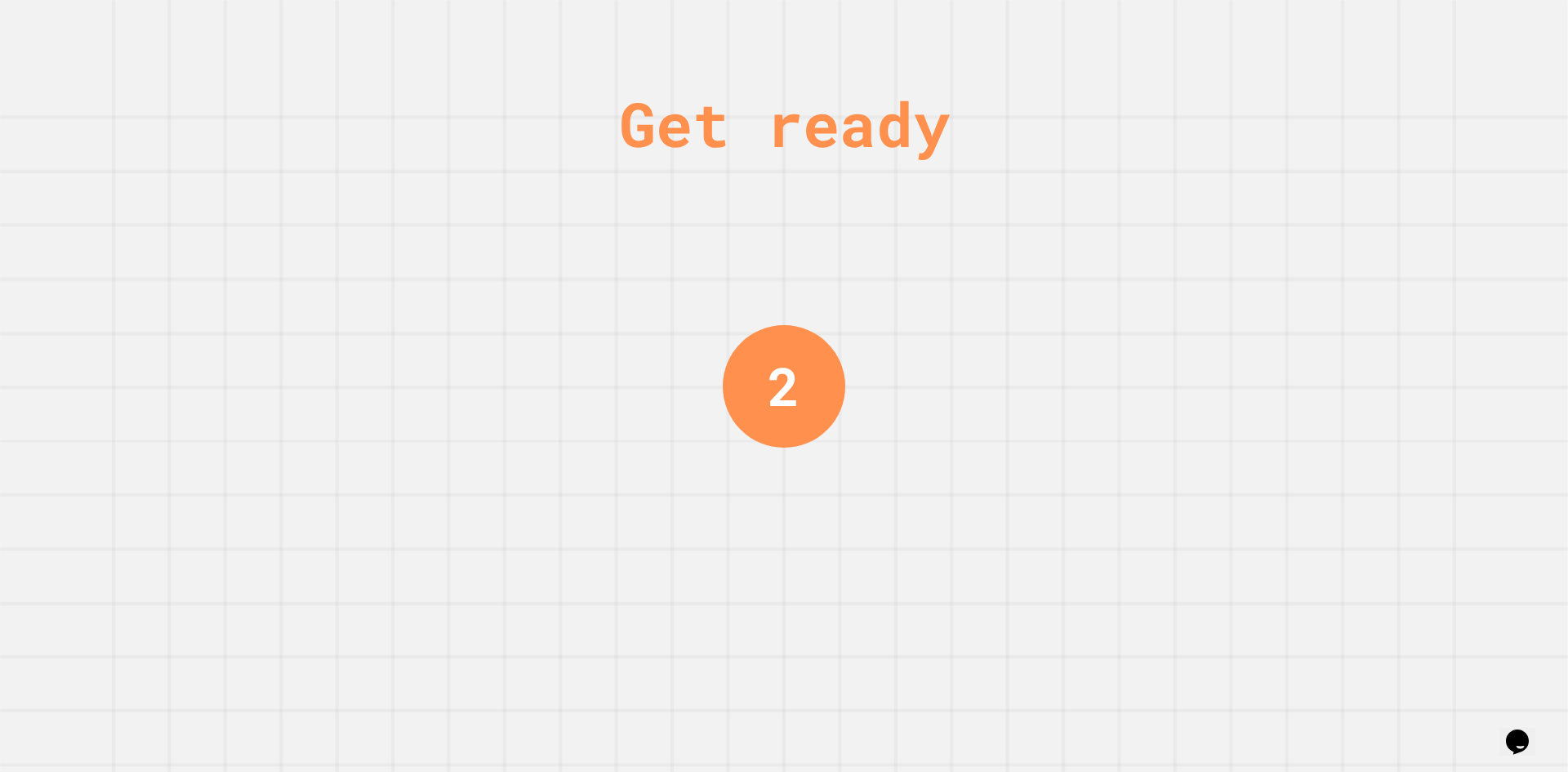
click at [1322, 159] on div "Get ready 2" at bounding box center [784, 386] width 1568 height 772
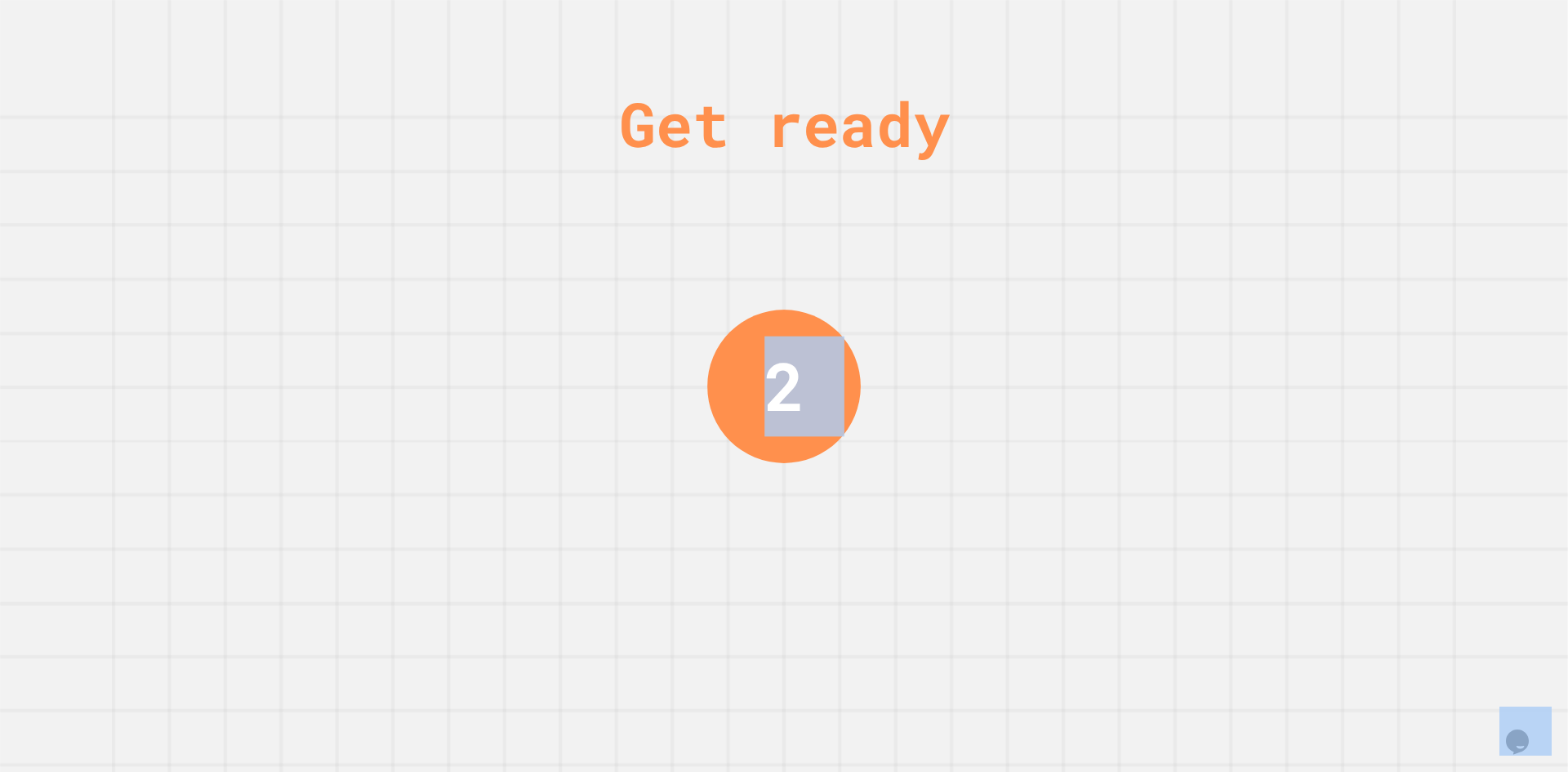
click at [1322, 159] on div "Get ready 2" at bounding box center [784, 386] width 1568 height 772
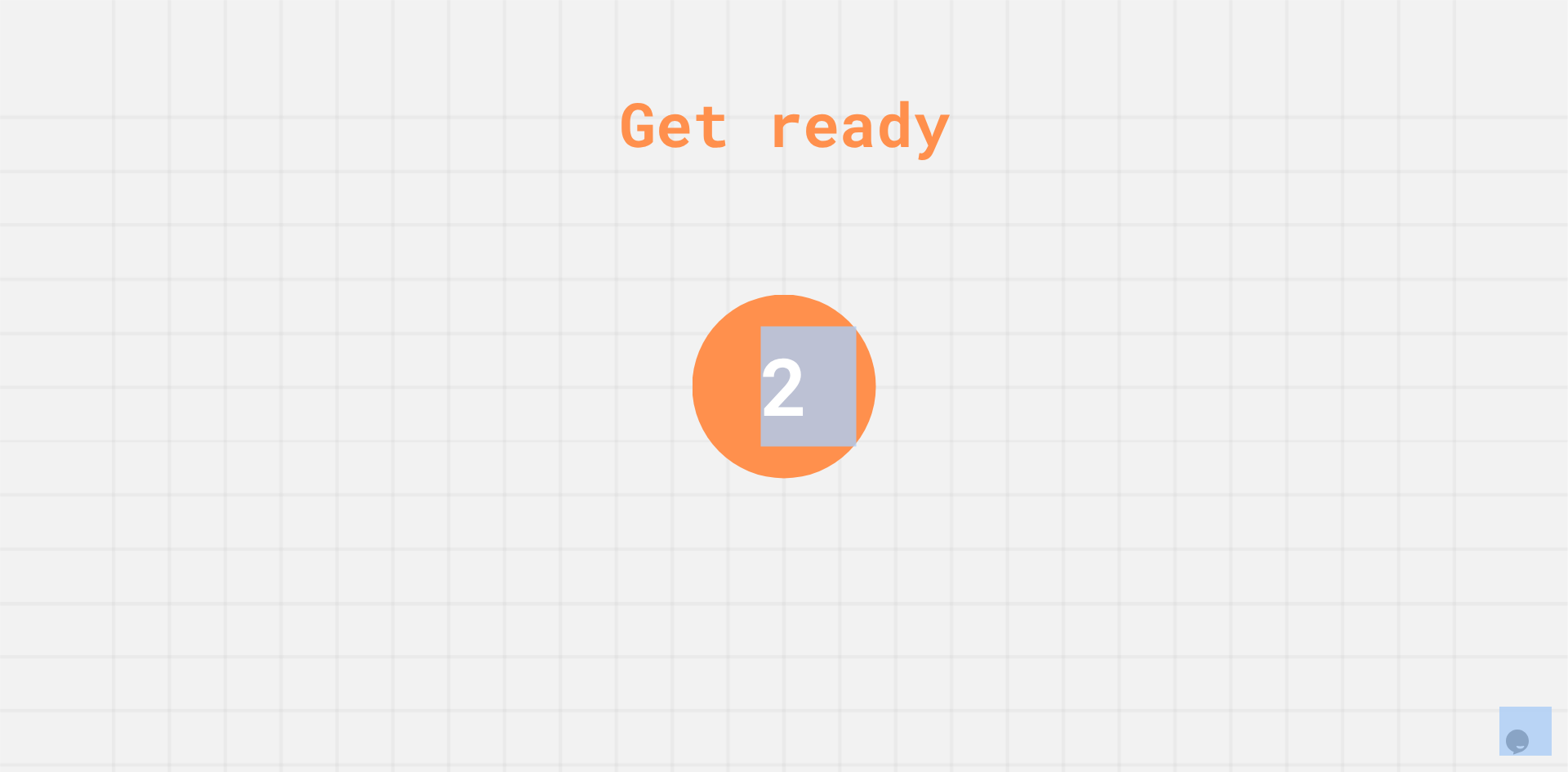
click at [1322, 159] on div "Get ready 2" at bounding box center [784, 386] width 1568 height 772
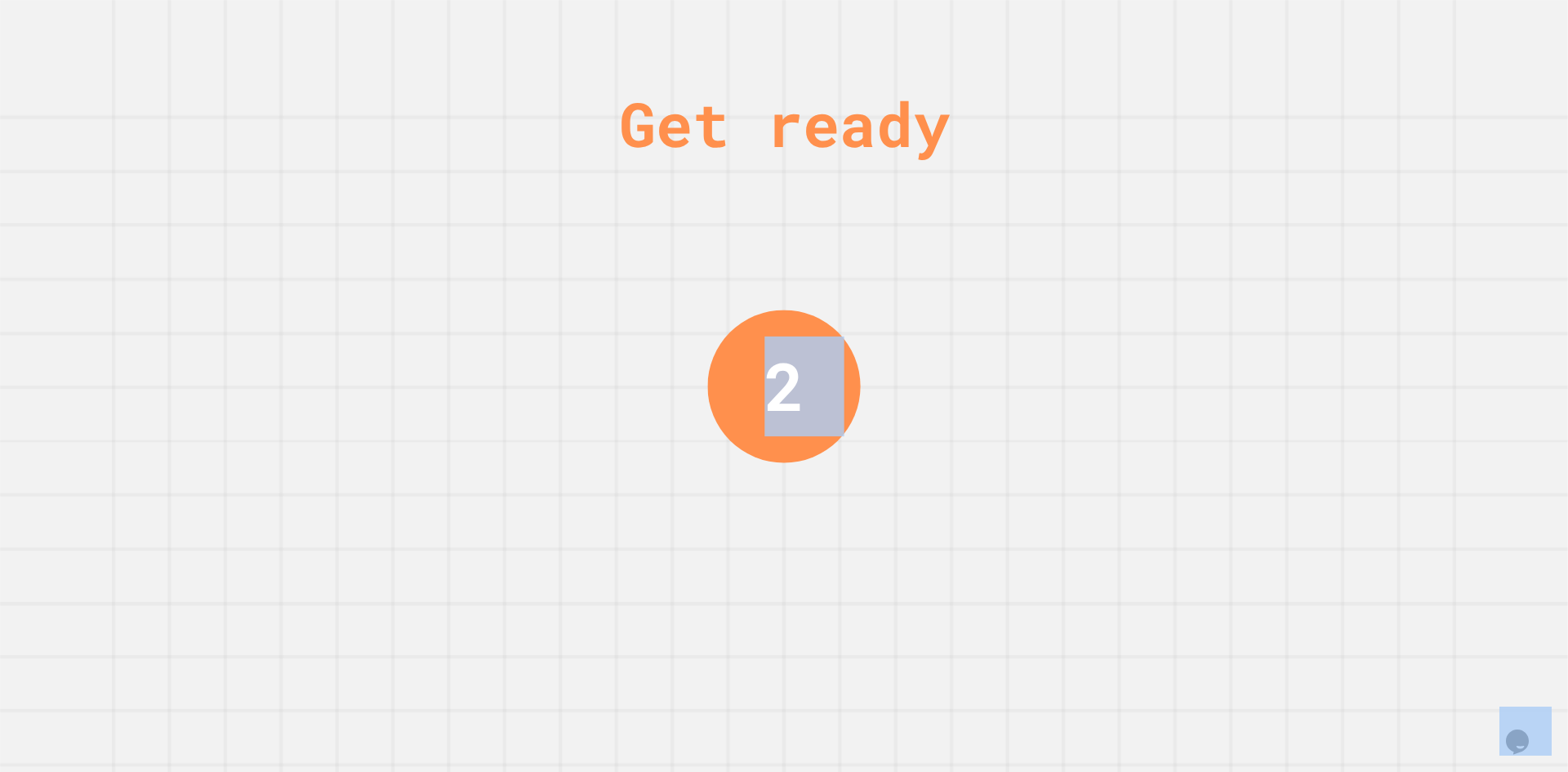
click at [1322, 159] on div "Get ready 2" at bounding box center [784, 386] width 1568 height 772
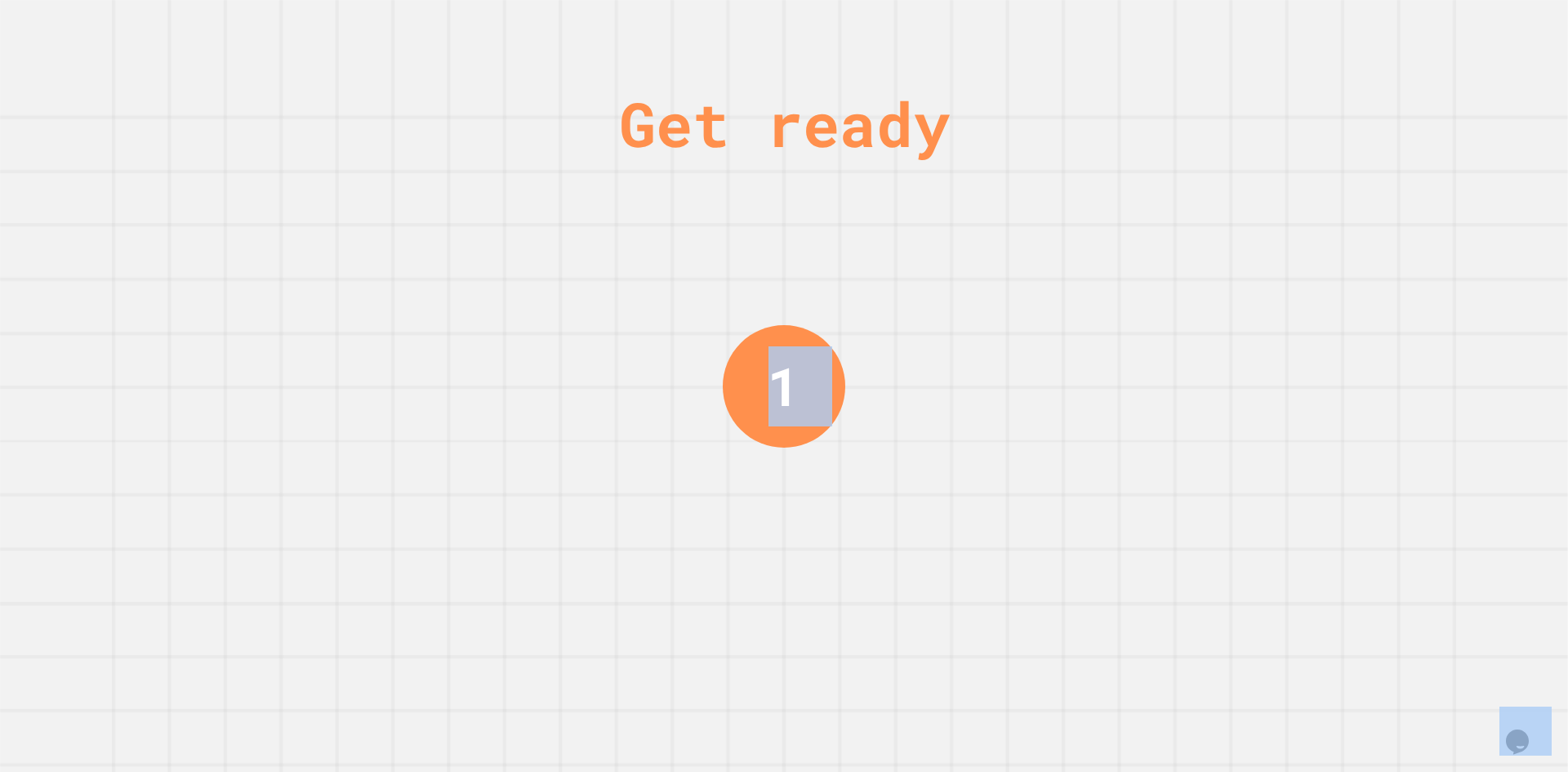
click at [1322, 159] on div "Get ready 1" at bounding box center [784, 386] width 1568 height 772
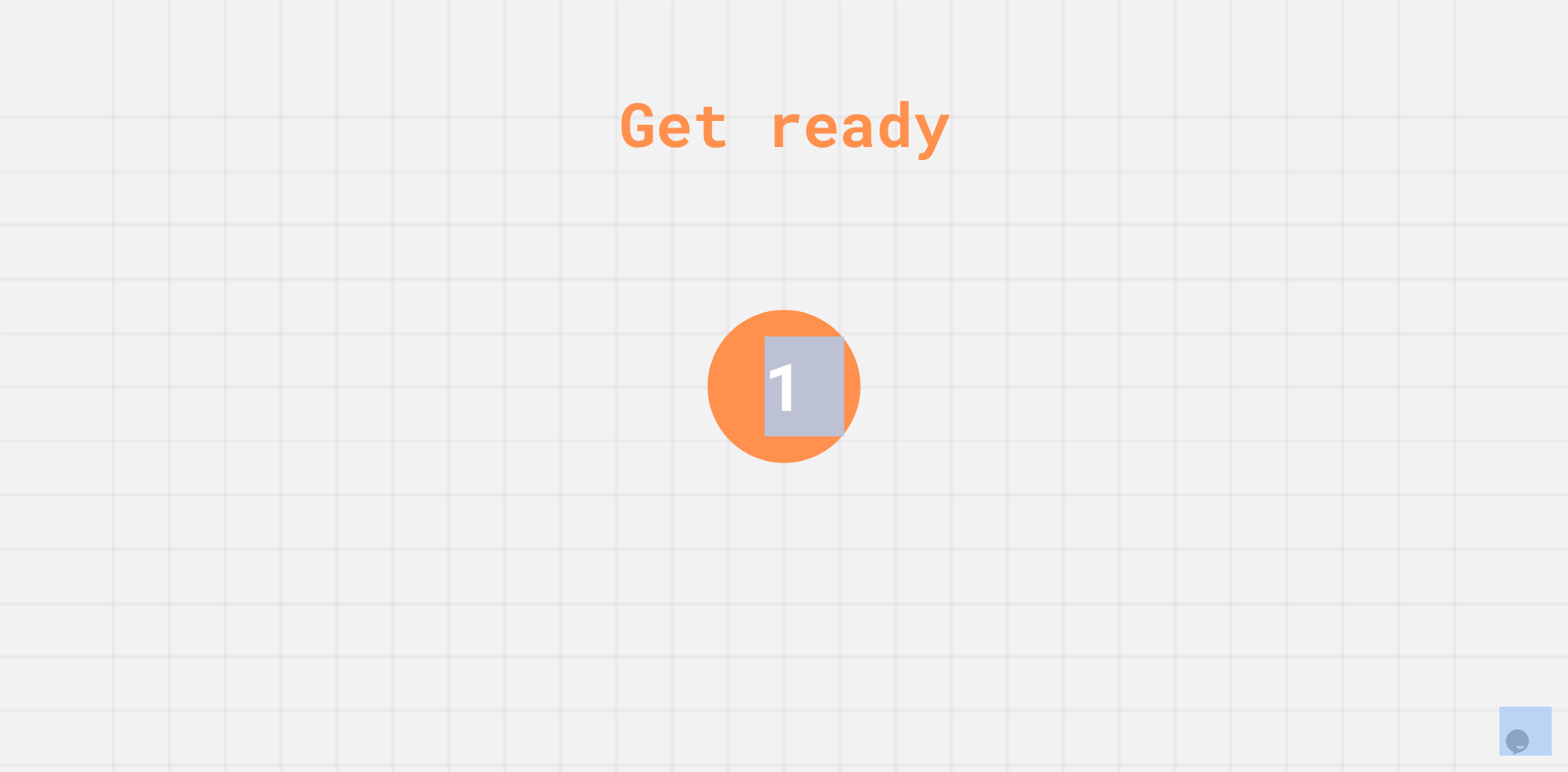
click at [1322, 159] on div "Get ready 1" at bounding box center [784, 386] width 1568 height 772
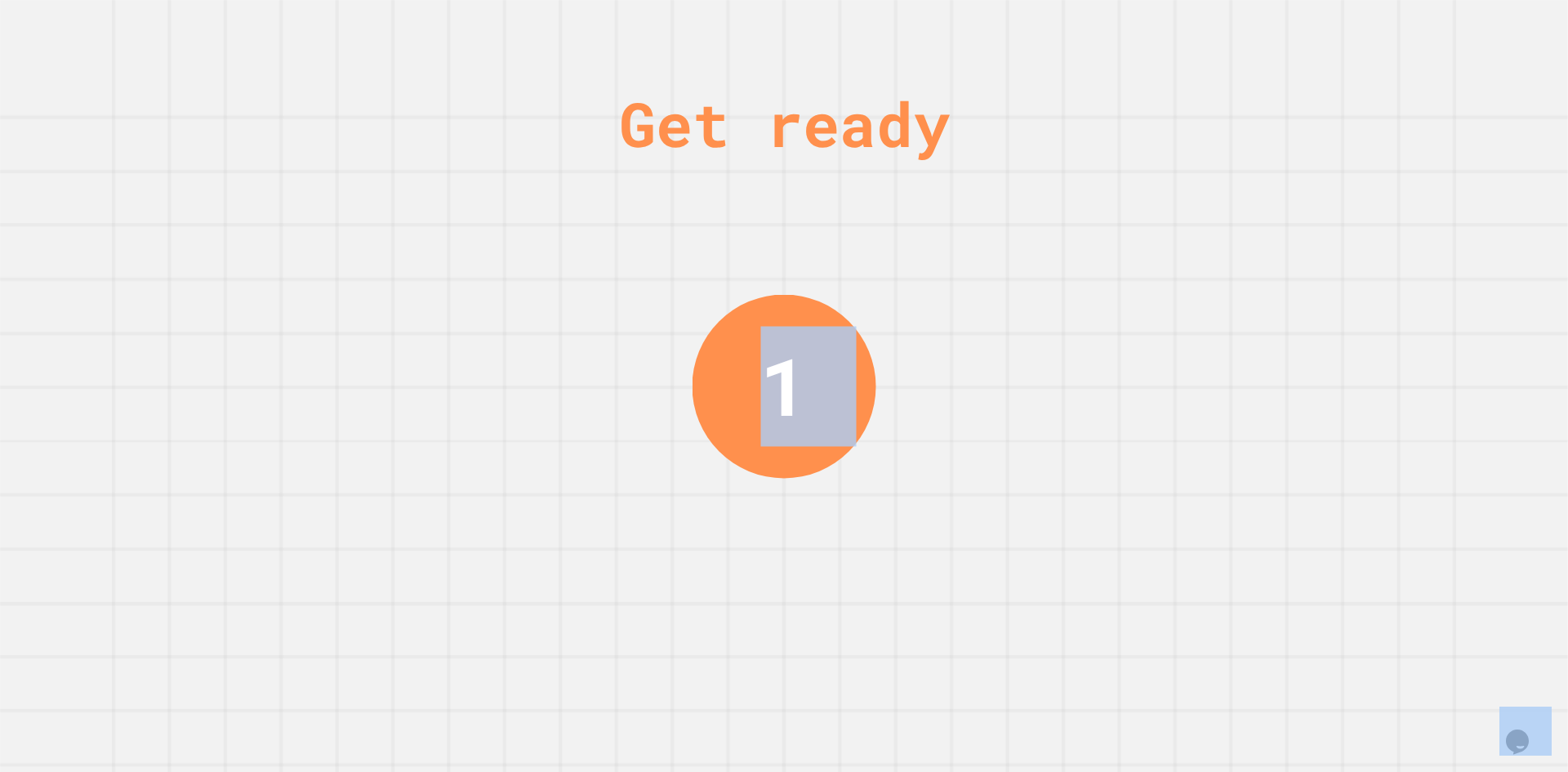
click at [1322, 159] on div "Get ready 1" at bounding box center [784, 386] width 1568 height 772
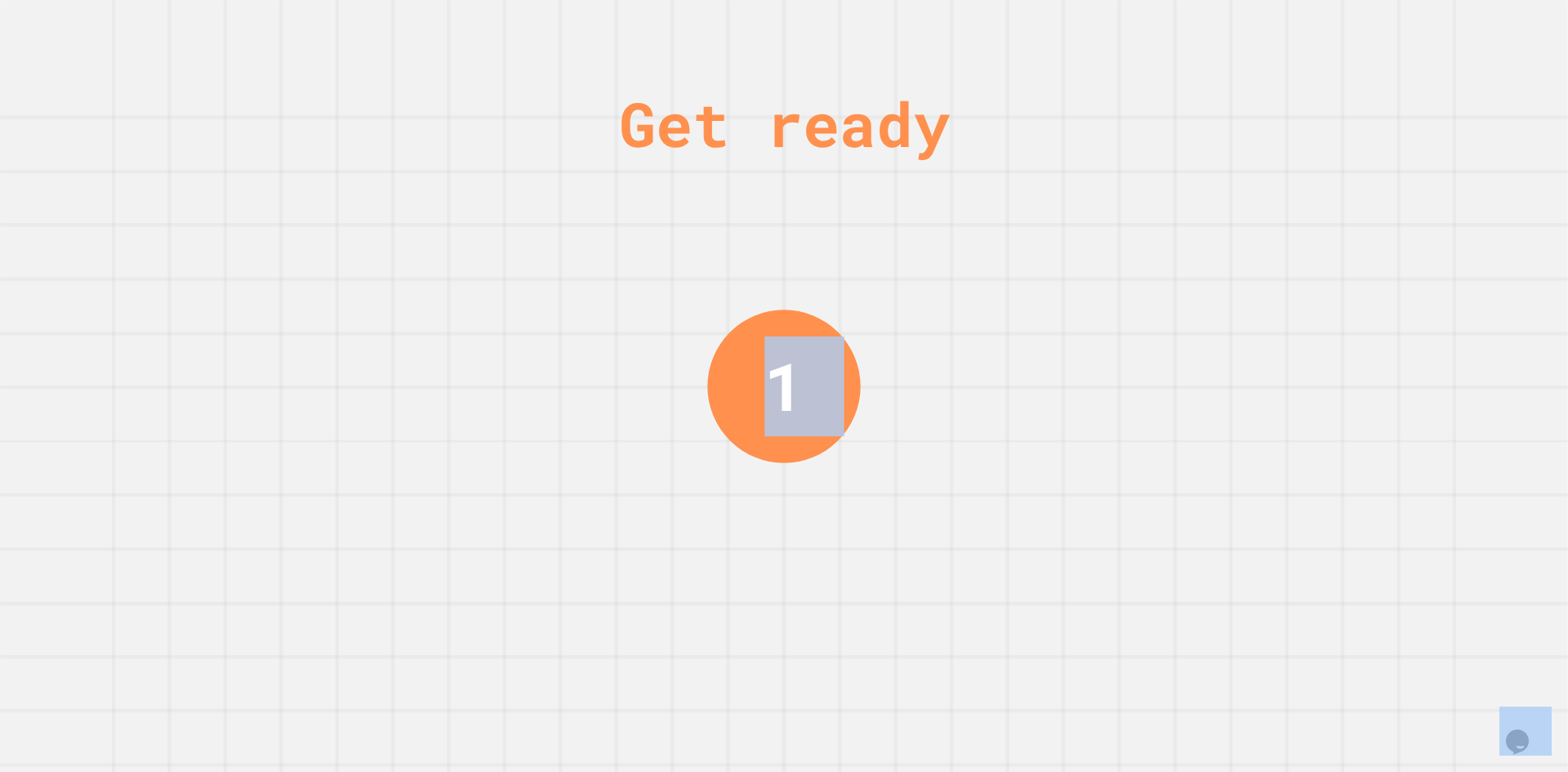
click at [1322, 159] on div "Get ready 1" at bounding box center [784, 386] width 1568 height 772
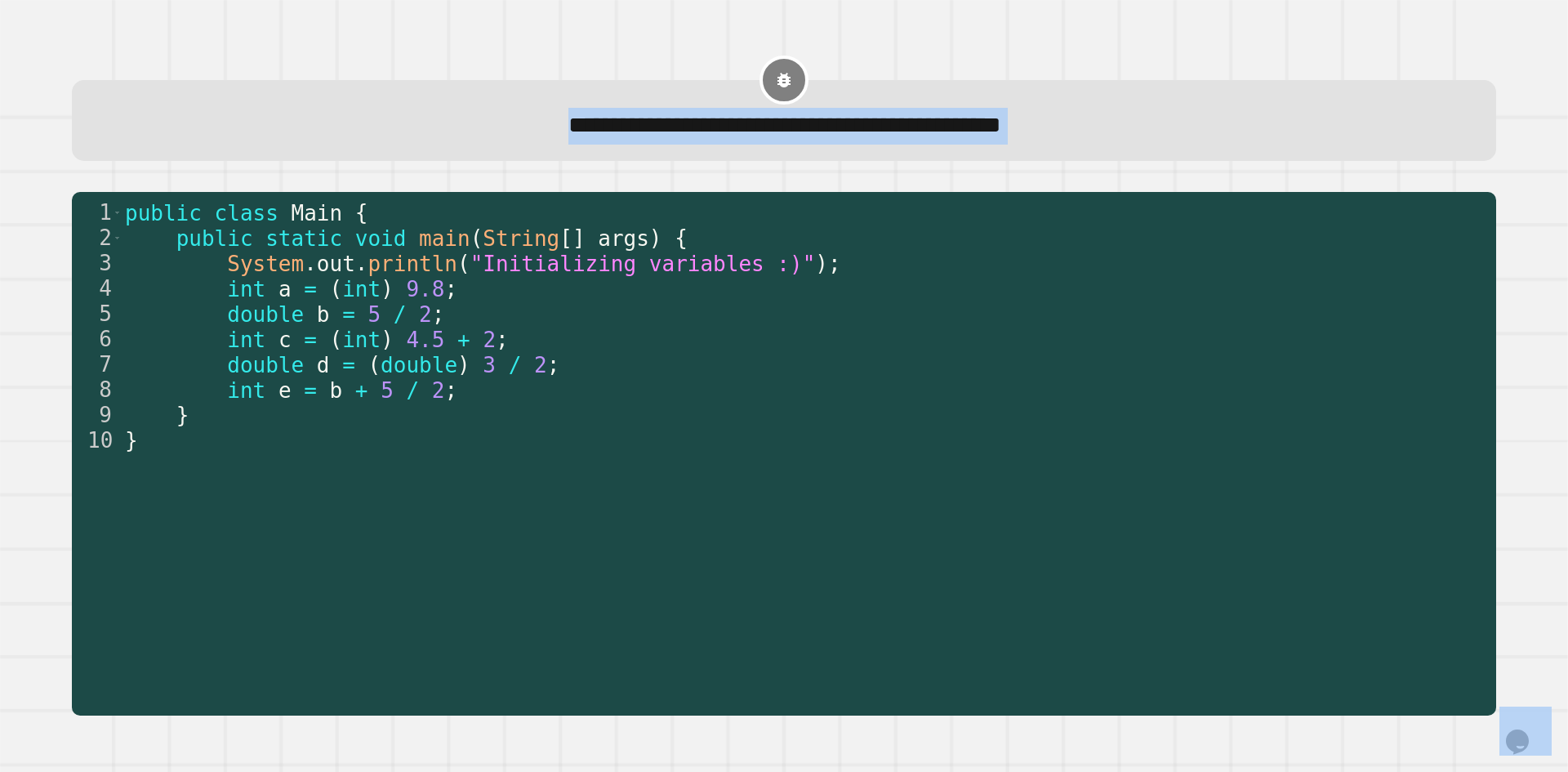
click at [1322, 159] on div "**********" at bounding box center [784, 386] width 1568 height 772
click at [1322, 159] on div "**********" at bounding box center [784, 121] width 1425 height 81
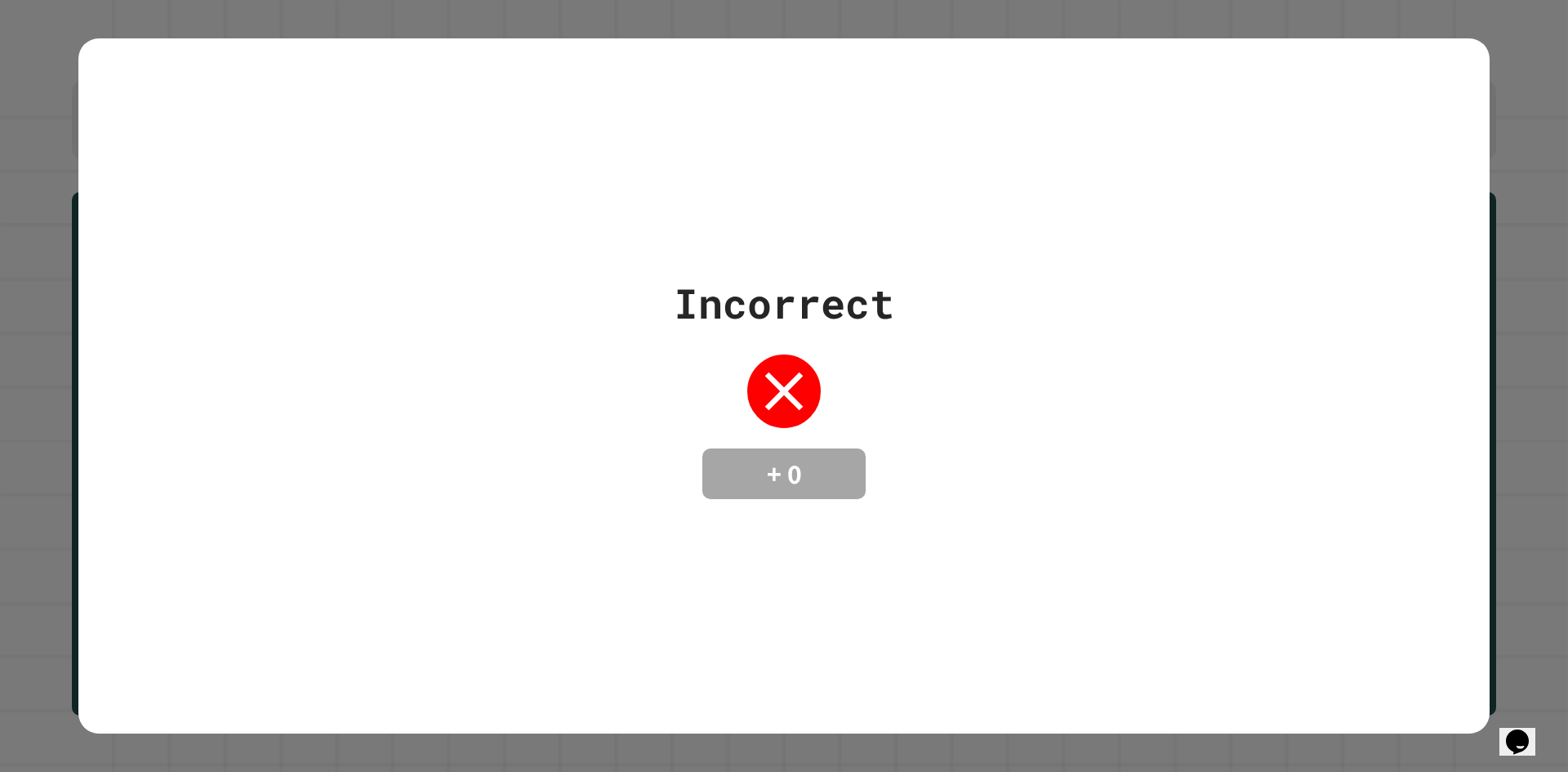
drag, startPoint x: 1567, startPoint y: 184, endPoint x: 0, endPoint y: 210, distance: 1567.2
click at [0, 206] on div "Incorrect + 0" at bounding box center [784, 386] width 1568 height 772
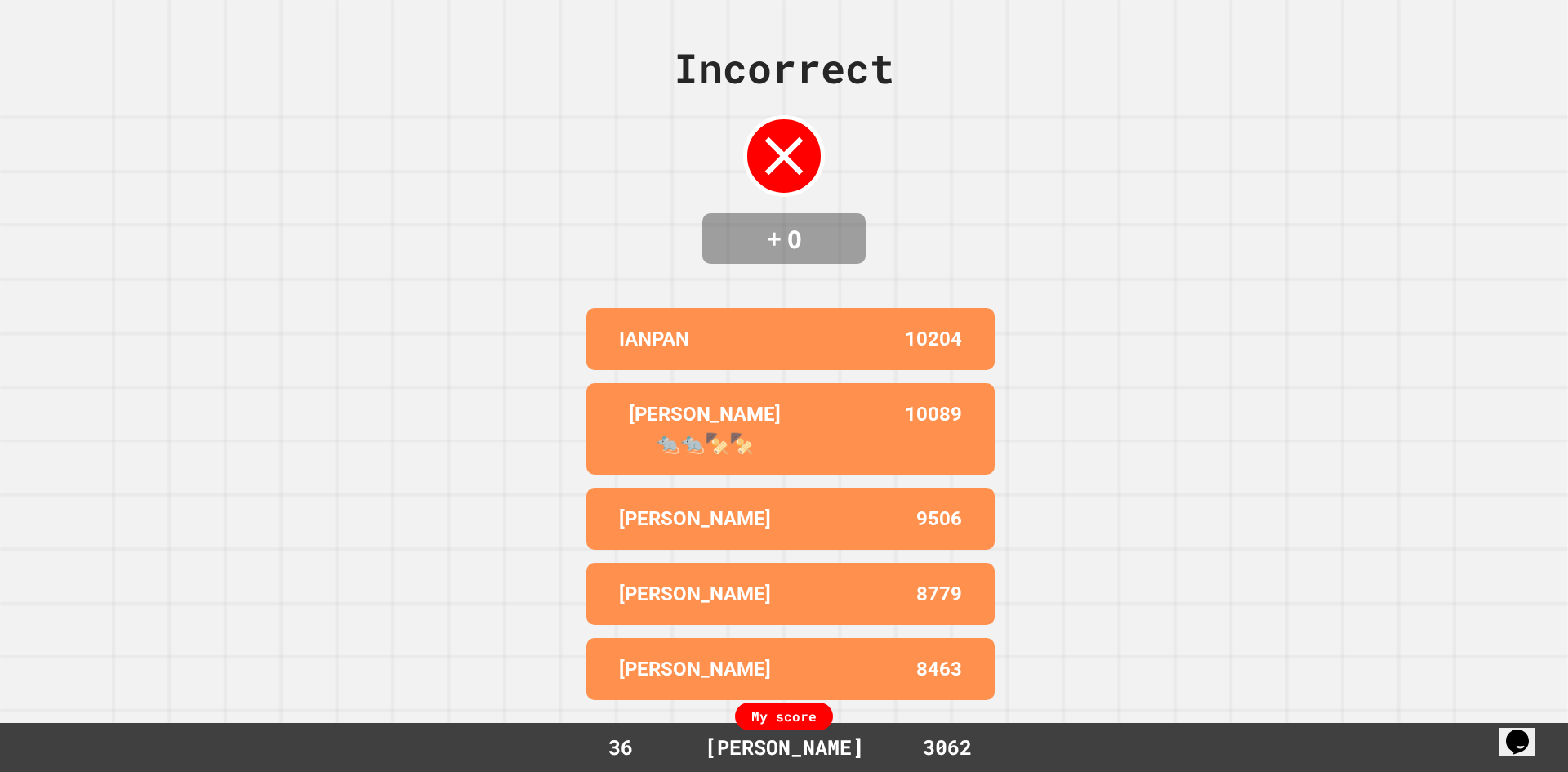
drag, startPoint x: 1374, startPoint y: 505, endPoint x: 1270, endPoint y: 769, distance: 283.7
drag, startPoint x: 1270, startPoint y: 769, endPoint x: 1283, endPoint y: 289, distance: 480.2
click at [1200, 270] on div "Incorrect + 0 IANPAN 10204 [PERSON_NAME] 🐀🐀🍢🍢 10089 [PERSON_NAME] 9506 [PERSON_…" at bounding box center [784, 386] width 1568 height 772
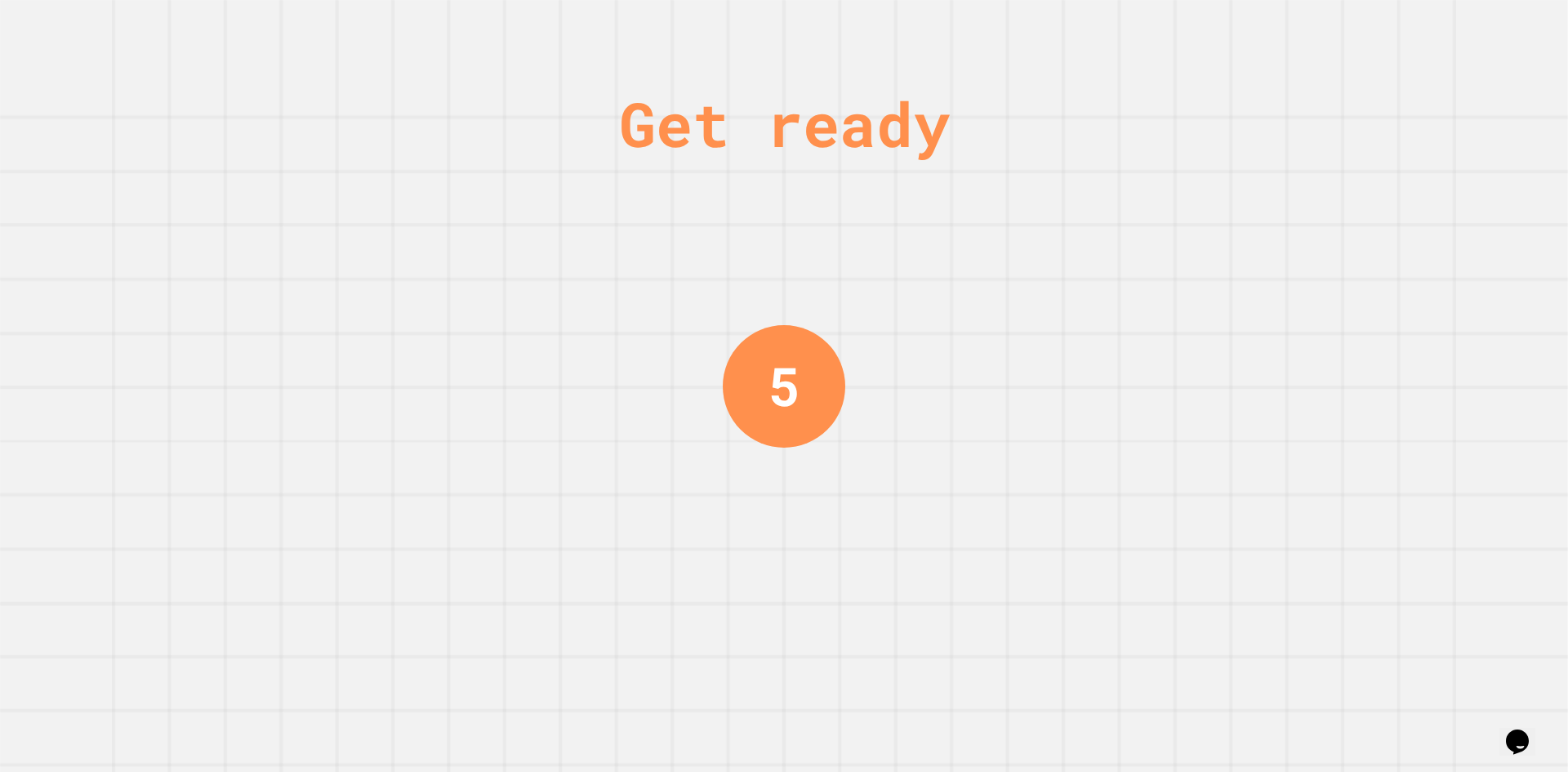
click at [1380, 210] on div "Get ready 5" at bounding box center [784, 386] width 1568 height 772
click at [1380, 210] on div "Get ready 4" at bounding box center [784, 386] width 1568 height 772
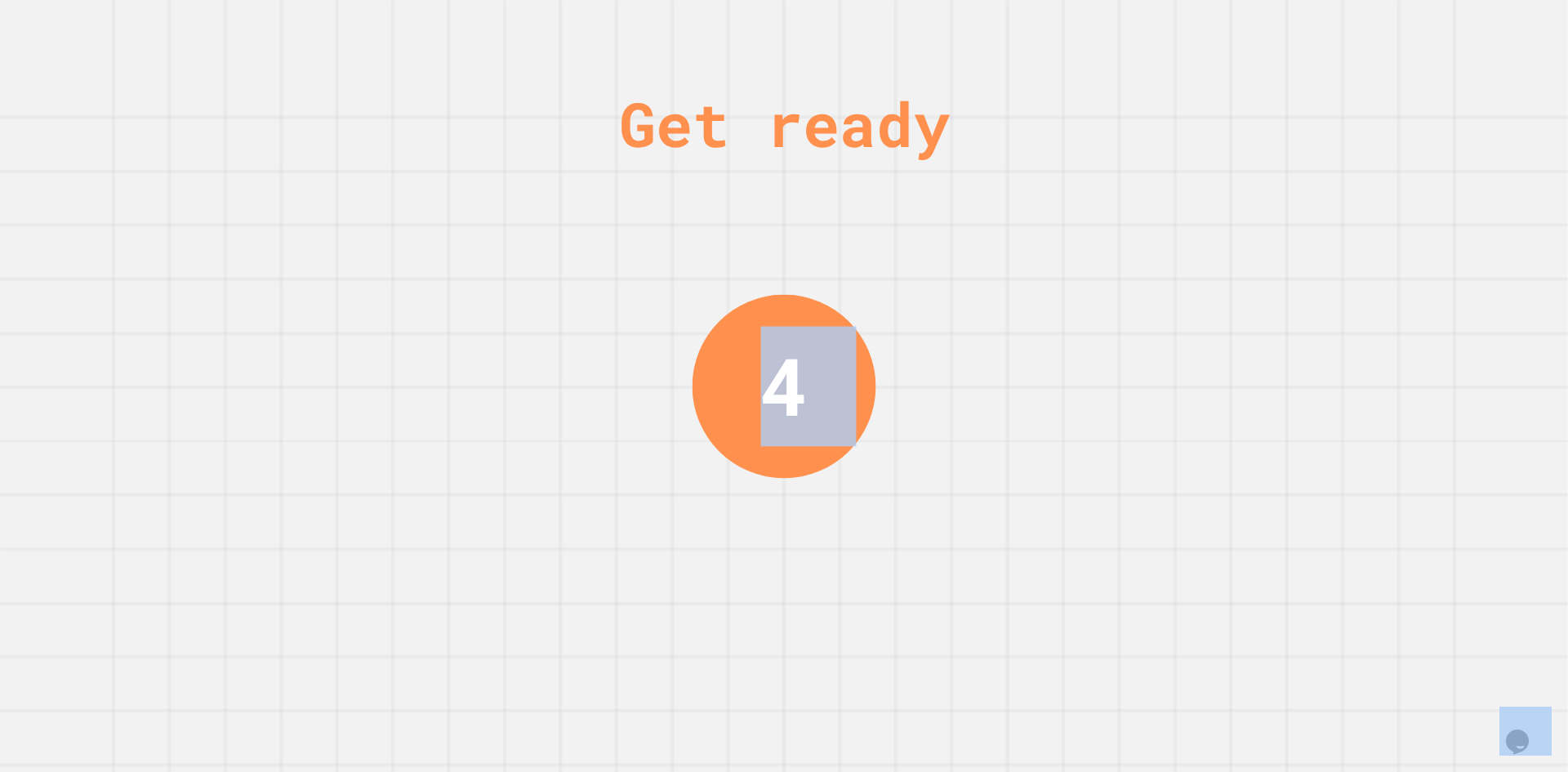
click at [1380, 210] on div "Get ready 4" at bounding box center [784, 386] width 1568 height 772
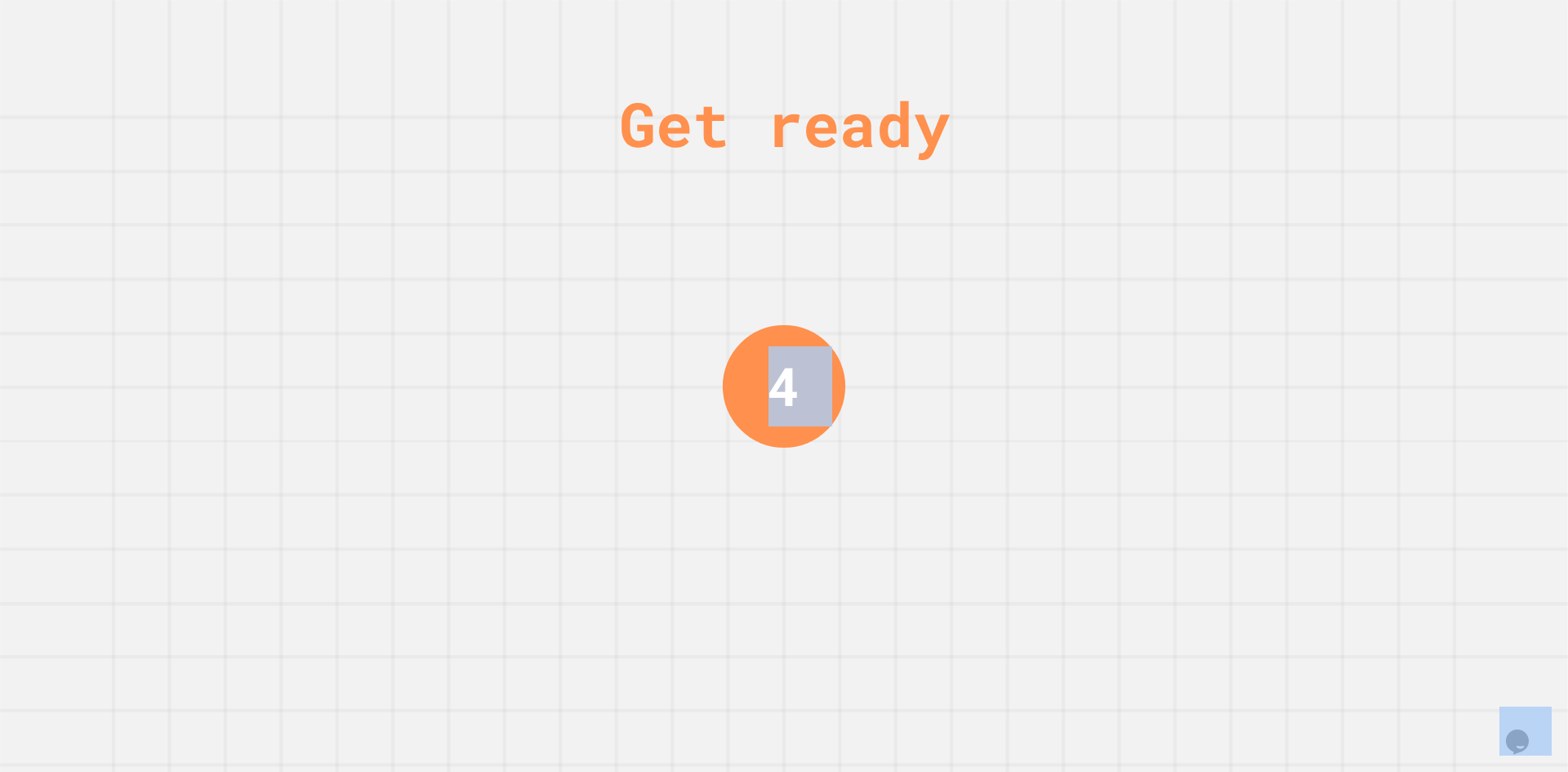
click at [1380, 210] on div "Get ready 4" at bounding box center [784, 386] width 1568 height 772
click at [1380, 210] on div "Get ready 3" at bounding box center [784, 386] width 1568 height 772
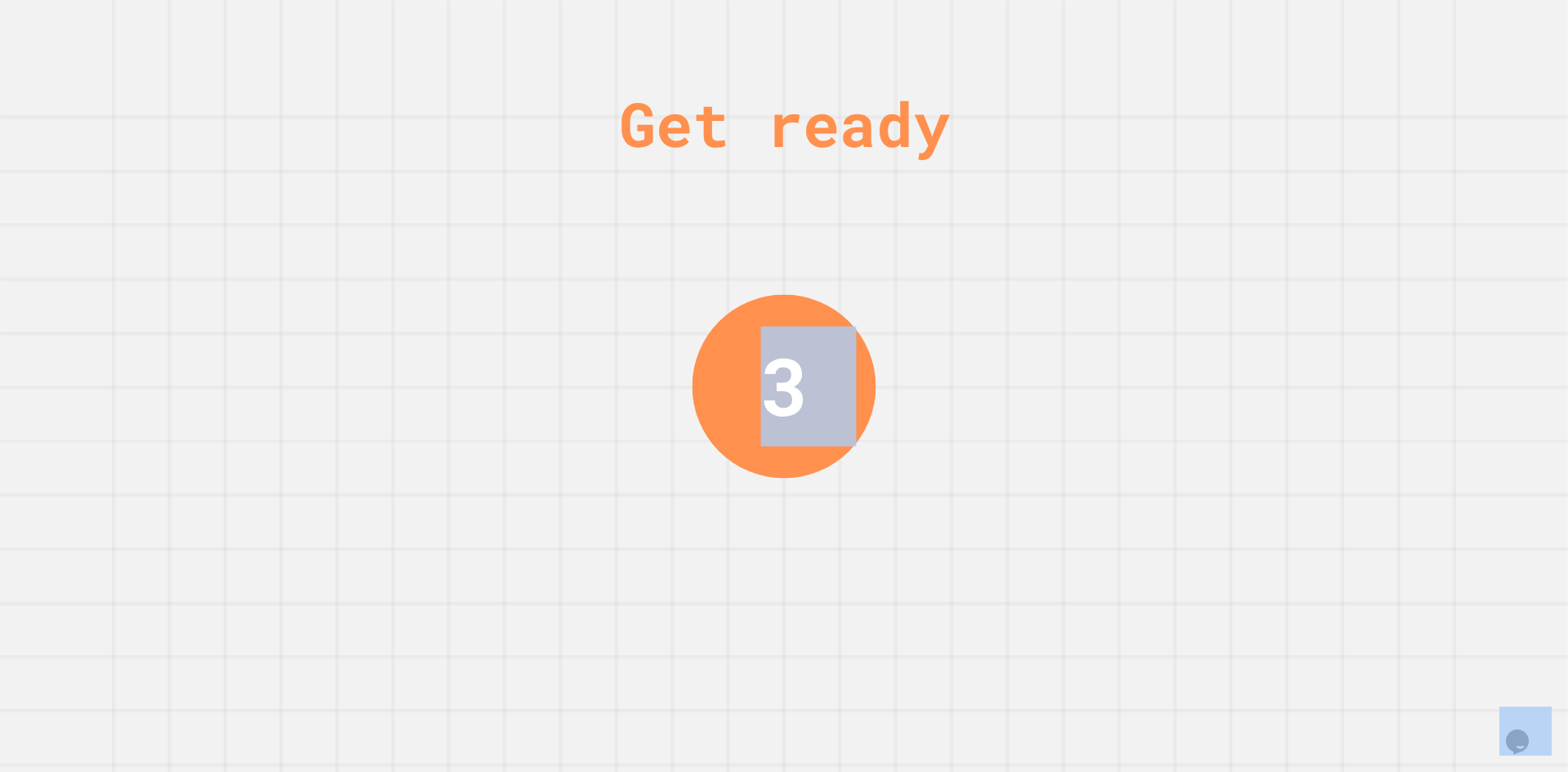
click at [1380, 210] on div "Get ready 3" at bounding box center [784, 386] width 1568 height 772
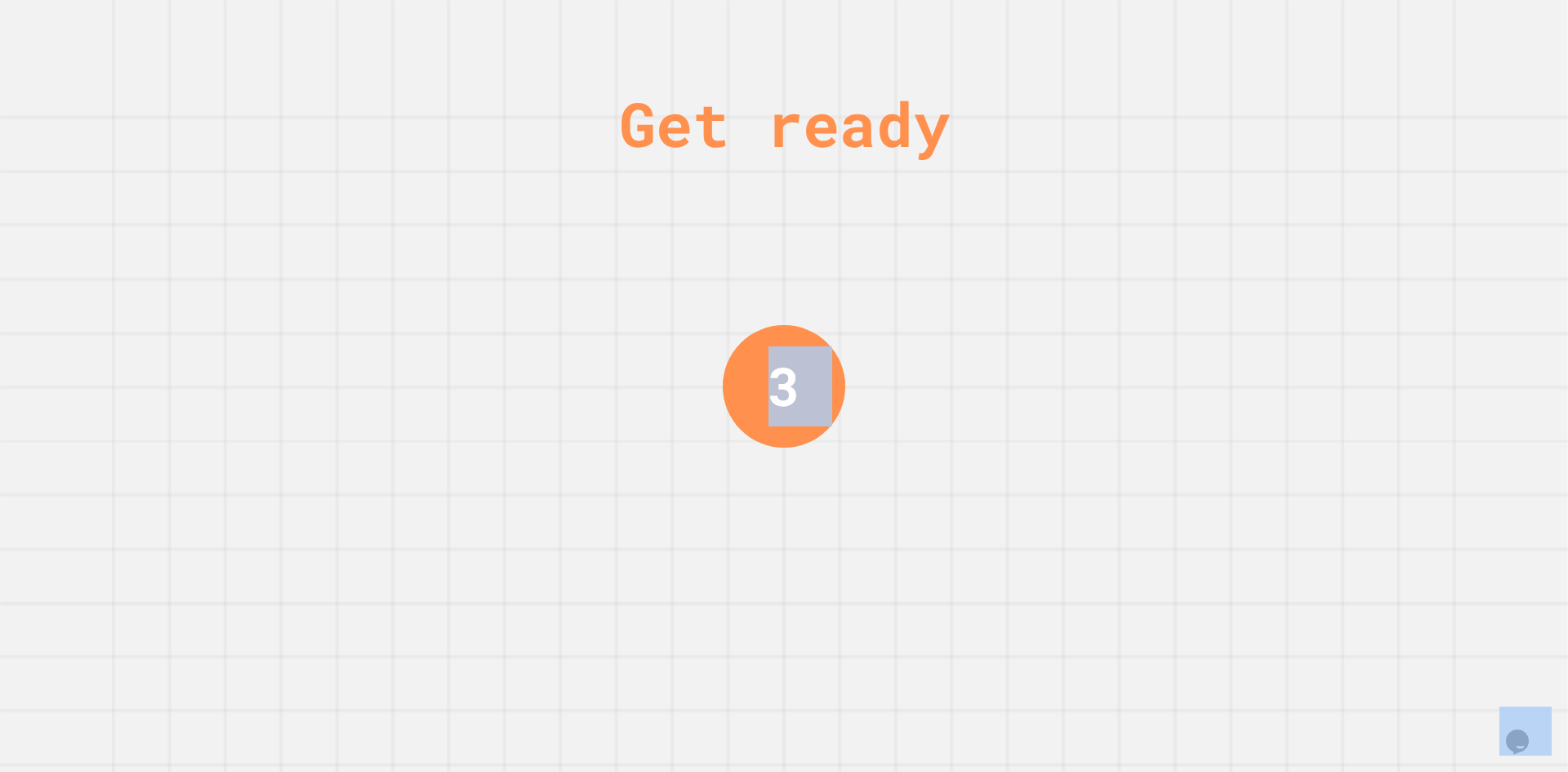
click at [1380, 210] on div "Get ready 3" at bounding box center [784, 386] width 1568 height 772
click at [1380, 210] on div "Get ready 2" at bounding box center [784, 386] width 1568 height 772
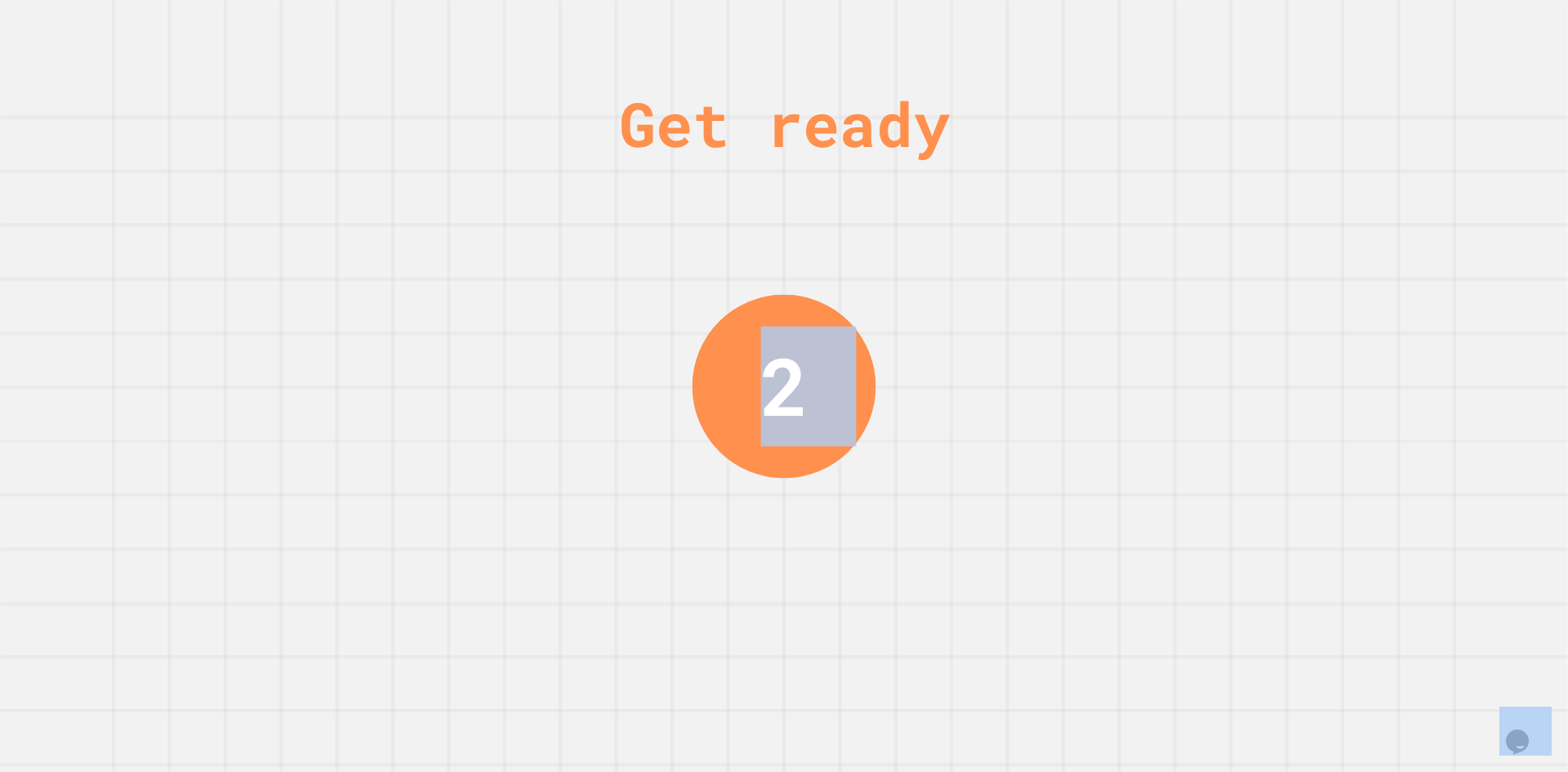
click at [1380, 210] on div "Get ready 2" at bounding box center [784, 386] width 1568 height 772
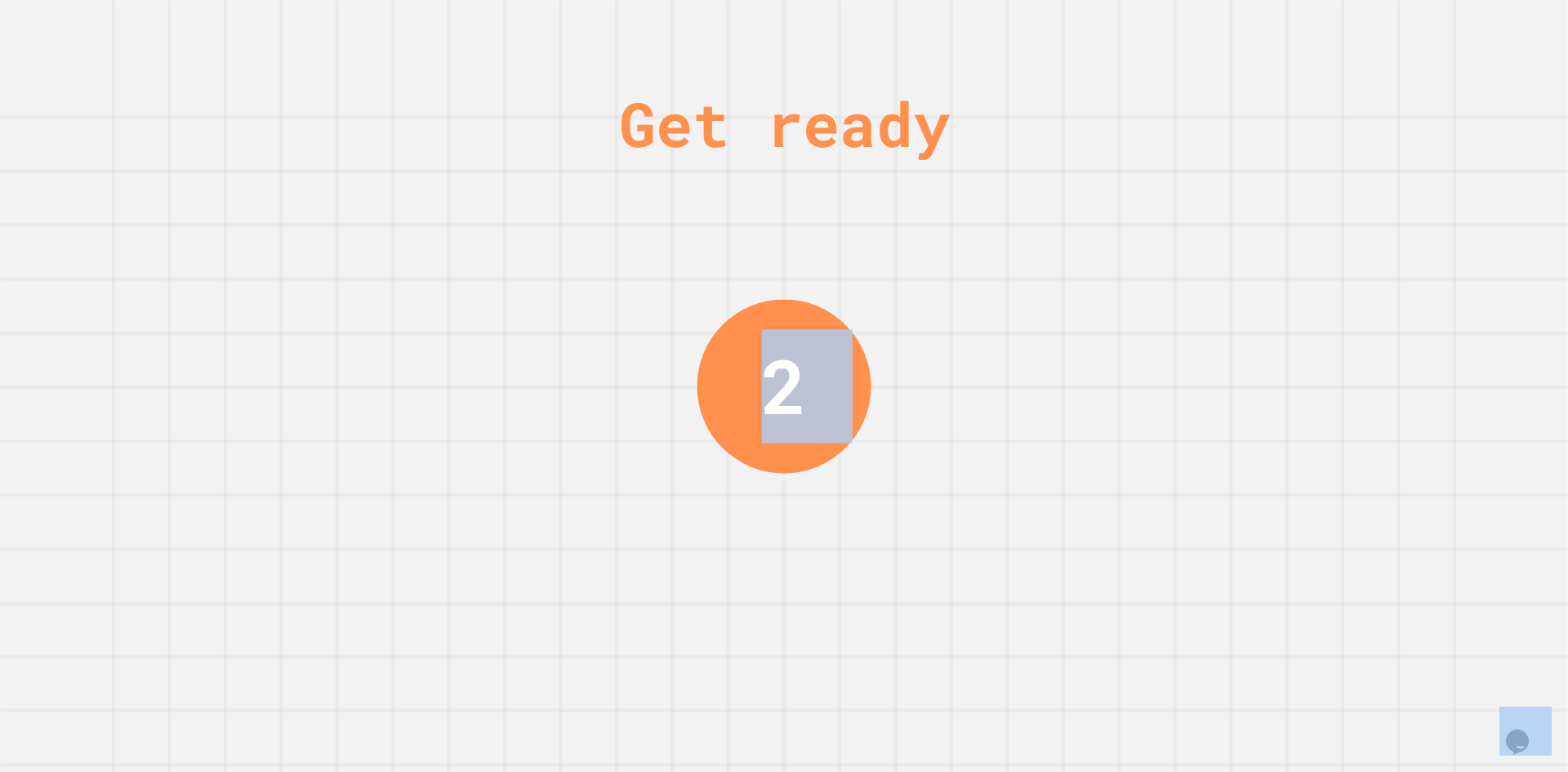
click at [1380, 210] on div "Get ready 2" at bounding box center [784, 386] width 1568 height 772
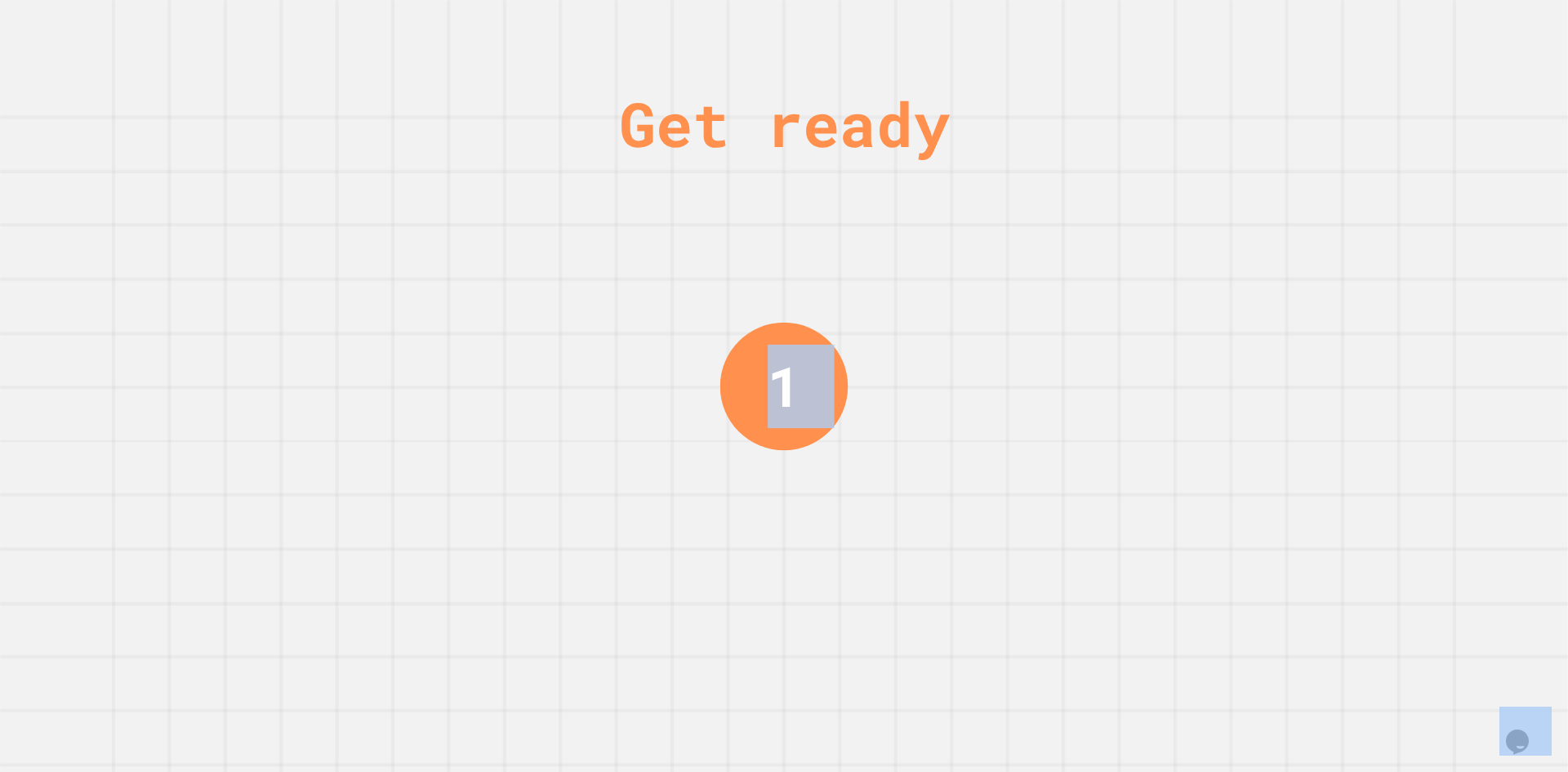
click at [1404, 214] on div "Get ready 1" at bounding box center [784, 386] width 1568 height 772
click at [1402, 215] on div "Get ready 1" at bounding box center [784, 386] width 1568 height 772
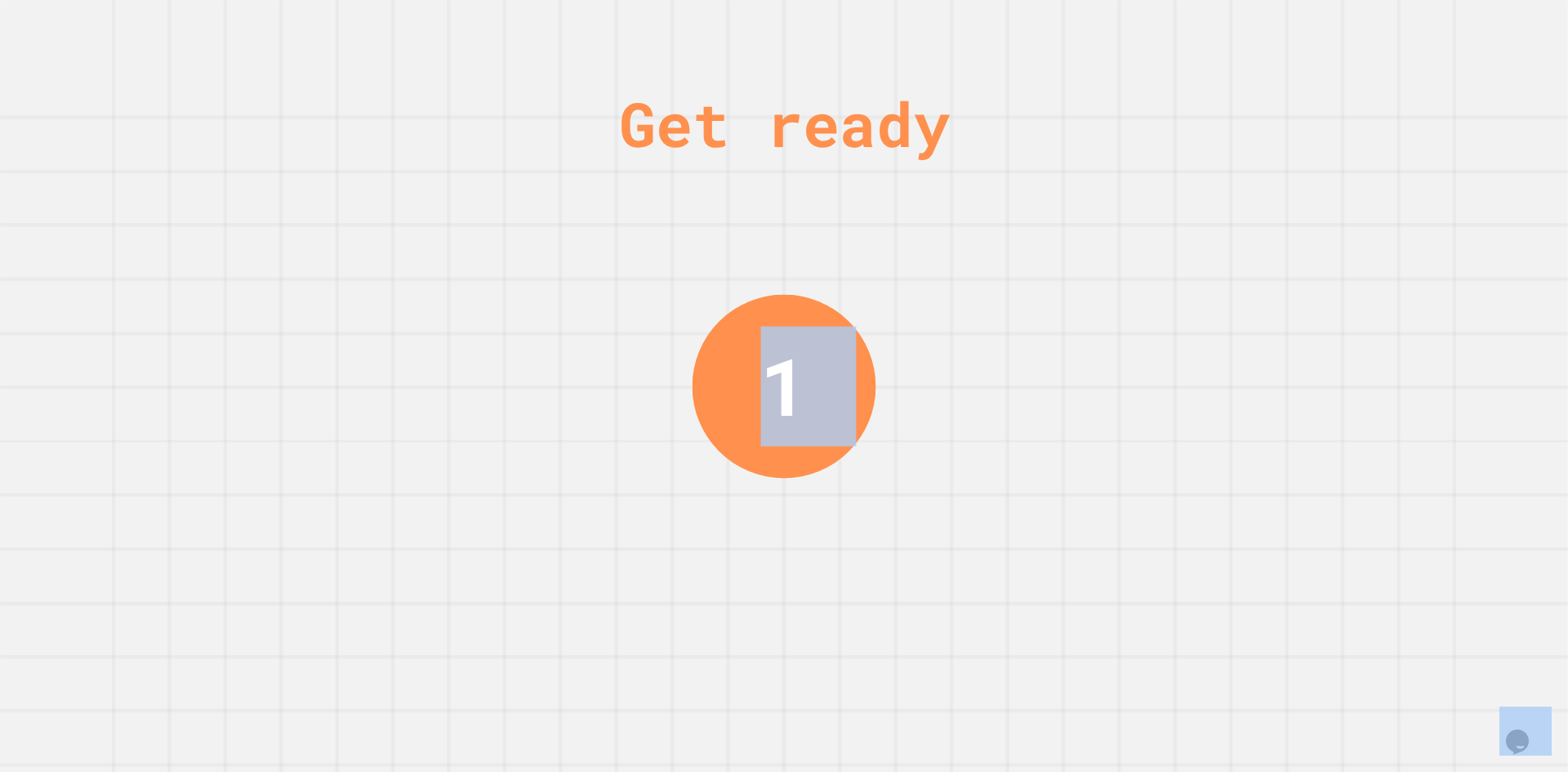
click at [1402, 215] on div "Get ready 1" at bounding box center [784, 386] width 1568 height 772
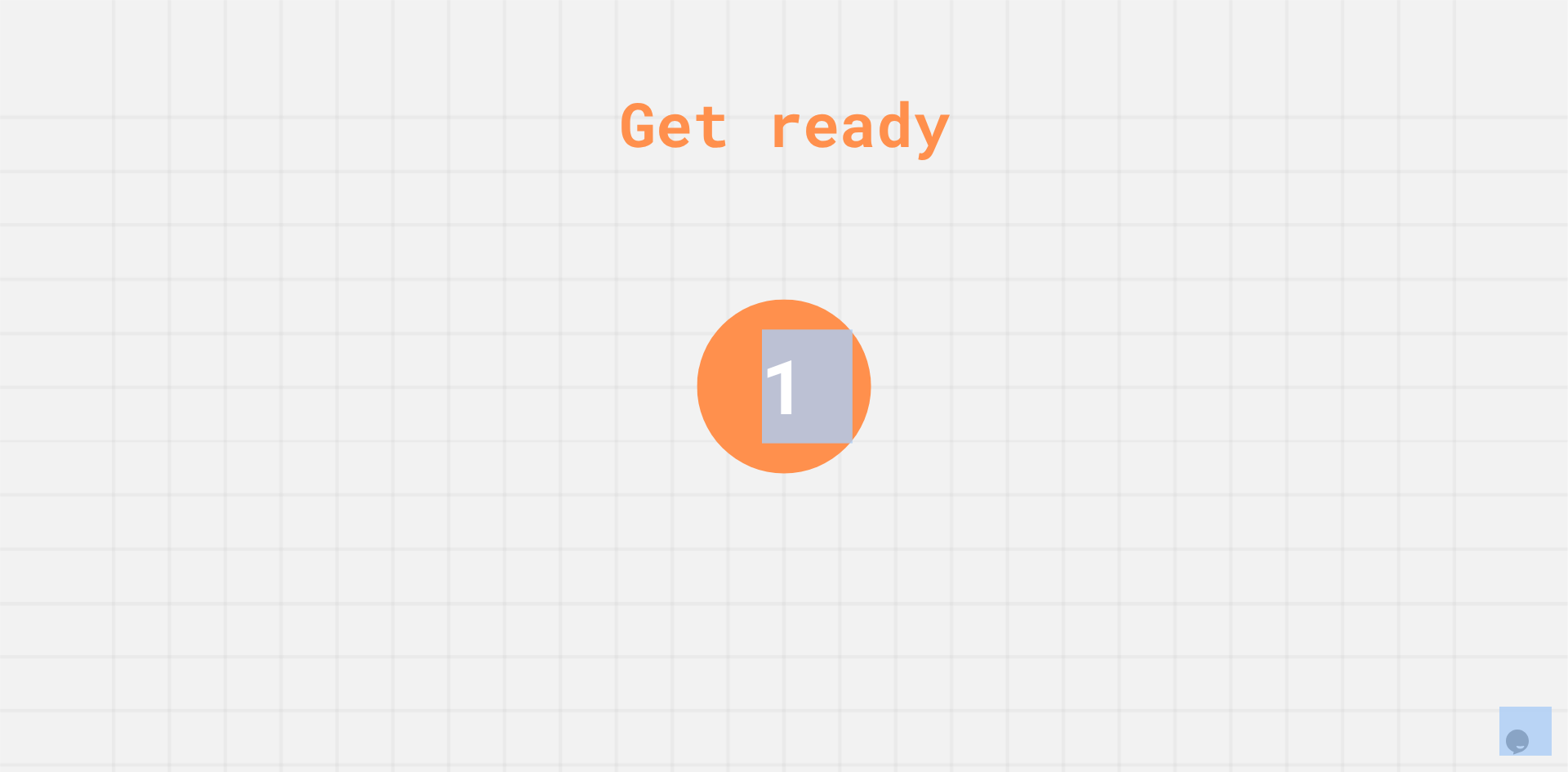
click at [1402, 215] on div "Get ready 1" at bounding box center [784, 386] width 1568 height 772
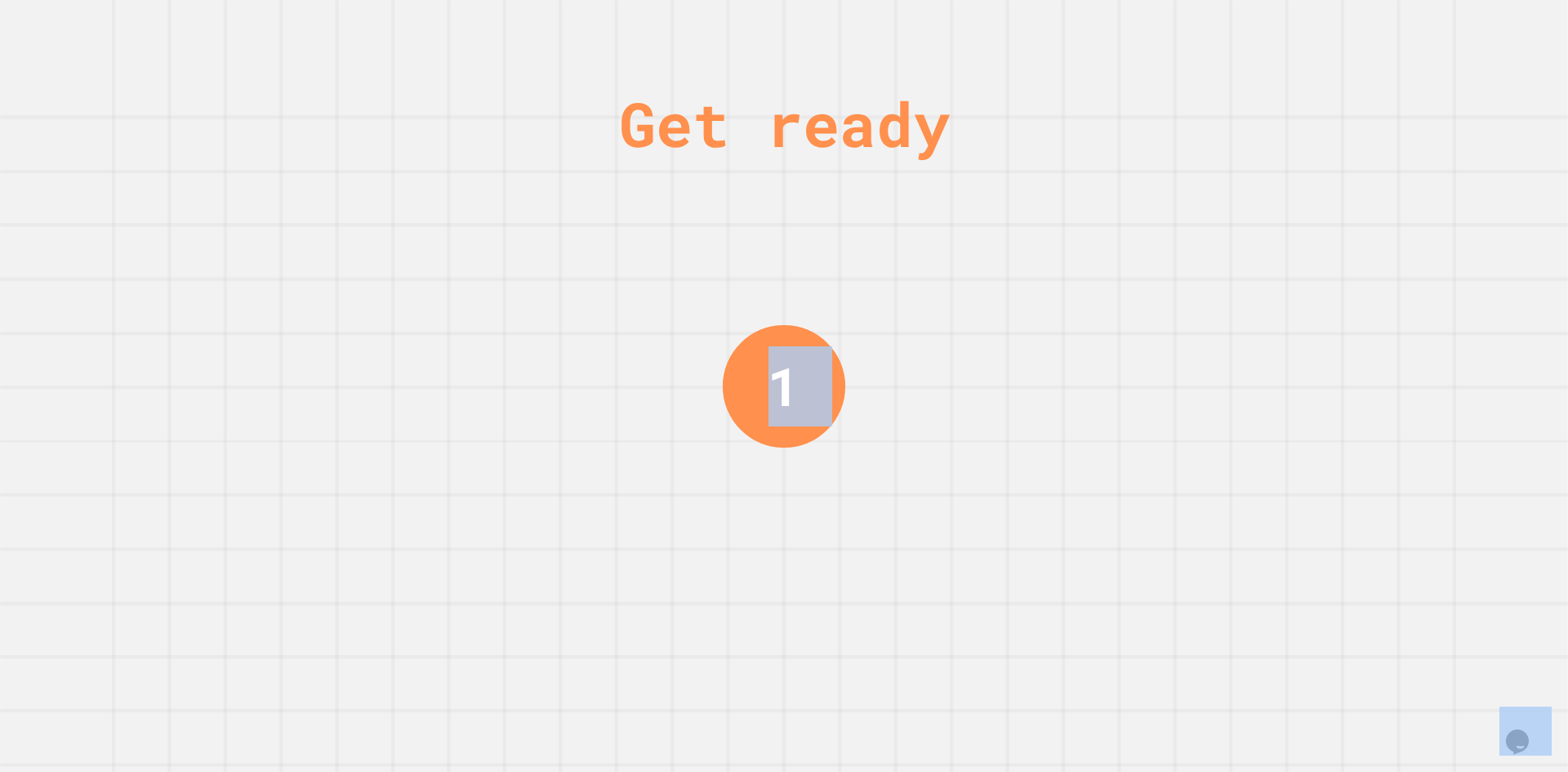
click at [1402, 215] on div "Get ready 1" at bounding box center [784, 386] width 1568 height 772
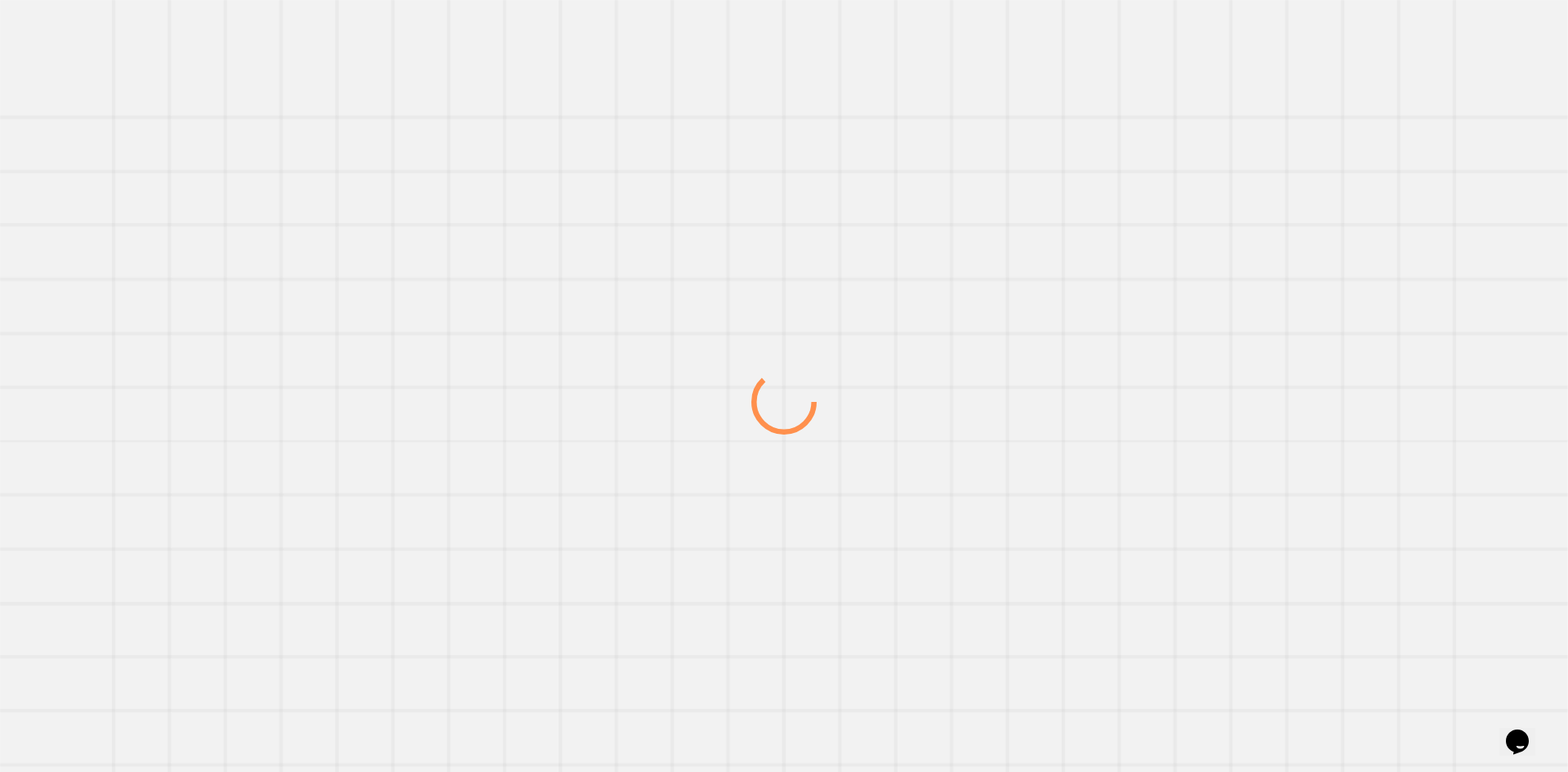
click at [1402, 215] on div at bounding box center [784, 401] width 1505 height 741
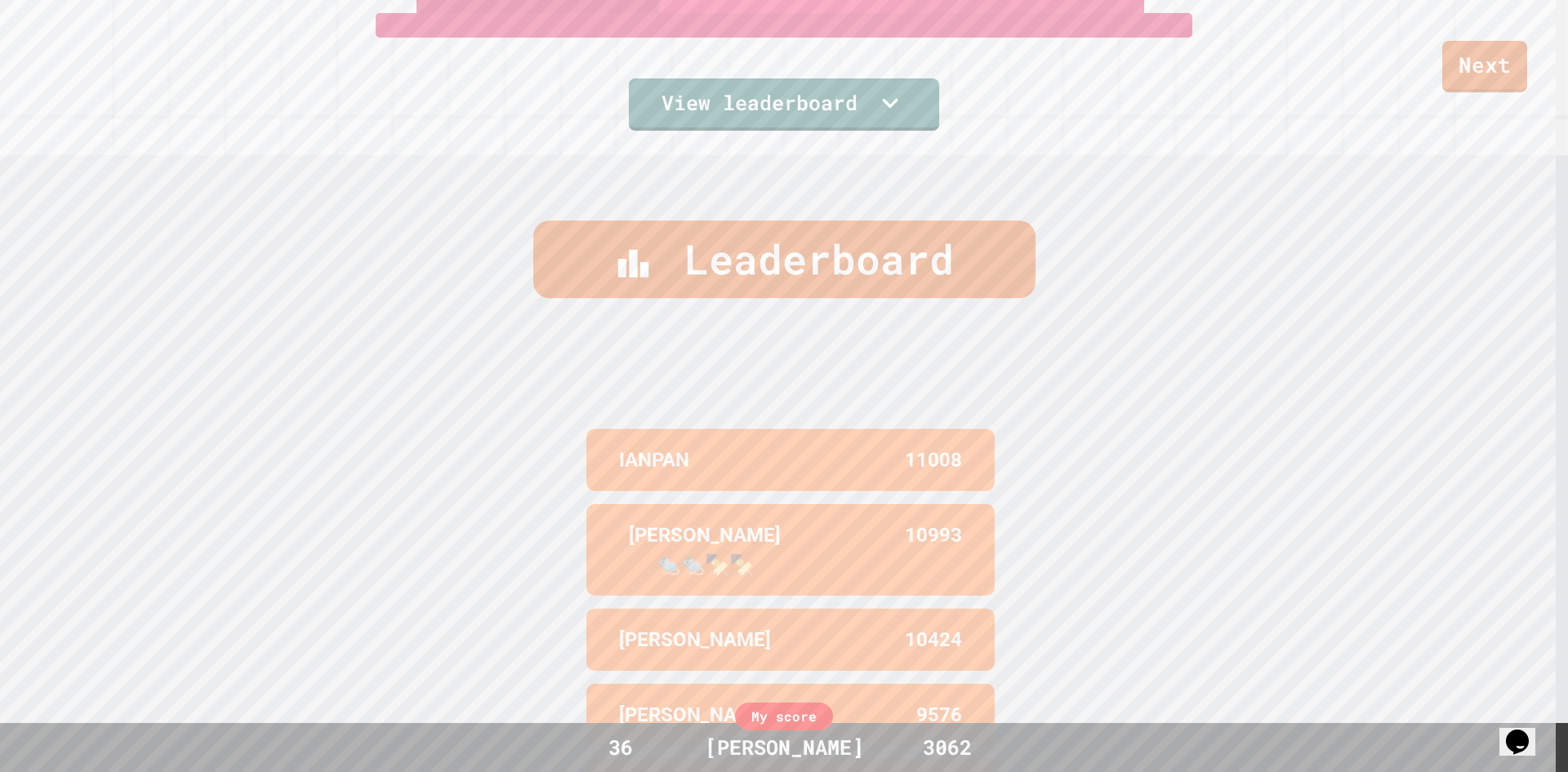
scroll to position [779, 0]
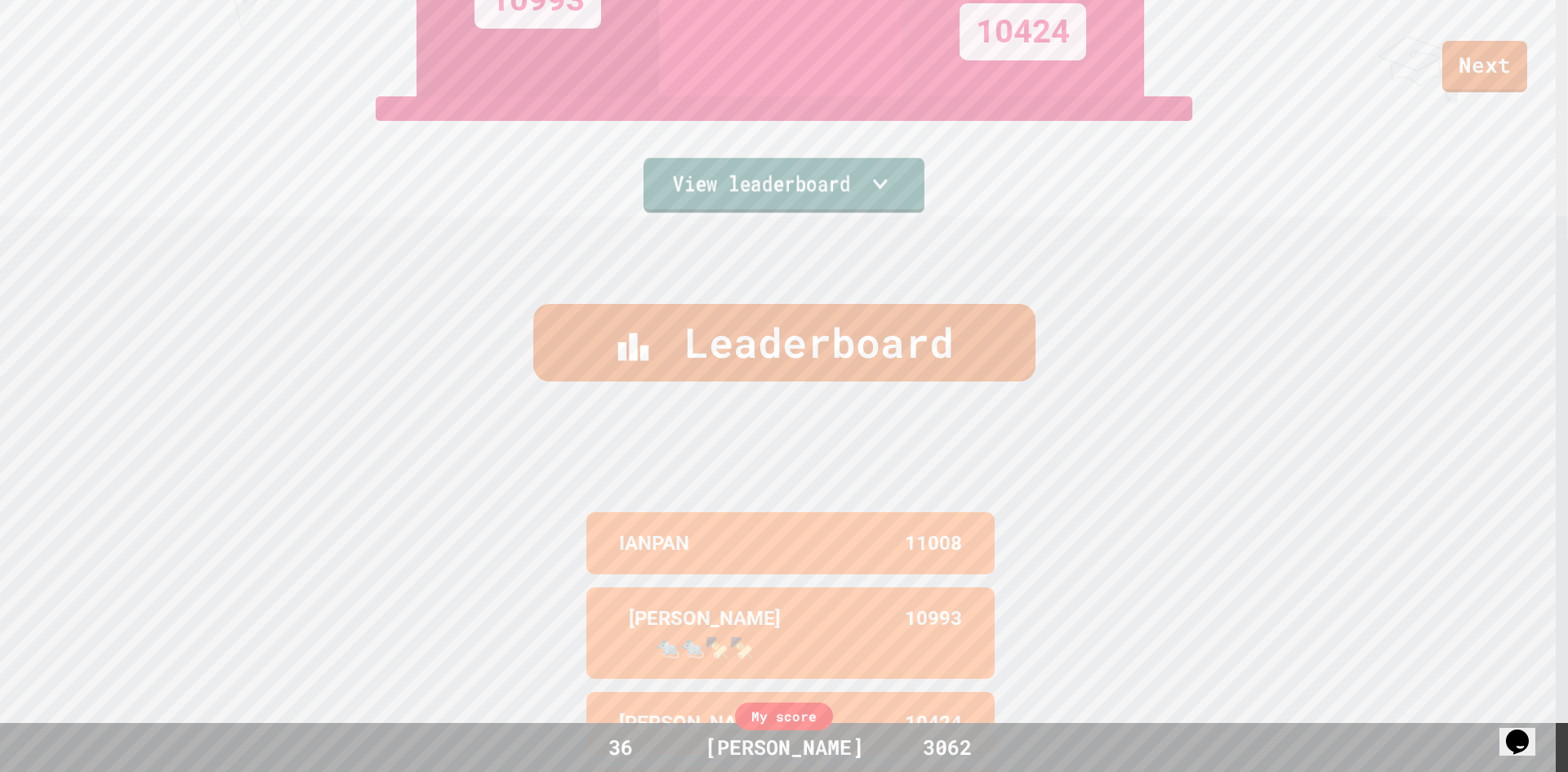
click at [777, 195] on link "View leaderboard" at bounding box center [784, 184] width 281 height 54
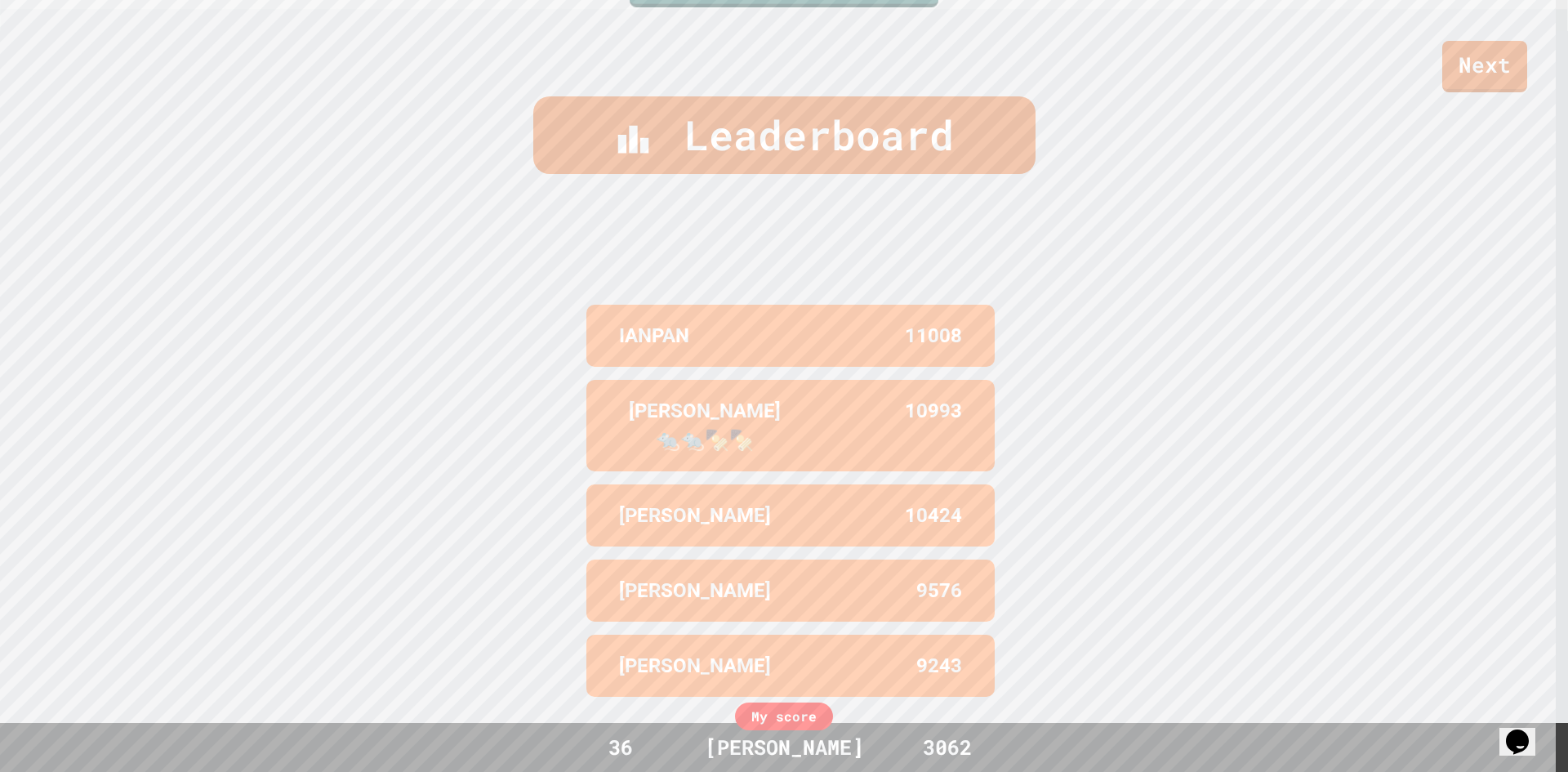
scroll to position [766, 0]
